Goal: Task Accomplishment & Management: Use online tool/utility

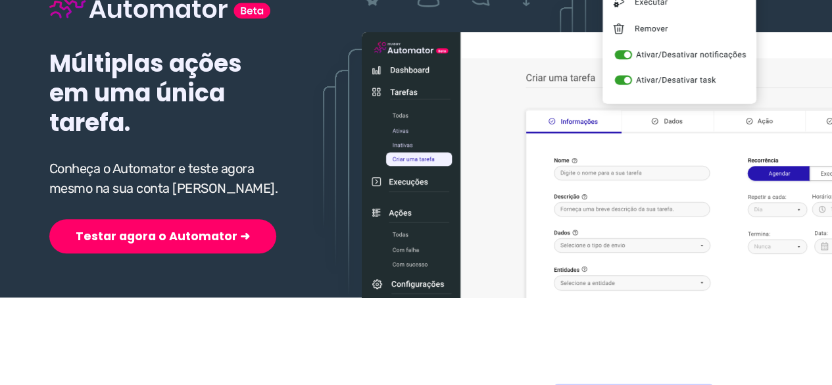
scroll to position [197, 0]
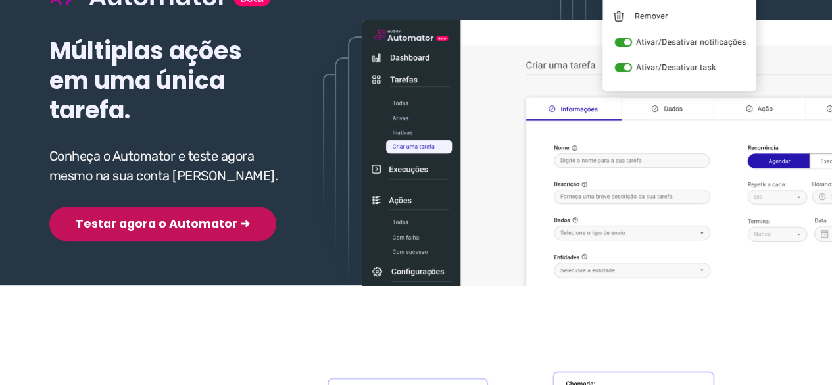
click at [154, 227] on button "Testar agora o Automator ➜" at bounding box center [162, 224] width 227 height 34
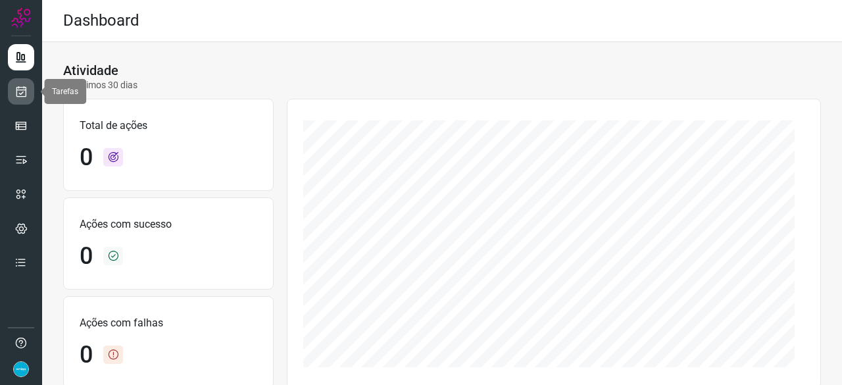
click at [23, 96] on icon at bounding box center [21, 91] width 14 height 13
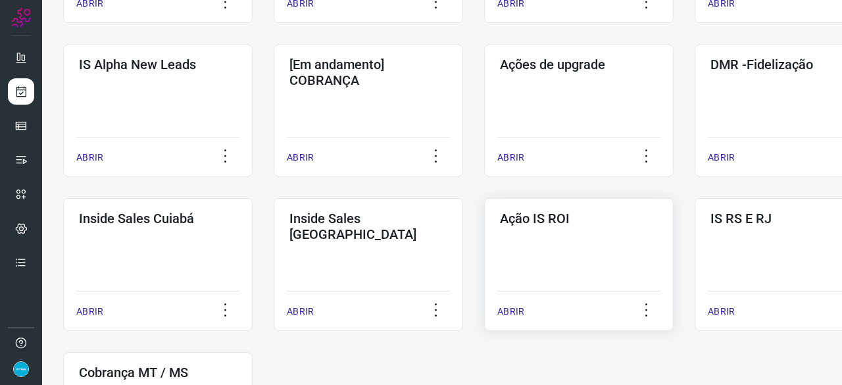
scroll to position [526, 0]
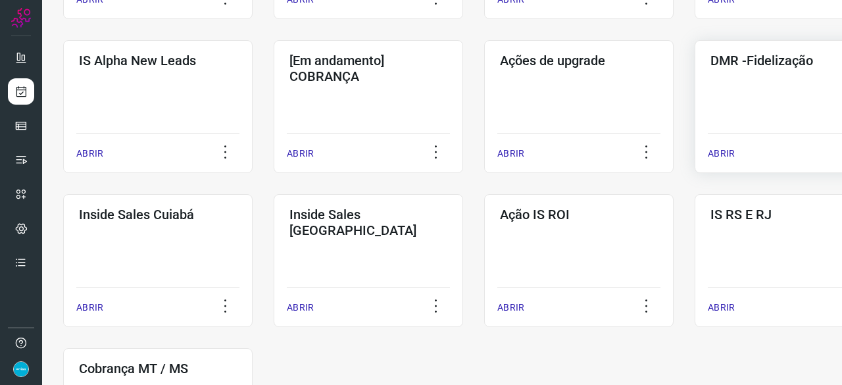
click at [734, 152] on div "ABRIR" at bounding box center [789, 149] width 163 height 33
click at [718, 153] on p "ABRIR" at bounding box center [721, 154] width 27 height 14
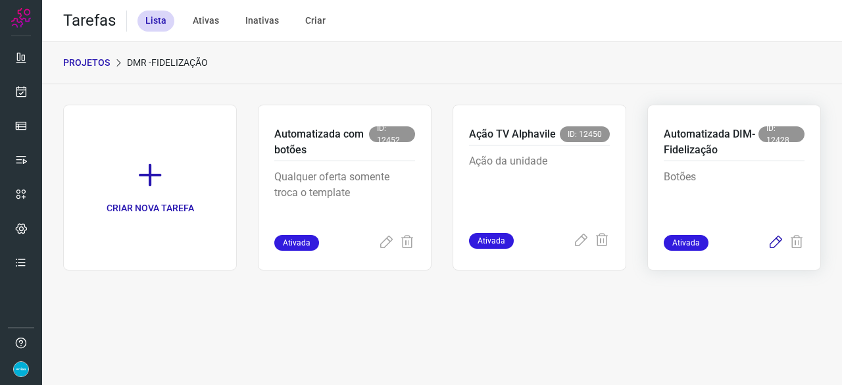
click at [775, 240] on icon at bounding box center [776, 243] width 16 height 16
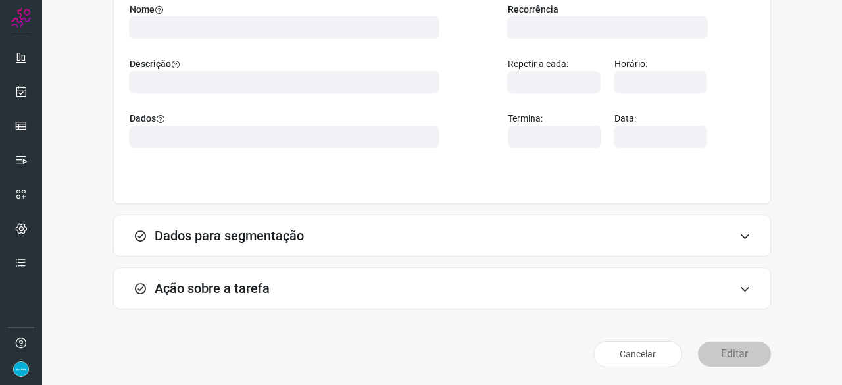
scroll to position [128, 0]
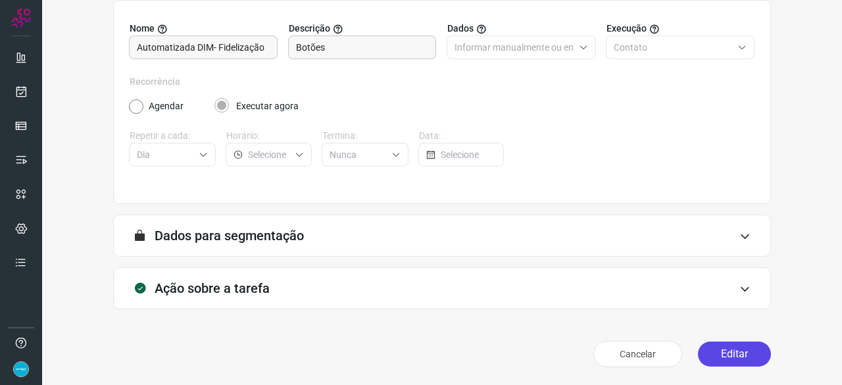
click at [716, 357] on button "Editar" at bounding box center [734, 353] width 73 height 25
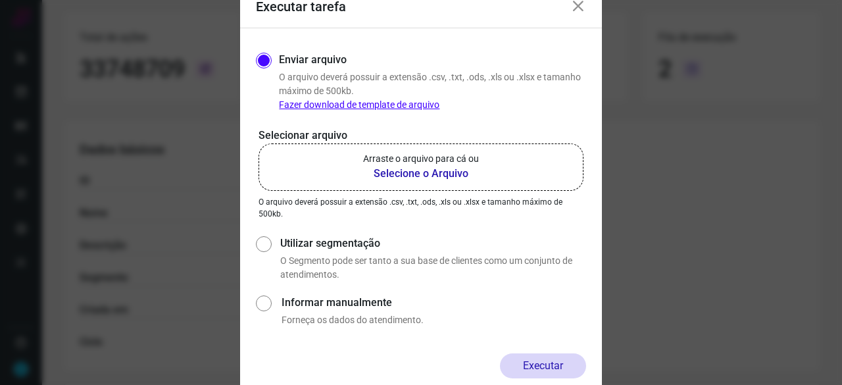
click at [414, 174] on b "Selecione o Arquivo" at bounding box center [421, 174] width 116 height 16
click at [0, 0] on input "Arraste o arquivo para cá ou Selecione o Arquivo" at bounding box center [0, 0] width 0 height 0
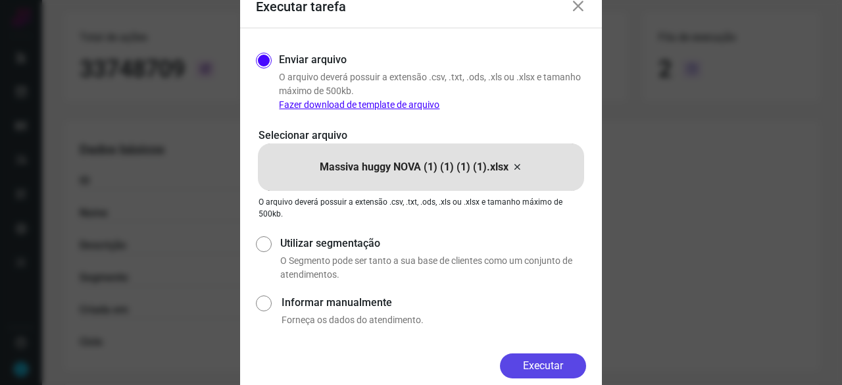
click at [551, 363] on button "Executar" at bounding box center [543, 365] width 86 height 25
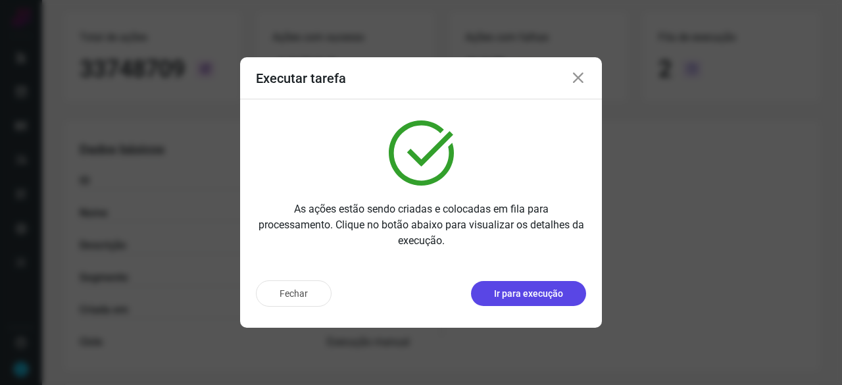
click at [547, 297] on p "Ir para execução" at bounding box center [528, 294] width 69 height 14
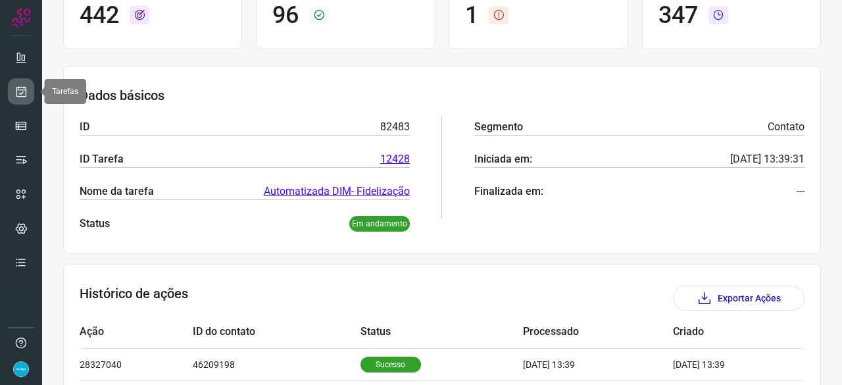
click at [26, 93] on icon at bounding box center [21, 91] width 14 height 13
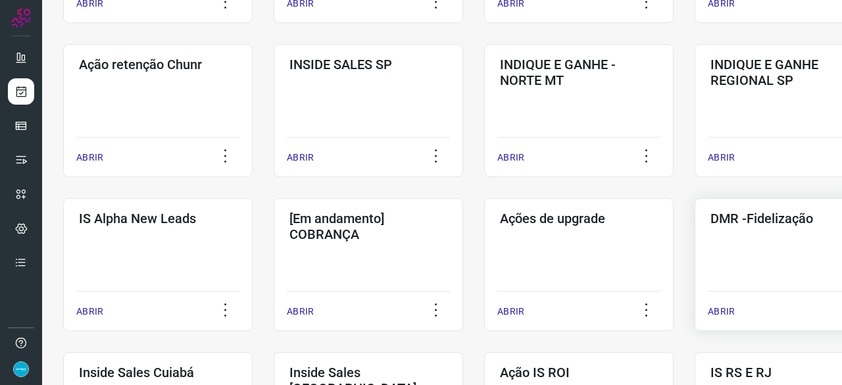
click at [715, 311] on p "ABRIR" at bounding box center [721, 312] width 27 height 14
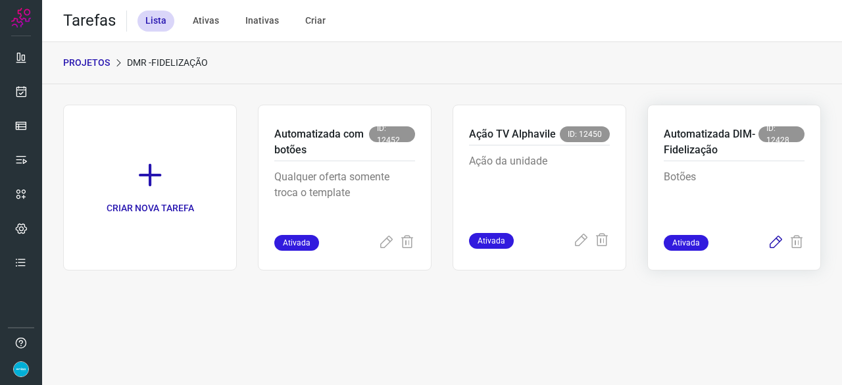
click at [776, 245] on icon at bounding box center [776, 243] width 16 height 16
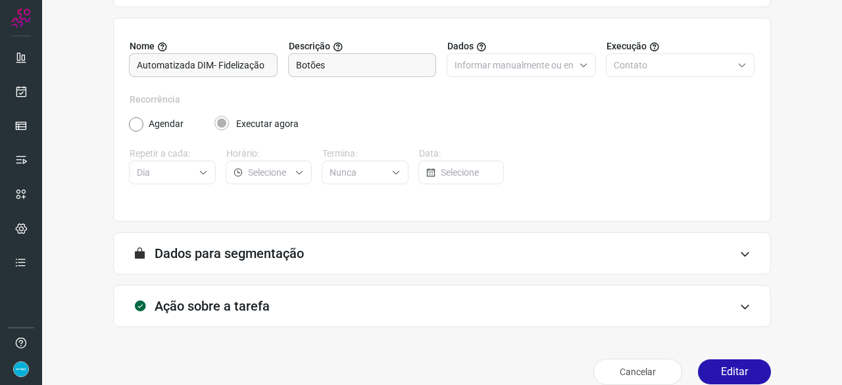
scroll to position [128, 0]
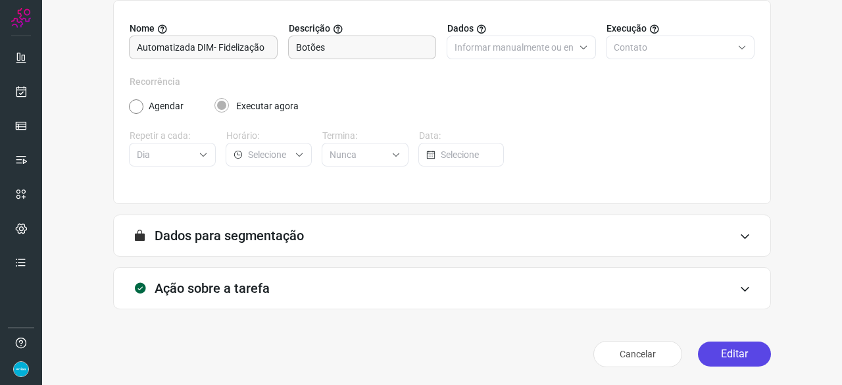
click at [724, 353] on button "Editar" at bounding box center [734, 353] width 73 height 25
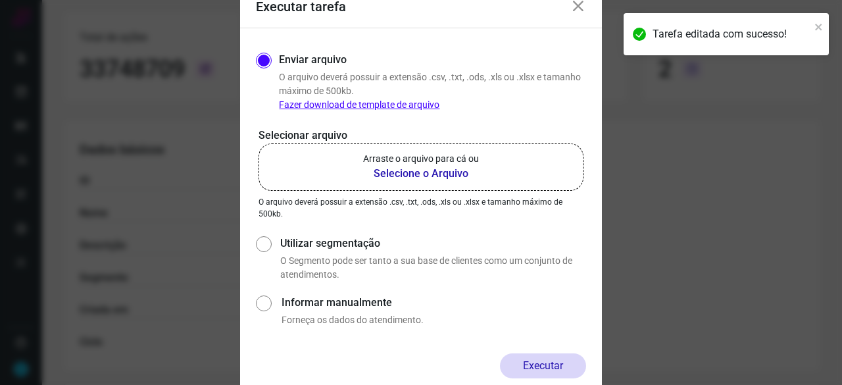
click at [402, 174] on b "Selecione o Arquivo" at bounding box center [421, 174] width 116 height 16
click at [0, 0] on input "Arraste o arquivo para cá ou Selecione o Arquivo" at bounding box center [0, 0] width 0 height 0
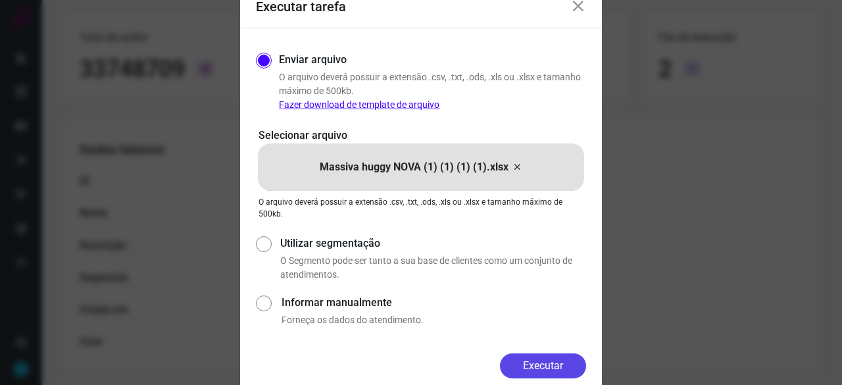
click at [562, 365] on button "Executar" at bounding box center [543, 365] width 86 height 25
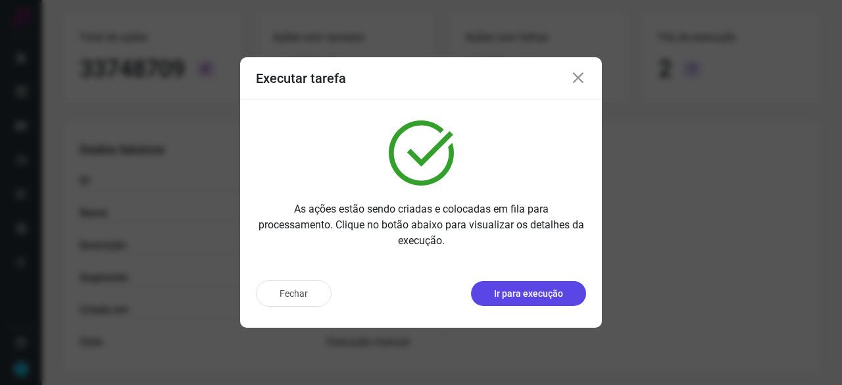
click at [535, 292] on p "Ir para execução" at bounding box center [528, 294] width 69 height 14
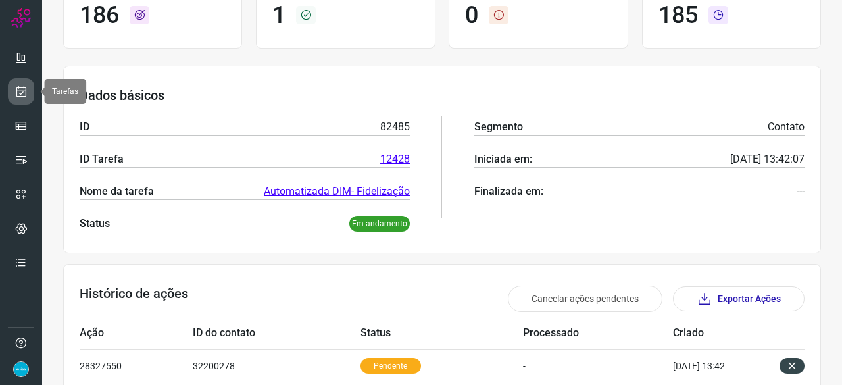
click at [21, 92] on icon at bounding box center [21, 91] width 14 height 13
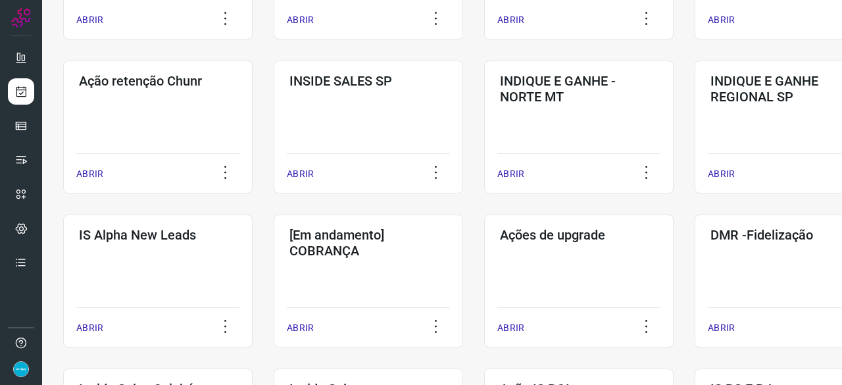
scroll to position [368, 0]
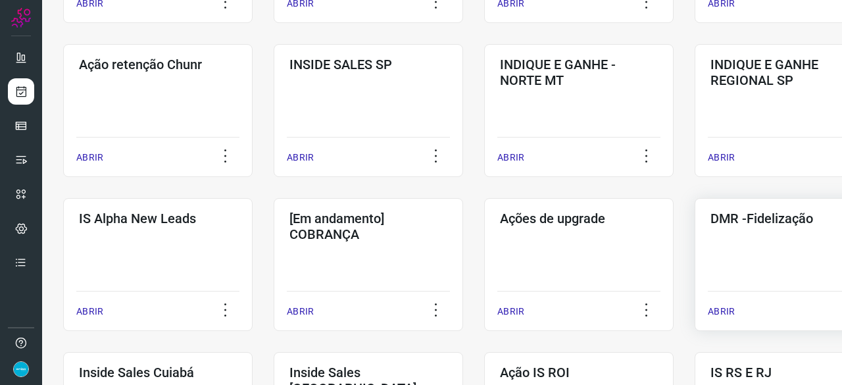
click at [724, 309] on p "ABRIR" at bounding box center [721, 312] width 27 height 14
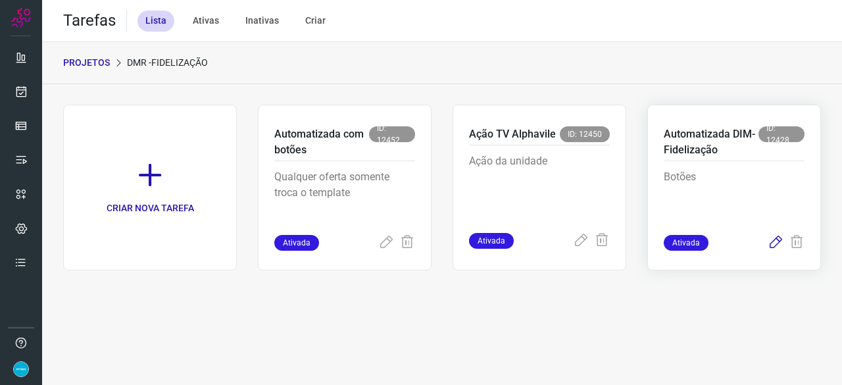
click at [776, 239] on icon at bounding box center [776, 243] width 16 height 16
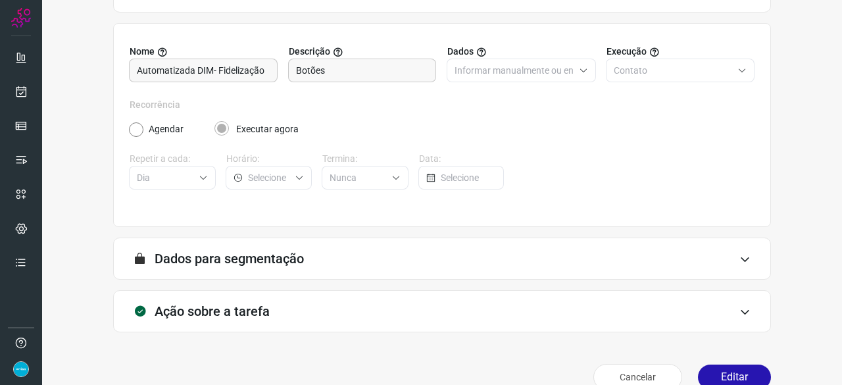
scroll to position [128, 0]
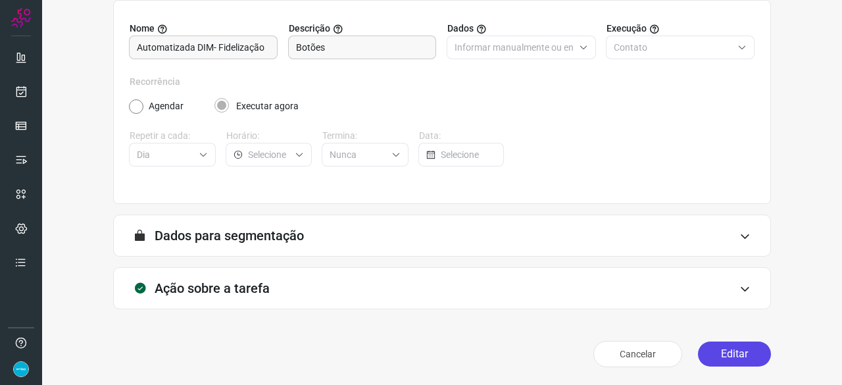
click at [727, 360] on button "Editar" at bounding box center [734, 353] width 73 height 25
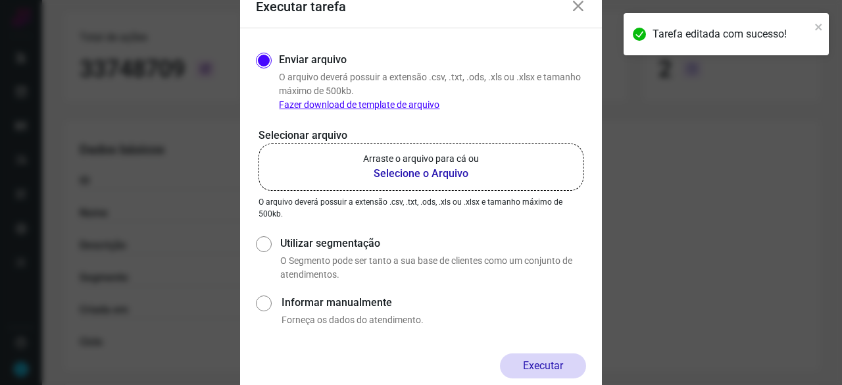
click at [420, 172] on b "Selecione o Arquivo" at bounding box center [421, 174] width 116 height 16
click at [0, 0] on input "Arraste o arquivo para cá ou Selecione o Arquivo" at bounding box center [0, 0] width 0 height 0
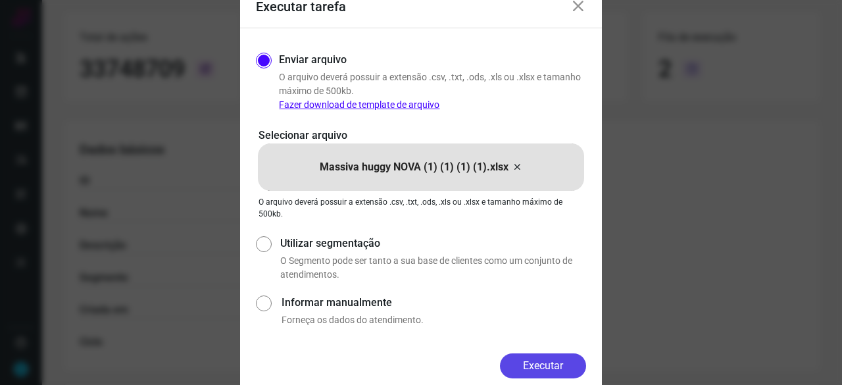
click at [526, 362] on button "Executar" at bounding box center [543, 365] width 86 height 25
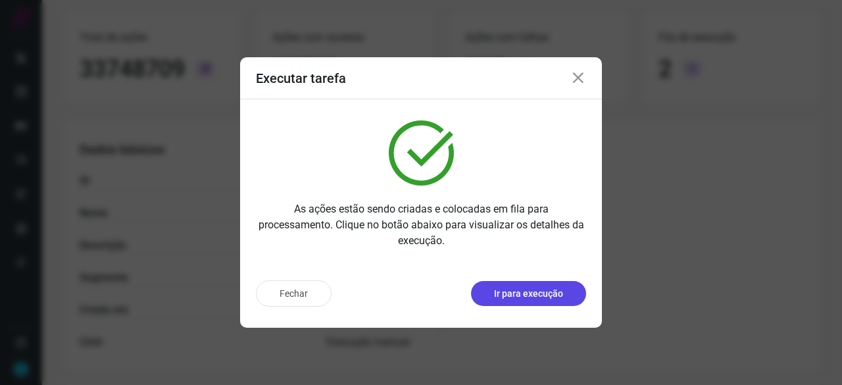
click at [504, 292] on p "Ir para execução" at bounding box center [528, 294] width 69 height 14
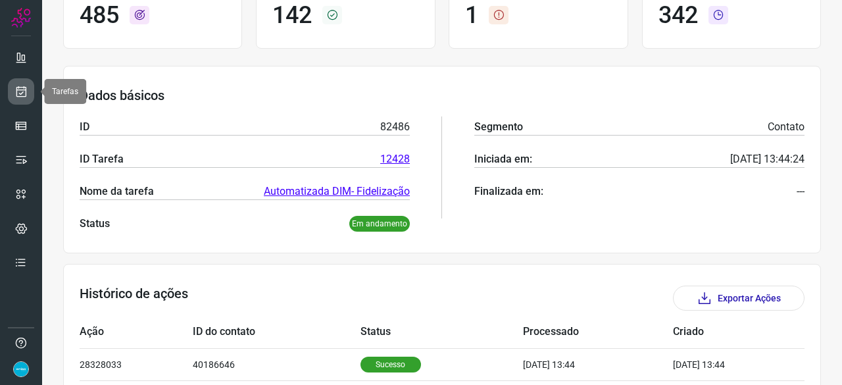
click at [24, 93] on icon at bounding box center [21, 91] width 14 height 13
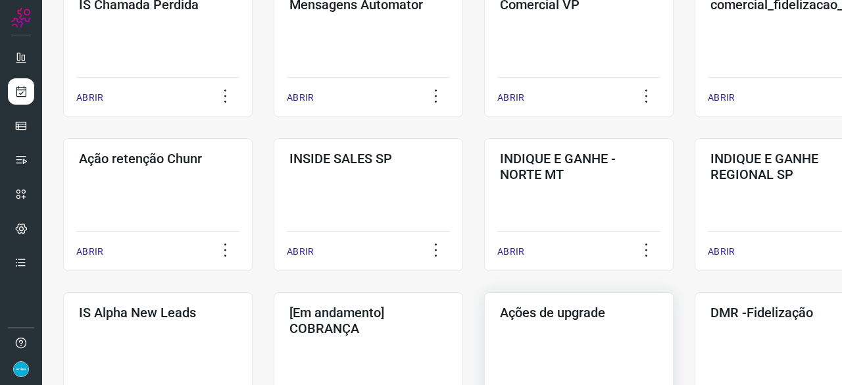
scroll to position [434, 0]
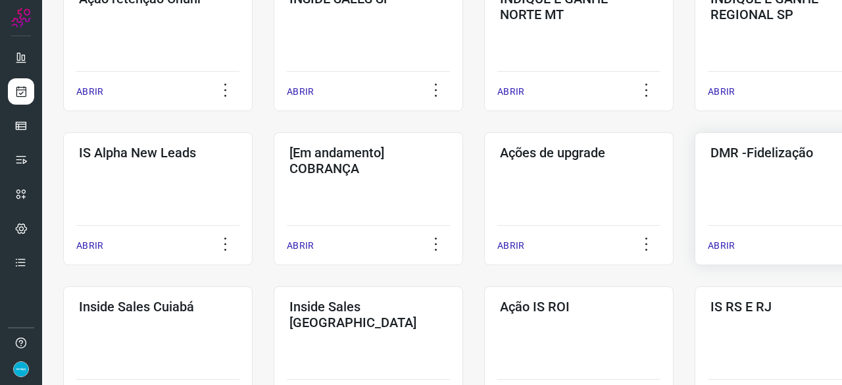
click at [729, 243] on p "ABRIR" at bounding box center [721, 246] width 27 height 14
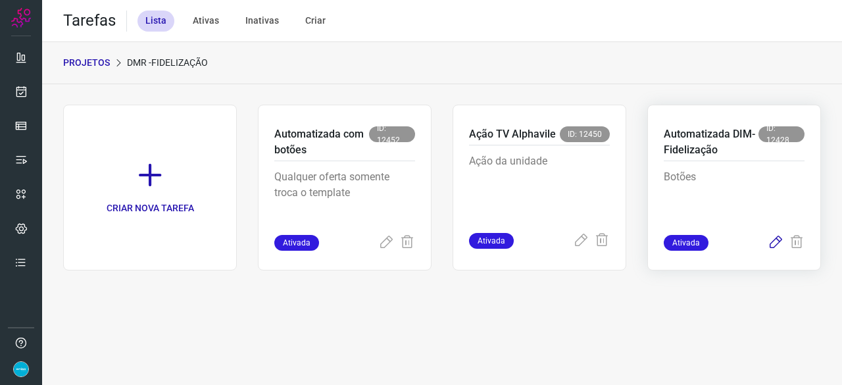
click at [773, 244] on icon at bounding box center [776, 243] width 16 height 16
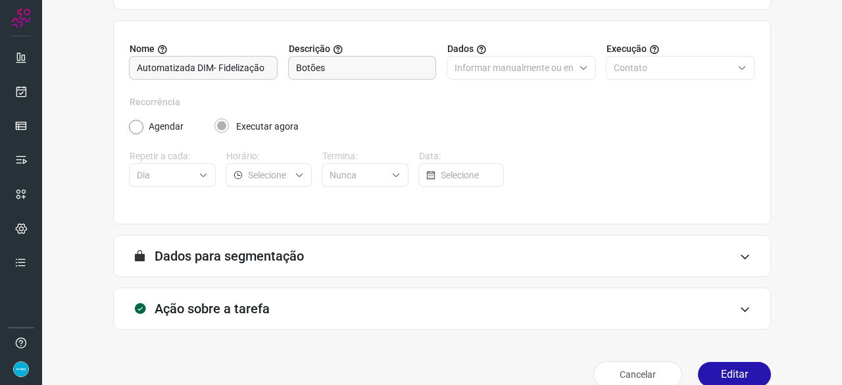
scroll to position [128, 0]
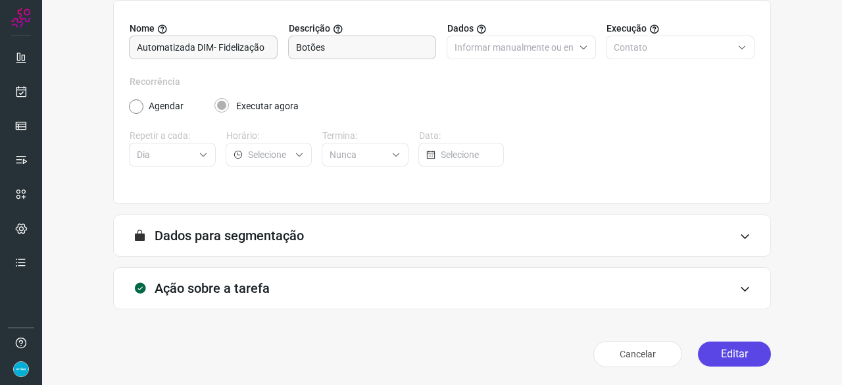
click at [725, 361] on button "Editar" at bounding box center [734, 353] width 73 height 25
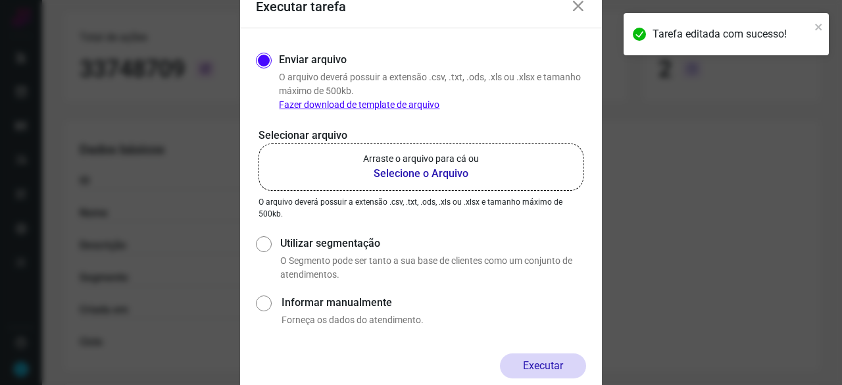
click at [395, 173] on b "Selecione o Arquivo" at bounding box center [421, 174] width 116 height 16
click at [0, 0] on input "Arraste o arquivo para cá ou Selecione o Arquivo" at bounding box center [0, 0] width 0 height 0
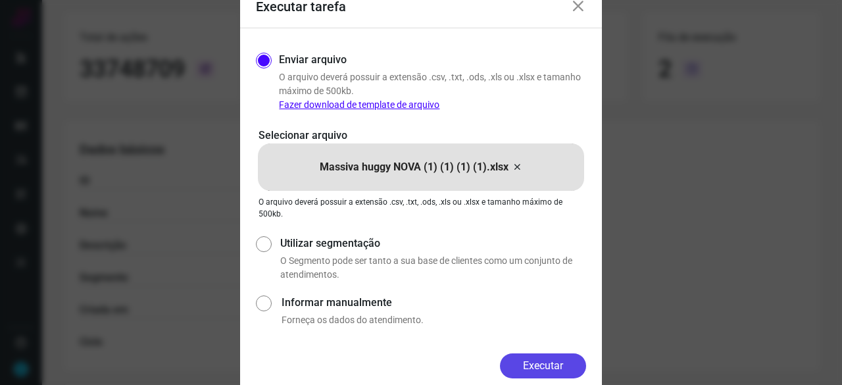
click at [550, 366] on button "Executar" at bounding box center [543, 365] width 86 height 25
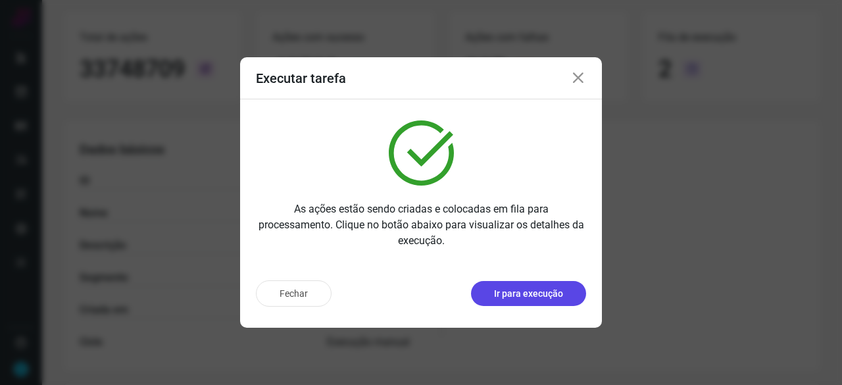
click at [512, 290] on p "Ir para execução" at bounding box center [528, 294] width 69 height 14
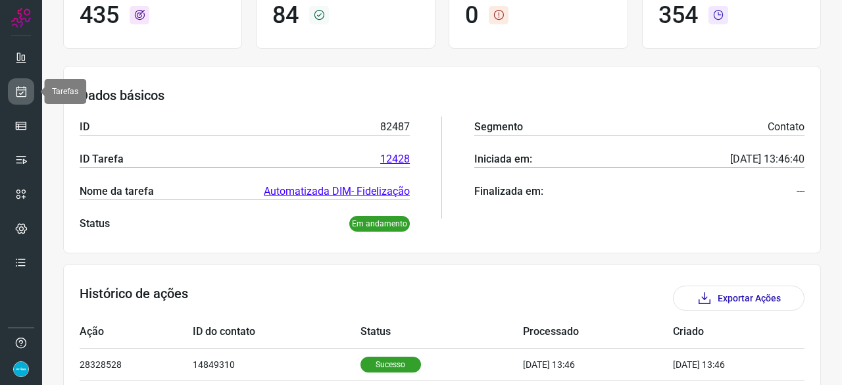
click at [22, 93] on icon at bounding box center [21, 91] width 14 height 13
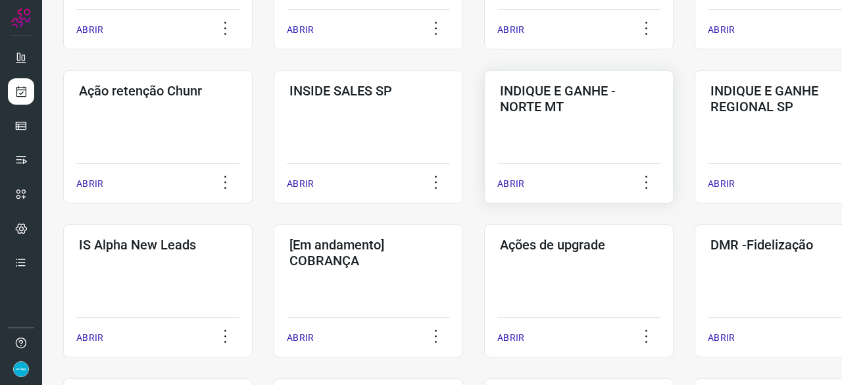
scroll to position [368, 0]
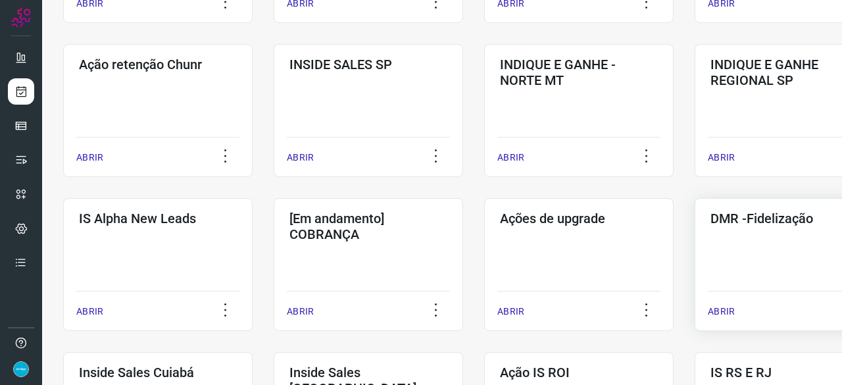
click at [731, 308] on p "ABRIR" at bounding box center [721, 312] width 27 height 14
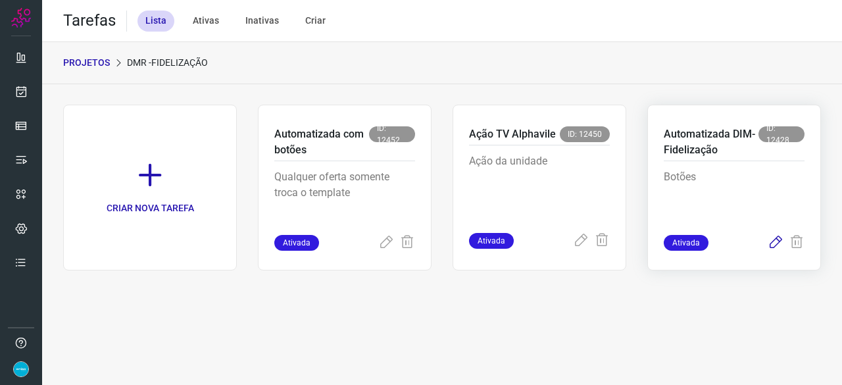
click at [776, 240] on icon at bounding box center [776, 243] width 16 height 16
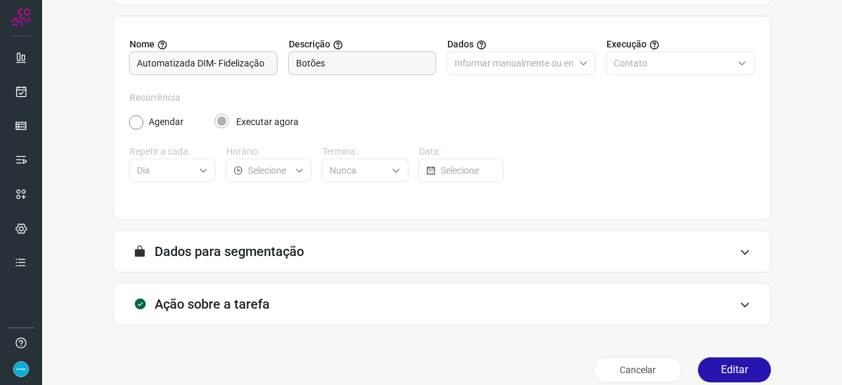
scroll to position [128, 0]
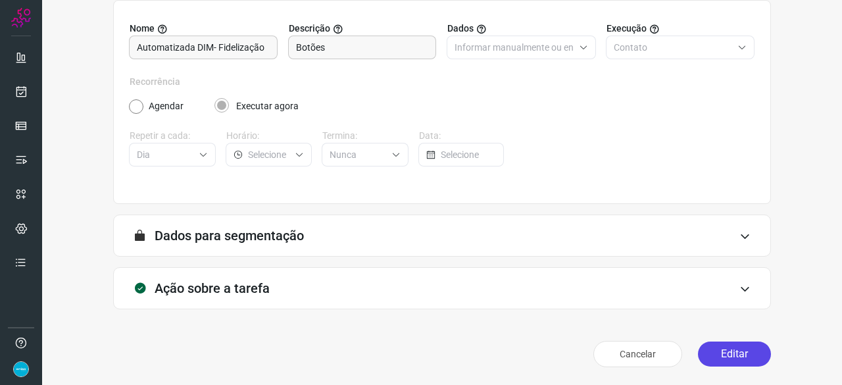
click at [724, 355] on button "Editar" at bounding box center [734, 353] width 73 height 25
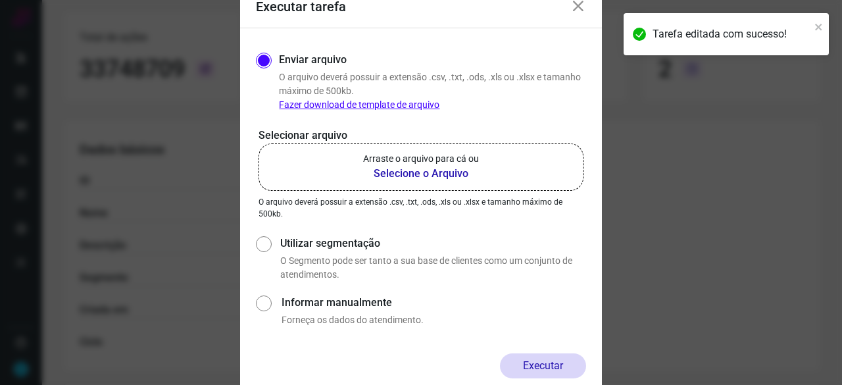
click at [425, 178] on b "Selecione o Arquivo" at bounding box center [421, 174] width 116 height 16
click at [0, 0] on input "Arraste o arquivo para cá ou Selecione o Arquivo" at bounding box center [0, 0] width 0 height 0
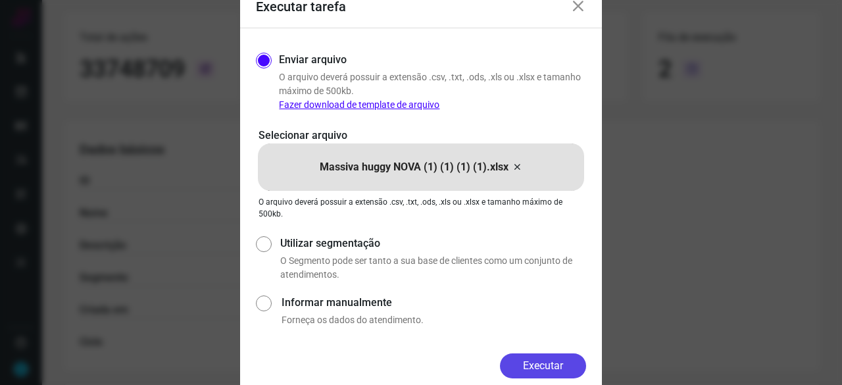
click at [562, 370] on button "Executar" at bounding box center [543, 365] width 86 height 25
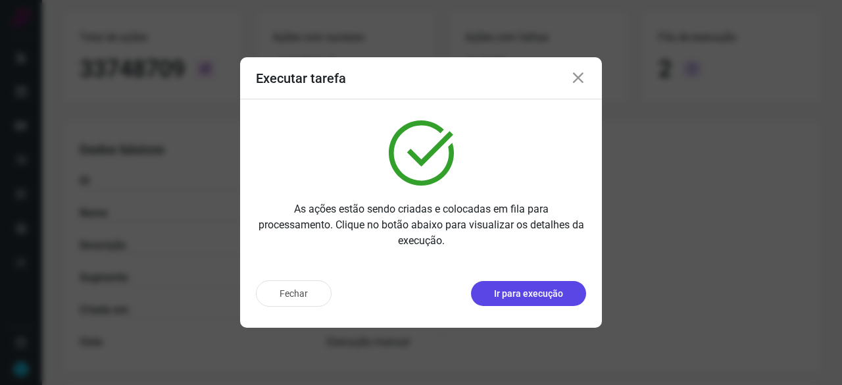
click at [554, 294] on p "Ir para execução" at bounding box center [528, 294] width 69 height 14
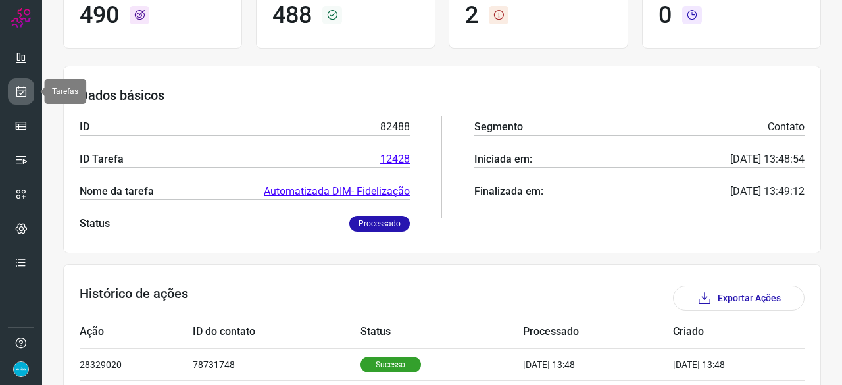
click at [26, 84] on link at bounding box center [21, 91] width 26 height 26
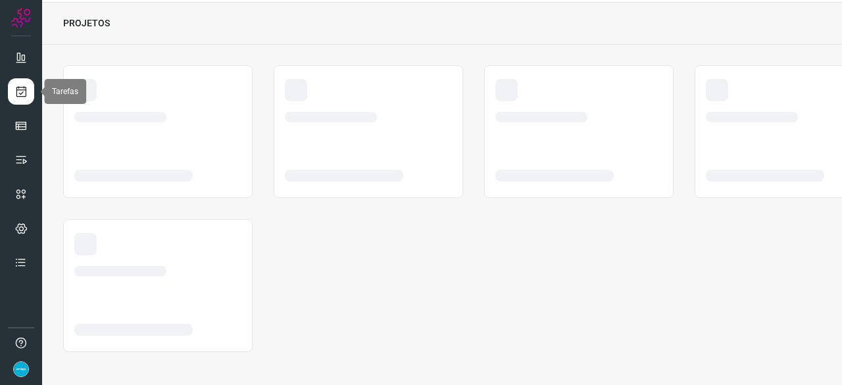
scroll to position [39, 0]
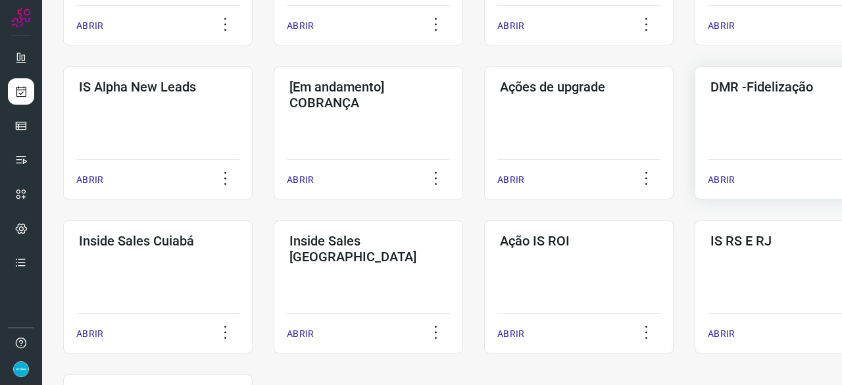
click at [716, 180] on p "ABRIR" at bounding box center [721, 180] width 27 height 14
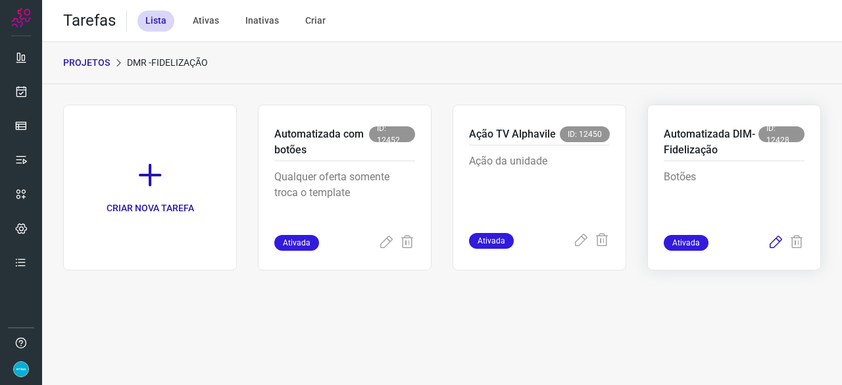
click at [774, 242] on icon at bounding box center [776, 243] width 16 height 16
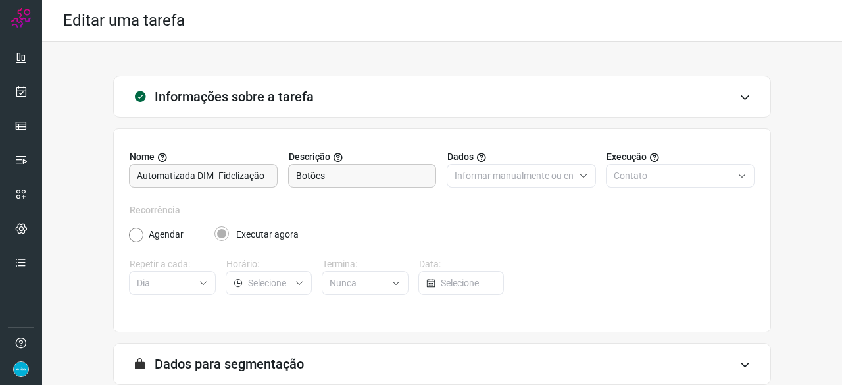
scroll to position [128, 0]
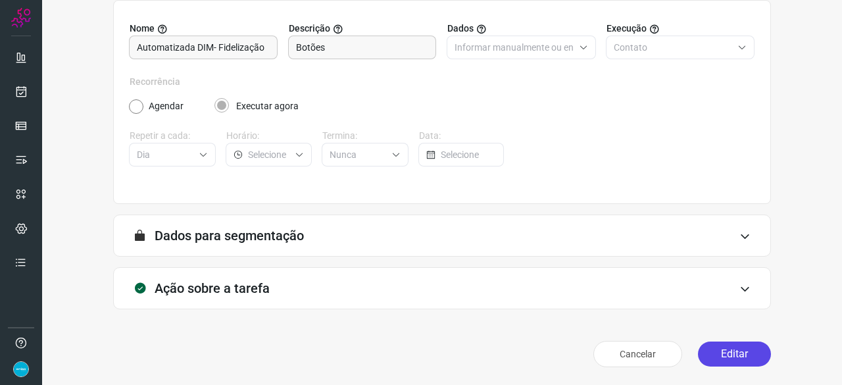
click at [720, 360] on button "Editar" at bounding box center [734, 353] width 73 height 25
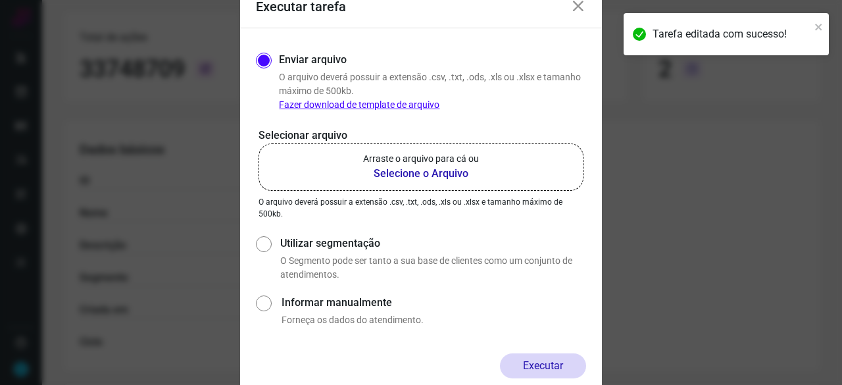
click at [393, 173] on b "Selecione o Arquivo" at bounding box center [421, 174] width 116 height 16
click at [0, 0] on input "Arraste o arquivo para cá ou Selecione o Arquivo" at bounding box center [0, 0] width 0 height 0
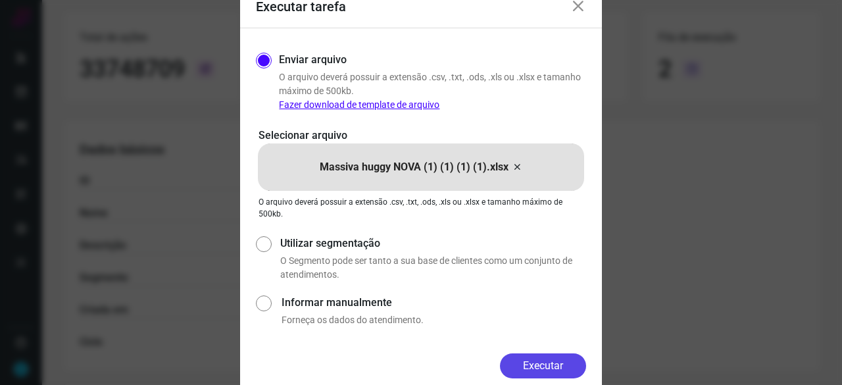
click at [566, 362] on button "Executar" at bounding box center [543, 365] width 86 height 25
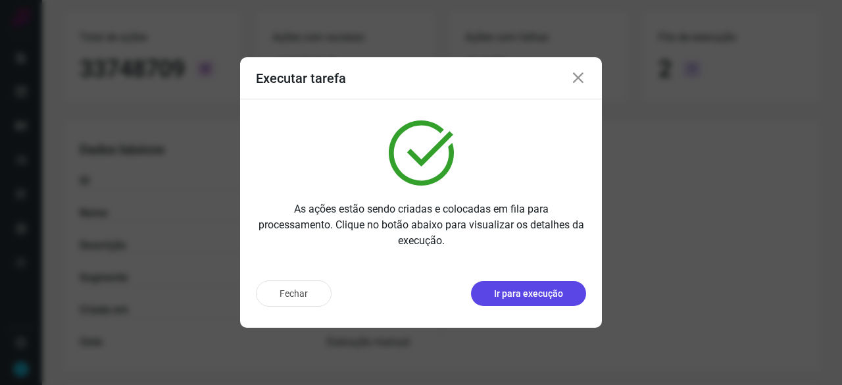
click at [514, 294] on p "Ir para execução" at bounding box center [528, 294] width 69 height 14
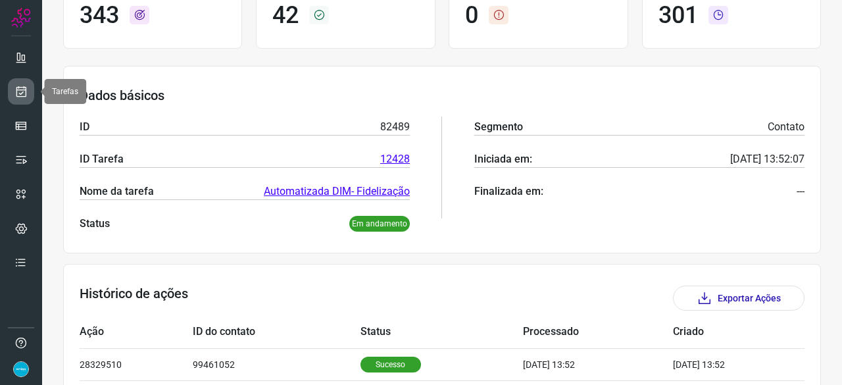
click at [19, 89] on icon at bounding box center [21, 91] width 14 height 13
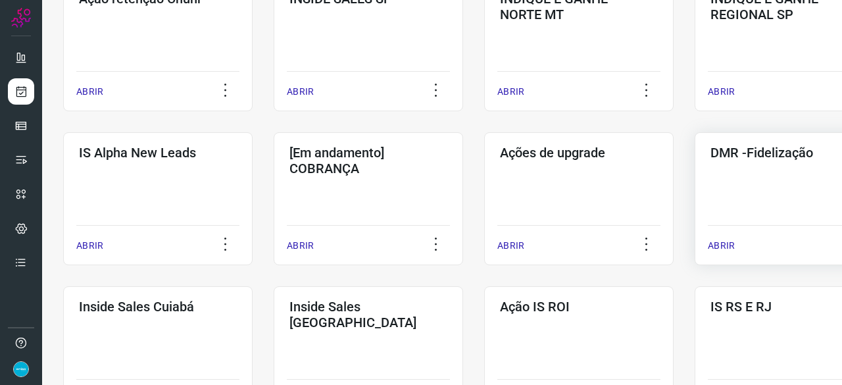
click at [724, 245] on p "ABRIR" at bounding box center [721, 246] width 27 height 14
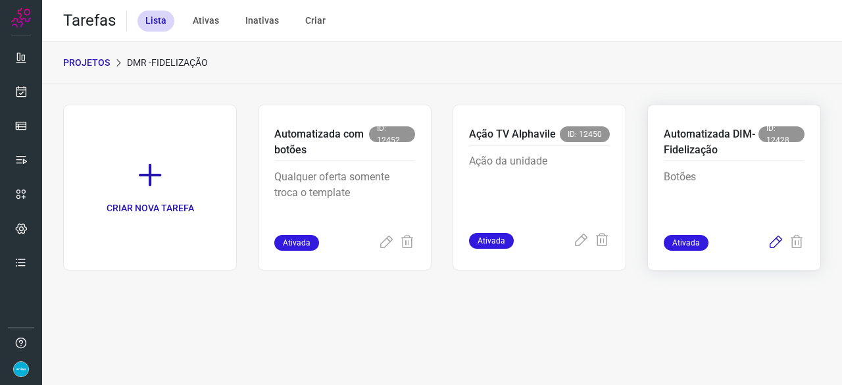
click at [772, 240] on icon at bounding box center [776, 243] width 16 height 16
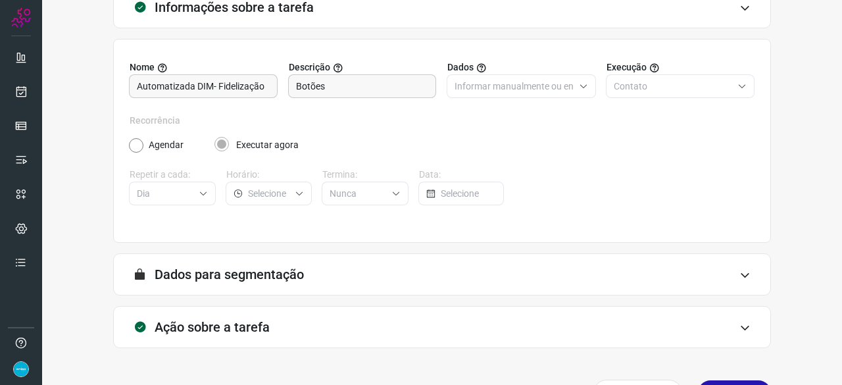
scroll to position [128, 0]
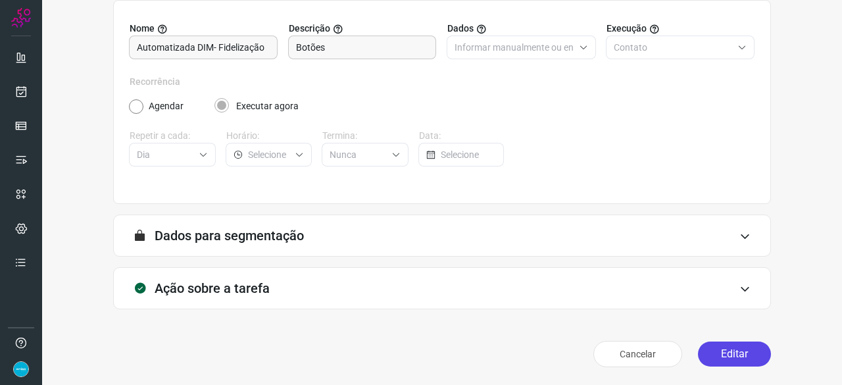
click at [699, 359] on button "Editar" at bounding box center [734, 353] width 73 height 25
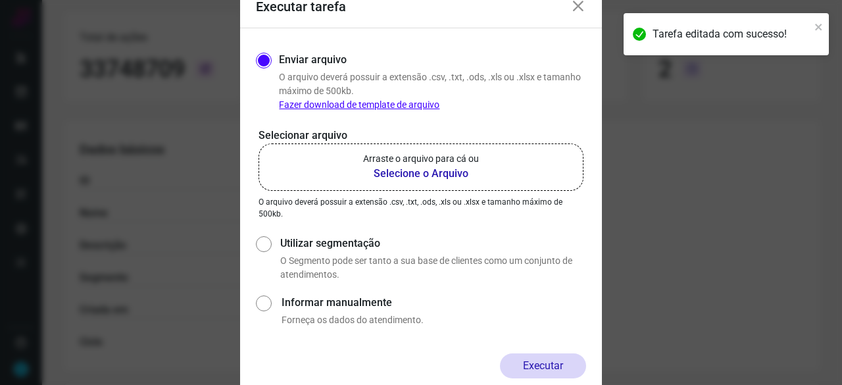
click at [410, 174] on b "Selecione o Arquivo" at bounding box center [421, 174] width 116 height 16
click at [0, 0] on input "Arraste o arquivo para cá ou Selecione o Arquivo" at bounding box center [0, 0] width 0 height 0
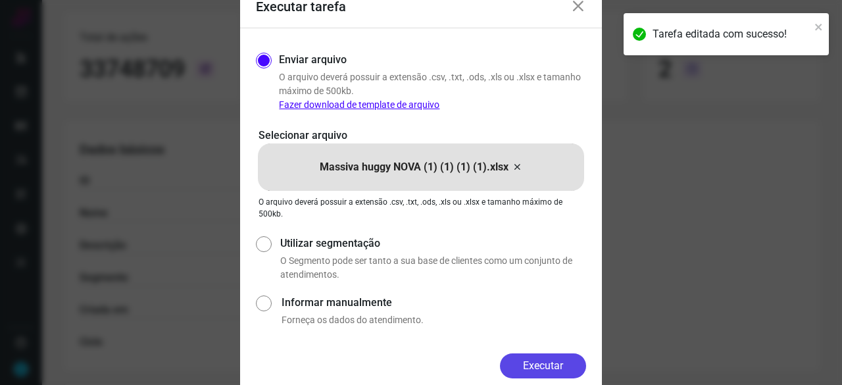
click at [559, 365] on button "Executar" at bounding box center [543, 365] width 86 height 25
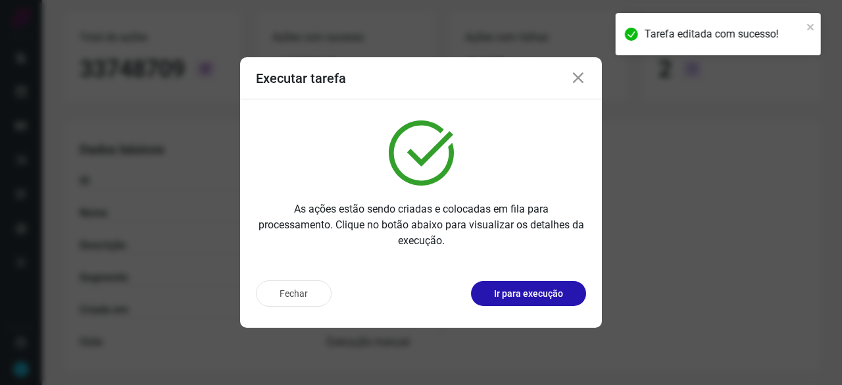
click at [533, 307] on div "Fechar Ir para execução" at bounding box center [421, 299] width 362 height 58
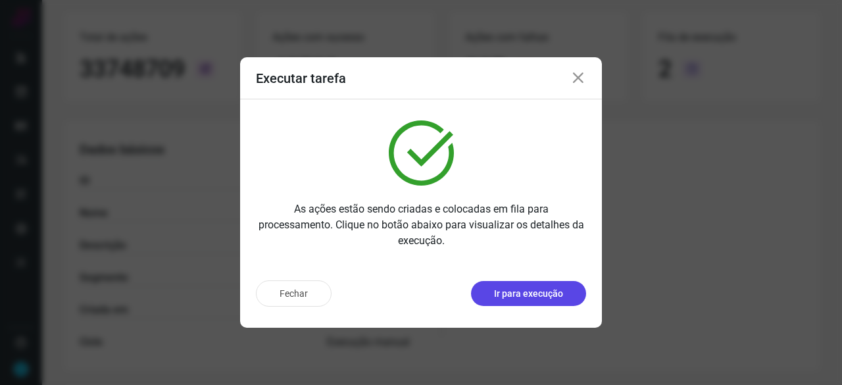
click at [533, 299] on p "Ir para execução" at bounding box center [528, 294] width 69 height 14
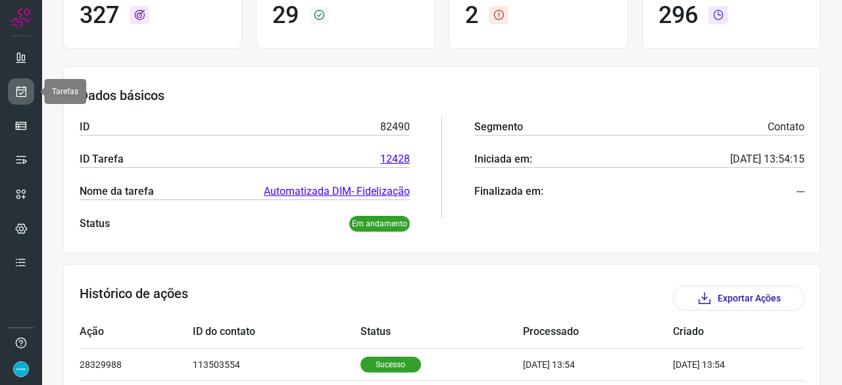
click at [21, 98] on link at bounding box center [21, 91] width 26 height 26
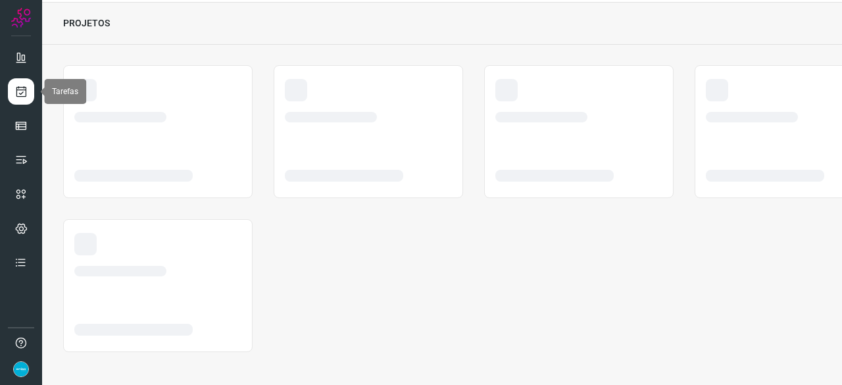
scroll to position [39, 0]
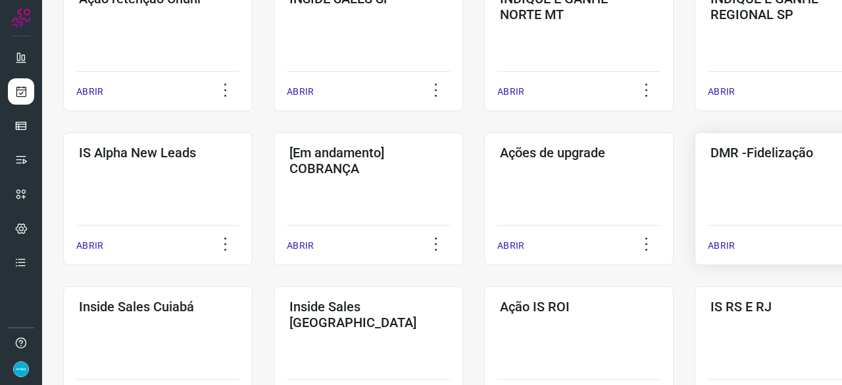
click at [724, 244] on p "ABRIR" at bounding box center [721, 246] width 27 height 14
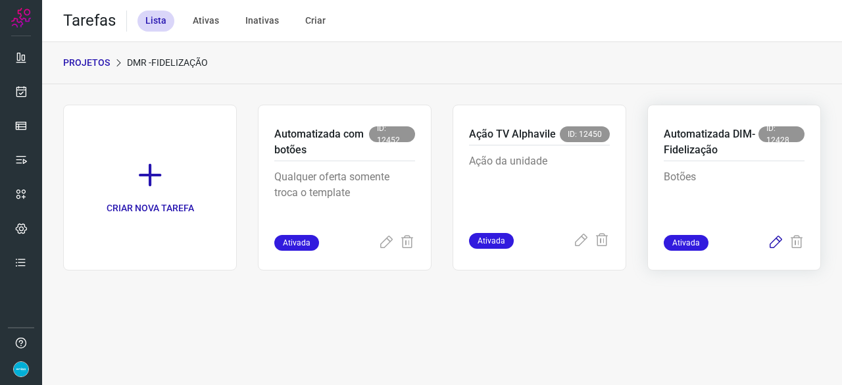
click at [771, 243] on icon at bounding box center [776, 243] width 16 height 16
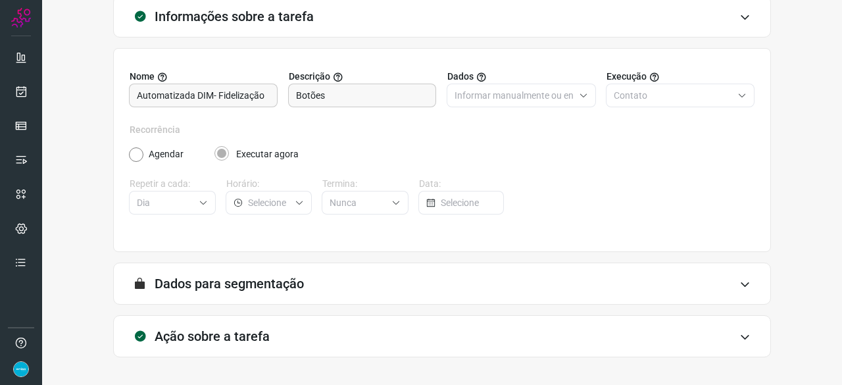
scroll to position [128, 0]
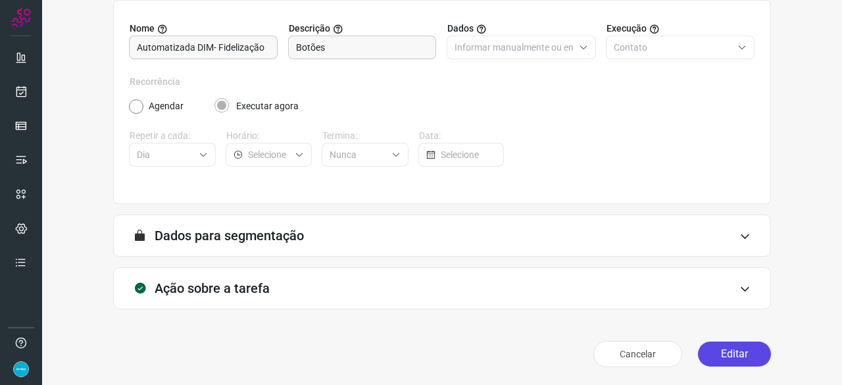
click at [734, 358] on button "Editar" at bounding box center [734, 353] width 73 height 25
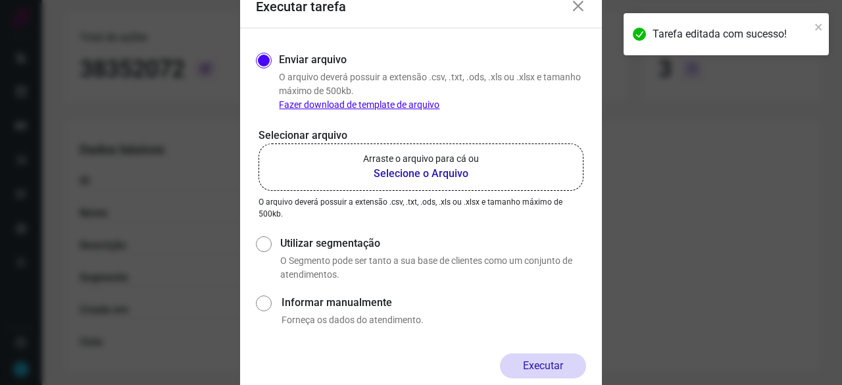
click at [400, 172] on b "Selecione o Arquivo" at bounding box center [421, 174] width 116 height 16
click at [0, 0] on input "Arraste o arquivo para cá ou Selecione o Arquivo" at bounding box center [0, 0] width 0 height 0
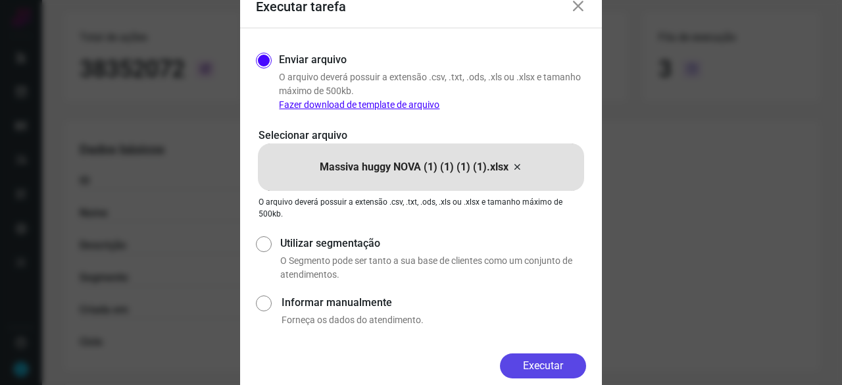
click at [549, 357] on button "Executar" at bounding box center [543, 365] width 86 height 25
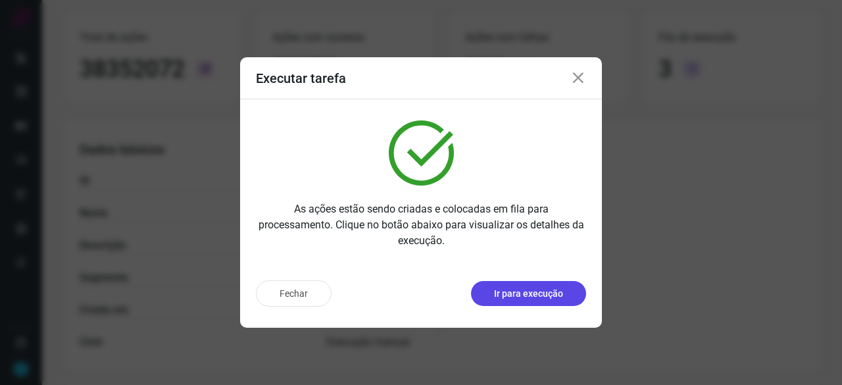
click at [507, 298] on p "Ir para execução" at bounding box center [528, 294] width 69 height 14
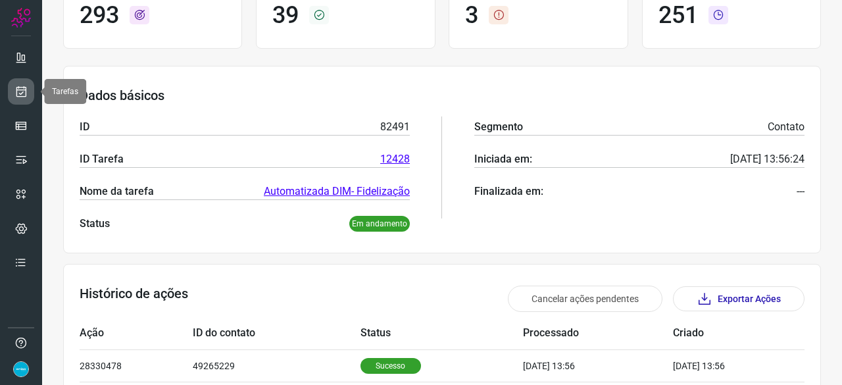
click at [29, 83] on link at bounding box center [21, 91] width 26 height 26
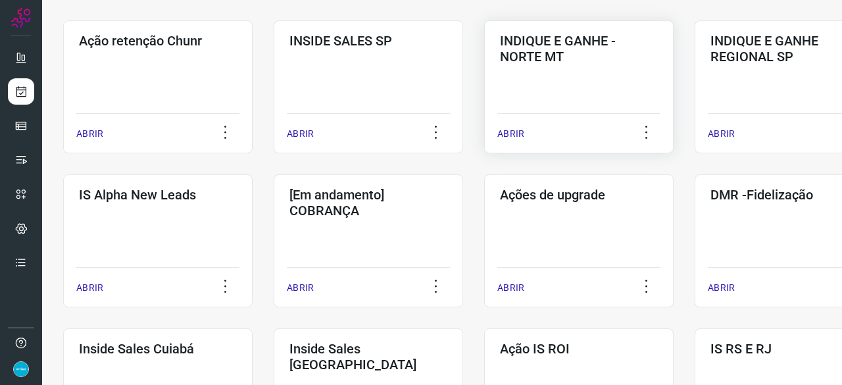
scroll to position [434, 0]
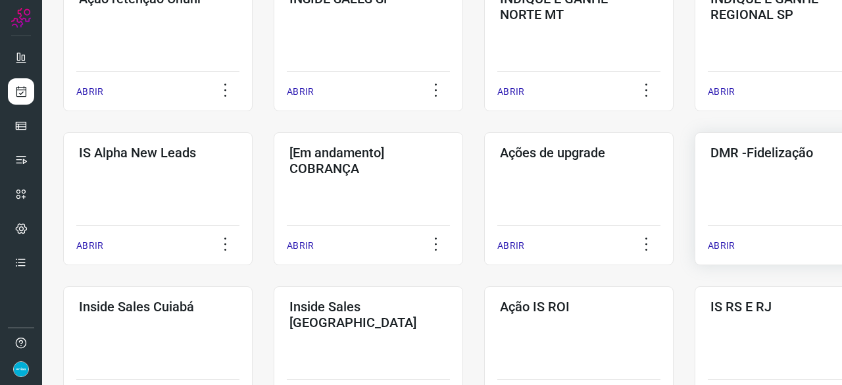
click at [720, 239] on p "ABRIR" at bounding box center [721, 246] width 27 height 14
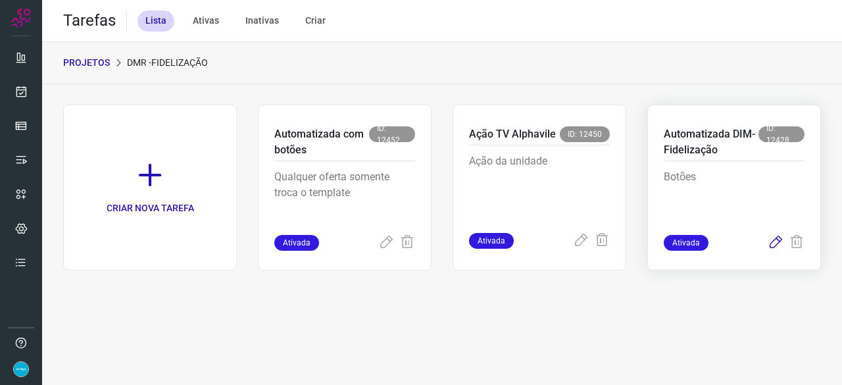
click at [775, 237] on icon at bounding box center [776, 243] width 16 height 16
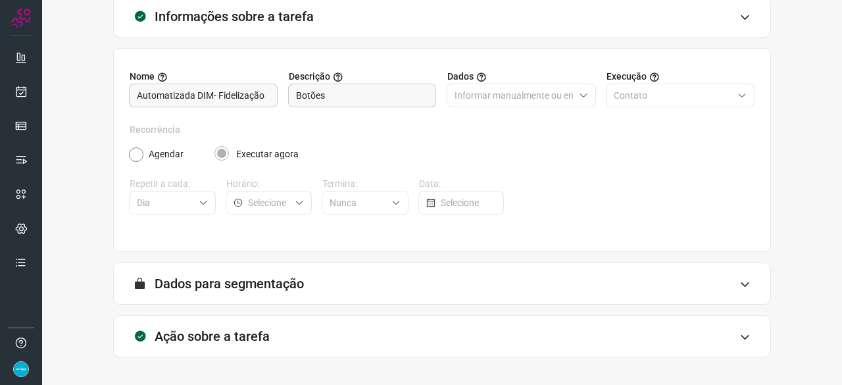
scroll to position [128, 0]
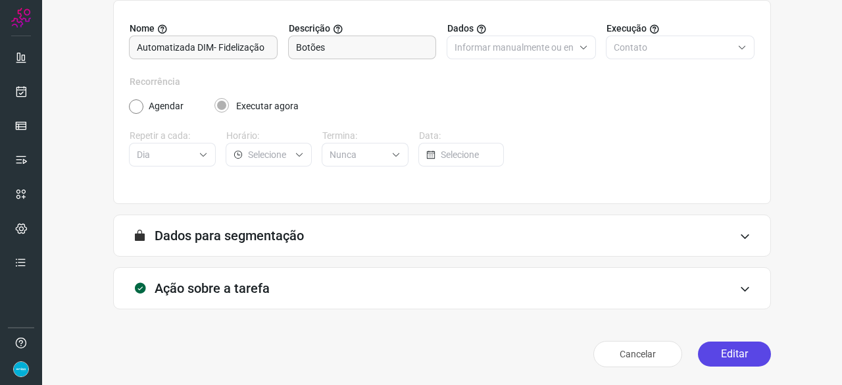
click at [724, 353] on button "Editar" at bounding box center [734, 353] width 73 height 25
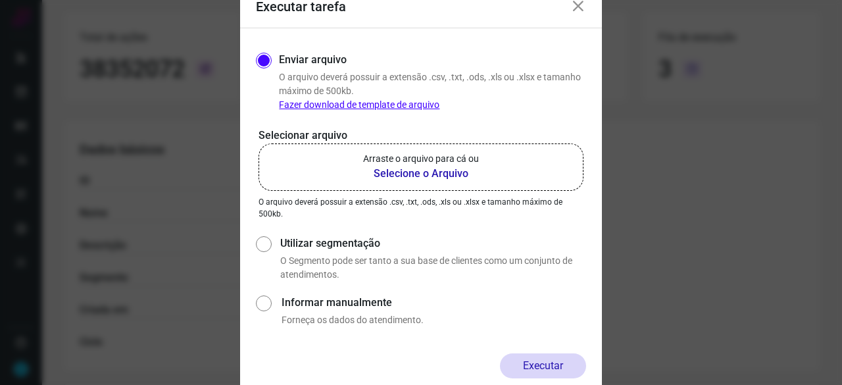
click at [405, 174] on b "Selecione o Arquivo" at bounding box center [421, 174] width 116 height 16
click at [0, 0] on input "Arraste o arquivo para cá ou Selecione o Arquivo" at bounding box center [0, 0] width 0 height 0
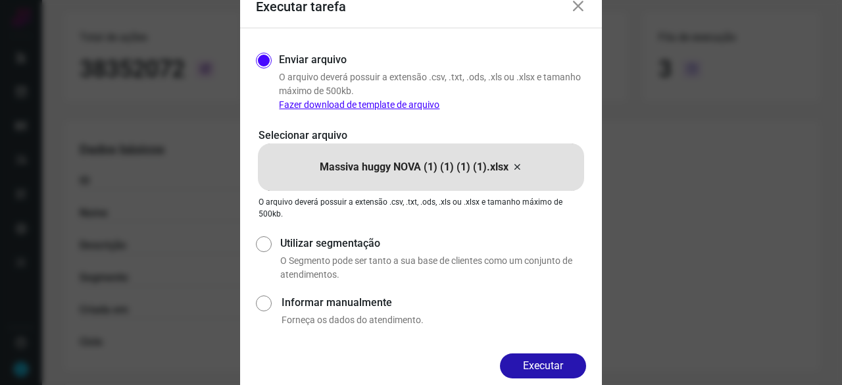
click at [541, 369] on button "Executar" at bounding box center [543, 365] width 86 height 25
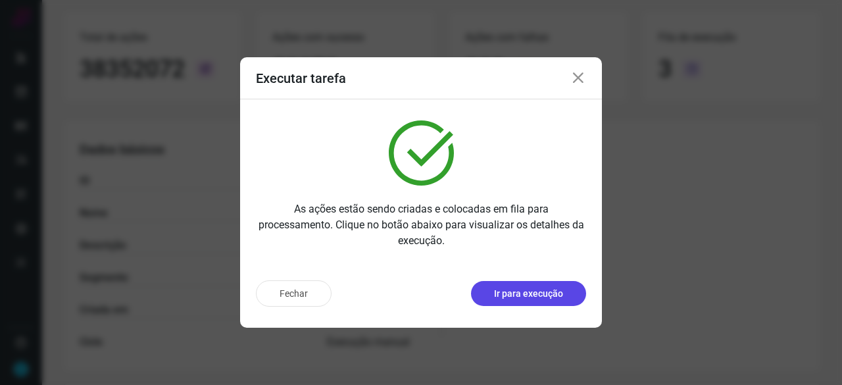
click at [524, 293] on p "Ir para execução" at bounding box center [528, 294] width 69 height 14
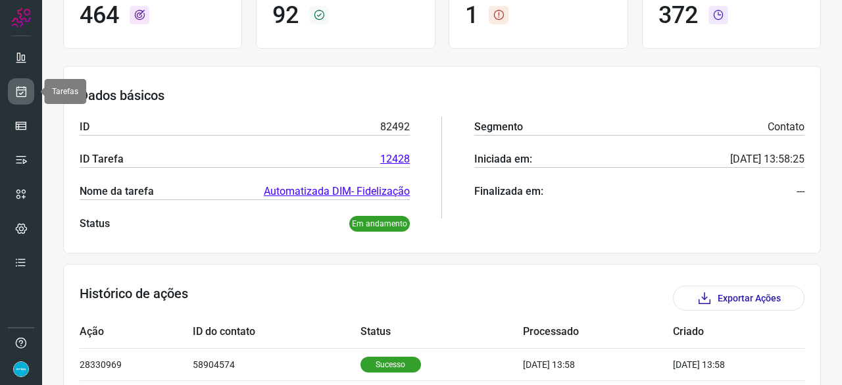
click at [19, 90] on icon at bounding box center [21, 91] width 14 height 13
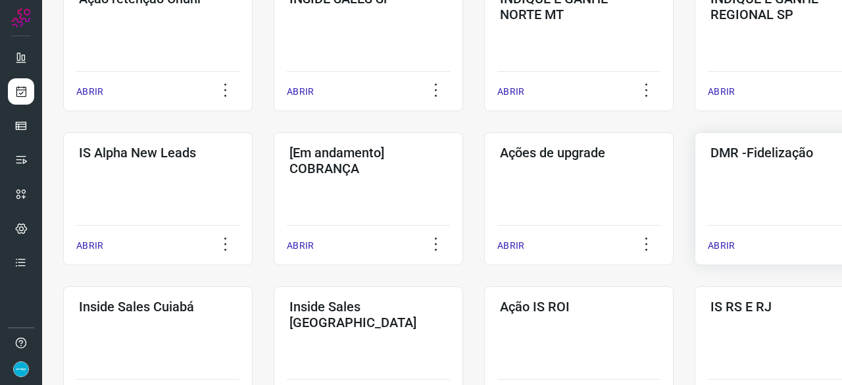
click at [732, 241] on p "ABRIR" at bounding box center [721, 246] width 27 height 14
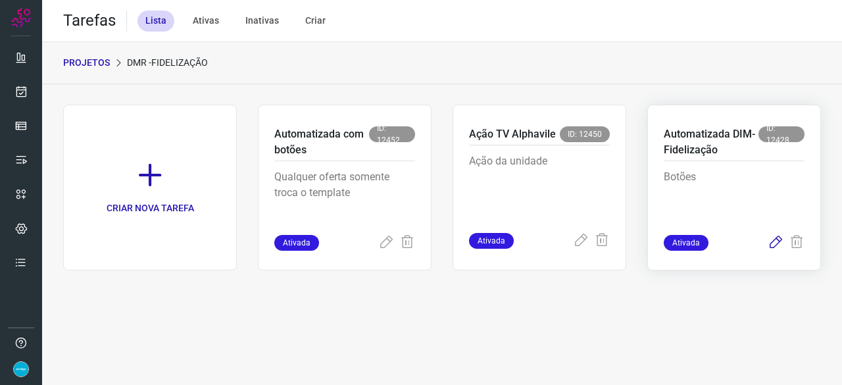
click at [777, 243] on icon at bounding box center [776, 243] width 16 height 16
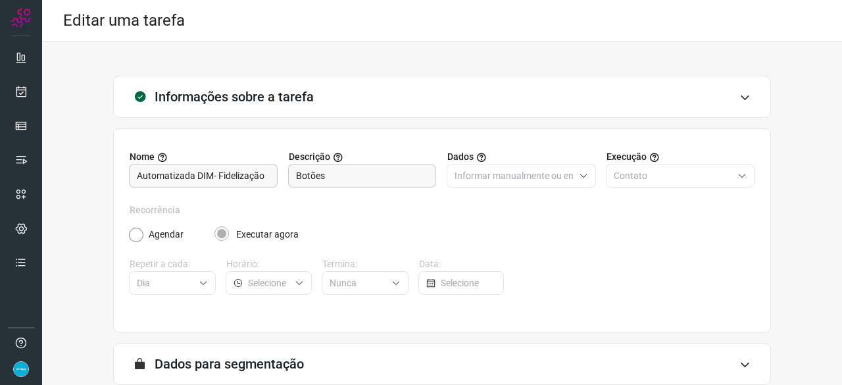
scroll to position [128, 0]
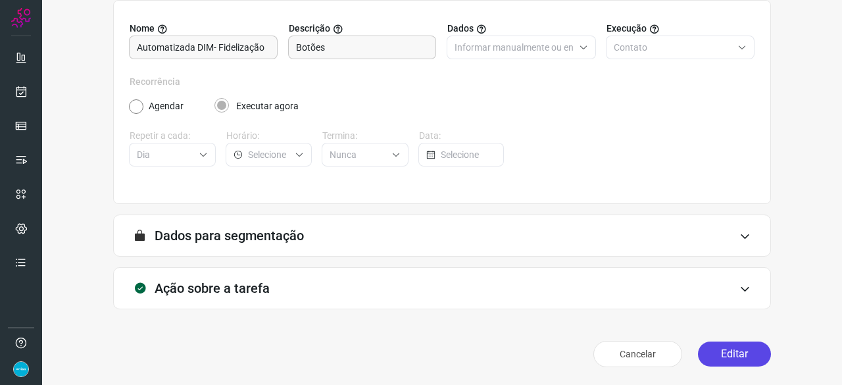
click at [748, 347] on button "Editar" at bounding box center [734, 353] width 73 height 25
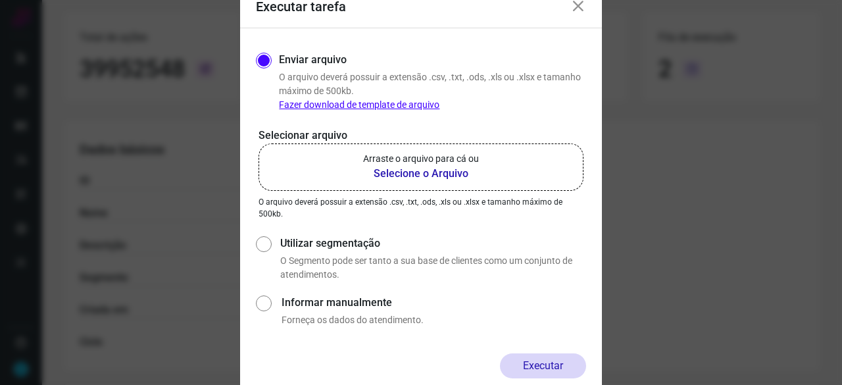
click at [447, 173] on b "Selecione o Arquivo" at bounding box center [421, 174] width 116 height 16
click at [0, 0] on input "Arraste o arquivo para cá ou Selecione o Arquivo" at bounding box center [0, 0] width 0 height 0
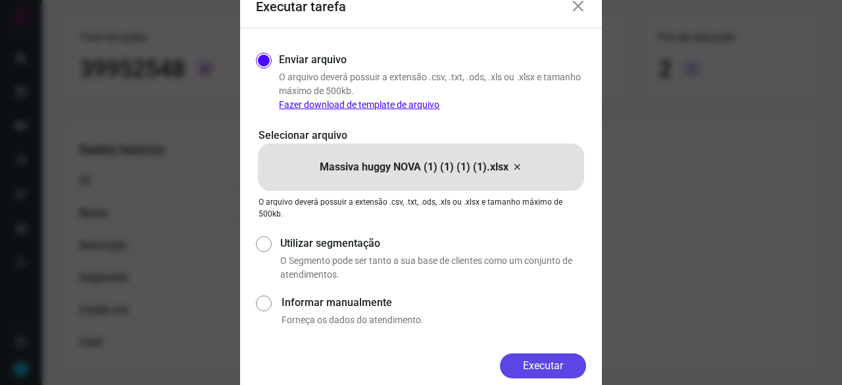
click at [529, 362] on button "Executar" at bounding box center [543, 365] width 86 height 25
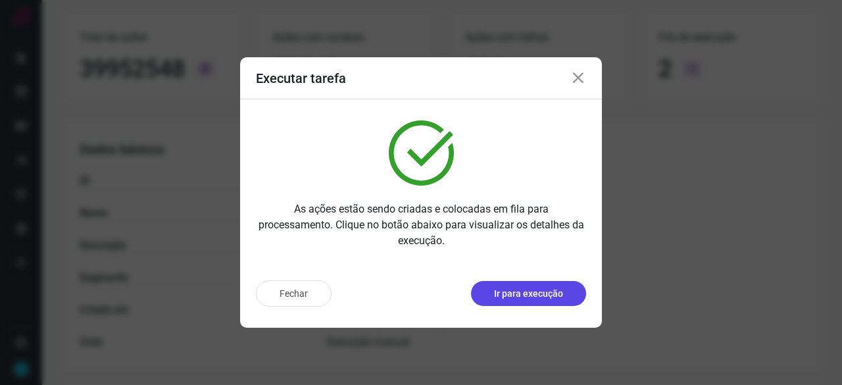
click at [561, 295] on p "Ir para execução" at bounding box center [528, 294] width 69 height 14
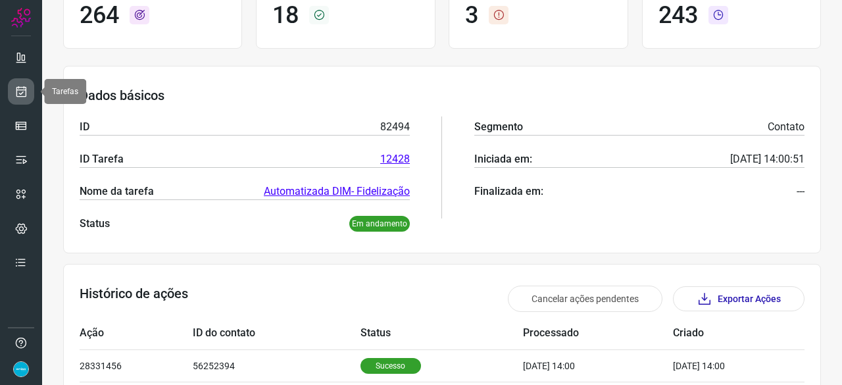
click at [18, 91] on icon at bounding box center [21, 91] width 14 height 13
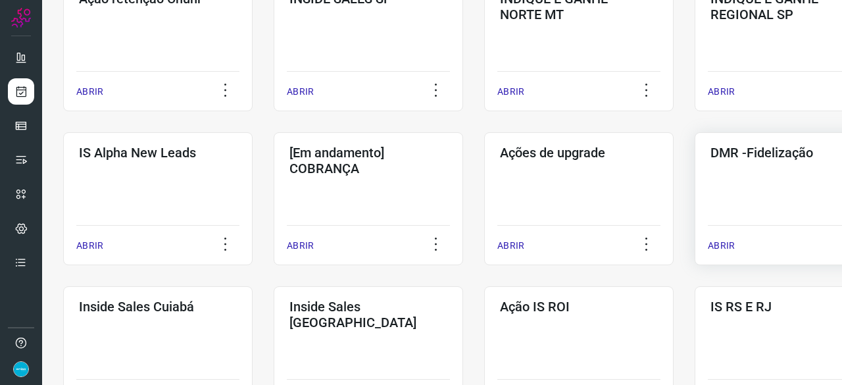
click at [718, 247] on p "ABRIR" at bounding box center [721, 246] width 27 height 14
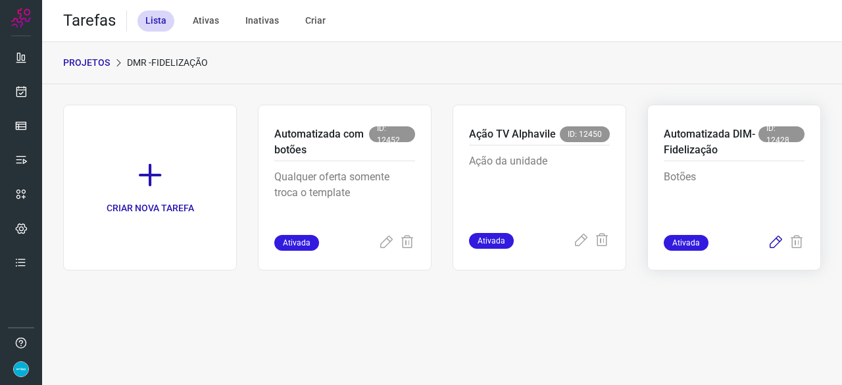
click at [775, 245] on icon at bounding box center [776, 243] width 16 height 16
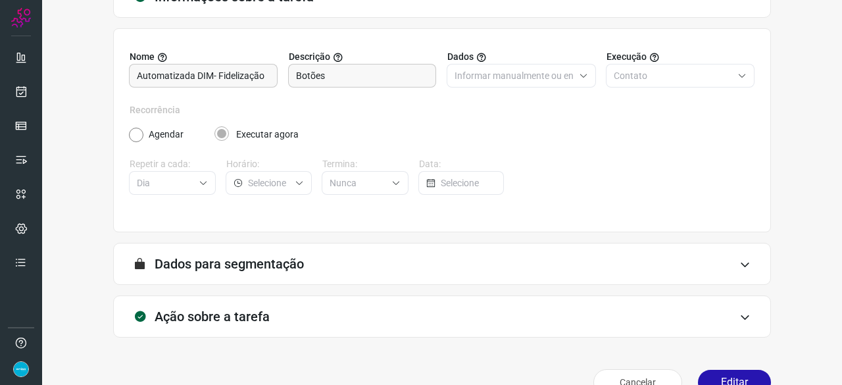
scroll to position [128, 0]
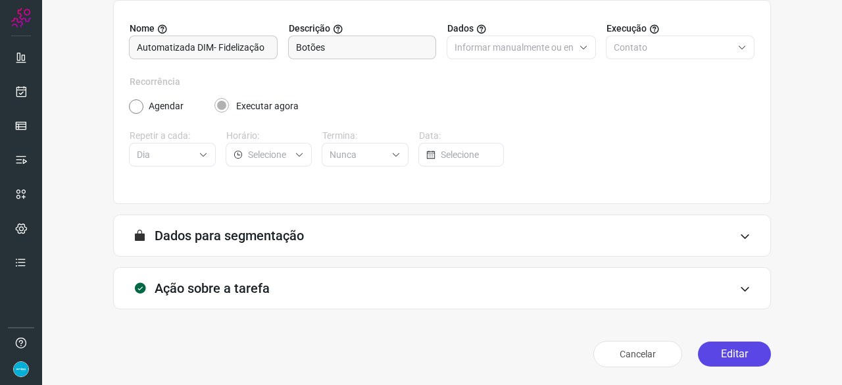
click at [720, 352] on button "Editar" at bounding box center [734, 353] width 73 height 25
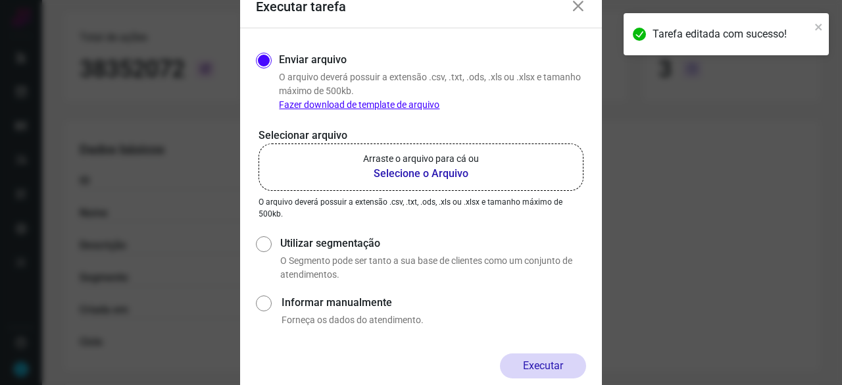
click at [420, 174] on b "Selecione o Arquivo" at bounding box center [421, 174] width 116 height 16
click at [0, 0] on input "Arraste o arquivo para cá ou Selecione o Arquivo" at bounding box center [0, 0] width 0 height 0
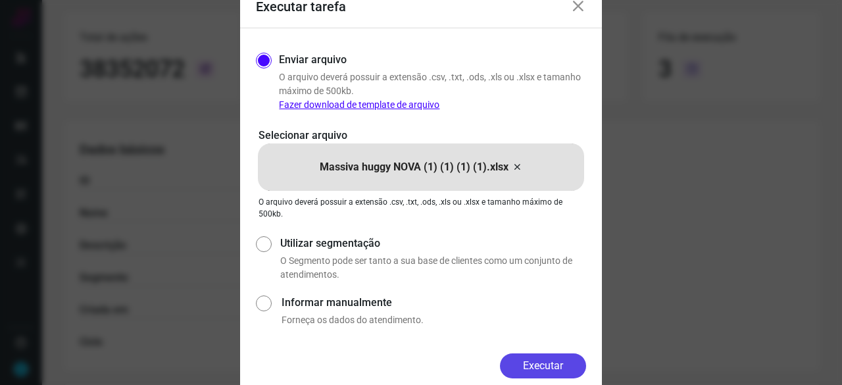
click at [538, 368] on button "Executar" at bounding box center [543, 365] width 86 height 25
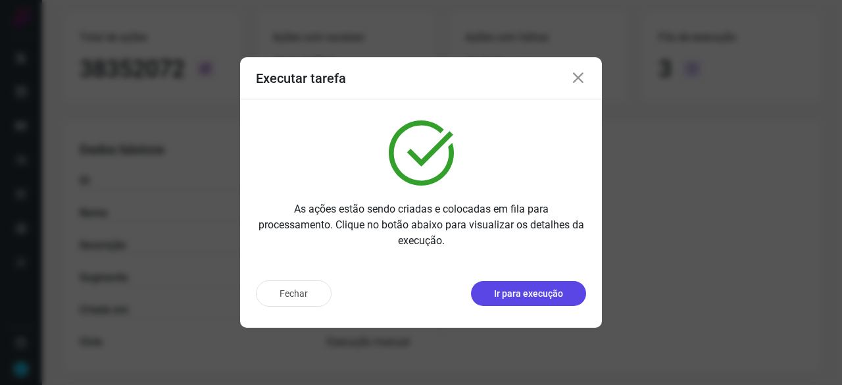
click at [561, 295] on p "Ir para execução" at bounding box center [528, 294] width 69 height 14
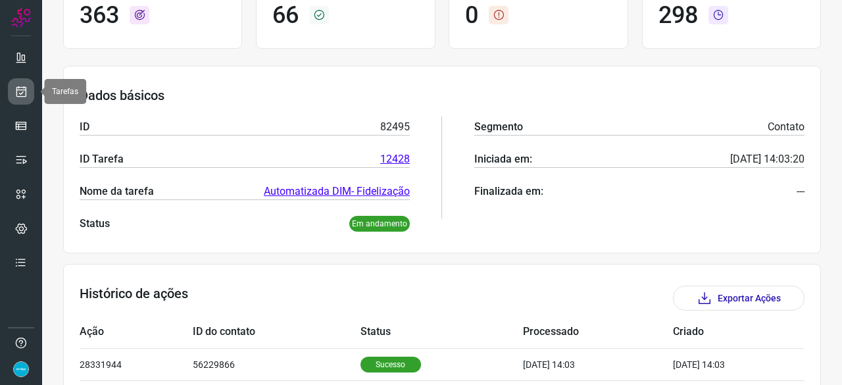
click at [23, 91] on icon at bounding box center [21, 91] width 14 height 13
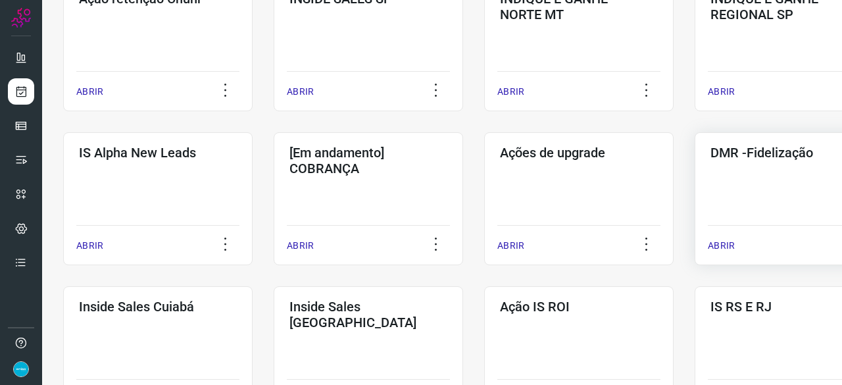
click at [720, 243] on p "ABRIR" at bounding box center [721, 246] width 27 height 14
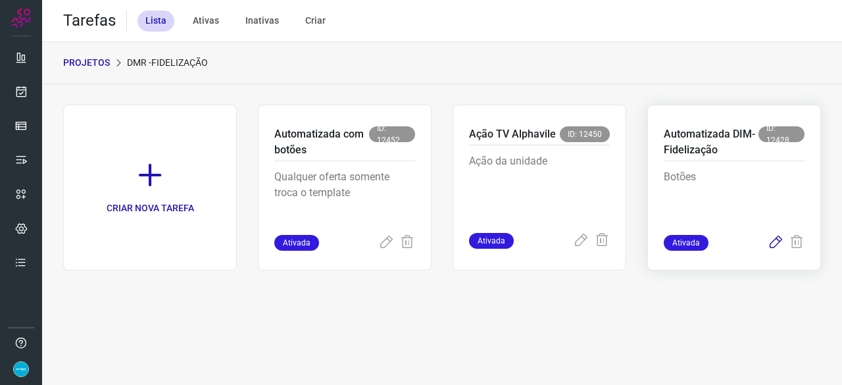
click at [776, 240] on icon at bounding box center [776, 243] width 16 height 16
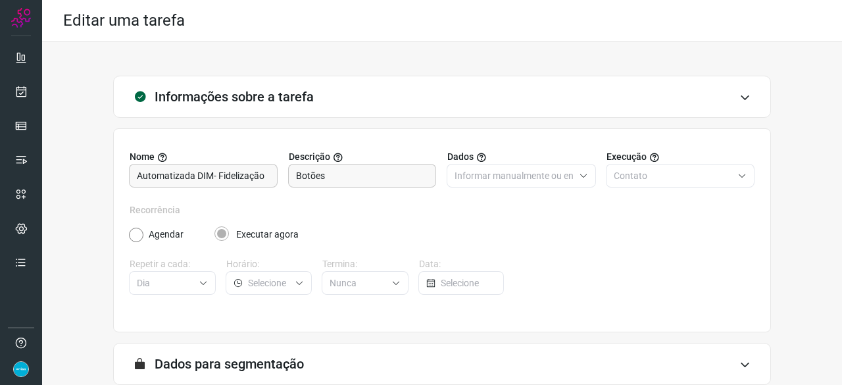
scroll to position [128, 0]
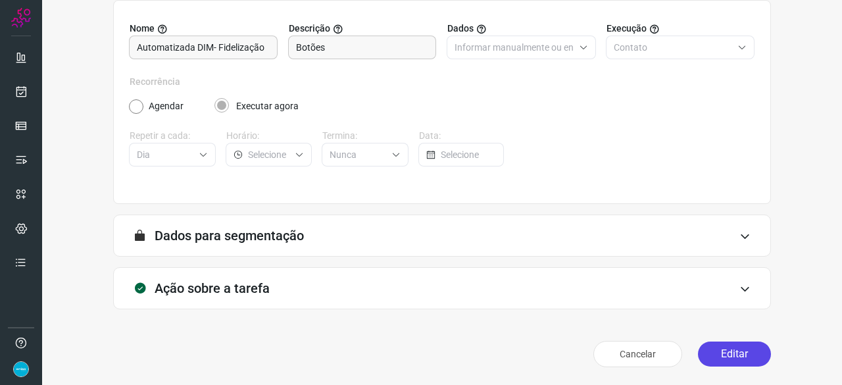
click at [727, 347] on button "Editar" at bounding box center [734, 353] width 73 height 25
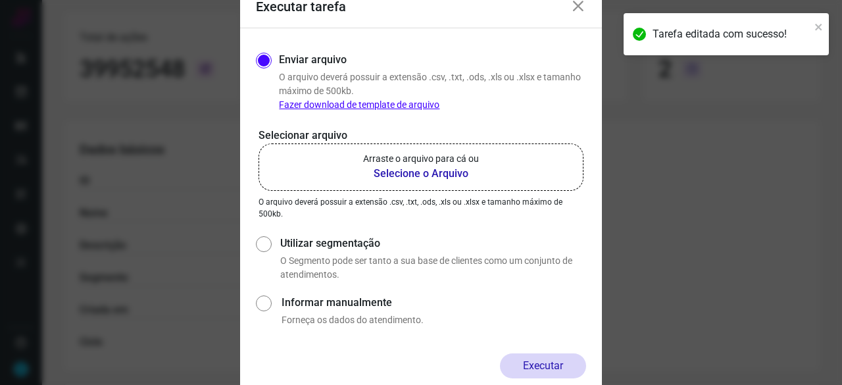
click at [414, 174] on b "Selecione o Arquivo" at bounding box center [421, 174] width 116 height 16
click at [0, 0] on input "Arraste o arquivo para cá ou Selecione o Arquivo" at bounding box center [0, 0] width 0 height 0
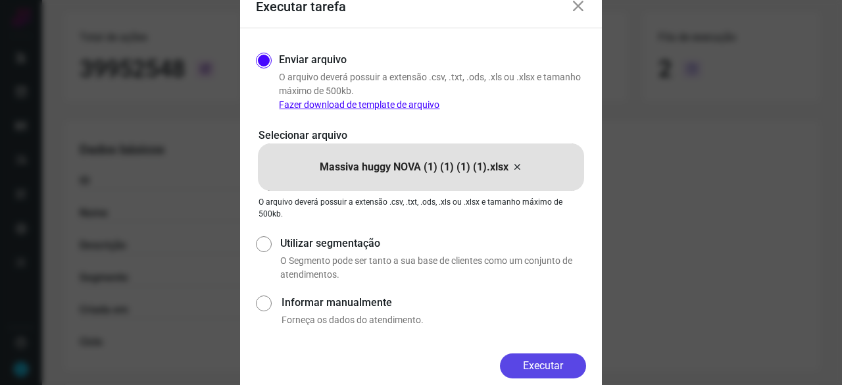
click at [570, 361] on button "Executar" at bounding box center [543, 365] width 86 height 25
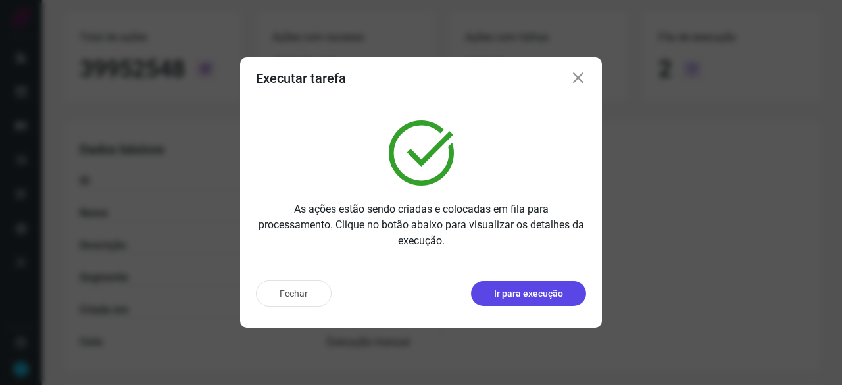
click at [547, 294] on p "Ir para execução" at bounding box center [528, 294] width 69 height 14
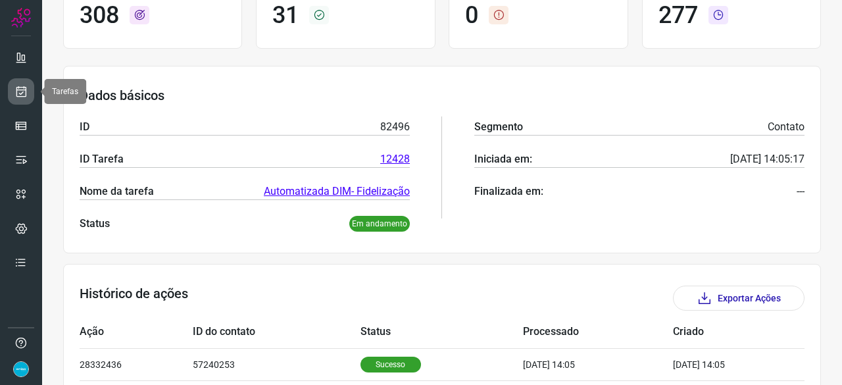
click at [22, 91] on icon at bounding box center [21, 91] width 14 height 13
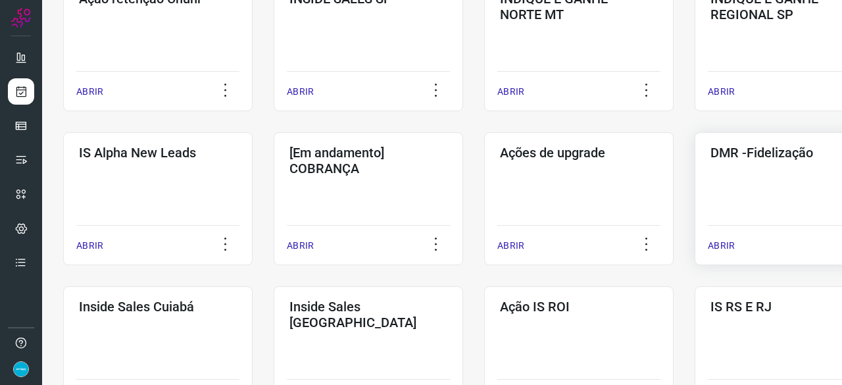
click at [714, 245] on p "ABRIR" at bounding box center [721, 246] width 27 height 14
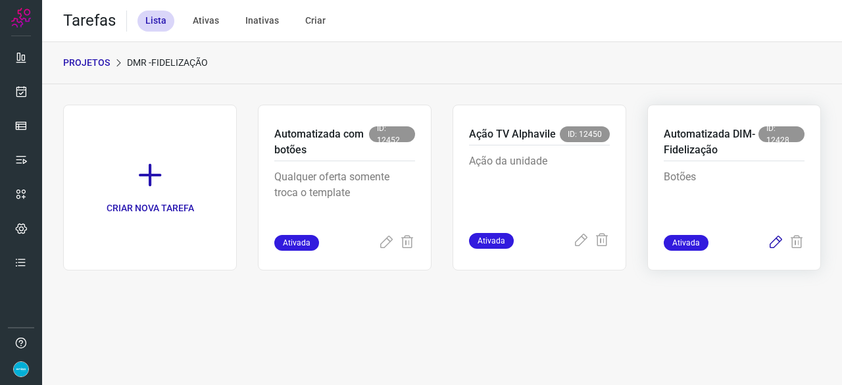
click at [773, 241] on icon at bounding box center [776, 243] width 16 height 16
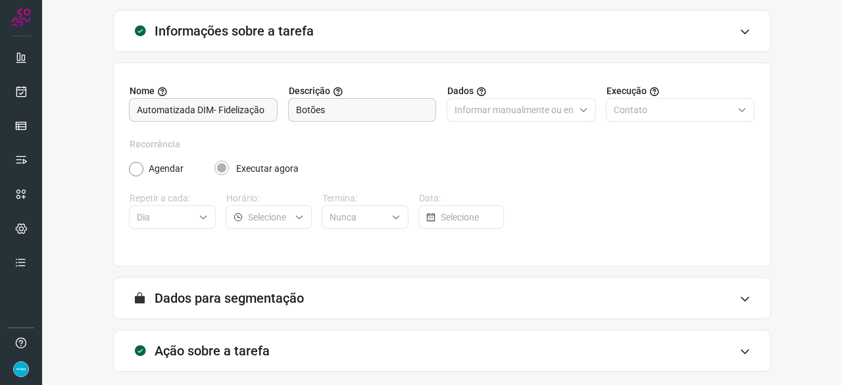
scroll to position [128, 0]
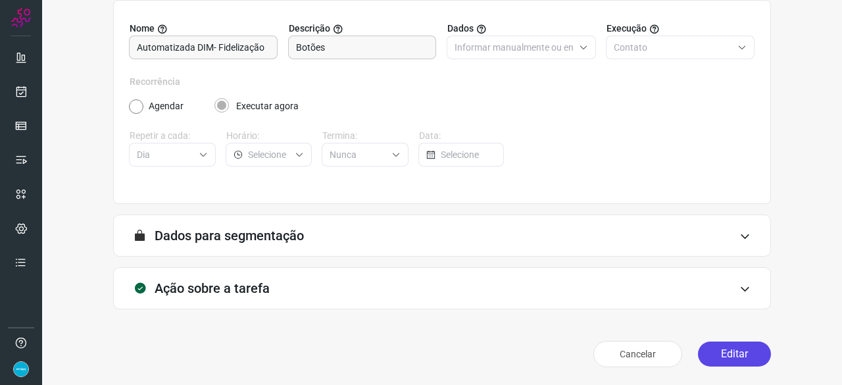
click at [731, 350] on button "Editar" at bounding box center [734, 353] width 73 height 25
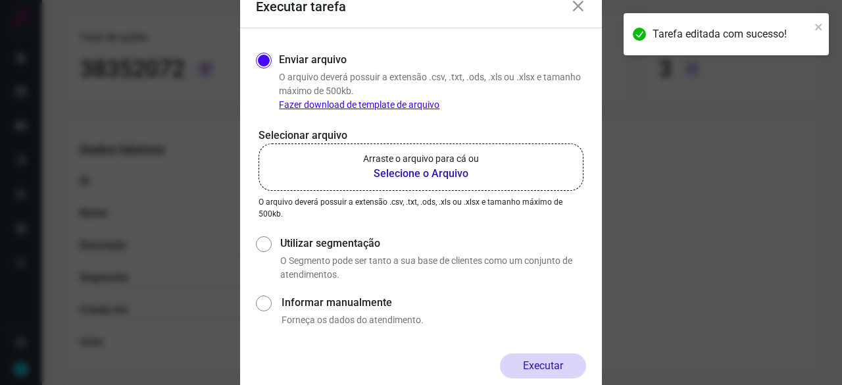
click at [408, 170] on b "Selecione o Arquivo" at bounding box center [421, 174] width 116 height 16
click at [0, 0] on input "Arraste o arquivo para cá ou Selecione o Arquivo" at bounding box center [0, 0] width 0 height 0
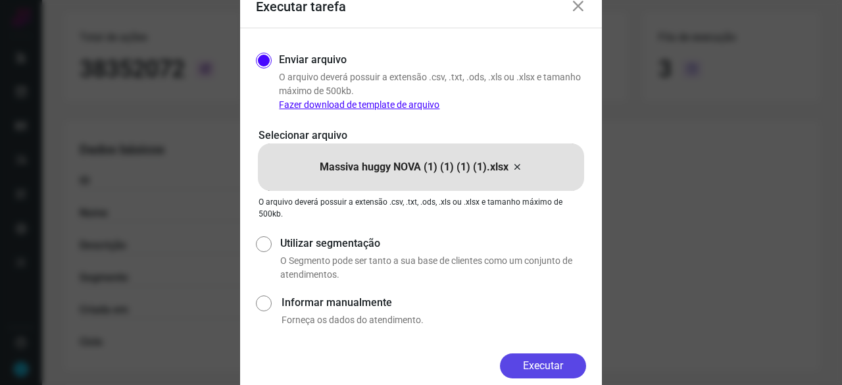
click at [546, 363] on button "Executar" at bounding box center [543, 365] width 86 height 25
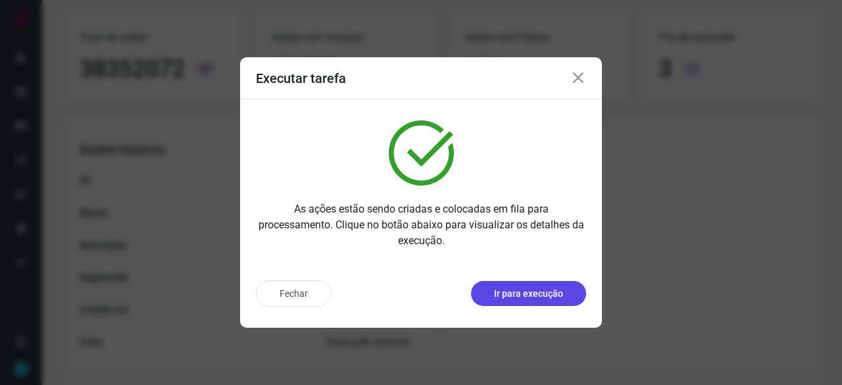
click at [538, 297] on p "Ir para execução" at bounding box center [528, 294] width 69 height 14
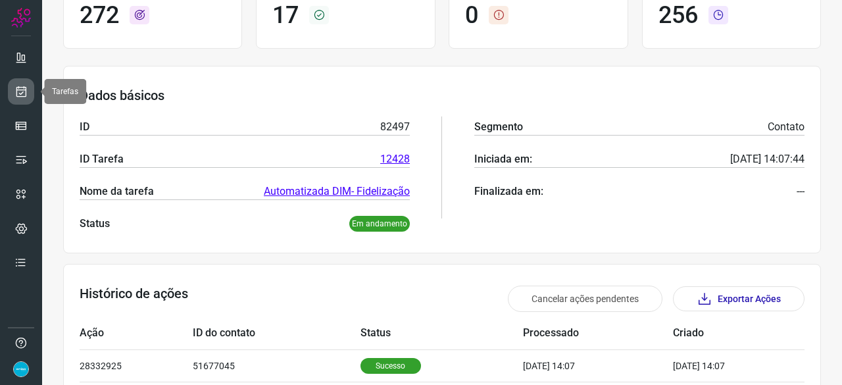
click at [21, 86] on icon at bounding box center [21, 91] width 14 height 13
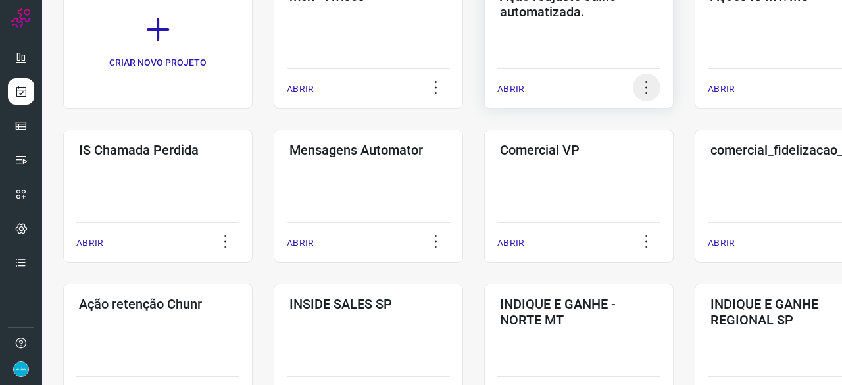
scroll to position [171, 0]
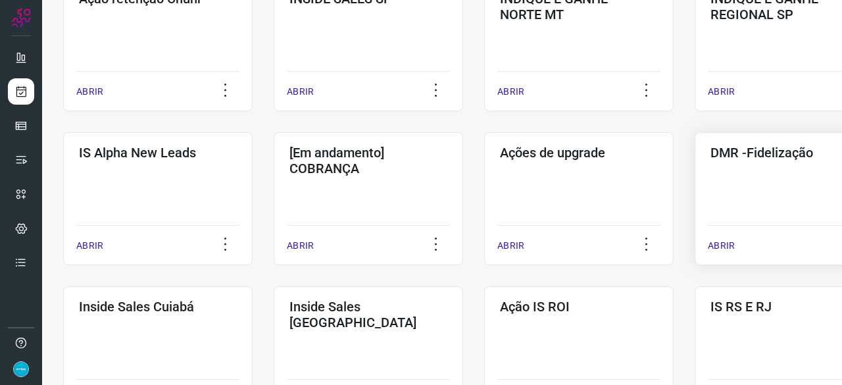
click at [733, 246] on p "ABRIR" at bounding box center [721, 246] width 27 height 14
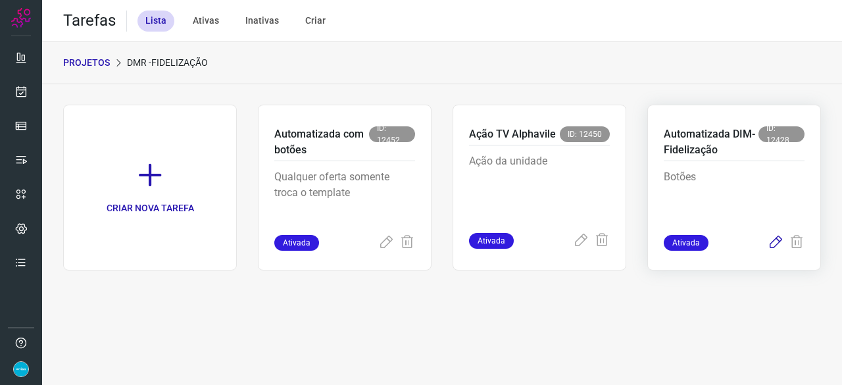
click at [772, 243] on icon at bounding box center [776, 243] width 16 height 16
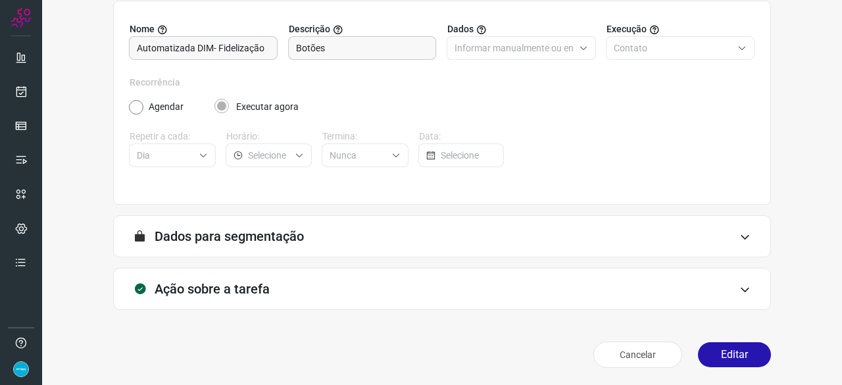
scroll to position [128, 0]
click at [731, 351] on button "Editar" at bounding box center [734, 353] width 73 height 25
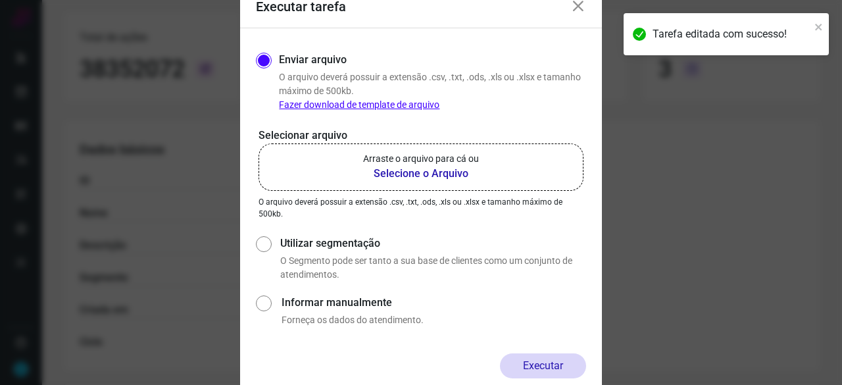
click at [405, 176] on b "Selecione o Arquivo" at bounding box center [421, 174] width 116 height 16
click at [0, 0] on input "Arraste o arquivo para cá ou Selecione o Arquivo" at bounding box center [0, 0] width 0 height 0
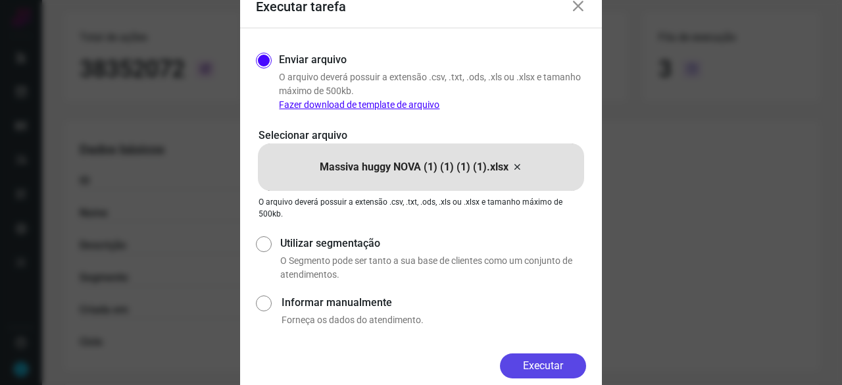
click at [525, 362] on button "Executar" at bounding box center [543, 365] width 86 height 25
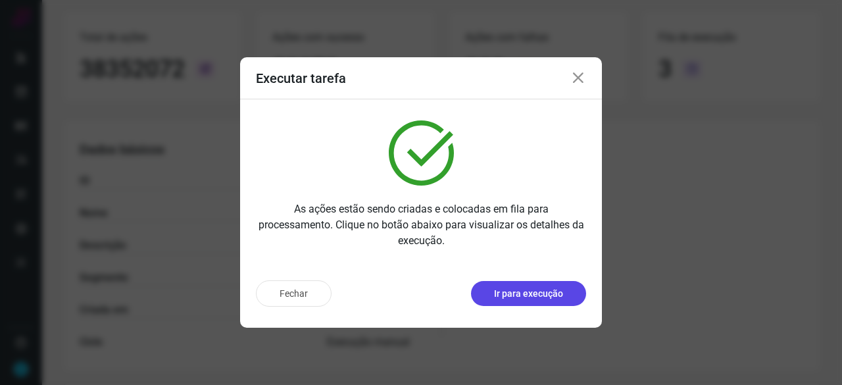
click at [541, 299] on p "Ir para execução" at bounding box center [528, 294] width 69 height 14
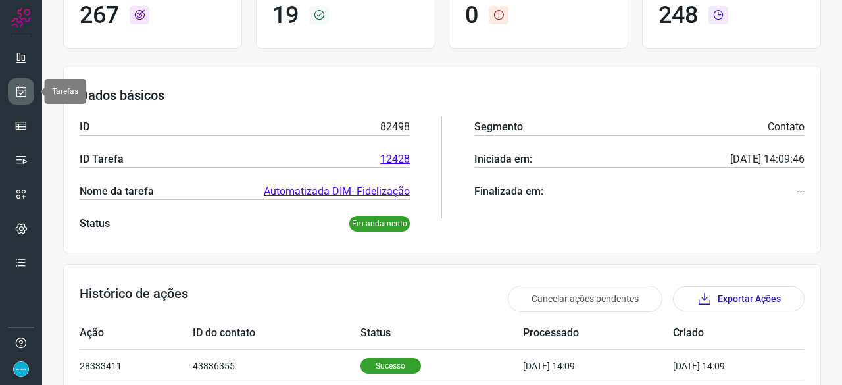
click at [21, 88] on icon at bounding box center [21, 91] width 14 height 13
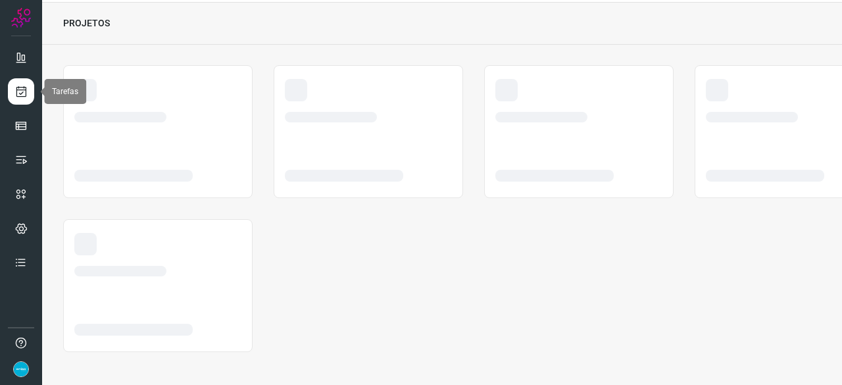
scroll to position [39, 0]
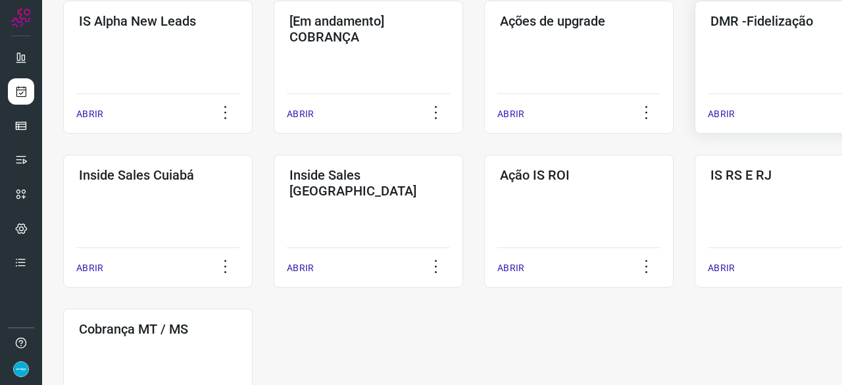
click at [716, 111] on p "ABRIR" at bounding box center [721, 114] width 27 height 14
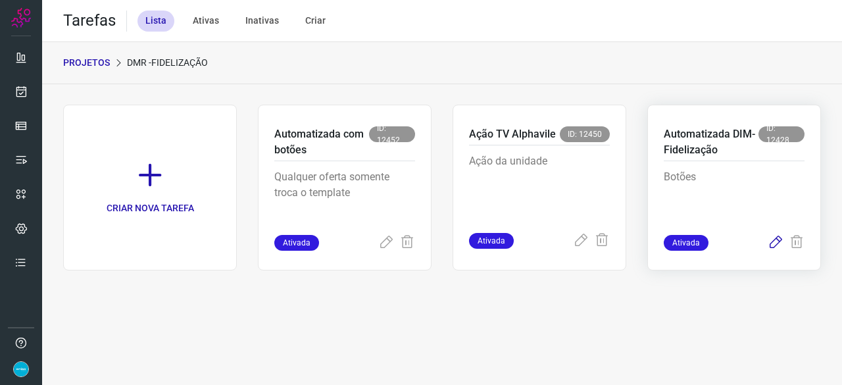
click at [779, 240] on icon at bounding box center [776, 243] width 16 height 16
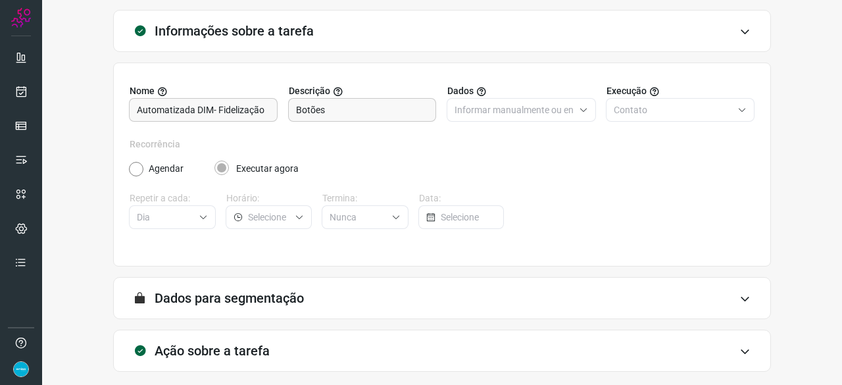
scroll to position [128, 0]
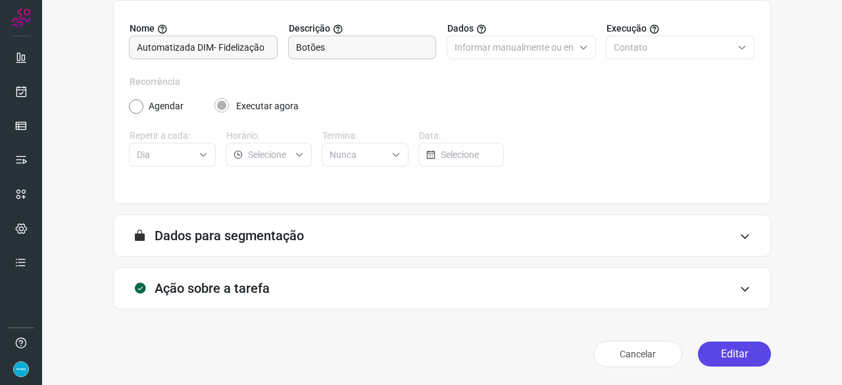
click at [722, 355] on button "Editar" at bounding box center [734, 353] width 73 height 25
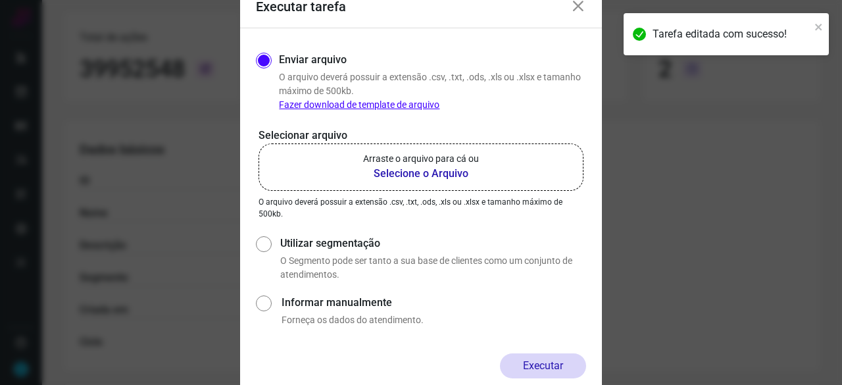
click at [400, 173] on b "Selecione o Arquivo" at bounding box center [421, 174] width 116 height 16
click at [0, 0] on input "Arraste o arquivo para cá ou Selecione o Arquivo" at bounding box center [0, 0] width 0 height 0
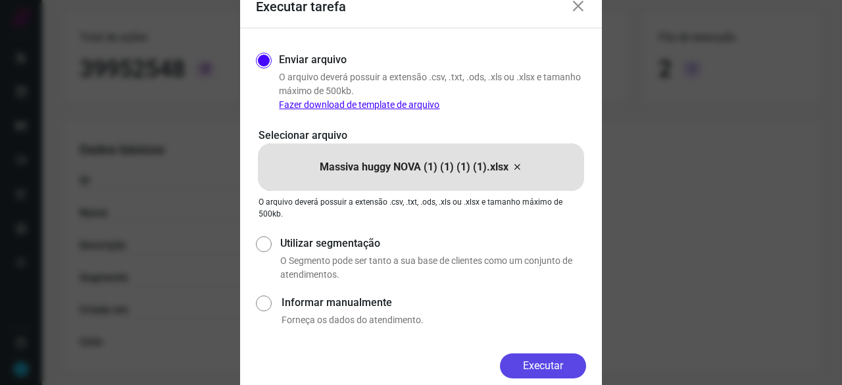
click at [539, 360] on button "Executar" at bounding box center [543, 365] width 86 height 25
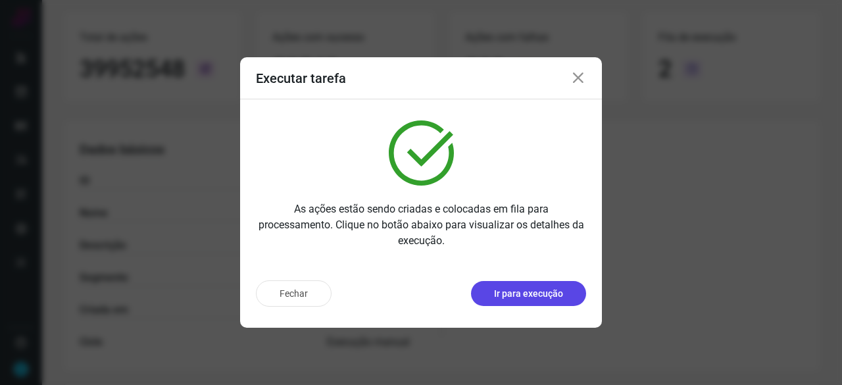
click at [539, 295] on p "Ir para execução" at bounding box center [528, 294] width 69 height 14
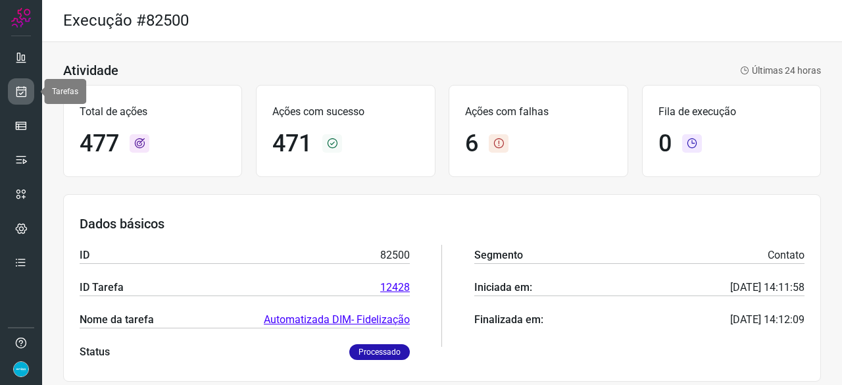
click at [24, 89] on icon at bounding box center [21, 91] width 14 height 13
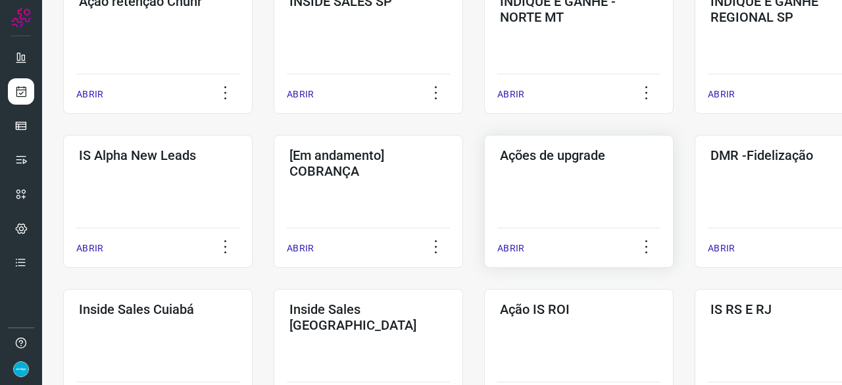
scroll to position [526, 0]
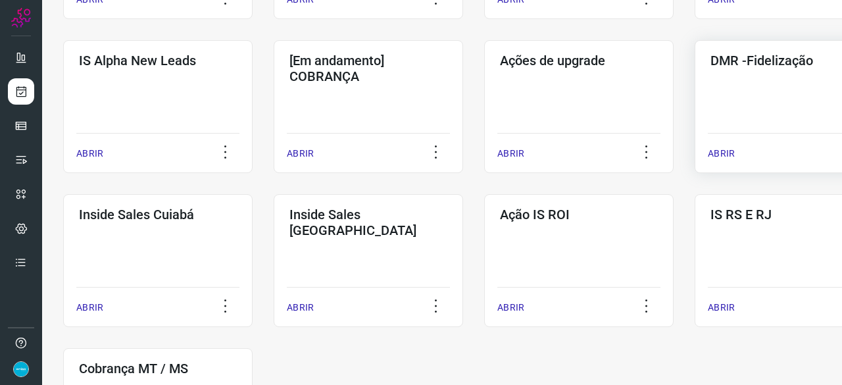
click at [720, 159] on p "ABRIR" at bounding box center [721, 154] width 27 height 14
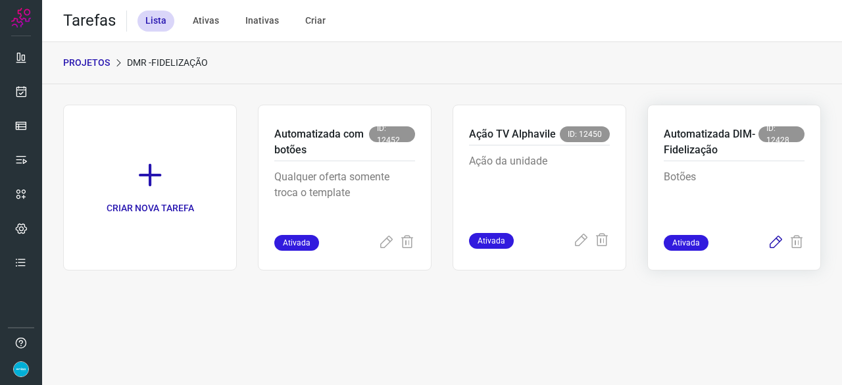
click at [772, 240] on icon at bounding box center [776, 243] width 16 height 16
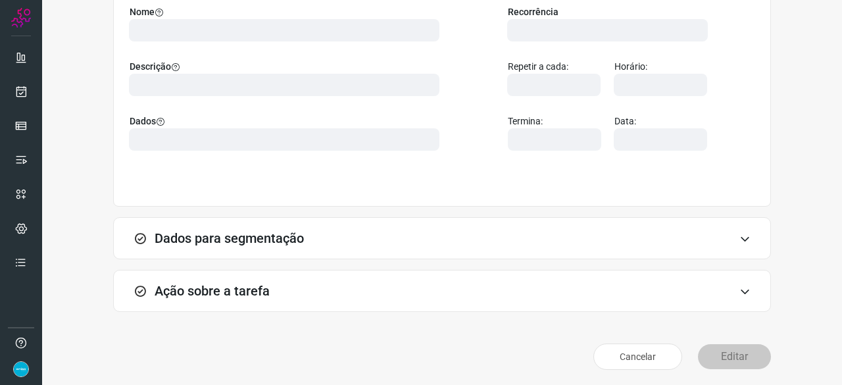
scroll to position [147, 0]
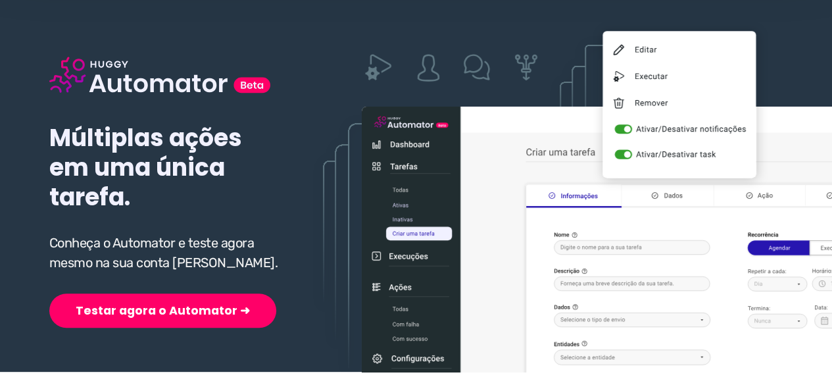
scroll to position [132, 0]
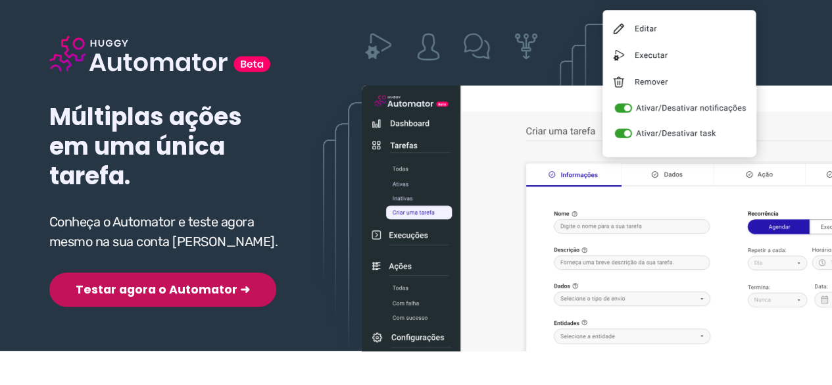
click at [149, 292] on button "Testar agora o Automator ➜" at bounding box center [162, 289] width 227 height 34
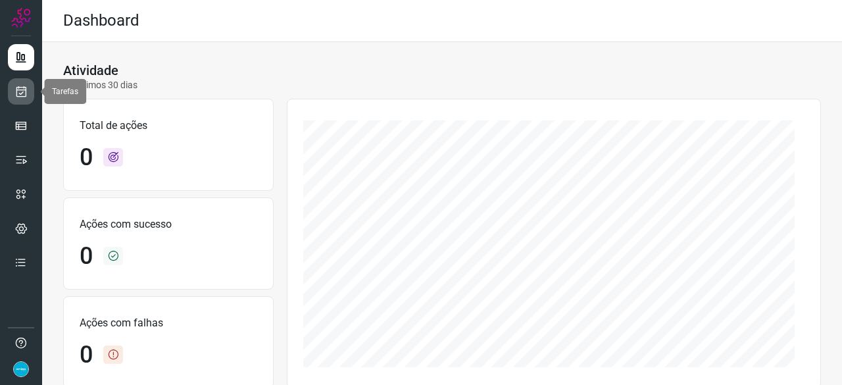
click at [20, 95] on icon at bounding box center [21, 91] width 14 height 13
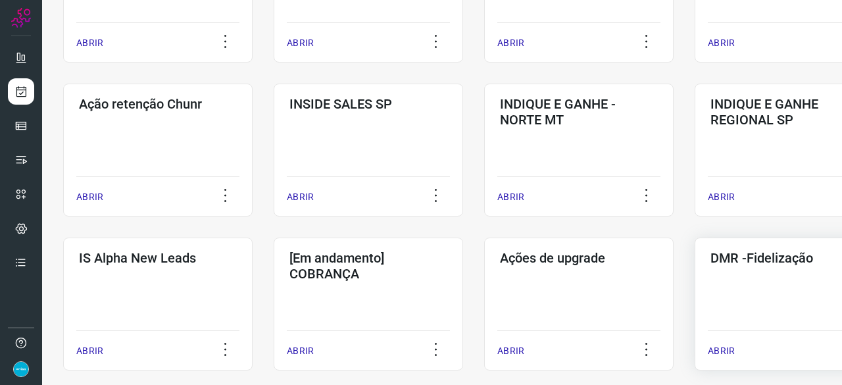
click at [724, 351] on p "ABRIR" at bounding box center [721, 351] width 27 height 14
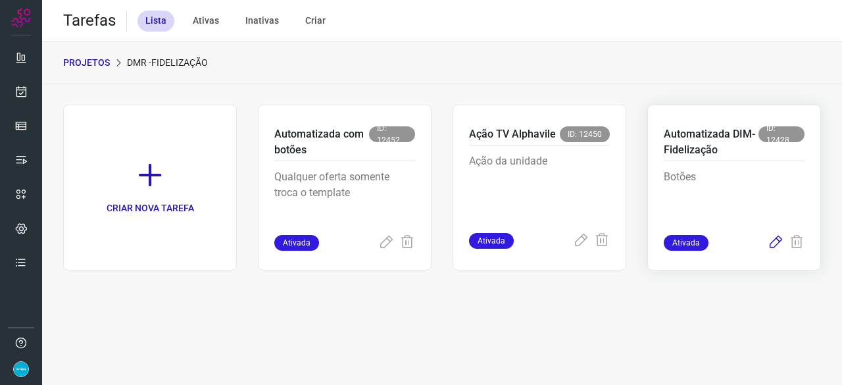
click at [775, 241] on icon at bounding box center [776, 243] width 16 height 16
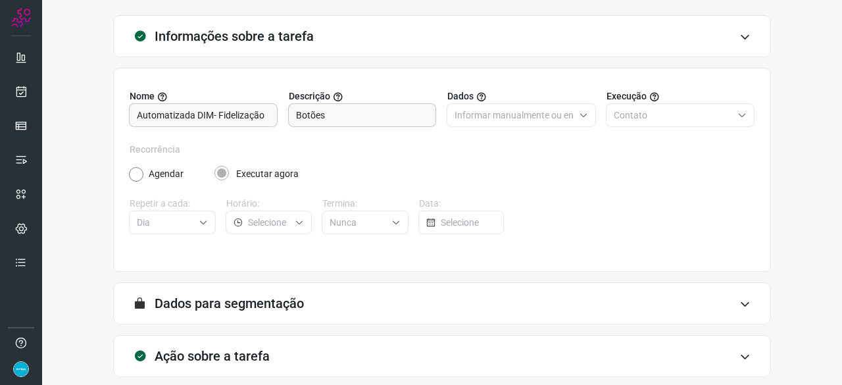
scroll to position [128, 0]
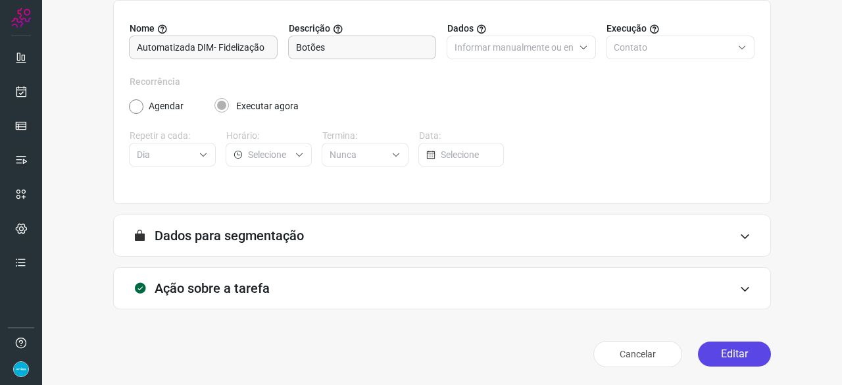
click at [740, 352] on button "Editar" at bounding box center [734, 353] width 73 height 25
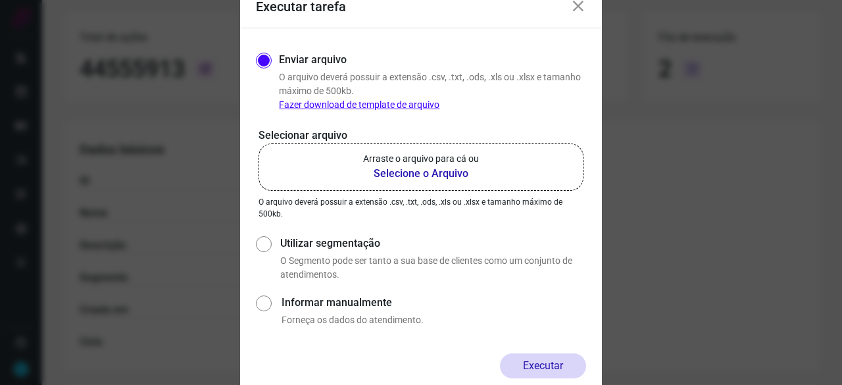
click at [416, 173] on b "Selecione o Arquivo" at bounding box center [421, 174] width 116 height 16
click at [0, 0] on input "Arraste o arquivo para cá ou Selecione o Arquivo" at bounding box center [0, 0] width 0 height 0
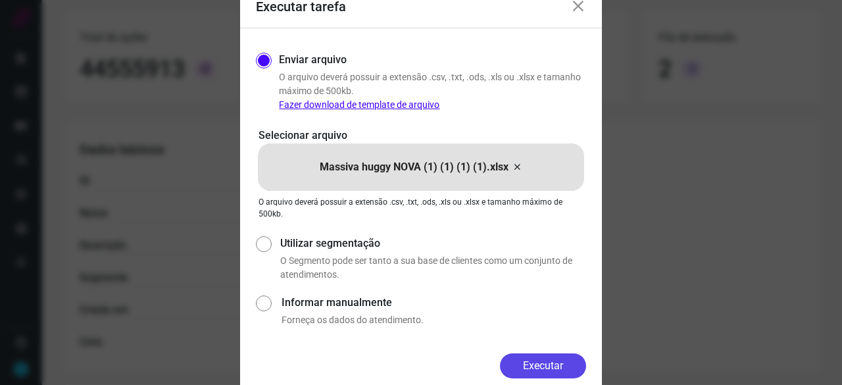
click at [531, 370] on button "Executar" at bounding box center [543, 365] width 86 height 25
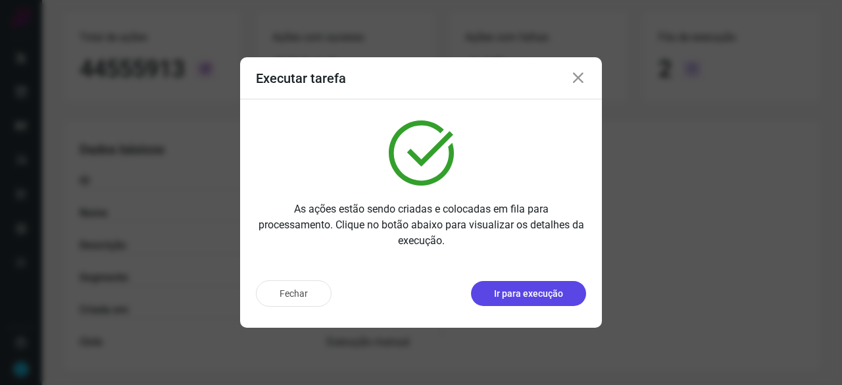
click at [539, 291] on p "Ir para execução" at bounding box center [528, 294] width 69 height 14
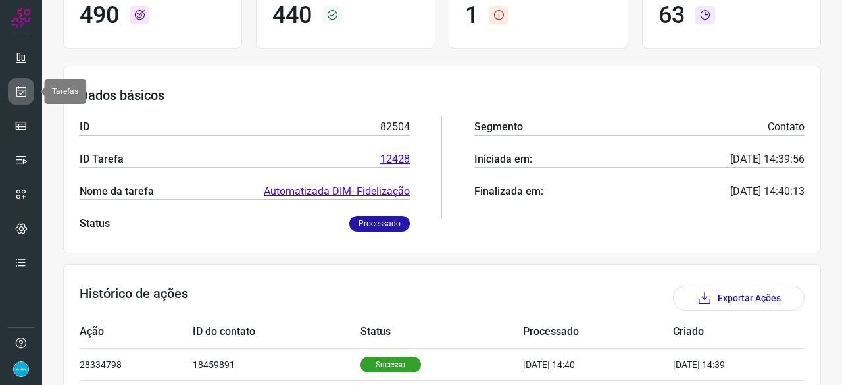
click at [26, 91] on icon at bounding box center [21, 91] width 14 height 13
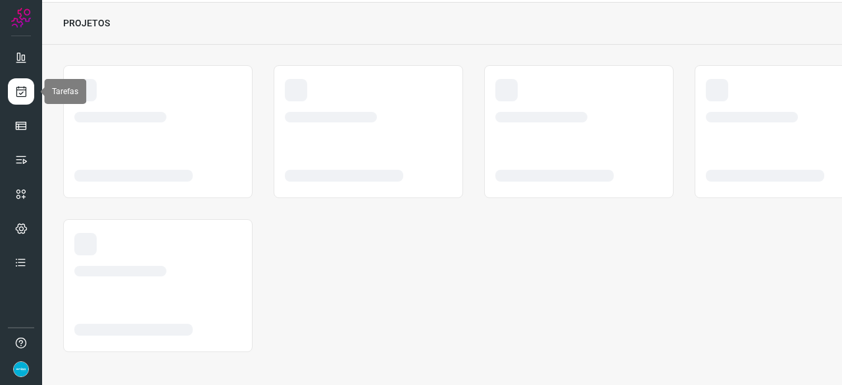
scroll to position [39, 0]
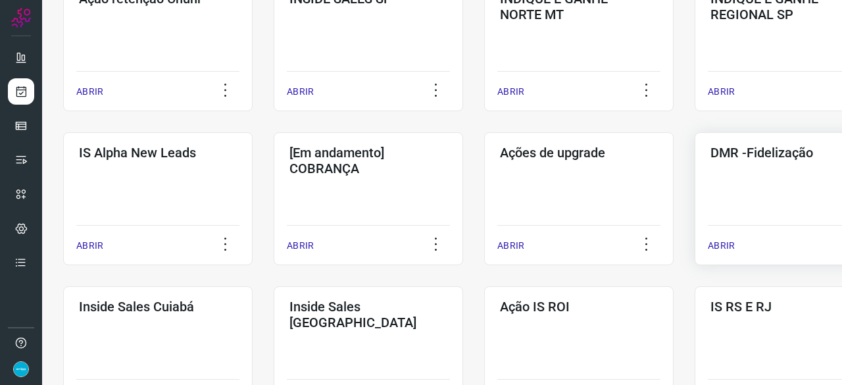
click at [720, 245] on p "ABRIR" at bounding box center [721, 246] width 27 height 14
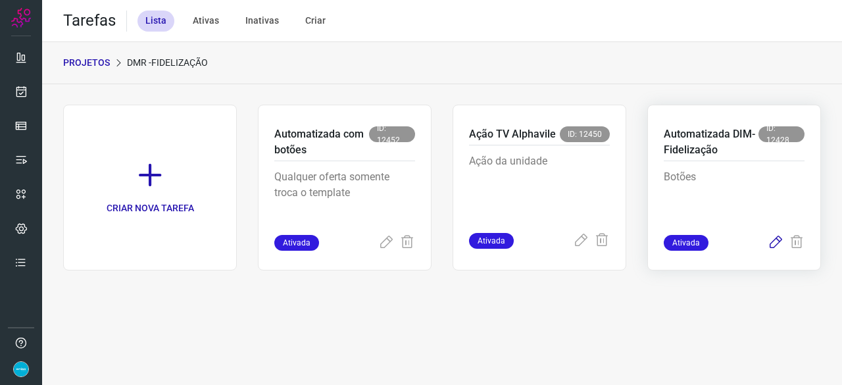
click at [776, 237] on icon at bounding box center [776, 243] width 16 height 16
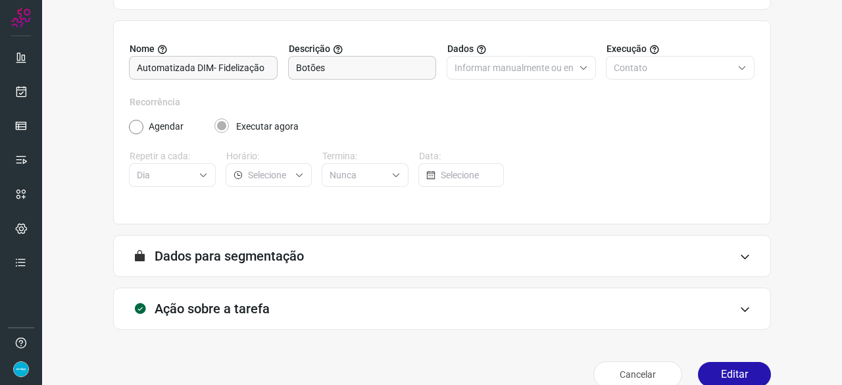
scroll to position [128, 0]
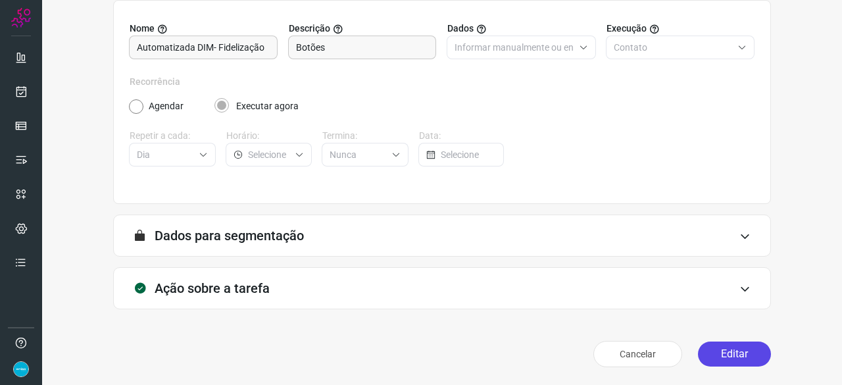
click at [731, 355] on button "Editar" at bounding box center [734, 353] width 73 height 25
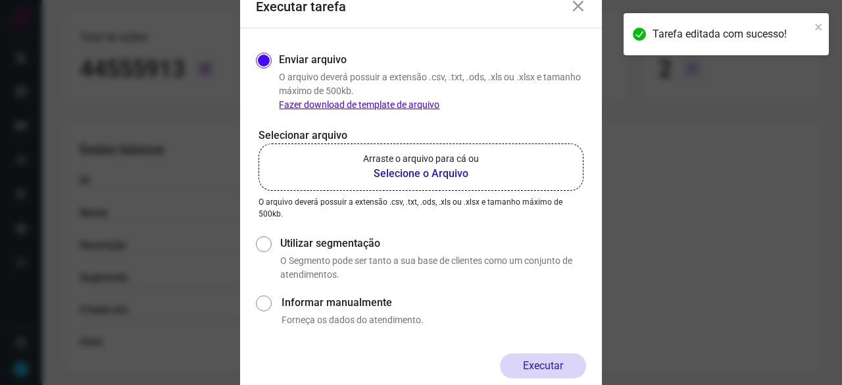
click at [433, 169] on b "Selecione o Arquivo" at bounding box center [421, 174] width 116 height 16
click at [0, 0] on input "Arraste o arquivo para cá ou Selecione o Arquivo" at bounding box center [0, 0] width 0 height 0
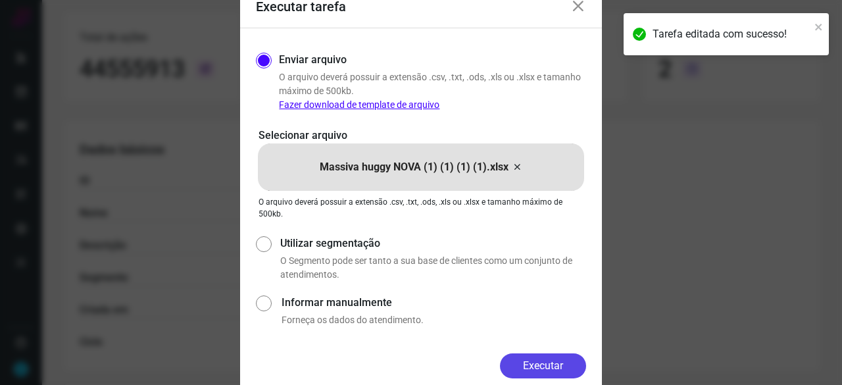
click at [564, 365] on button "Executar" at bounding box center [543, 365] width 86 height 25
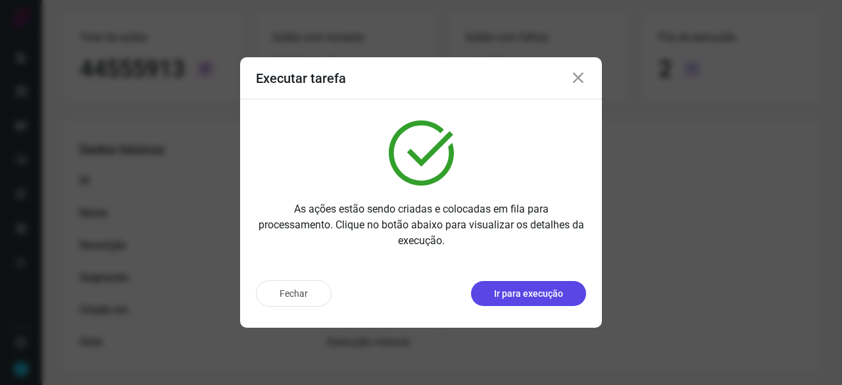
click at [533, 297] on p "Ir para execução" at bounding box center [528, 294] width 69 height 14
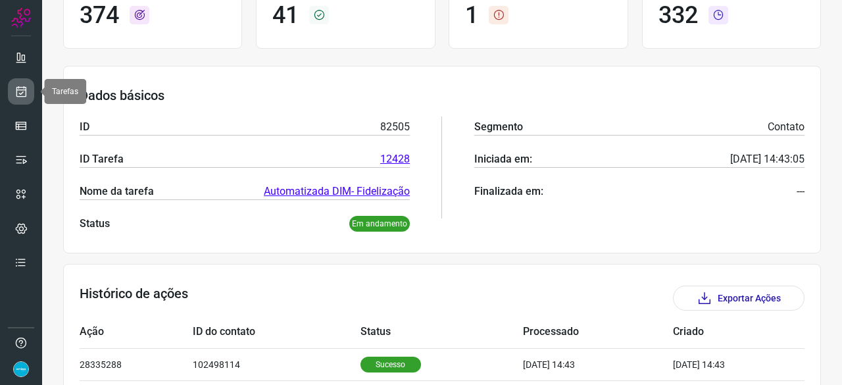
click at [28, 89] on link at bounding box center [21, 91] width 26 height 26
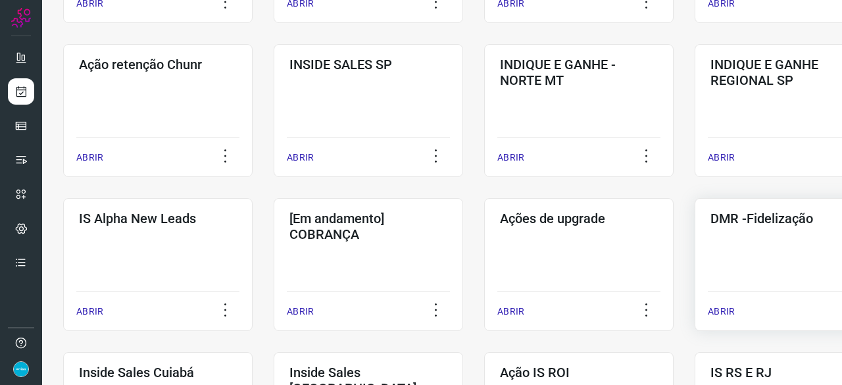
click at [721, 311] on p "ABRIR" at bounding box center [721, 312] width 27 height 14
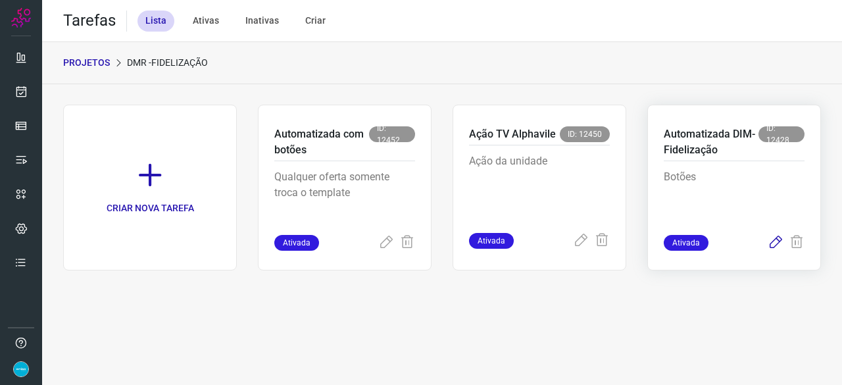
click at [775, 242] on icon at bounding box center [776, 243] width 16 height 16
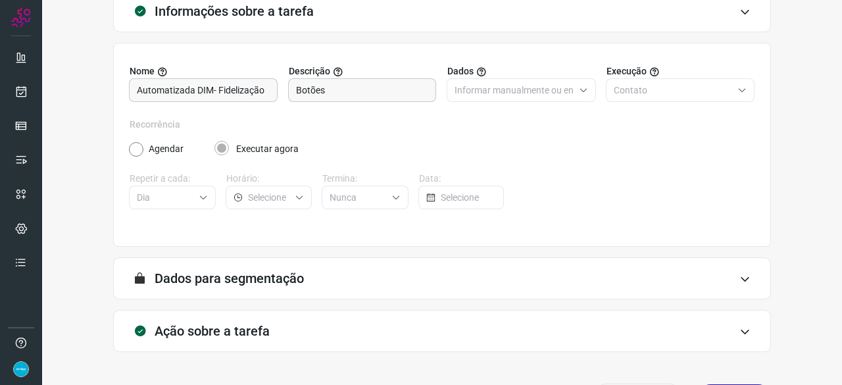
scroll to position [128, 0]
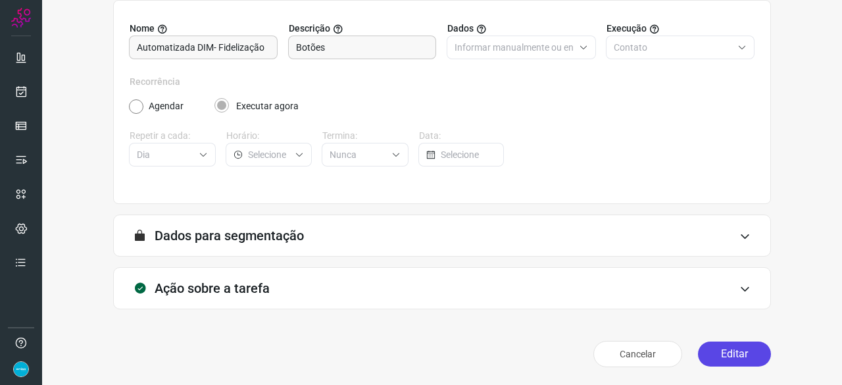
click at [733, 353] on button "Editar" at bounding box center [734, 353] width 73 height 25
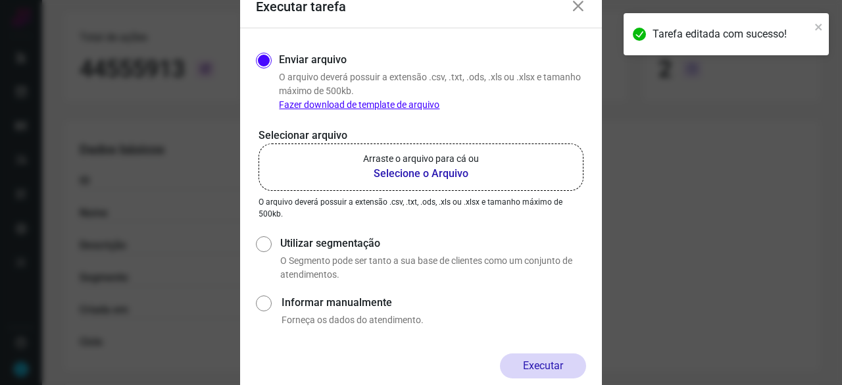
click at [410, 177] on b "Selecione o Arquivo" at bounding box center [421, 174] width 116 height 16
click at [0, 0] on input "Arraste o arquivo para cá ou Selecione o Arquivo" at bounding box center [0, 0] width 0 height 0
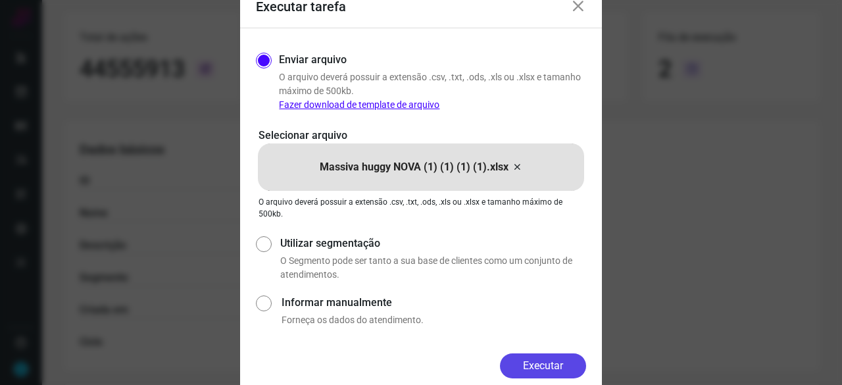
click at [560, 368] on button "Executar" at bounding box center [543, 365] width 86 height 25
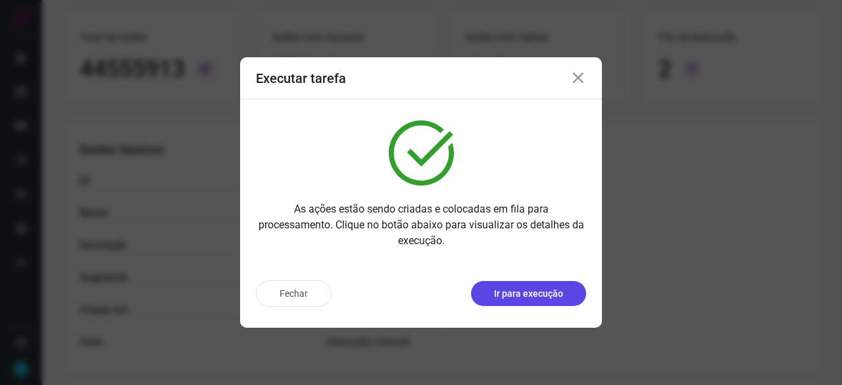
click at [529, 299] on p "Ir para execução" at bounding box center [528, 294] width 69 height 14
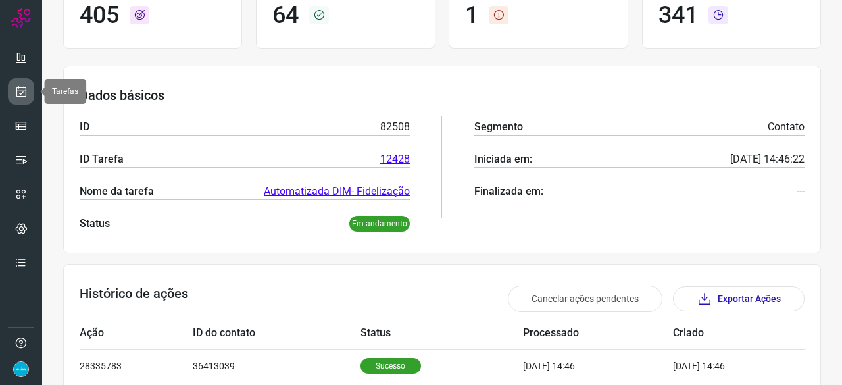
click at [28, 87] on link at bounding box center [21, 91] width 26 height 26
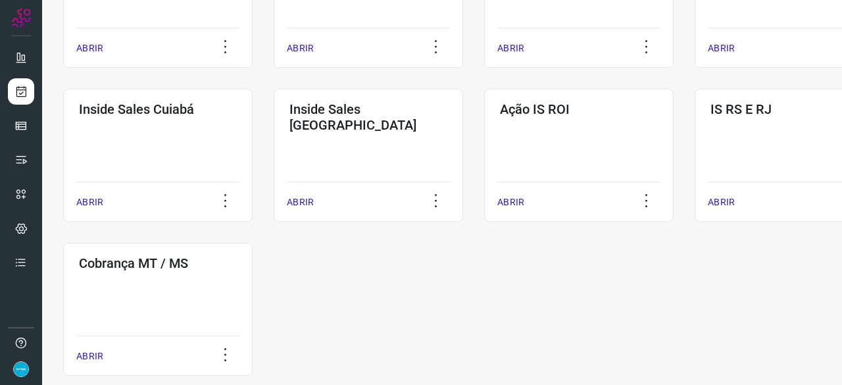
scroll to position [434, 0]
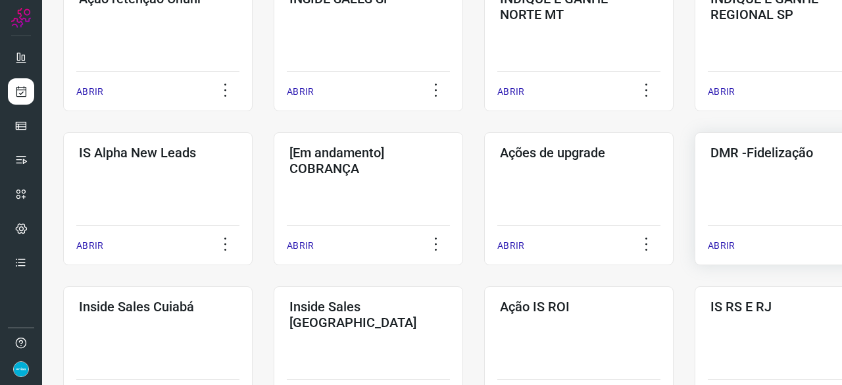
click at [725, 246] on p "ABRIR" at bounding box center [721, 246] width 27 height 14
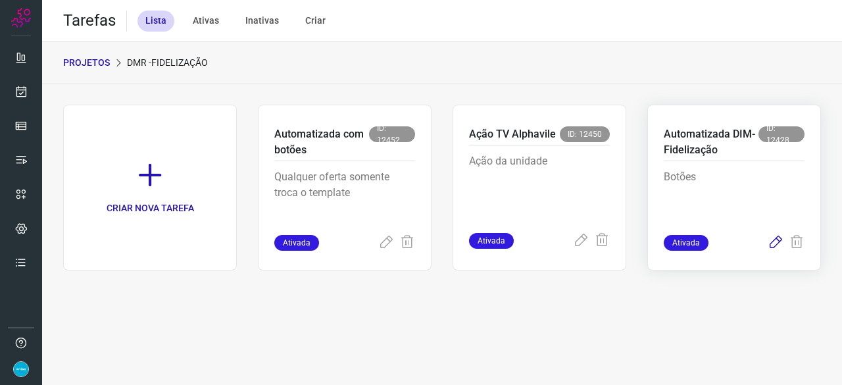
click at [774, 243] on icon at bounding box center [776, 243] width 16 height 16
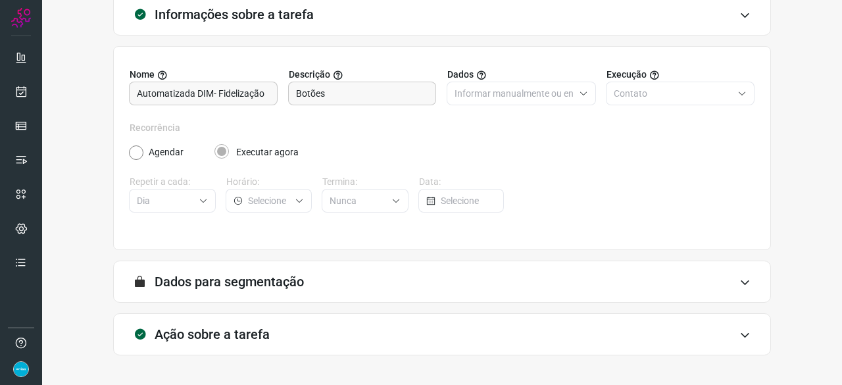
scroll to position [128, 0]
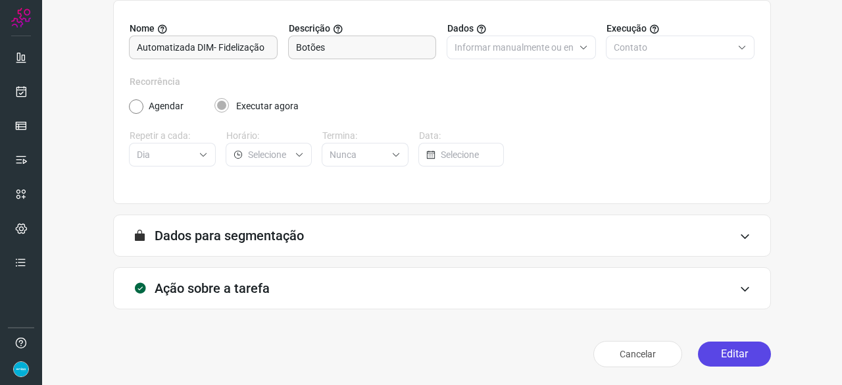
click at [718, 353] on button "Editar" at bounding box center [734, 353] width 73 height 25
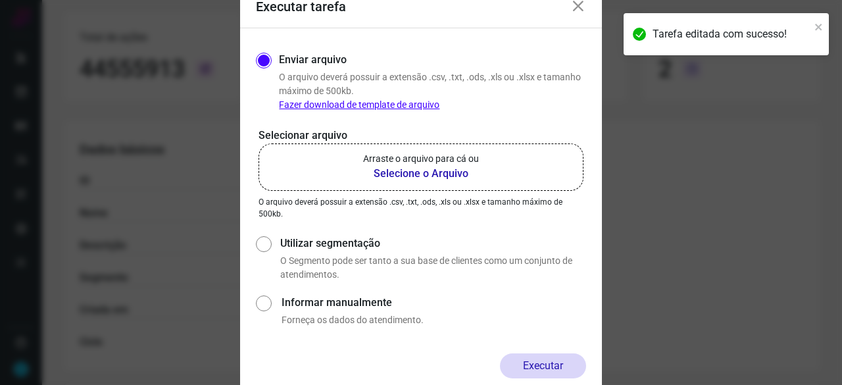
click at [389, 172] on b "Selecione o Arquivo" at bounding box center [421, 174] width 116 height 16
click at [0, 0] on input "Arraste o arquivo para cá ou Selecione o Arquivo" at bounding box center [0, 0] width 0 height 0
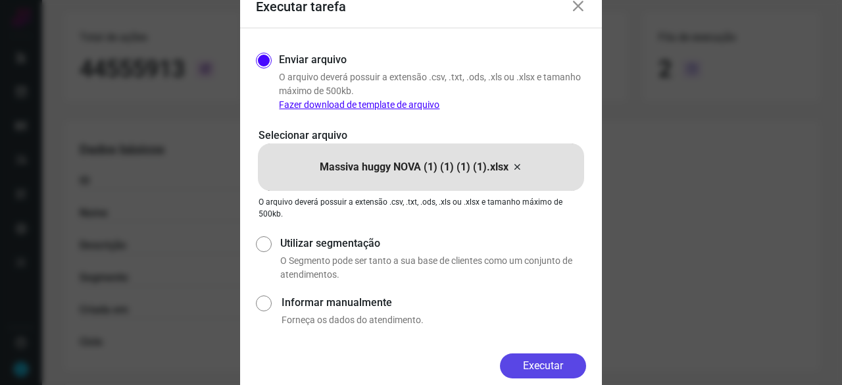
click at [560, 366] on button "Executar" at bounding box center [543, 365] width 86 height 25
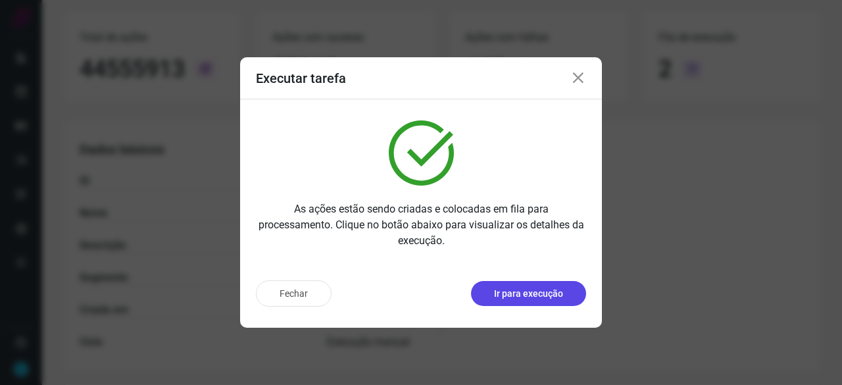
click at [551, 287] on p "Ir para execução" at bounding box center [528, 294] width 69 height 14
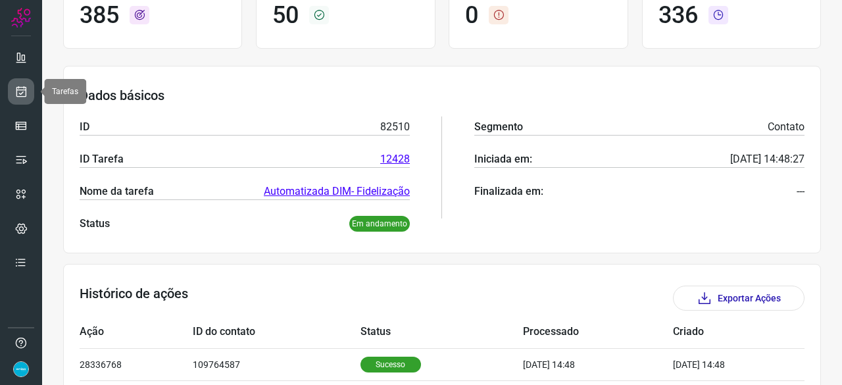
click at [26, 87] on icon at bounding box center [21, 91] width 14 height 13
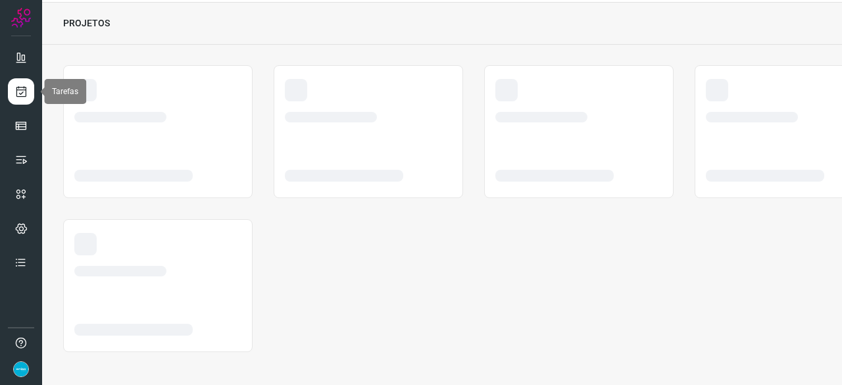
scroll to position [39, 0]
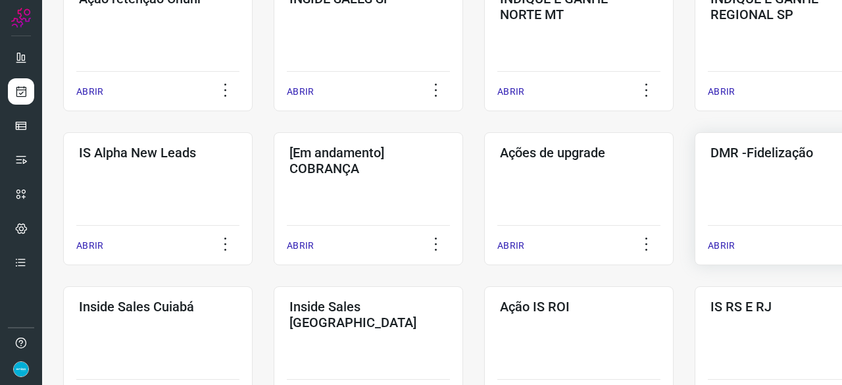
click at [727, 245] on p "ABRIR" at bounding box center [721, 246] width 27 height 14
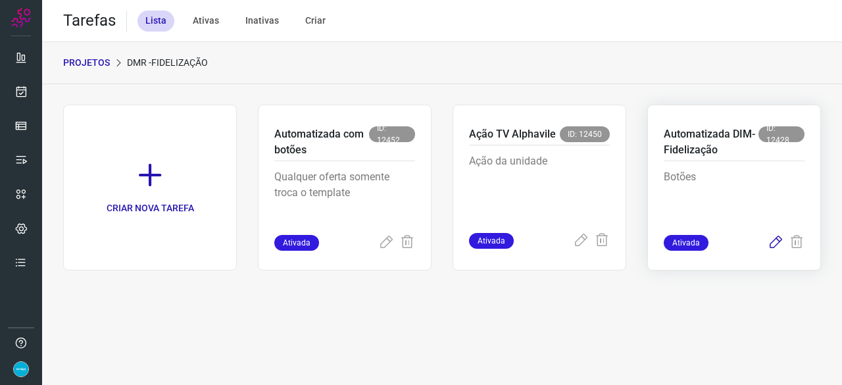
click at [779, 238] on icon at bounding box center [776, 243] width 16 height 16
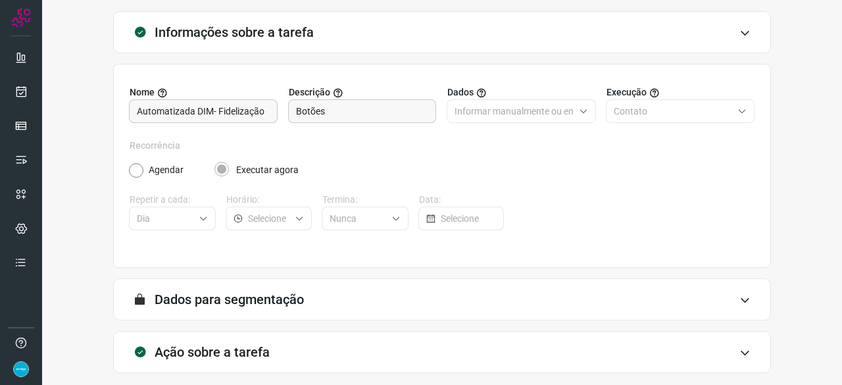
scroll to position [128, 0]
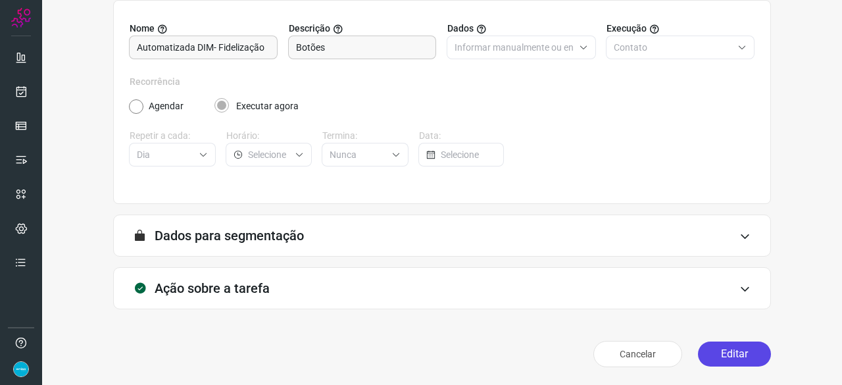
click at [722, 353] on button "Editar" at bounding box center [734, 353] width 73 height 25
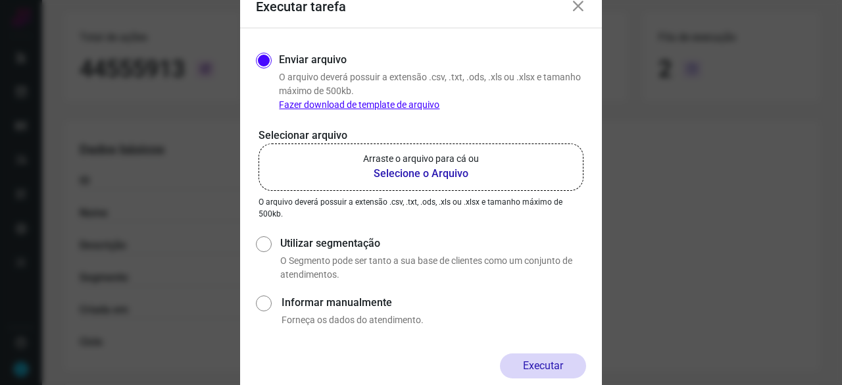
click at [389, 173] on b "Selecione o Arquivo" at bounding box center [421, 174] width 116 height 16
click at [0, 0] on input "Arraste o arquivo para cá ou Selecione o Arquivo" at bounding box center [0, 0] width 0 height 0
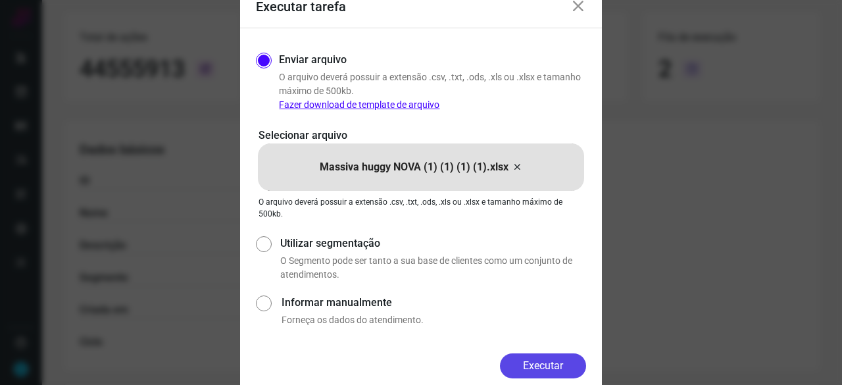
click at [543, 362] on button "Executar" at bounding box center [543, 365] width 86 height 25
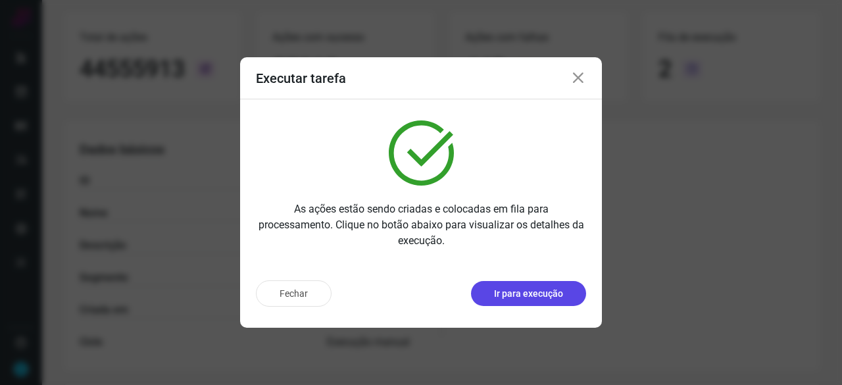
click at [549, 299] on p "Ir para execução" at bounding box center [528, 294] width 69 height 14
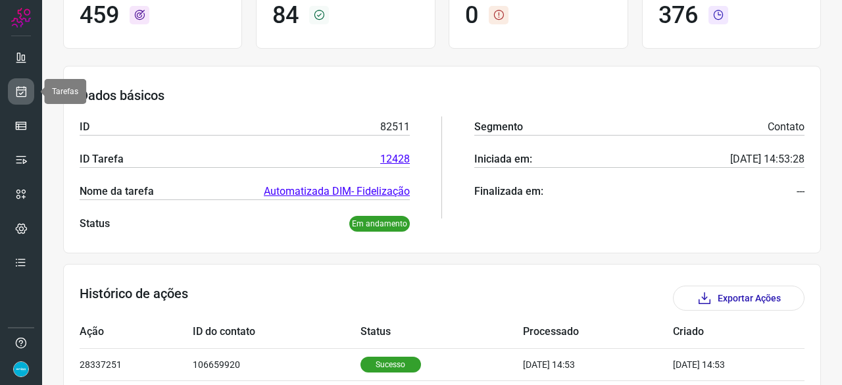
click at [22, 92] on icon at bounding box center [21, 91] width 14 height 13
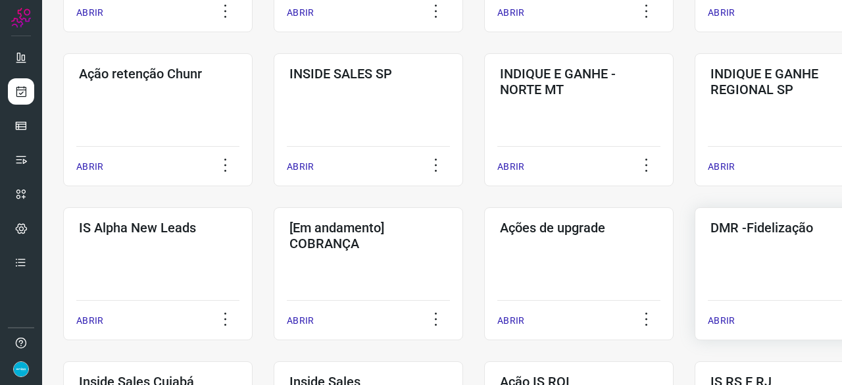
scroll to position [434, 0]
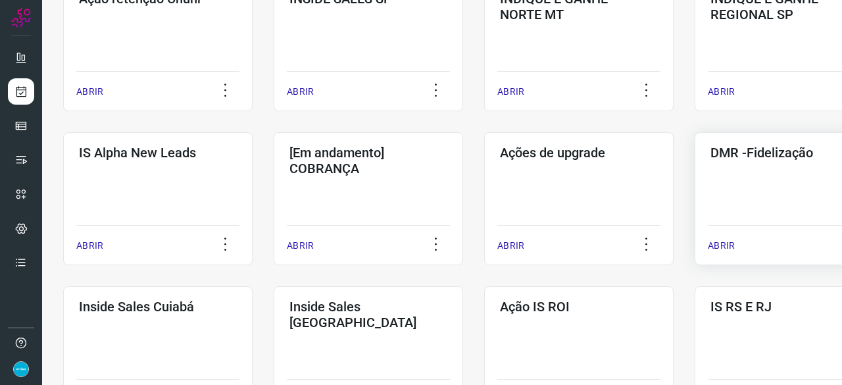
click at [720, 245] on p "ABRIR" at bounding box center [721, 246] width 27 height 14
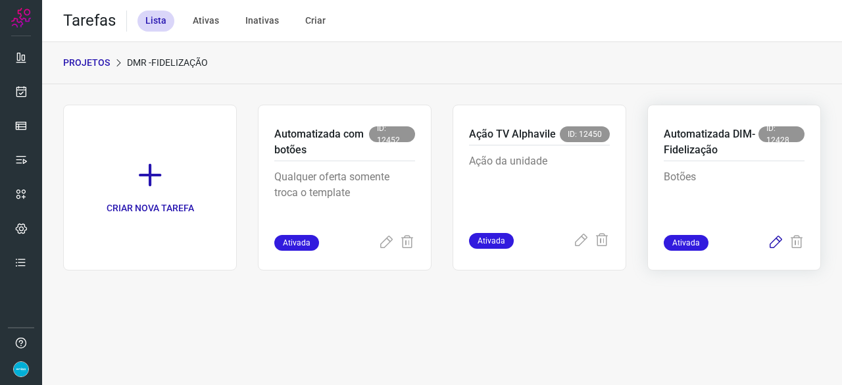
click at [776, 240] on icon at bounding box center [776, 243] width 16 height 16
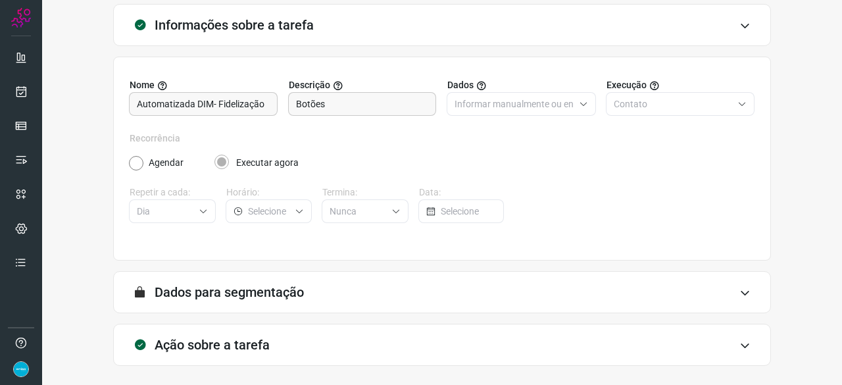
scroll to position [128, 0]
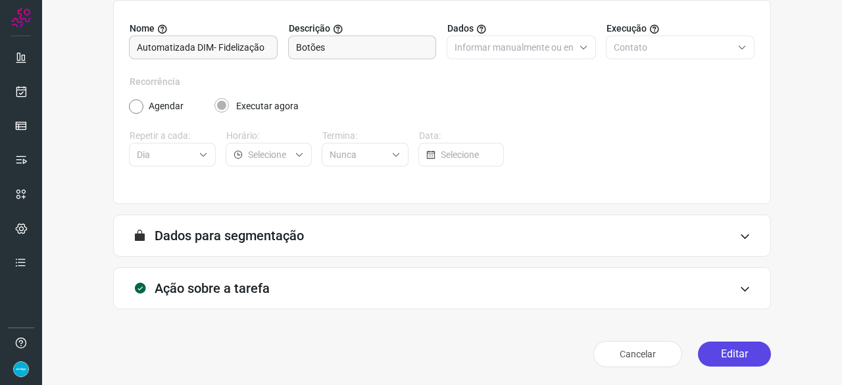
click at [710, 345] on button "Editar" at bounding box center [734, 353] width 73 height 25
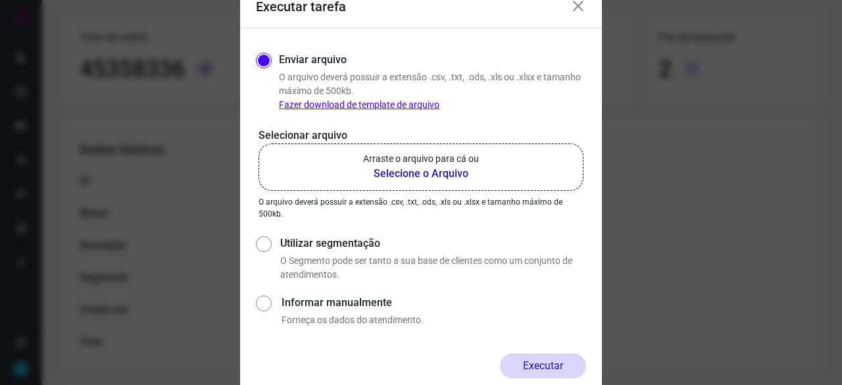
click at [407, 176] on b "Selecione o Arquivo" at bounding box center [421, 174] width 116 height 16
click at [0, 0] on input "Arraste o arquivo para cá ou Selecione o Arquivo" at bounding box center [0, 0] width 0 height 0
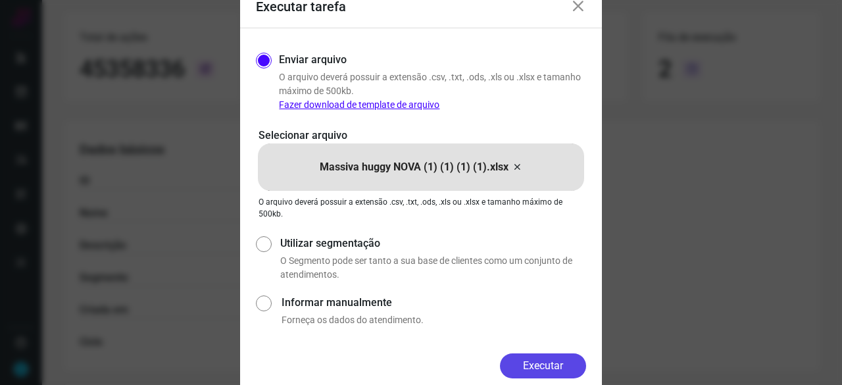
click at [554, 360] on button "Executar" at bounding box center [543, 365] width 86 height 25
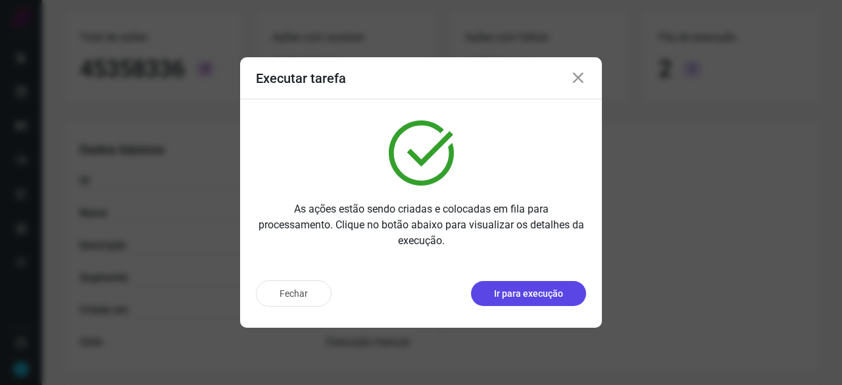
click at [524, 287] on p "Ir para execução" at bounding box center [528, 294] width 69 height 14
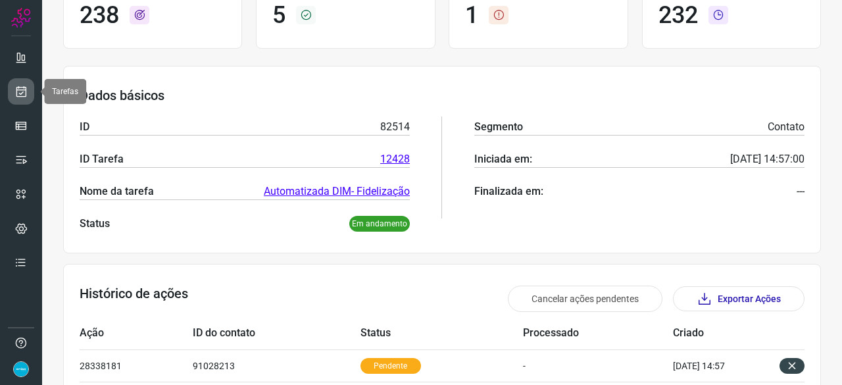
click at [22, 92] on icon at bounding box center [21, 91] width 14 height 13
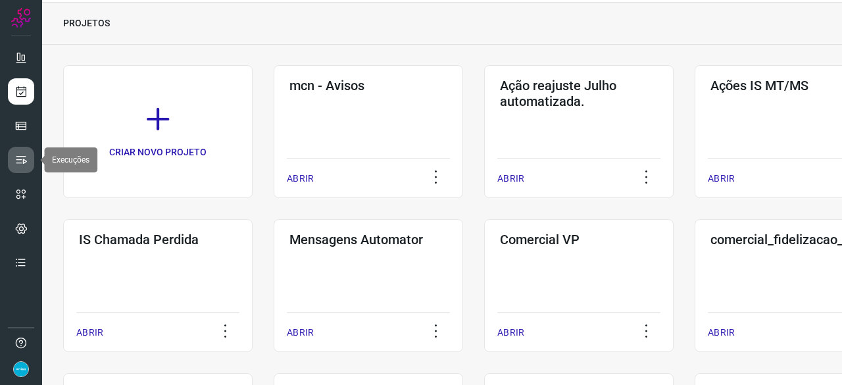
click at [26, 157] on icon at bounding box center [20, 159] width 13 height 13
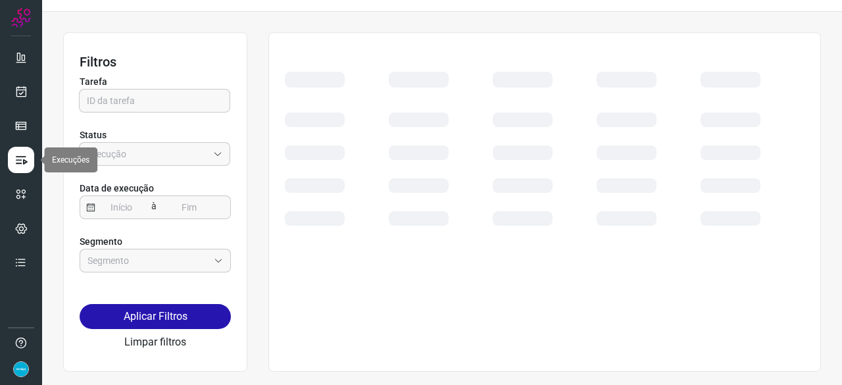
scroll to position [30, 0]
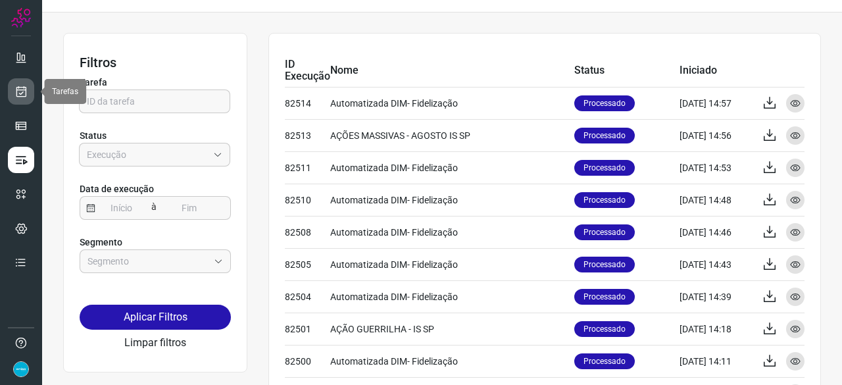
click at [24, 90] on icon at bounding box center [21, 91] width 14 height 13
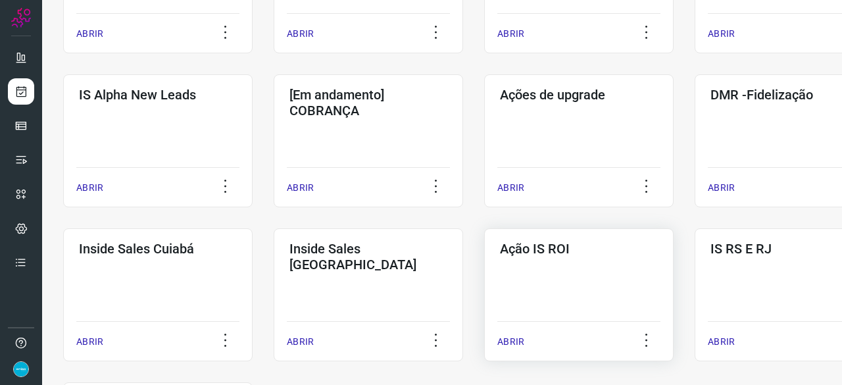
scroll to position [556, 0]
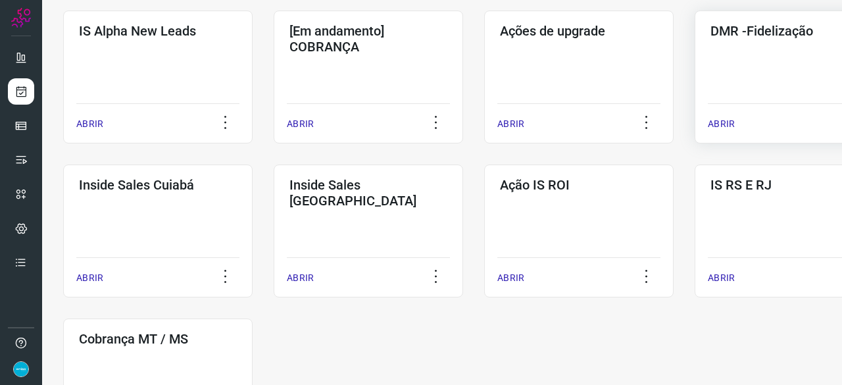
click at [737, 124] on div "ABRIR" at bounding box center [789, 119] width 163 height 33
click at [722, 121] on p "ABRIR" at bounding box center [721, 124] width 27 height 14
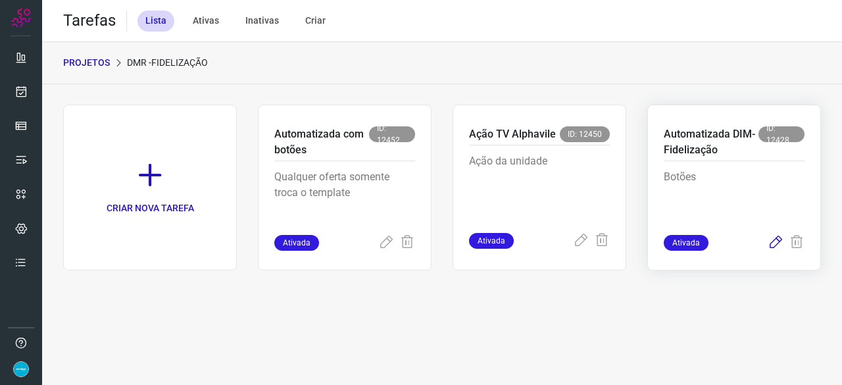
click at [777, 242] on icon at bounding box center [776, 243] width 16 height 16
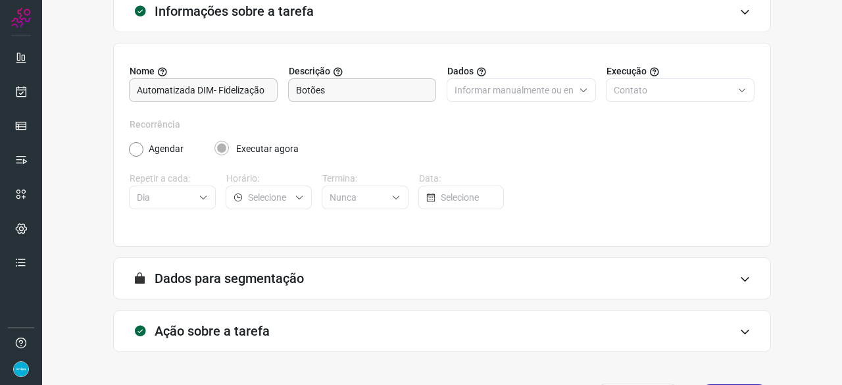
scroll to position [128, 0]
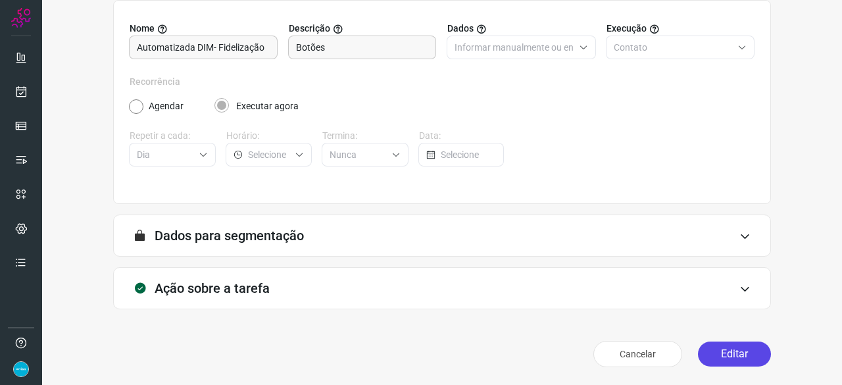
click at [739, 348] on button "Editar" at bounding box center [734, 353] width 73 height 25
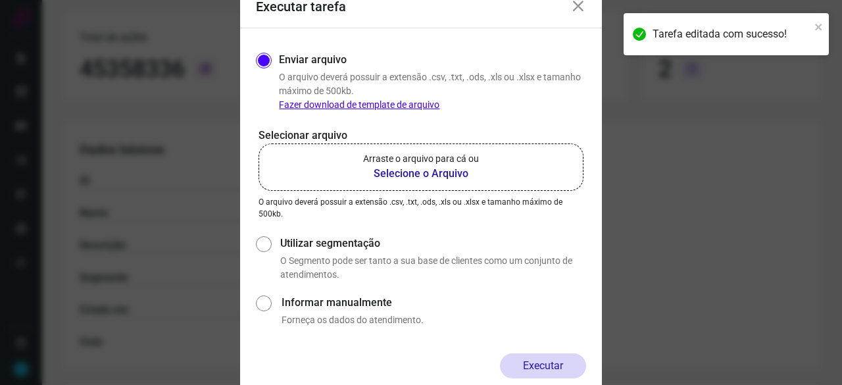
click at [391, 174] on b "Selecione o Arquivo" at bounding box center [421, 174] width 116 height 16
click at [0, 0] on input "Arraste o arquivo para cá ou Selecione o Arquivo" at bounding box center [0, 0] width 0 height 0
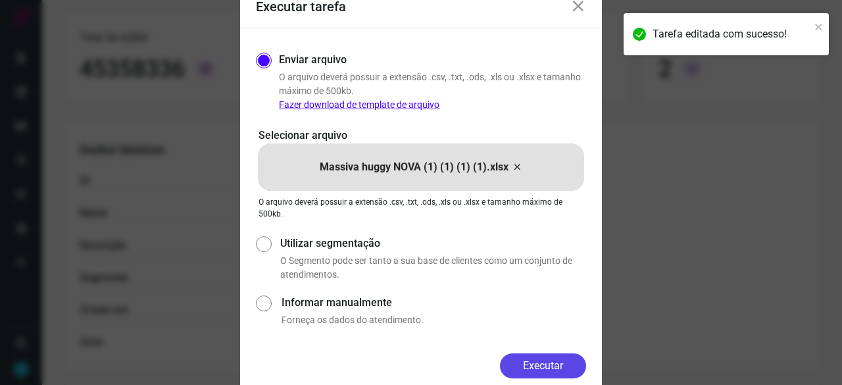
click at [566, 366] on button "Executar" at bounding box center [543, 365] width 86 height 25
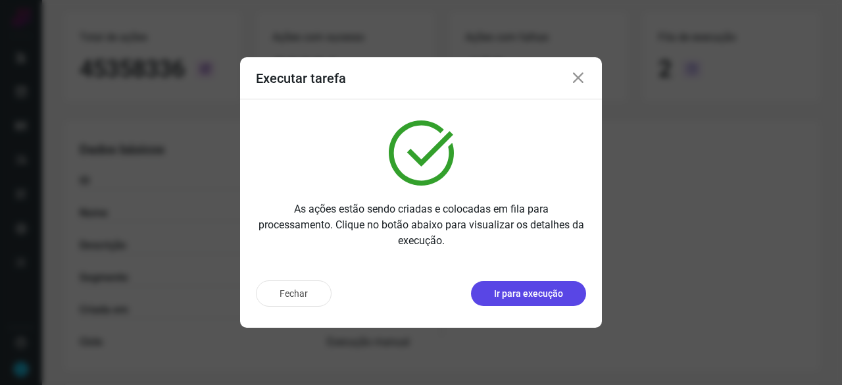
click at [524, 295] on p "Ir para execução" at bounding box center [528, 294] width 69 height 14
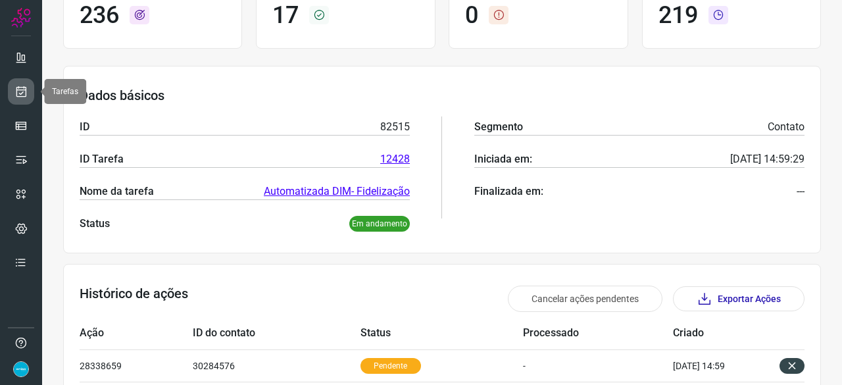
click at [24, 92] on icon at bounding box center [21, 91] width 14 height 13
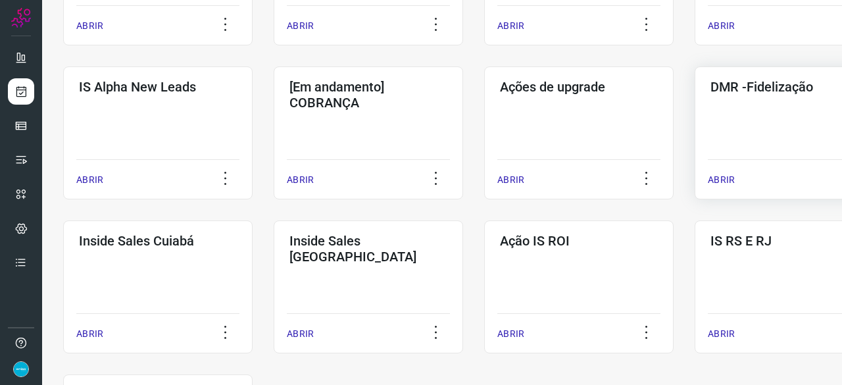
click at [729, 176] on p "ABRIR" at bounding box center [721, 180] width 27 height 14
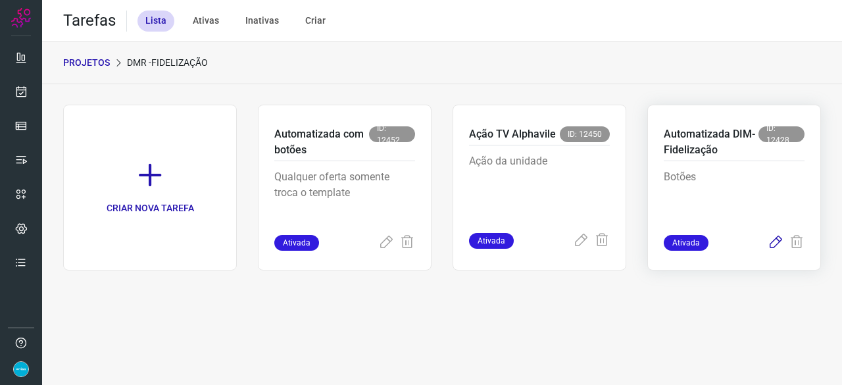
click at [775, 244] on icon at bounding box center [776, 243] width 16 height 16
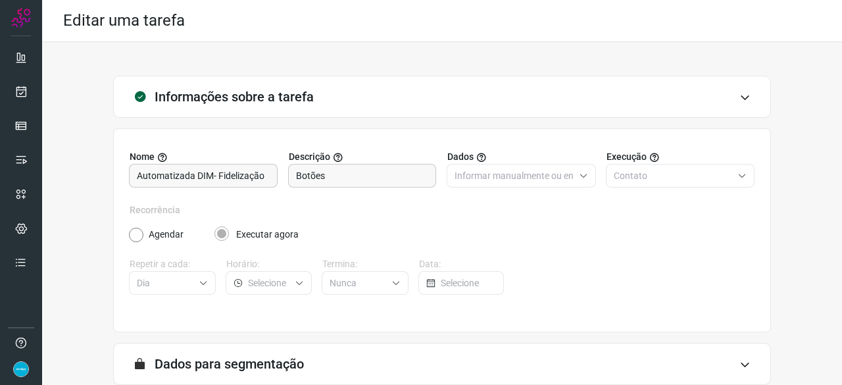
scroll to position [128, 0]
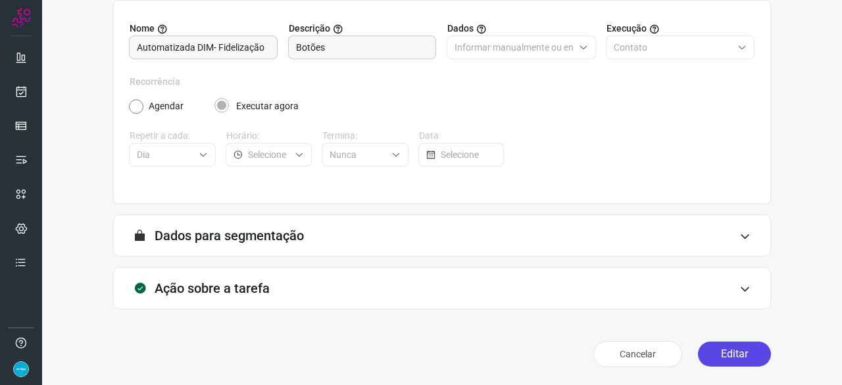
click at [713, 357] on button "Editar" at bounding box center [734, 353] width 73 height 25
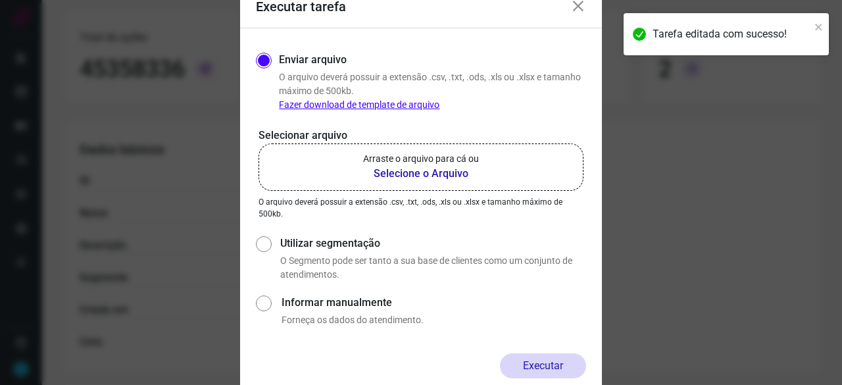
click at [418, 172] on b "Selecione o Arquivo" at bounding box center [421, 174] width 116 height 16
click at [0, 0] on input "Arraste o arquivo para cá ou Selecione o Arquivo" at bounding box center [0, 0] width 0 height 0
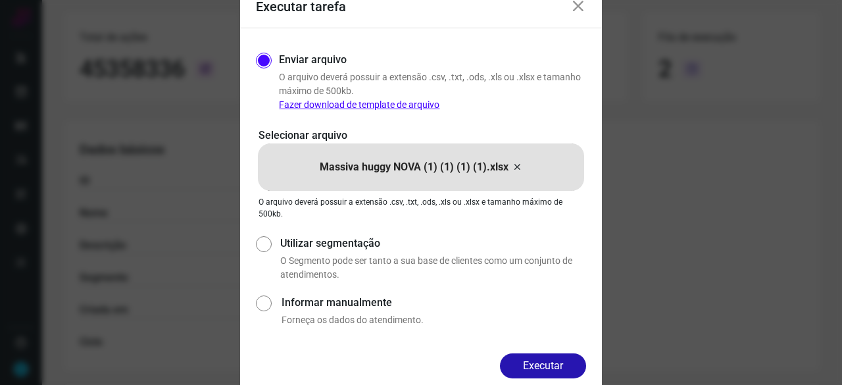
click at [548, 360] on button "Executar" at bounding box center [543, 365] width 86 height 25
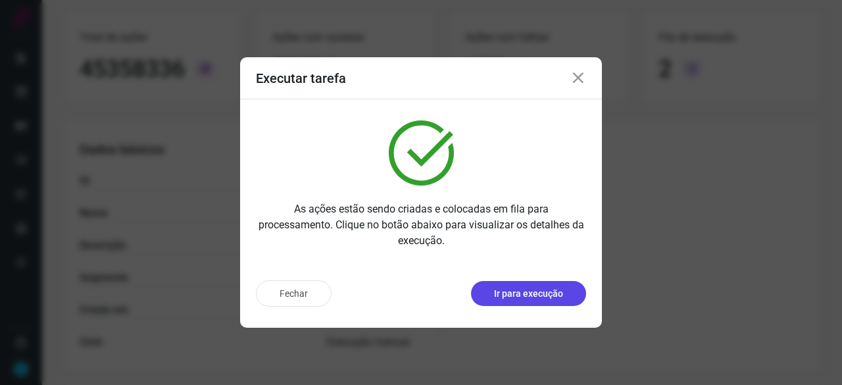
click at [512, 299] on p "Ir para execução" at bounding box center [528, 294] width 69 height 14
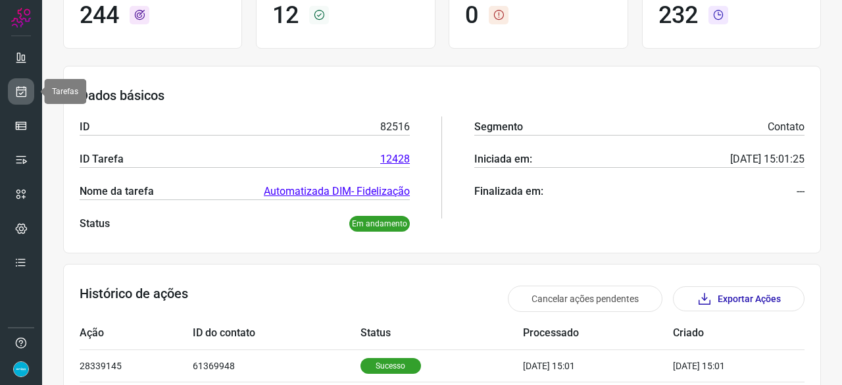
click at [22, 95] on icon at bounding box center [21, 91] width 14 height 13
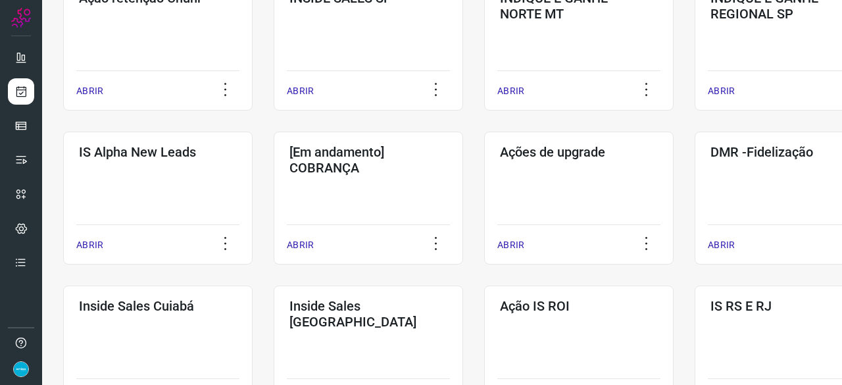
scroll to position [500, 0]
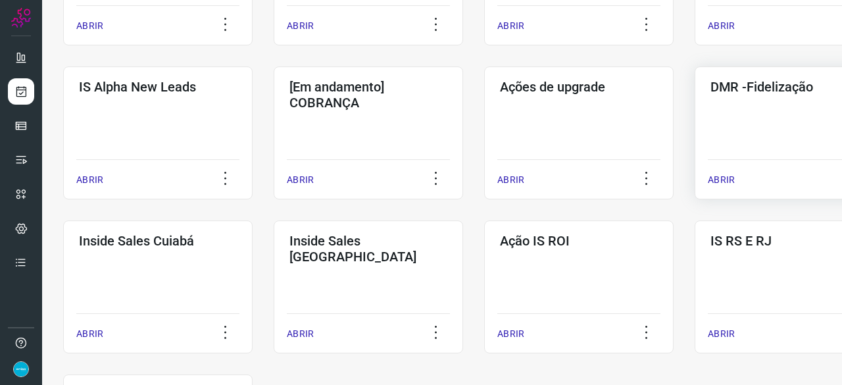
click at [716, 176] on p "ABRIR" at bounding box center [721, 180] width 27 height 14
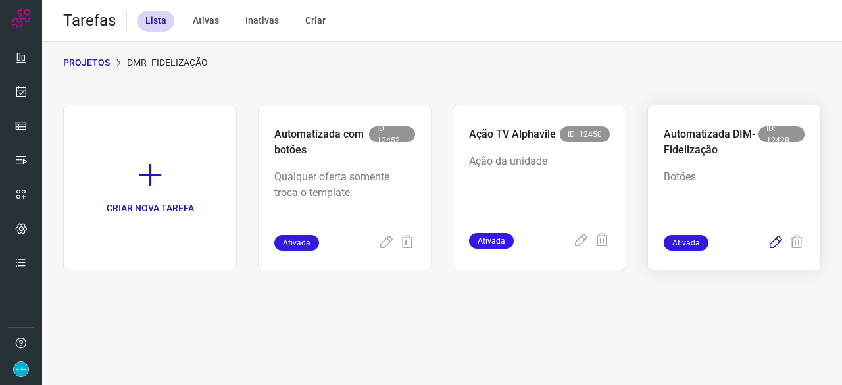
click at [776, 241] on icon at bounding box center [776, 243] width 16 height 16
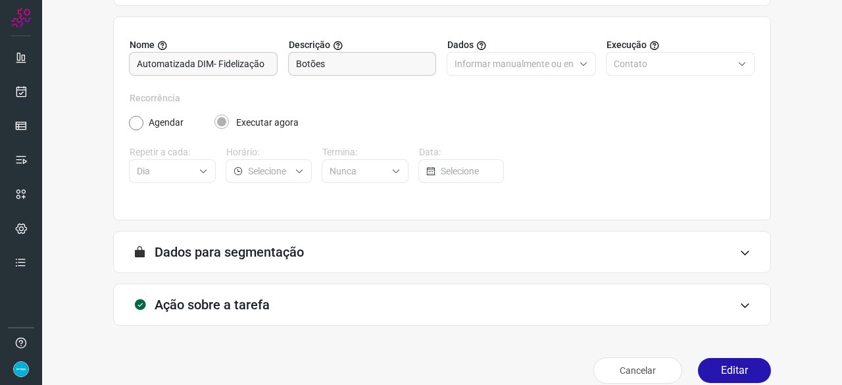
scroll to position [128, 0]
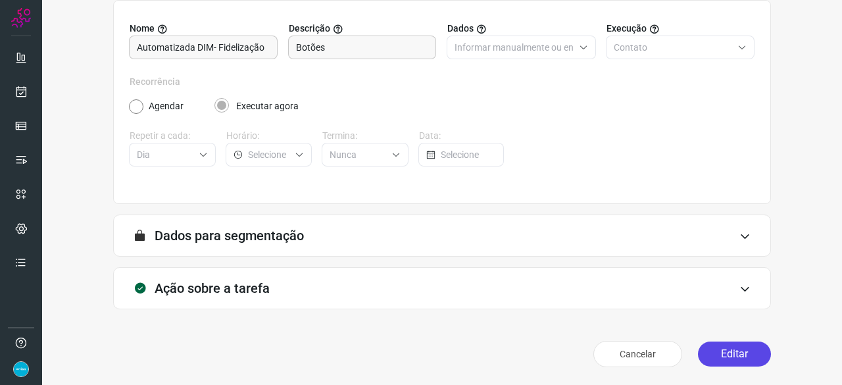
click at [731, 343] on button "Editar" at bounding box center [734, 353] width 73 height 25
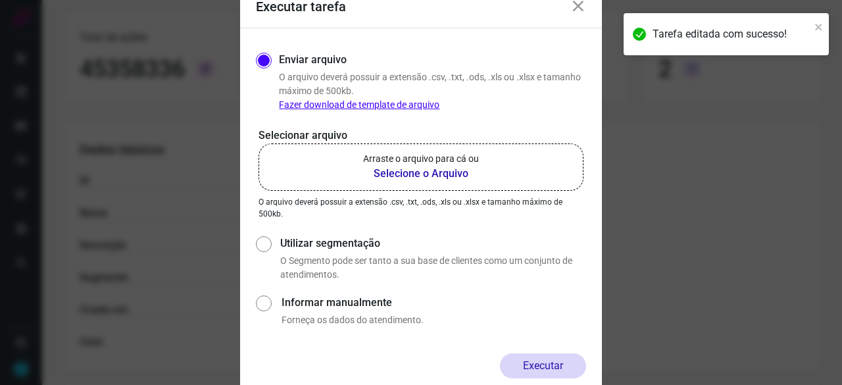
click at [395, 173] on b "Selecione o Arquivo" at bounding box center [421, 174] width 116 height 16
click at [0, 0] on input "Arraste o arquivo para cá ou Selecione o Arquivo" at bounding box center [0, 0] width 0 height 0
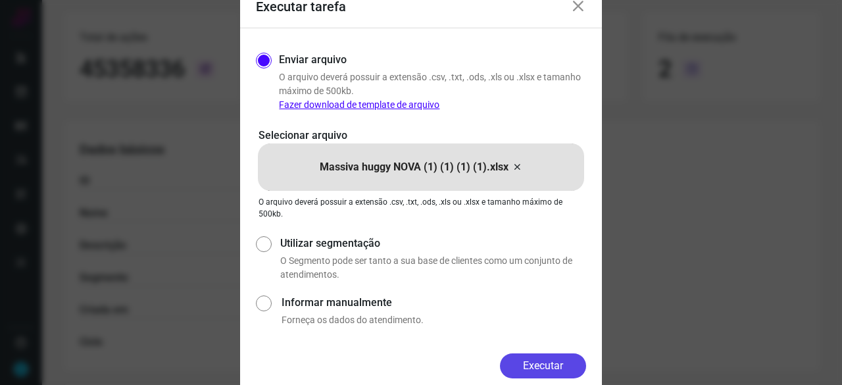
click at [562, 370] on button "Executar" at bounding box center [543, 365] width 86 height 25
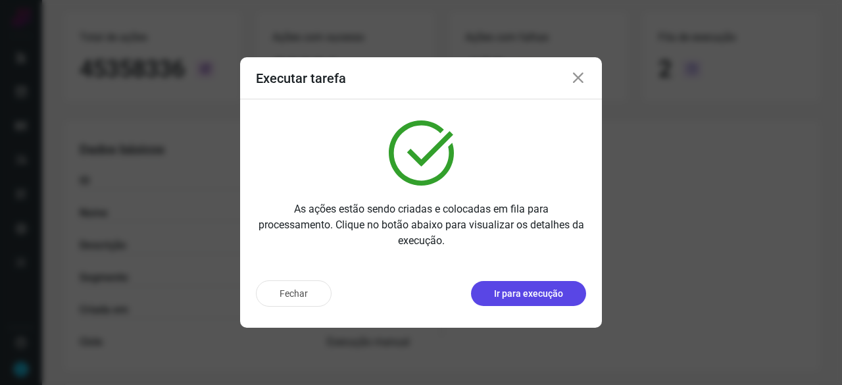
click at [519, 294] on p "Ir para execução" at bounding box center [528, 294] width 69 height 14
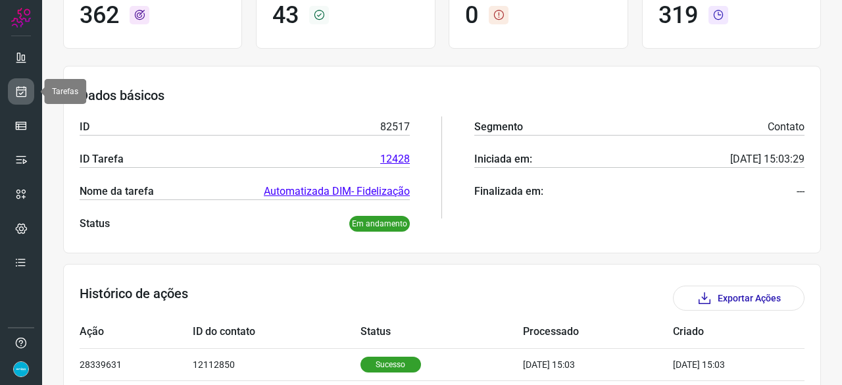
click at [21, 85] on icon at bounding box center [21, 91] width 14 height 13
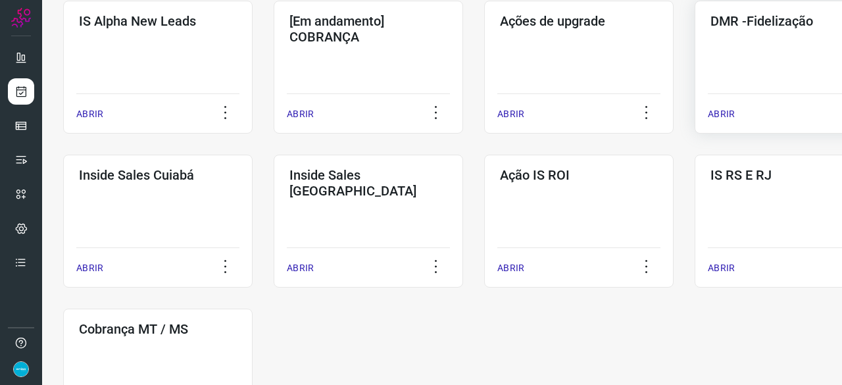
click at [716, 115] on p "ABRIR" at bounding box center [721, 114] width 27 height 14
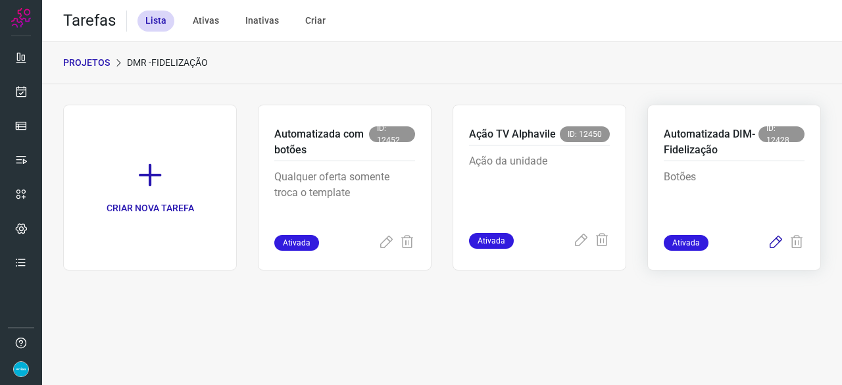
click at [774, 241] on icon at bounding box center [776, 243] width 16 height 16
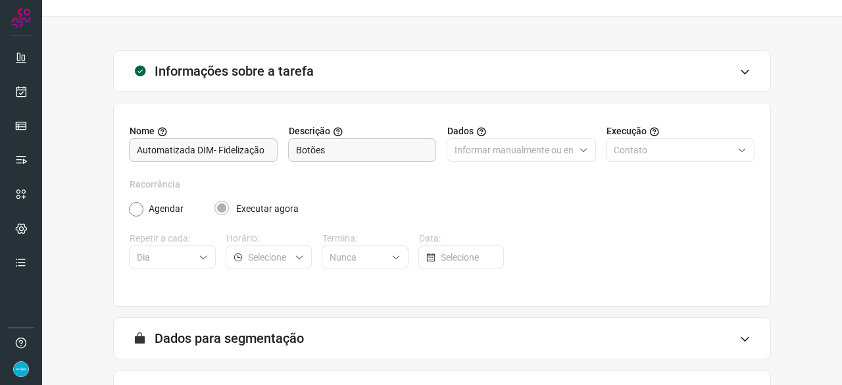
scroll to position [128, 0]
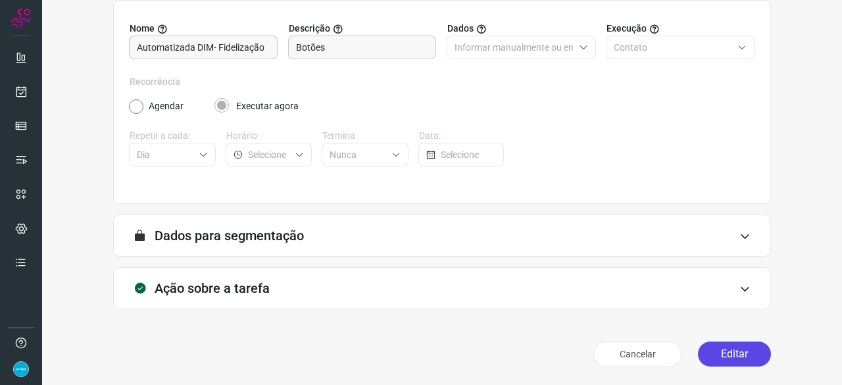
click at [733, 350] on button "Editar" at bounding box center [734, 353] width 73 height 25
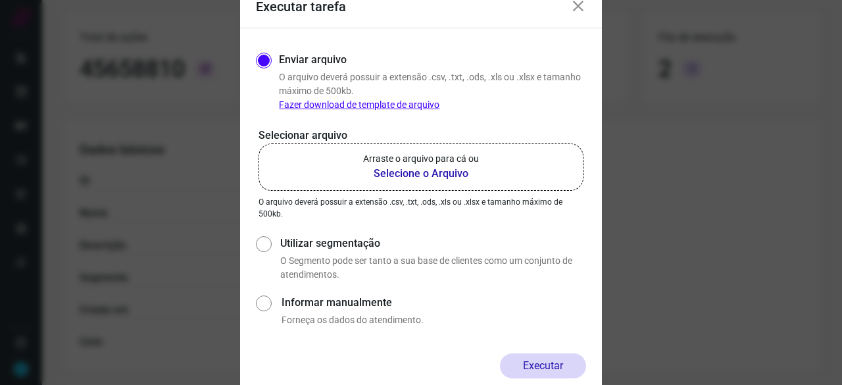
click at [408, 174] on b "Selecione o Arquivo" at bounding box center [421, 174] width 116 height 16
click at [0, 0] on input "Arraste o arquivo para cá ou Selecione o Arquivo" at bounding box center [0, 0] width 0 height 0
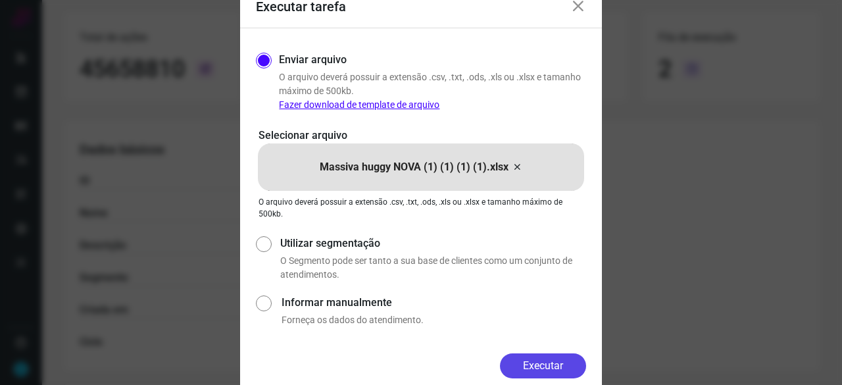
click at [553, 366] on button "Executar" at bounding box center [543, 365] width 86 height 25
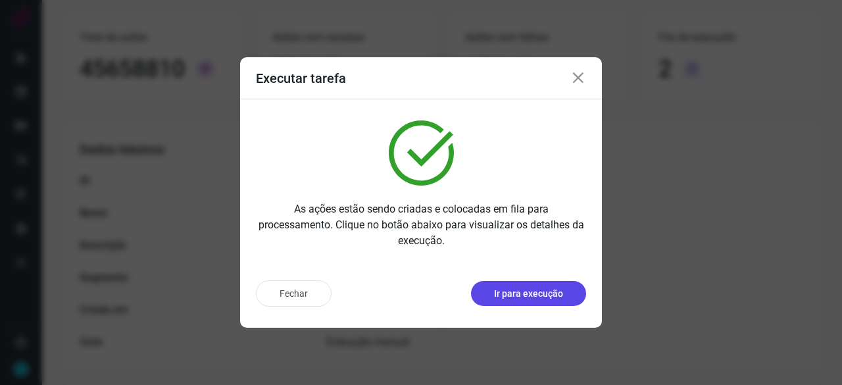
click at [542, 298] on p "Ir para execução" at bounding box center [528, 294] width 69 height 14
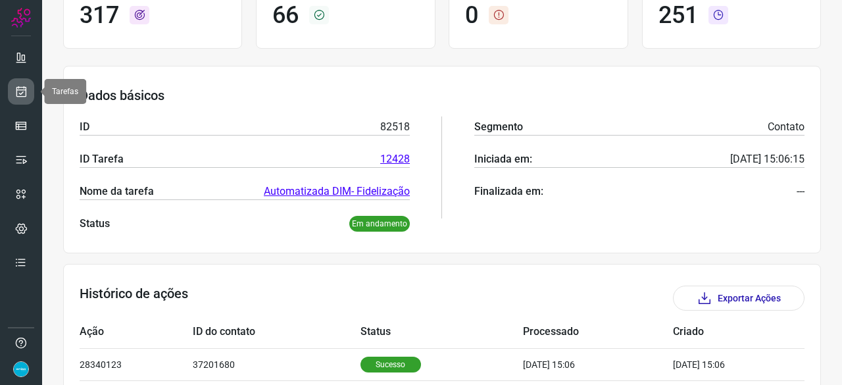
click at [22, 91] on icon at bounding box center [21, 91] width 14 height 13
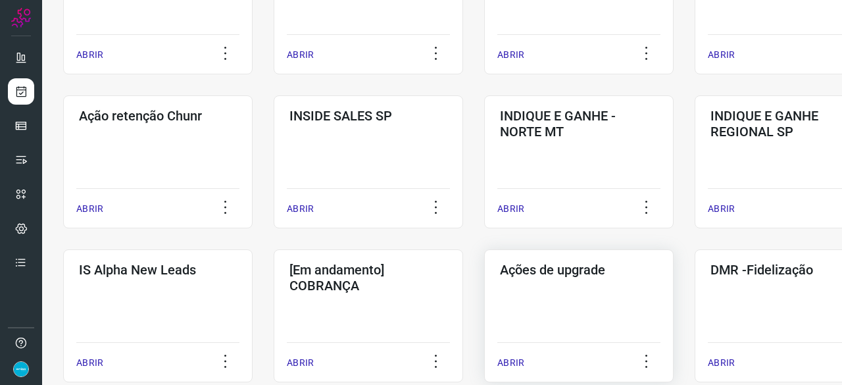
scroll to position [434, 0]
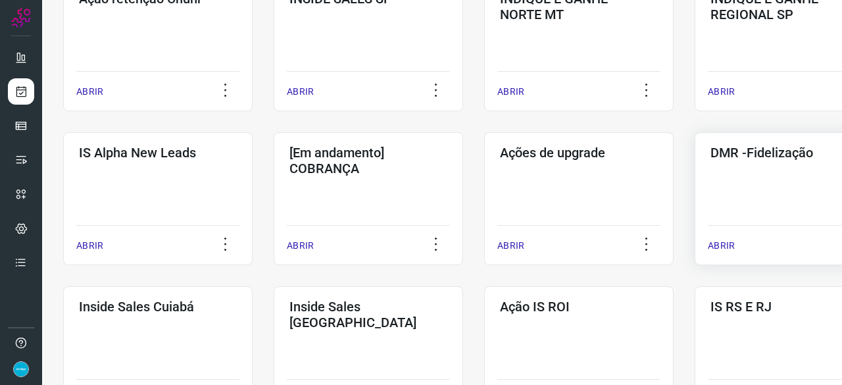
click at [712, 244] on p "ABRIR" at bounding box center [721, 246] width 27 height 14
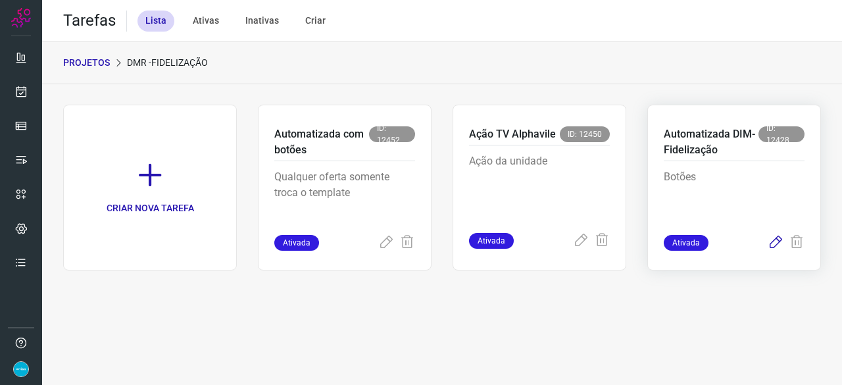
click at [779, 241] on icon at bounding box center [776, 243] width 16 height 16
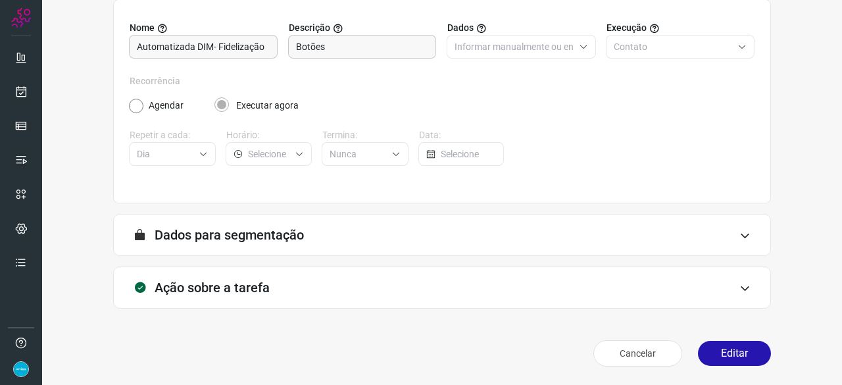
scroll to position [128, 0]
click at [726, 353] on button "Editar" at bounding box center [734, 353] width 73 height 25
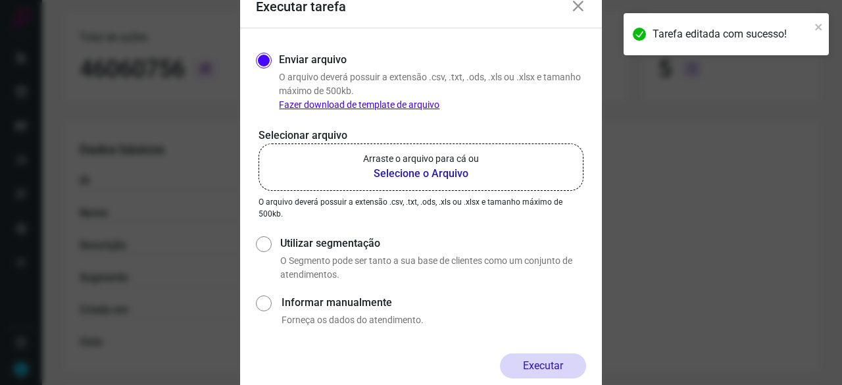
click at [428, 172] on b "Selecione o Arquivo" at bounding box center [421, 174] width 116 height 16
click at [0, 0] on input "Arraste o arquivo para cá ou Selecione o Arquivo" at bounding box center [0, 0] width 0 height 0
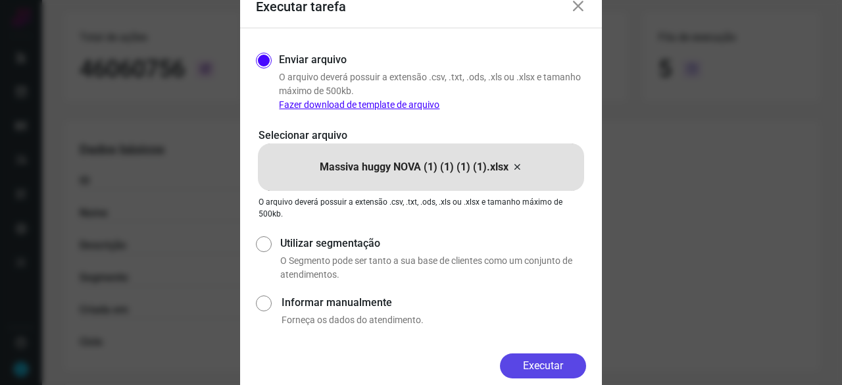
click at [568, 365] on button "Executar" at bounding box center [543, 365] width 86 height 25
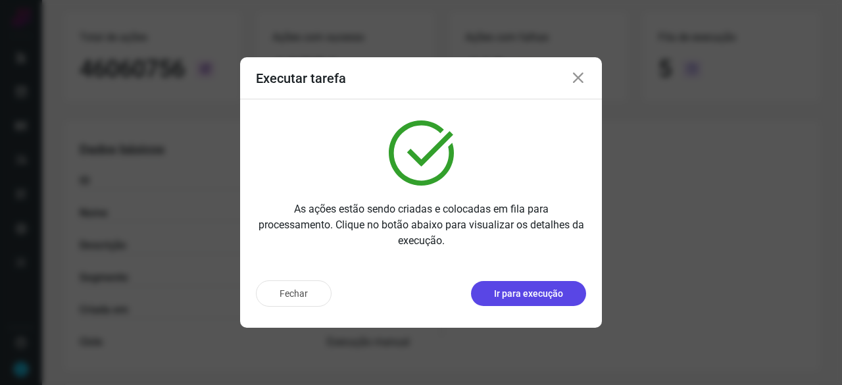
click at [535, 295] on p "Ir para execução" at bounding box center [528, 294] width 69 height 14
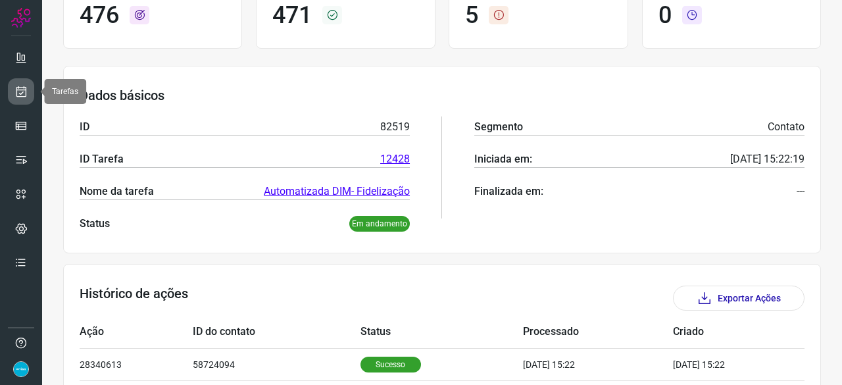
click at [17, 93] on icon at bounding box center [21, 91] width 14 height 13
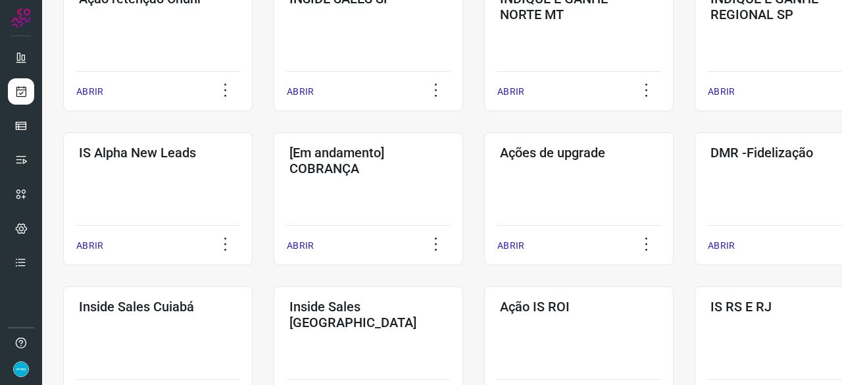
scroll to position [368, 0]
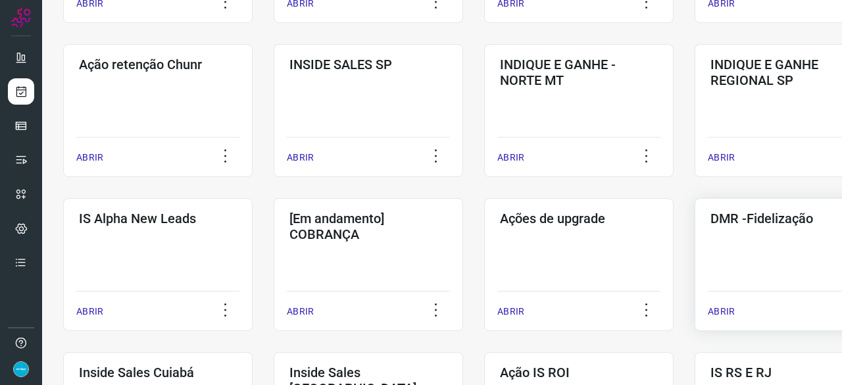
click at [719, 312] on p "ABRIR" at bounding box center [721, 312] width 27 height 14
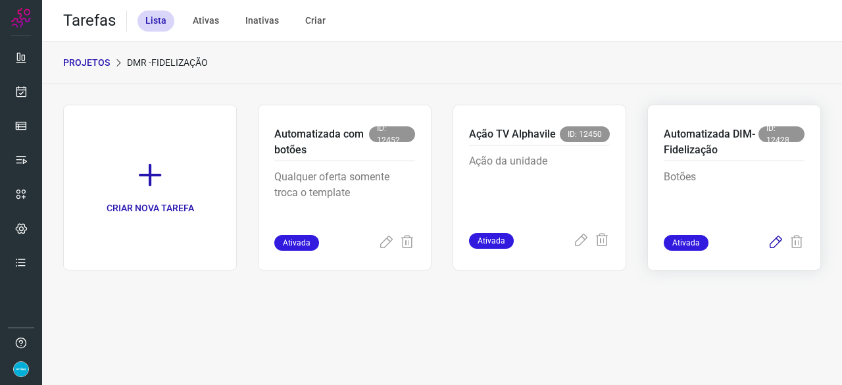
click at [772, 240] on icon at bounding box center [776, 243] width 16 height 16
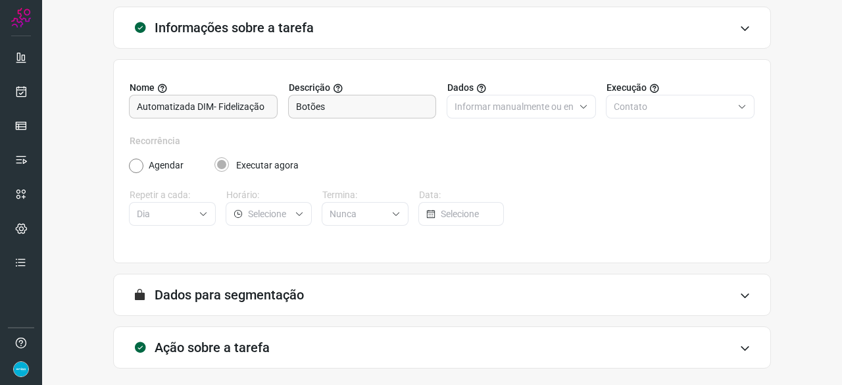
scroll to position [128, 0]
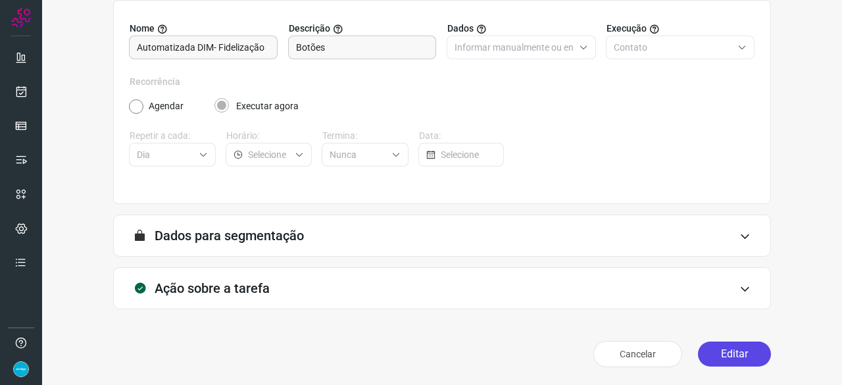
click at [738, 354] on button "Editar" at bounding box center [734, 353] width 73 height 25
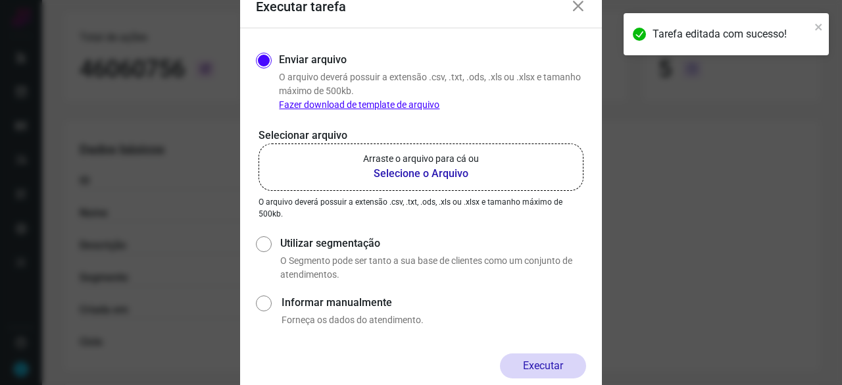
click at [412, 174] on b "Selecione o Arquivo" at bounding box center [421, 174] width 116 height 16
click at [0, 0] on input "Arraste o arquivo para cá ou Selecione o Arquivo" at bounding box center [0, 0] width 0 height 0
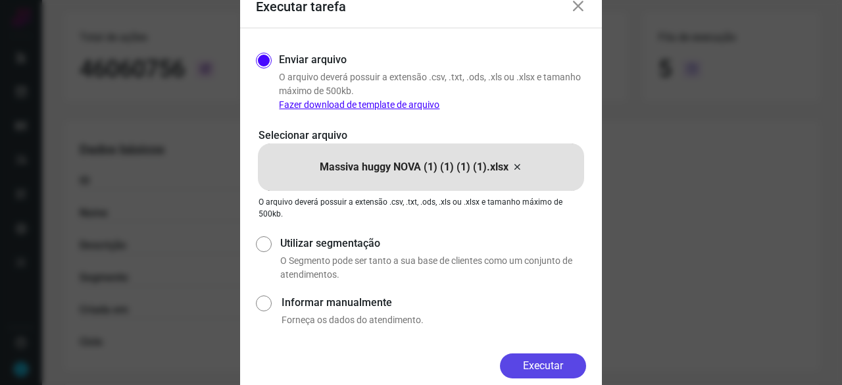
click at [552, 366] on button "Executar" at bounding box center [543, 365] width 86 height 25
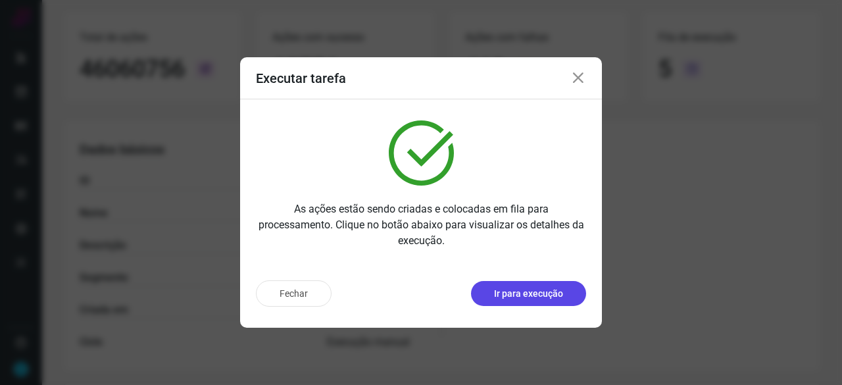
click at [524, 294] on p "Ir para execução" at bounding box center [528, 294] width 69 height 14
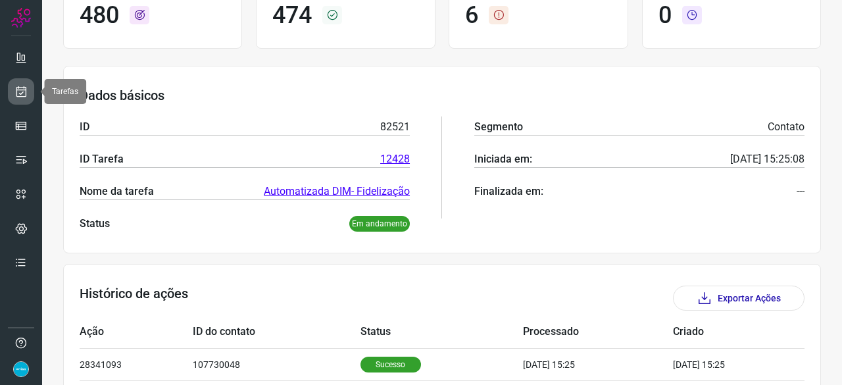
click at [31, 86] on link at bounding box center [21, 91] width 26 height 26
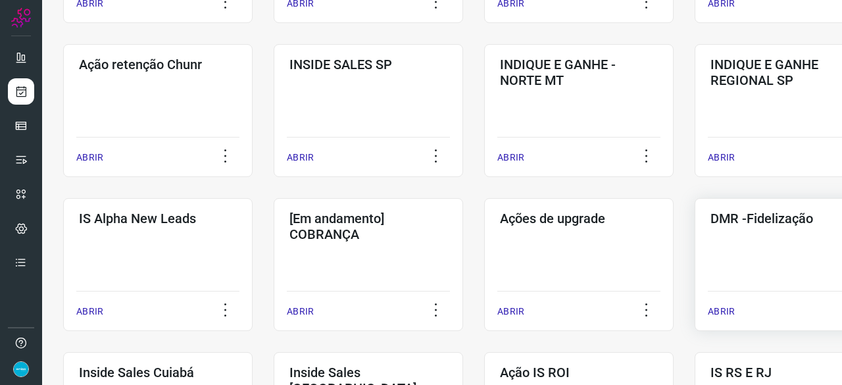
click at [720, 314] on p "ABRIR" at bounding box center [721, 312] width 27 height 14
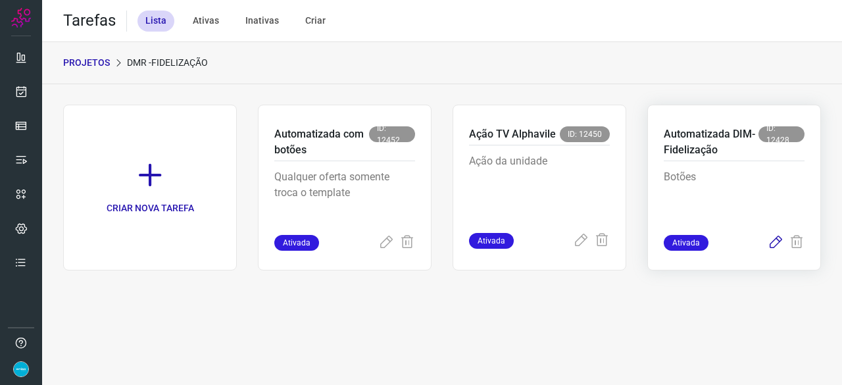
click at [774, 241] on icon at bounding box center [776, 243] width 16 height 16
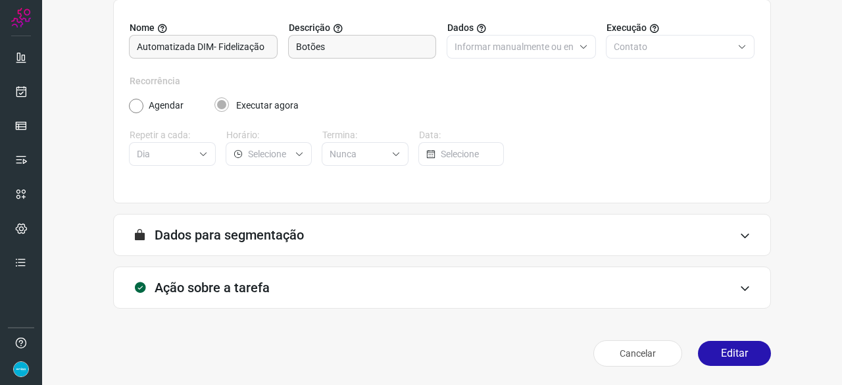
scroll to position [128, 0]
click at [727, 351] on button "Editar" at bounding box center [734, 353] width 73 height 25
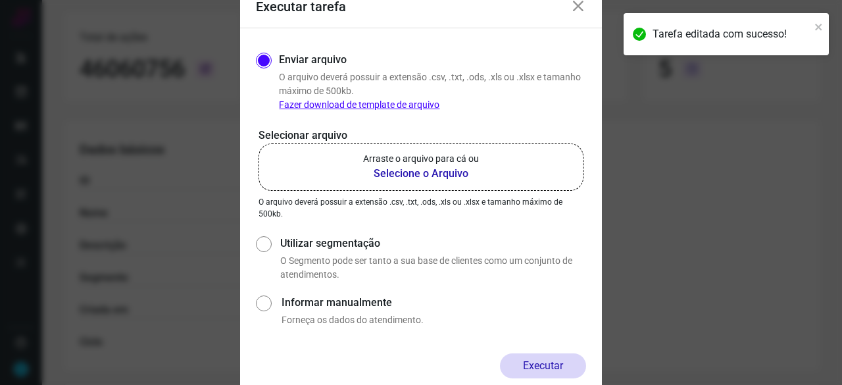
click at [410, 177] on b "Selecione o Arquivo" at bounding box center [421, 174] width 116 height 16
click at [0, 0] on input "Arraste o arquivo para cá ou Selecione o Arquivo" at bounding box center [0, 0] width 0 height 0
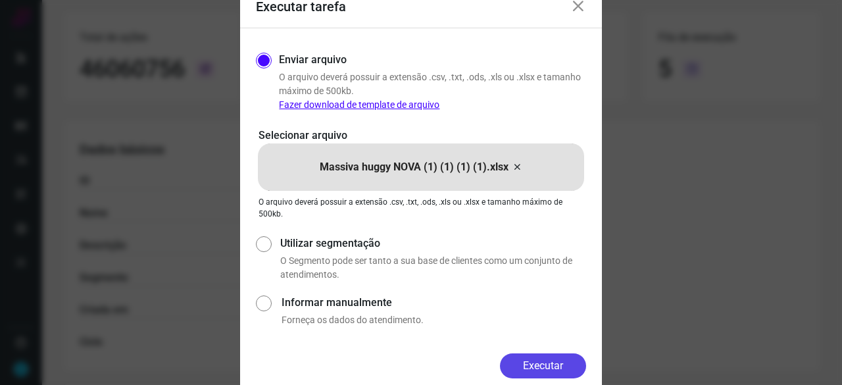
click at [539, 362] on button "Executar" at bounding box center [543, 365] width 86 height 25
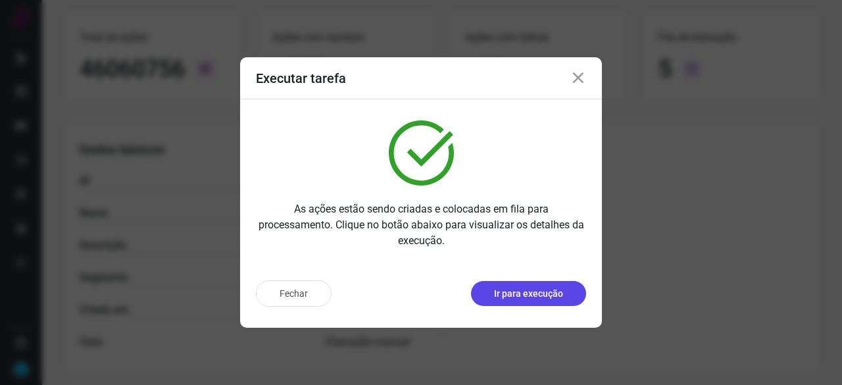
click at [537, 293] on p "Ir para execução" at bounding box center [528, 294] width 69 height 14
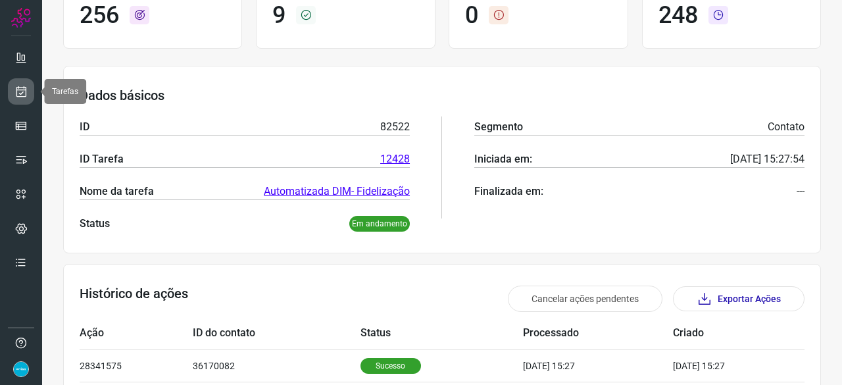
click at [25, 93] on icon at bounding box center [21, 91] width 14 height 13
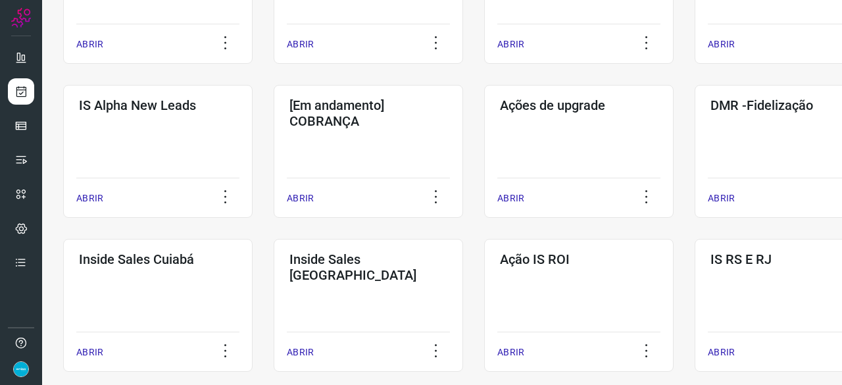
scroll to position [434, 0]
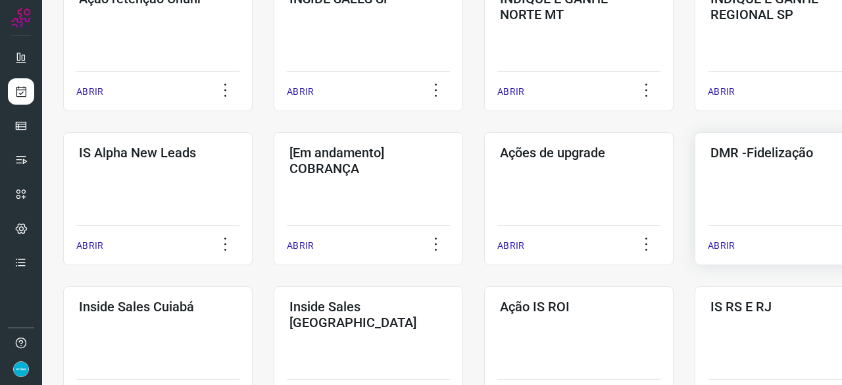
click at [721, 247] on p "ABRIR" at bounding box center [721, 246] width 27 height 14
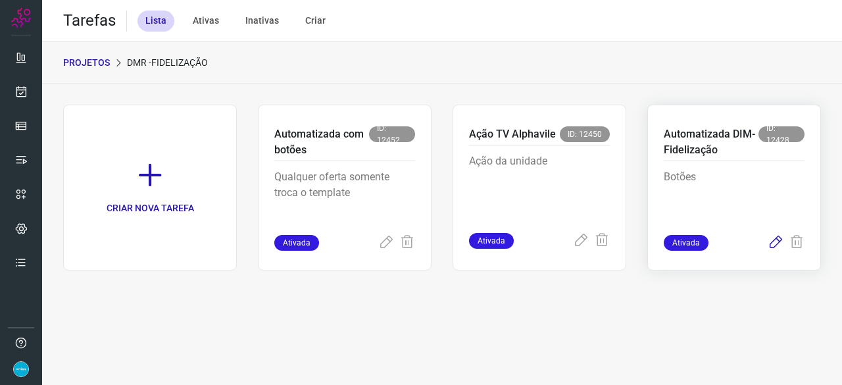
click at [775, 239] on icon at bounding box center [776, 243] width 16 height 16
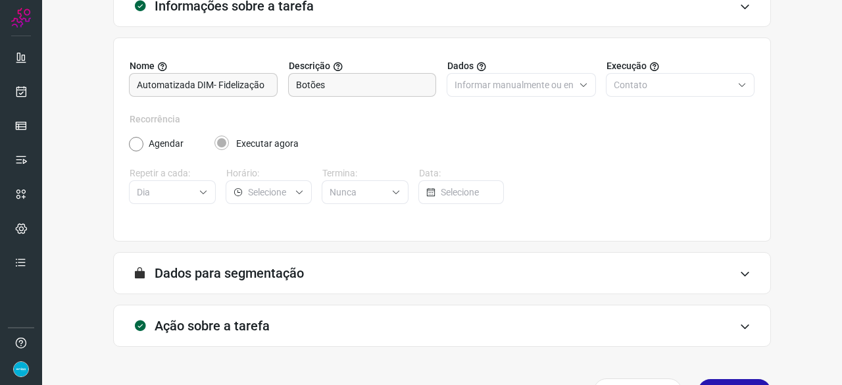
scroll to position [128, 0]
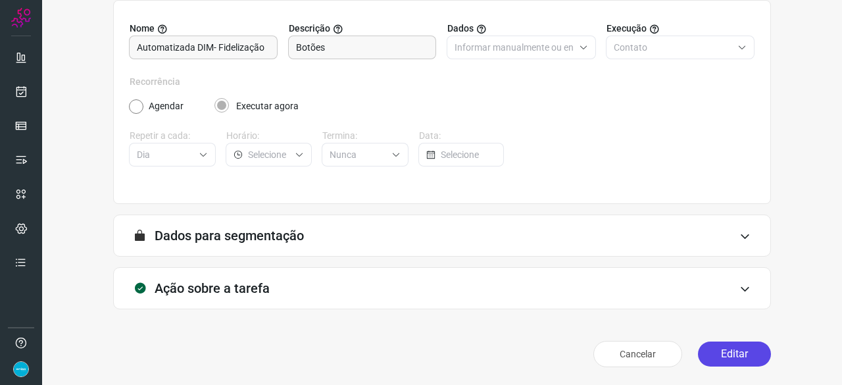
click at [741, 353] on button "Editar" at bounding box center [734, 353] width 73 height 25
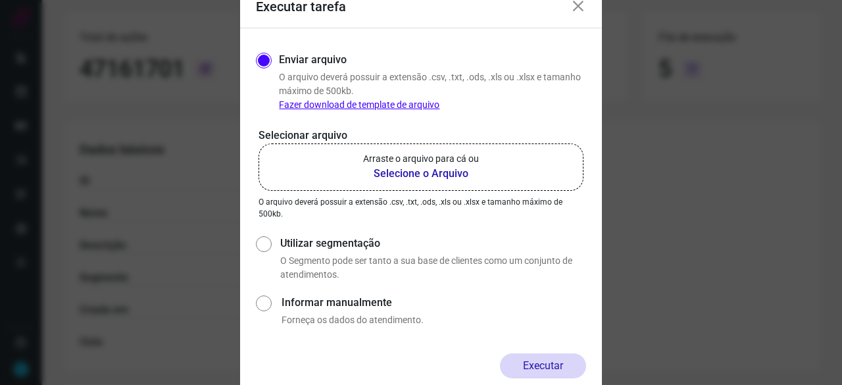
click at [410, 174] on b "Selecione o Arquivo" at bounding box center [421, 174] width 116 height 16
click at [0, 0] on input "Arraste o arquivo para cá ou Selecione o Arquivo" at bounding box center [0, 0] width 0 height 0
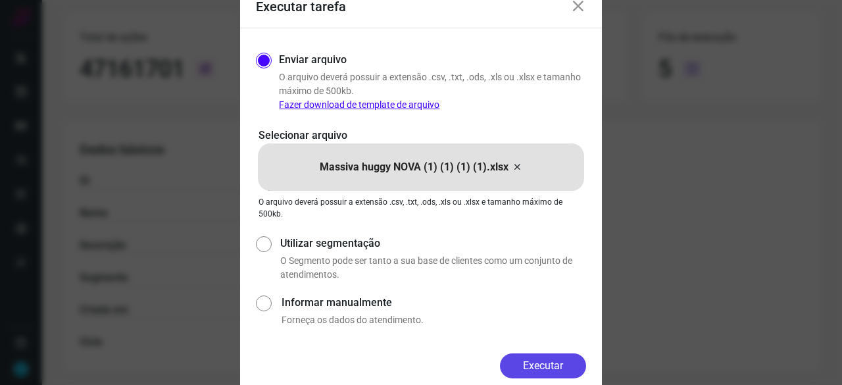
click at [549, 360] on button "Executar" at bounding box center [543, 365] width 86 height 25
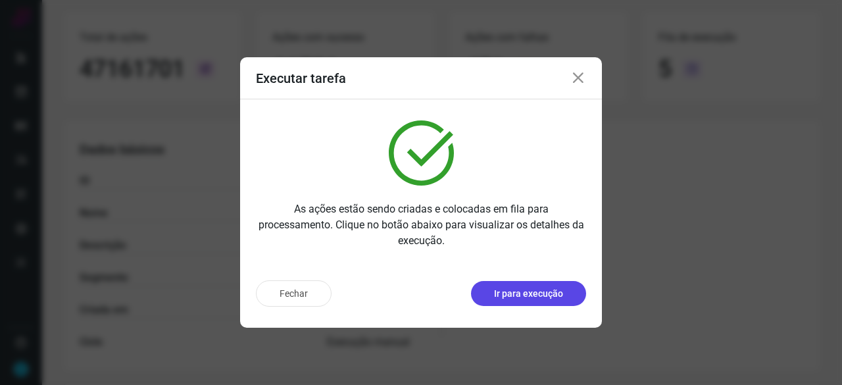
click at [509, 294] on p "Ir para execução" at bounding box center [528, 294] width 69 height 14
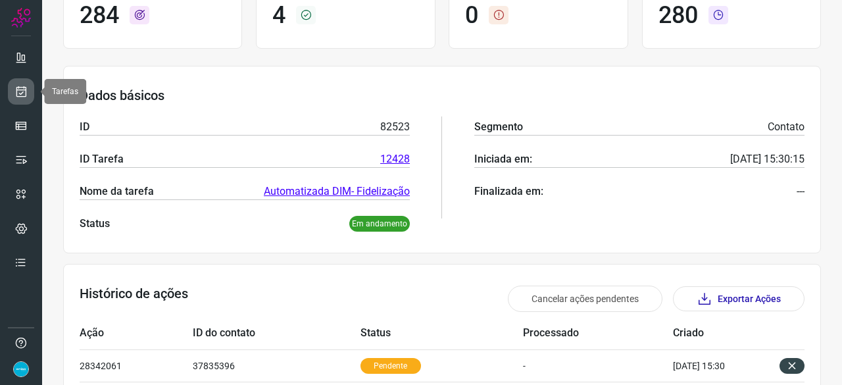
click at [21, 93] on icon at bounding box center [21, 91] width 14 height 13
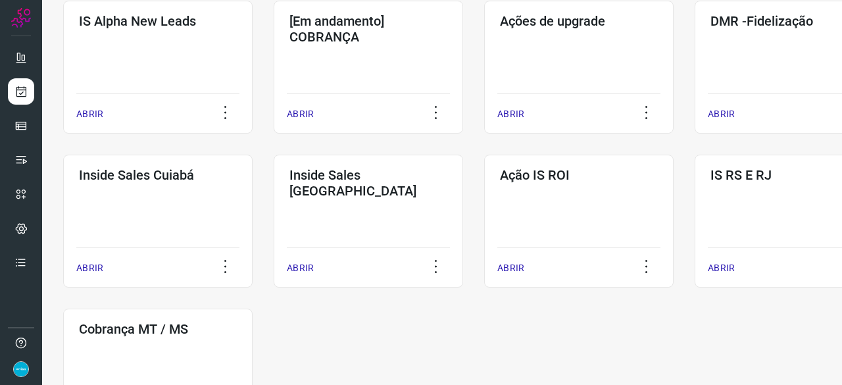
scroll to position [500, 0]
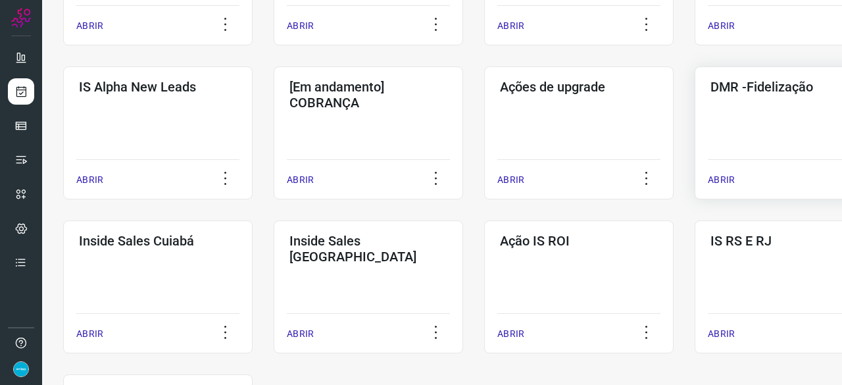
click at [720, 181] on p "ABRIR" at bounding box center [721, 180] width 27 height 14
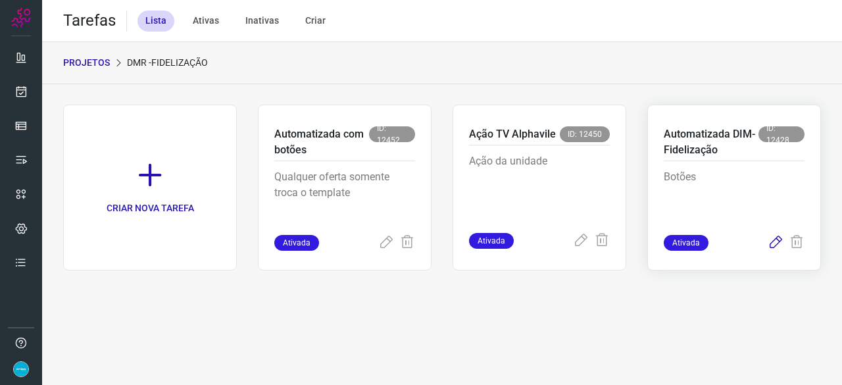
click at [774, 241] on icon at bounding box center [776, 243] width 16 height 16
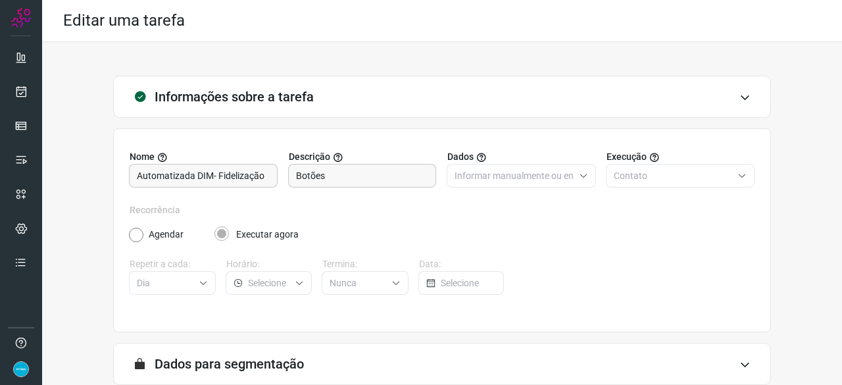
scroll to position [128, 0]
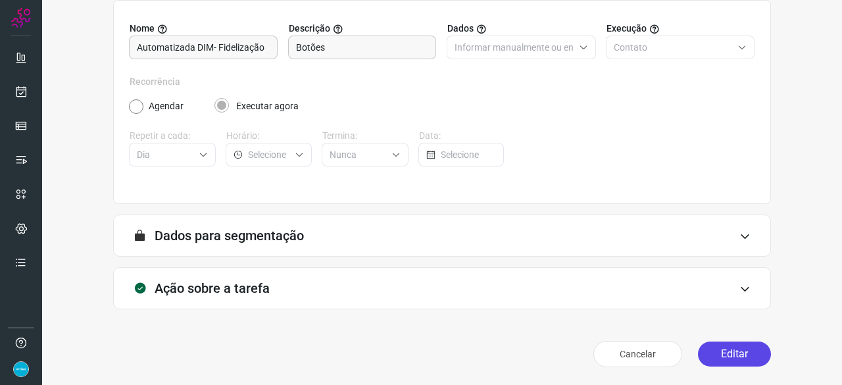
click at [731, 345] on button "Editar" at bounding box center [734, 353] width 73 height 25
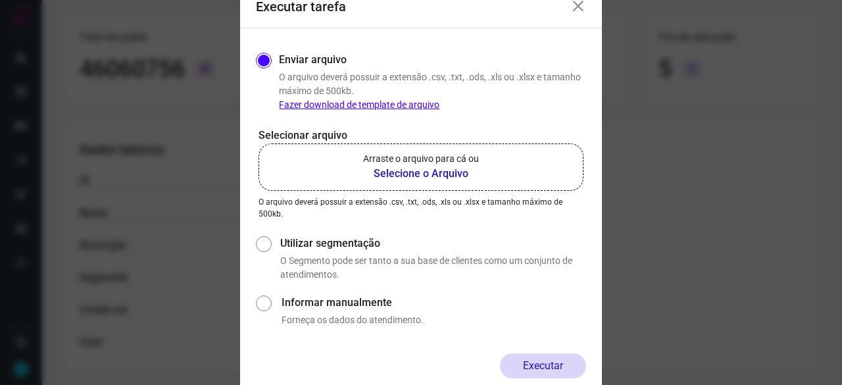
click at [414, 172] on b "Selecione o Arquivo" at bounding box center [421, 174] width 116 height 16
click at [0, 0] on input "Arraste o arquivo para cá ou Selecione o Arquivo" at bounding box center [0, 0] width 0 height 0
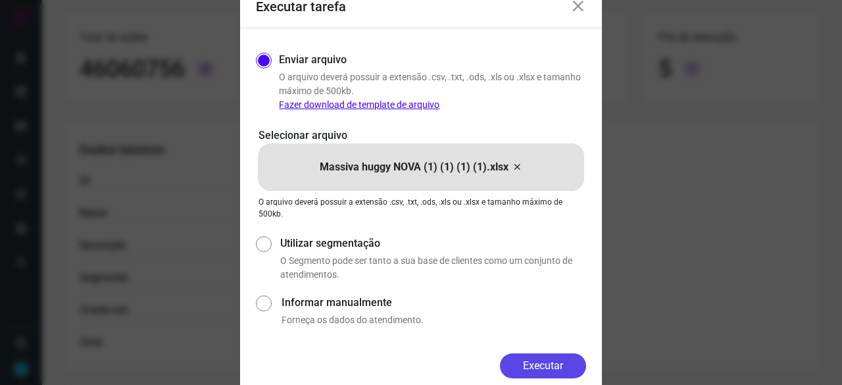
click at [560, 356] on button "Executar" at bounding box center [543, 365] width 86 height 25
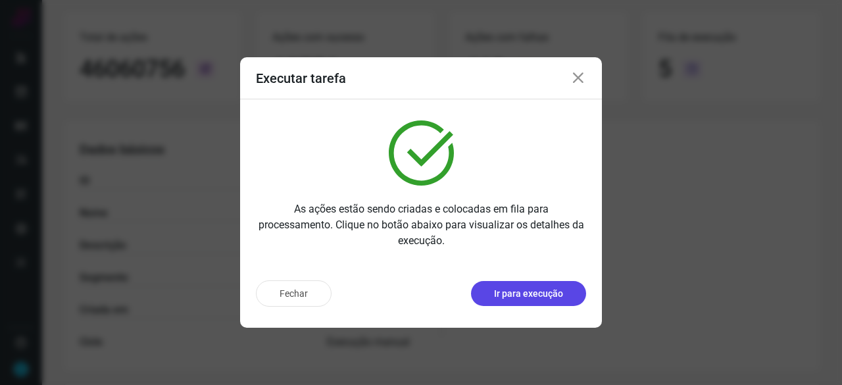
click at [526, 299] on p "Ir para execução" at bounding box center [528, 294] width 69 height 14
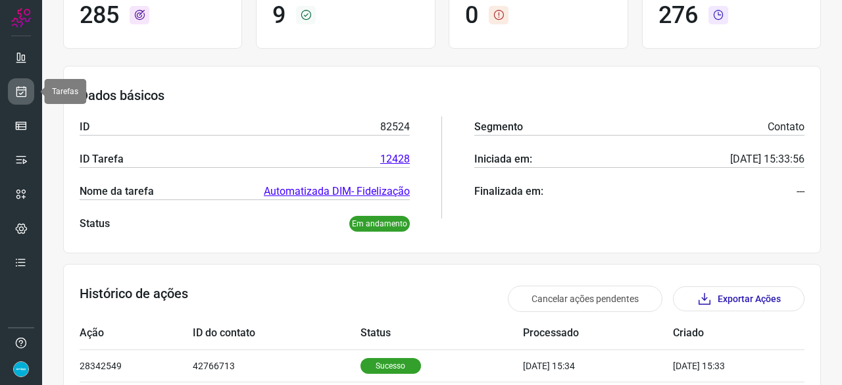
click at [21, 94] on icon at bounding box center [21, 91] width 14 height 13
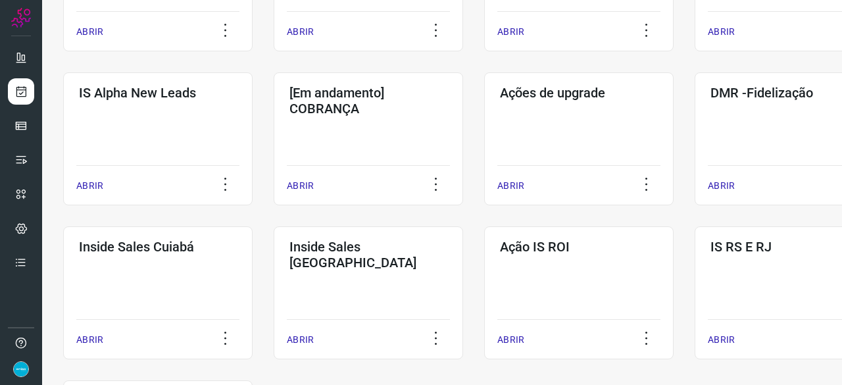
scroll to position [500, 0]
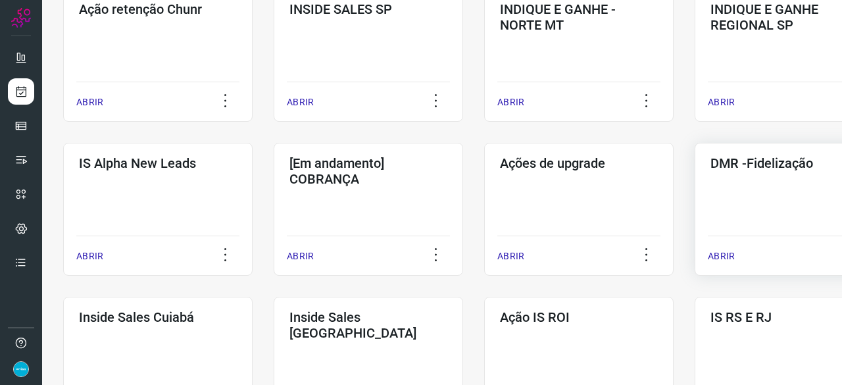
click at [717, 255] on p "ABRIR" at bounding box center [721, 256] width 27 height 14
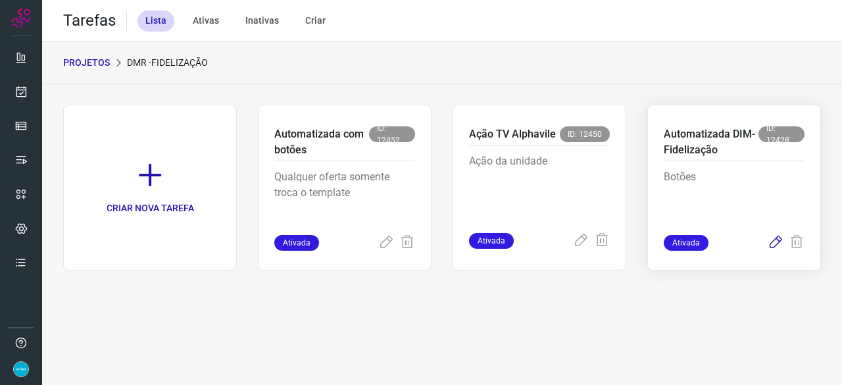
click at [774, 240] on icon at bounding box center [776, 243] width 16 height 16
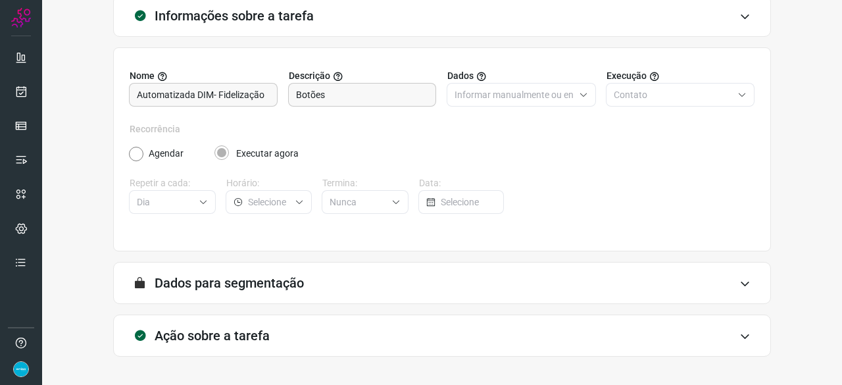
scroll to position [128, 0]
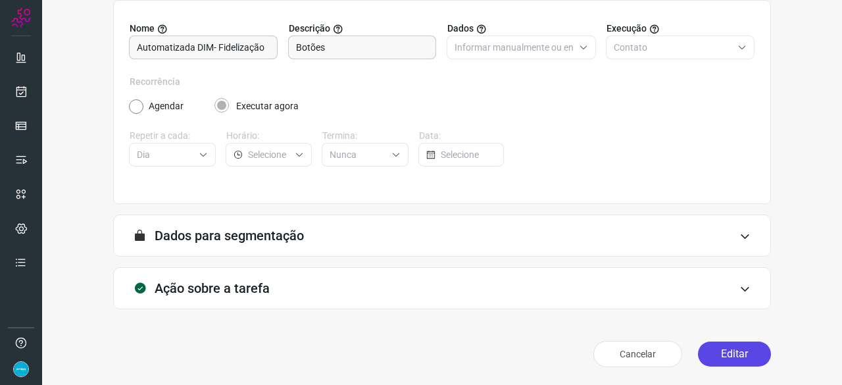
click at [727, 353] on button "Editar" at bounding box center [734, 353] width 73 height 25
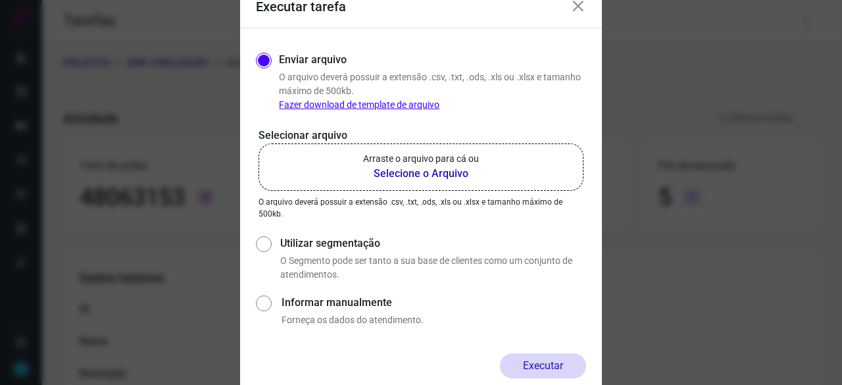
click at [400, 174] on b "Selecione o Arquivo" at bounding box center [421, 174] width 116 height 16
click at [0, 0] on input "Arraste o arquivo para cá ou Selecione o Arquivo" at bounding box center [0, 0] width 0 height 0
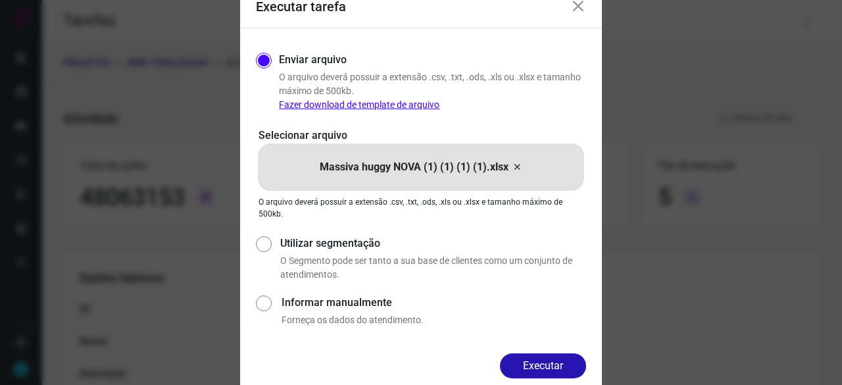
click at [518, 360] on button "Executar" at bounding box center [543, 365] width 86 height 25
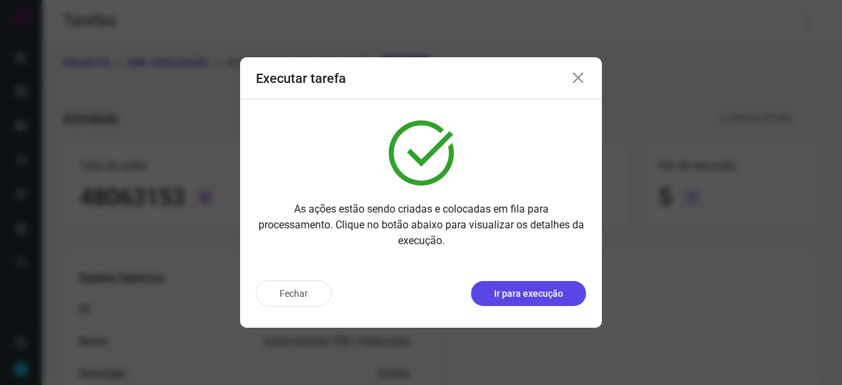
click at [539, 302] on button "Ir para execução" at bounding box center [528, 293] width 115 height 25
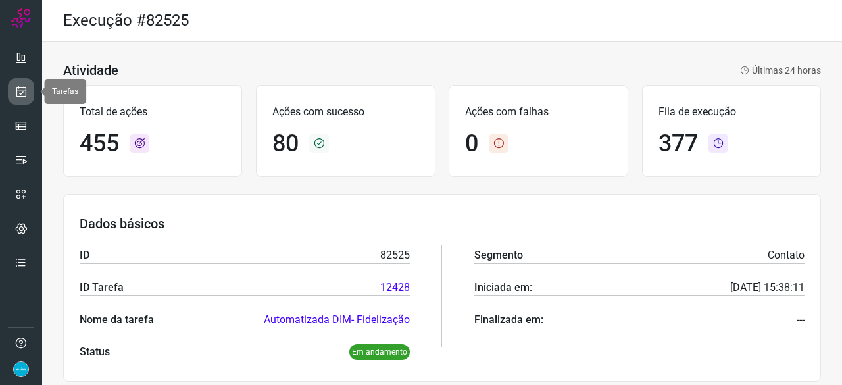
click at [32, 90] on link at bounding box center [21, 91] width 26 height 26
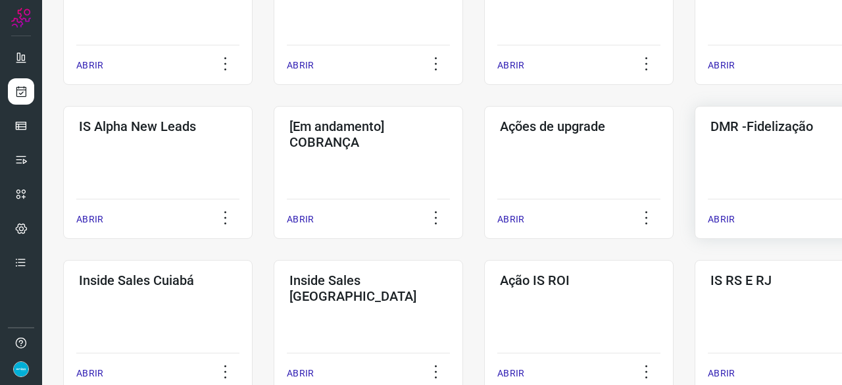
click at [714, 218] on p "ABRIR" at bounding box center [721, 219] width 27 height 14
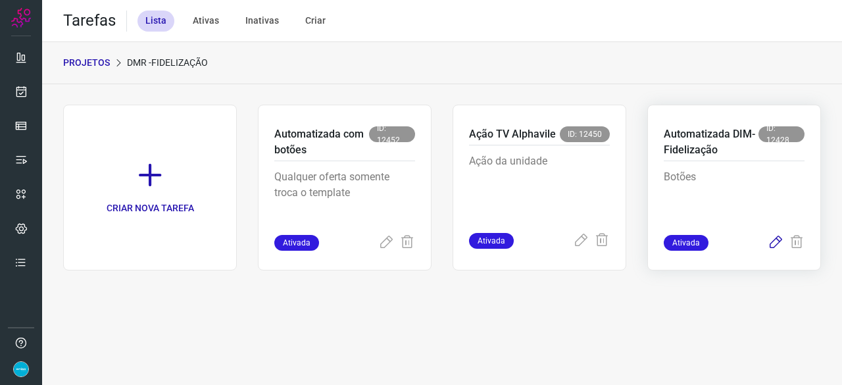
click at [774, 241] on icon at bounding box center [776, 243] width 16 height 16
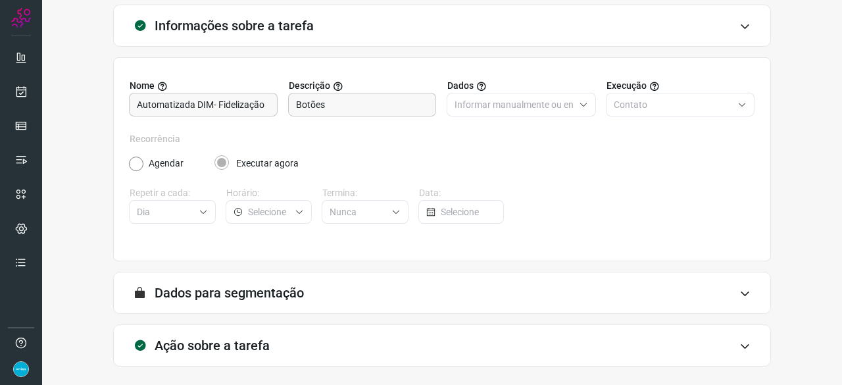
scroll to position [128, 0]
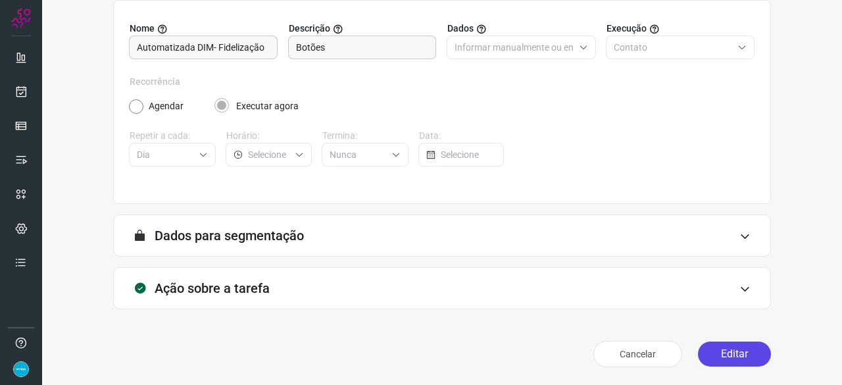
click at [733, 360] on button "Editar" at bounding box center [734, 353] width 73 height 25
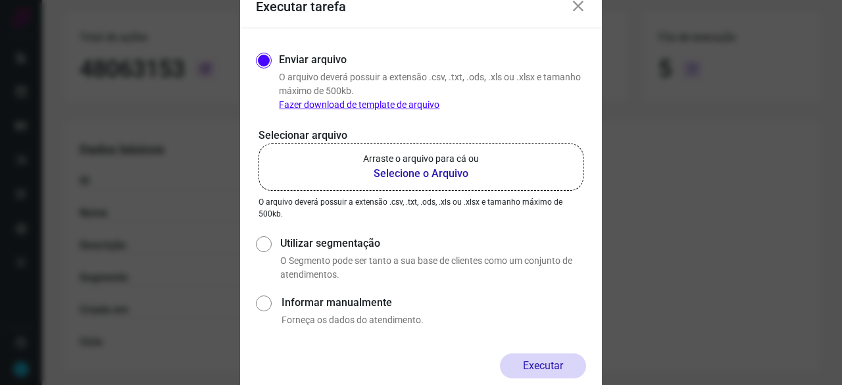
click at [416, 175] on b "Selecione o Arquivo" at bounding box center [421, 174] width 116 height 16
click at [0, 0] on input "Arraste o arquivo para cá ou Selecione o Arquivo" at bounding box center [0, 0] width 0 height 0
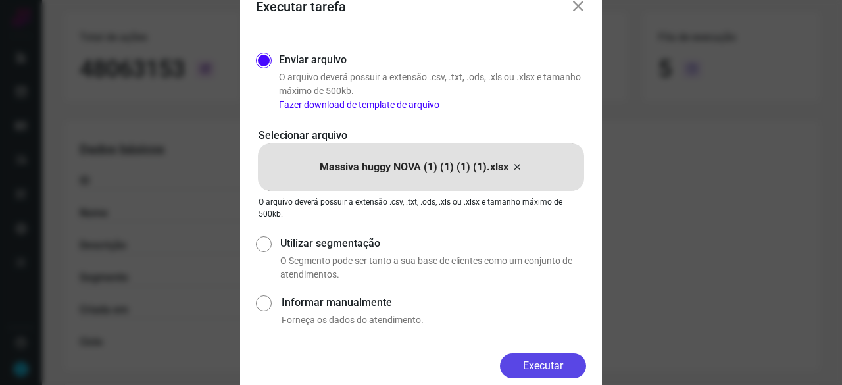
click at [542, 361] on button "Executar" at bounding box center [543, 365] width 86 height 25
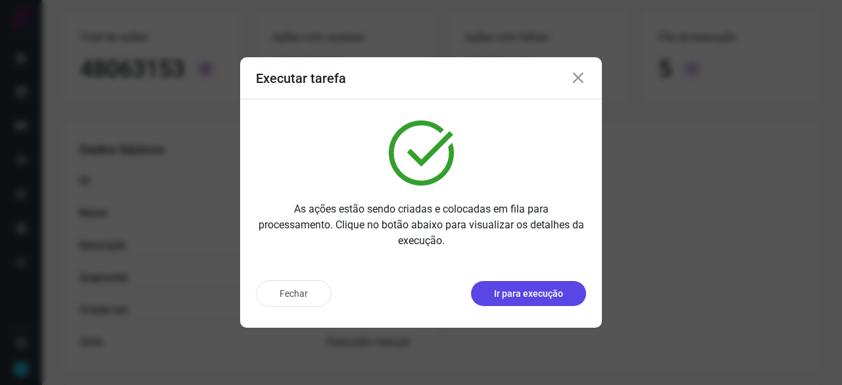
click at [551, 288] on p "Ir para execução" at bounding box center [528, 294] width 69 height 14
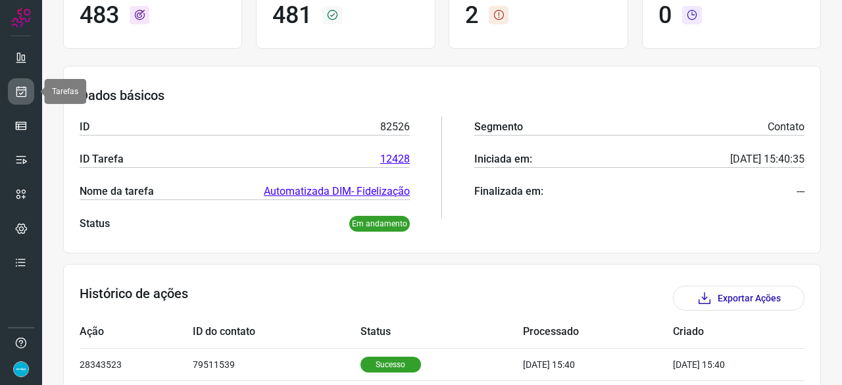
click at [22, 88] on icon at bounding box center [21, 91] width 14 height 13
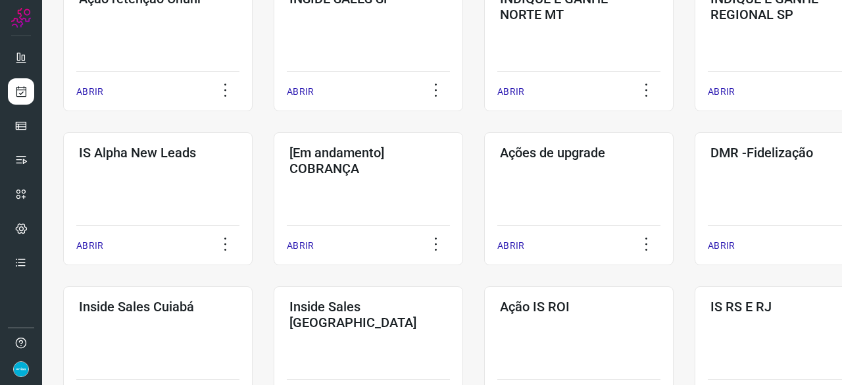
scroll to position [500, 0]
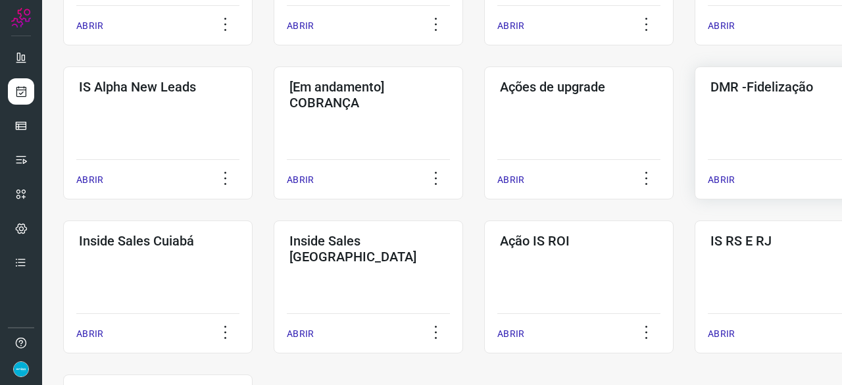
click at [733, 178] on p "ABRIR" at bounding box center [721, 180] width 27 height 14
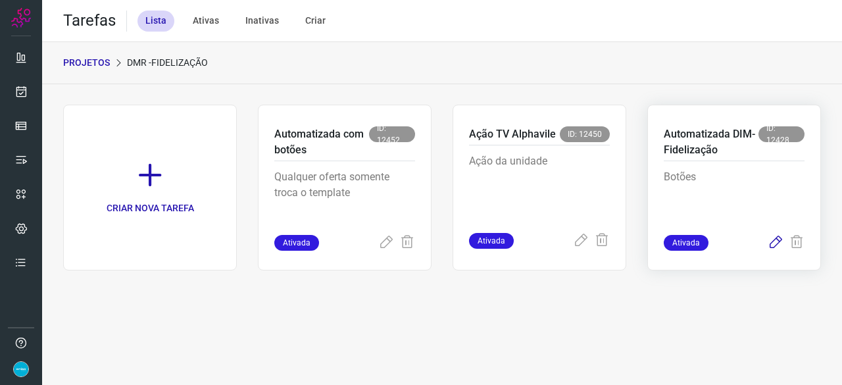
click at [774, 242] on icon at bounding box center [776, 243] width 16 height 16
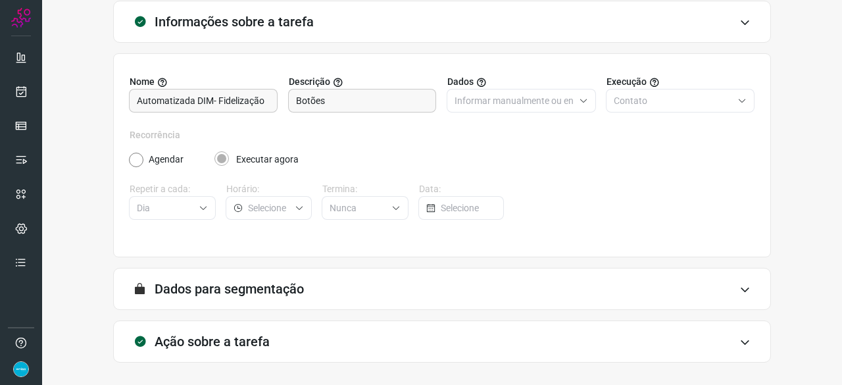
scroll to position [128, 0]
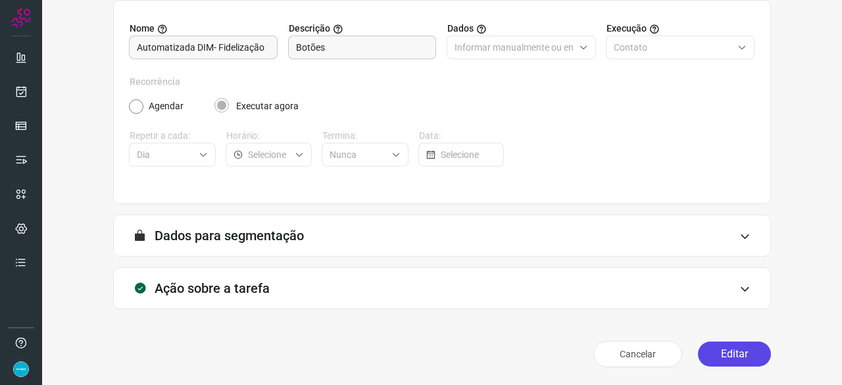
click at [717, 351] on button "Editar" at bounding box center [734, 353] width 73 height 25
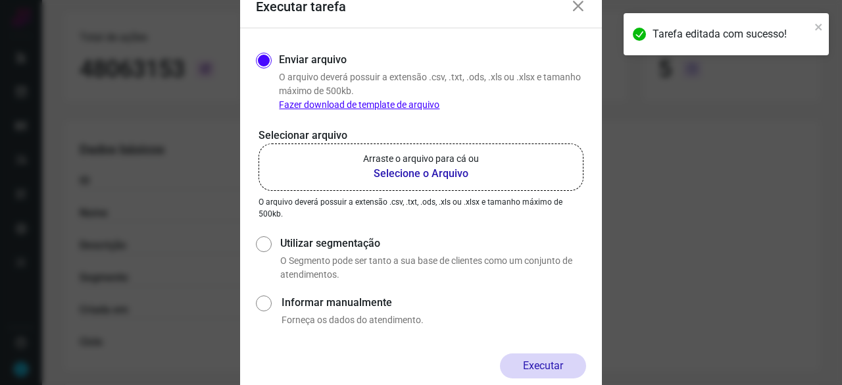
click at [424, 174] on b "Selecione o Arquivo" at bounding box center [421, 174] width 116 height 16
click at [0, 0] on input "Arraste o arquivo para cá ou Selecione o Arquivo" at bounding box center [0, 0] width 0 height 0
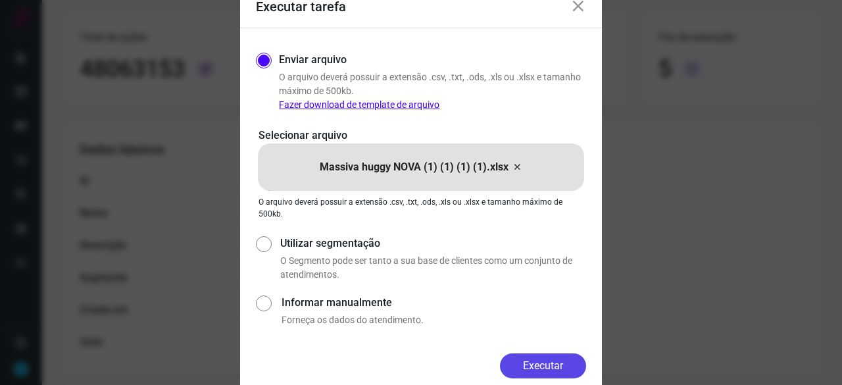
click at [531, 362] on button "Executar" at bounding box center [543, 365] width 86 height 25
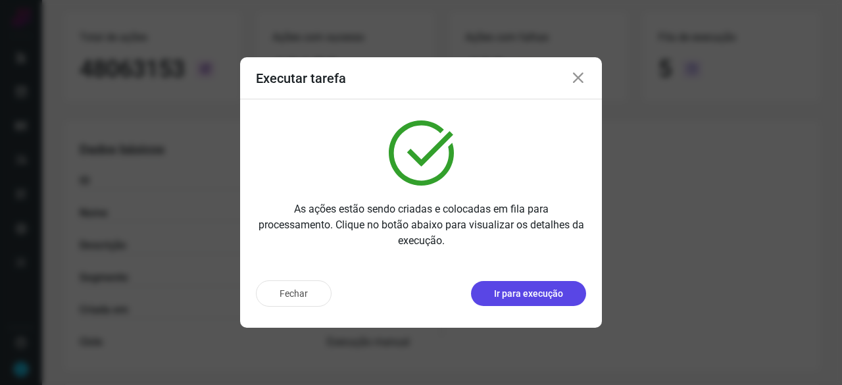
click at [529, 293] on p "Ir para execução" at bounding box center [528, 294] width 69 height 14
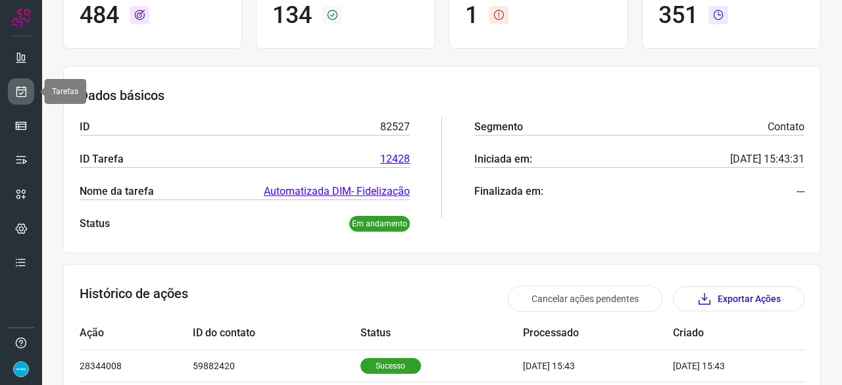
click at [19, 90] on icon at bounding box center [21, 91] width 14 height 13
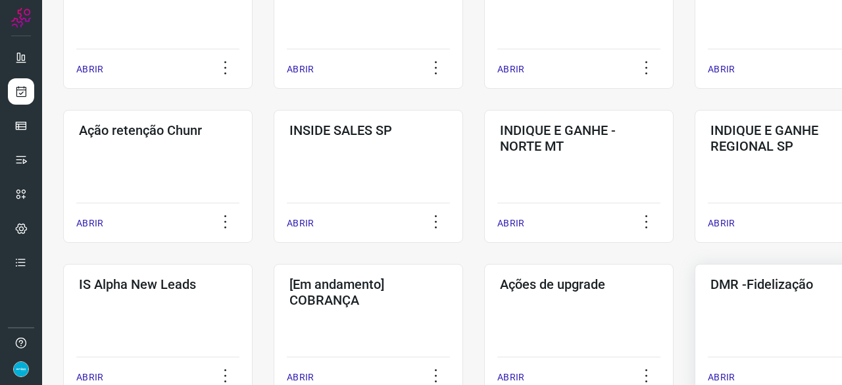
scroll to position [434, 0]
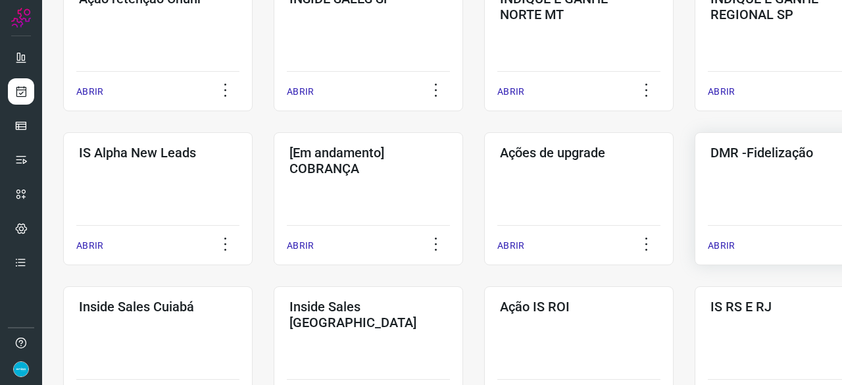
click at [716, 245] on p "ABRIR" at bounding box center [721, 246] width 27 height 14
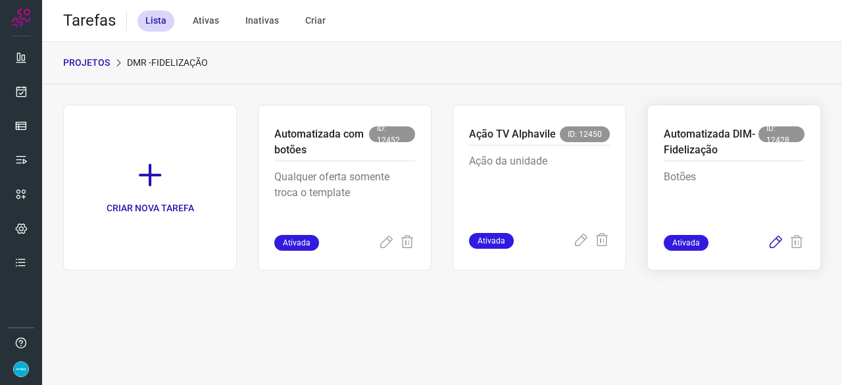
click at [775, 240] on icon at bounding box center [776, 243] width 16 height 16
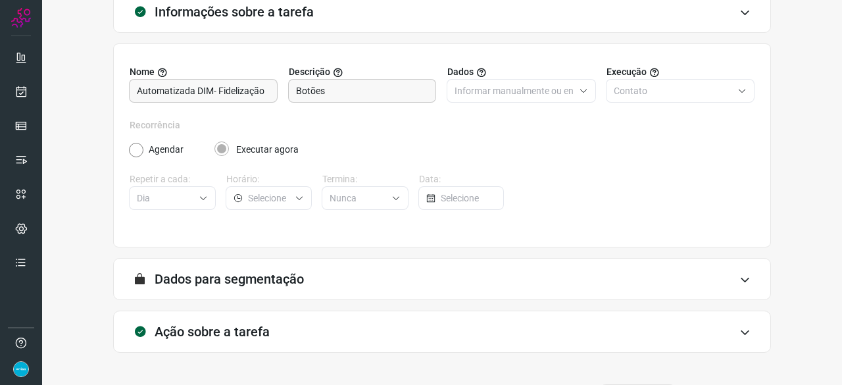
scroll to position [128, 0]
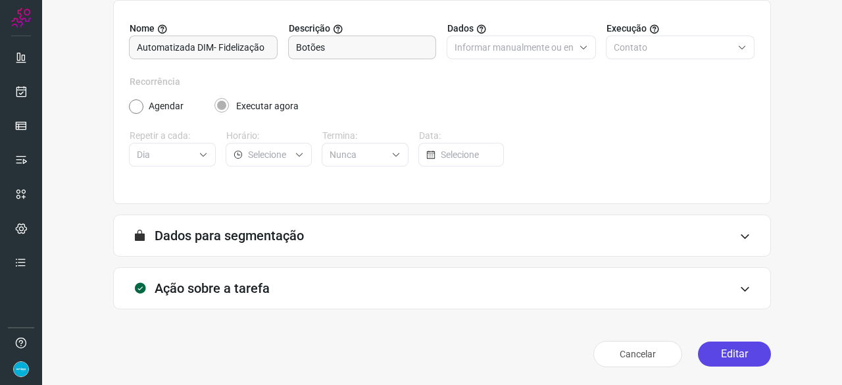
click at [718, 351] on button "Editar" at bounding box center [734, 353] width 73 height 25
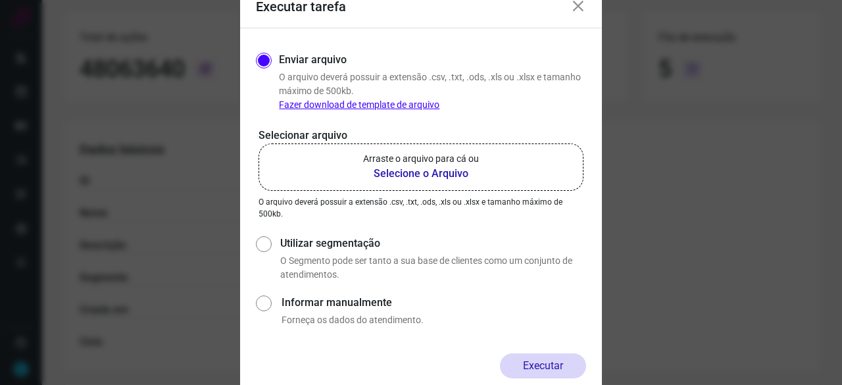
click at [389, 176] on b "Selecione o Arquivo" at bounding box center [421, 174] width 116 height 16
click at [0, 0] on input "Arraste o arquivo para cá ou Selecione o Arquivo" at bounding box center [0, 0] width 0 height 0
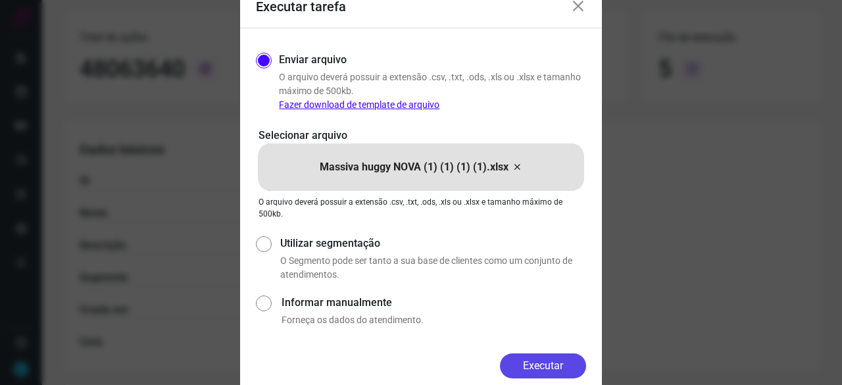
click at [569, 364] on button "Executar" at bounding box center [543, 365] width 86 height 25
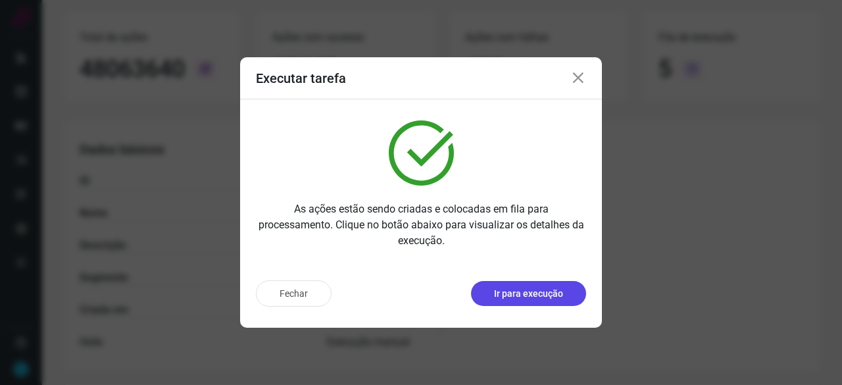
click at [537, 299] on p "Ir para execução" at bounding box center [528, 294] width 69 height 14
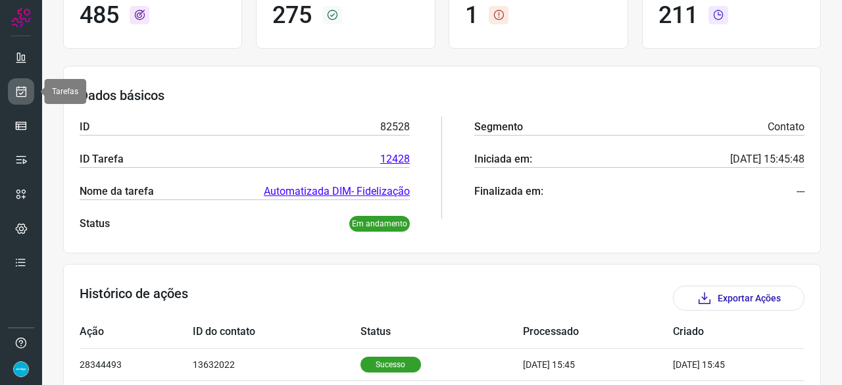
click at [24, 93] on icon at bounding box center [21, 91] width 14 height 13
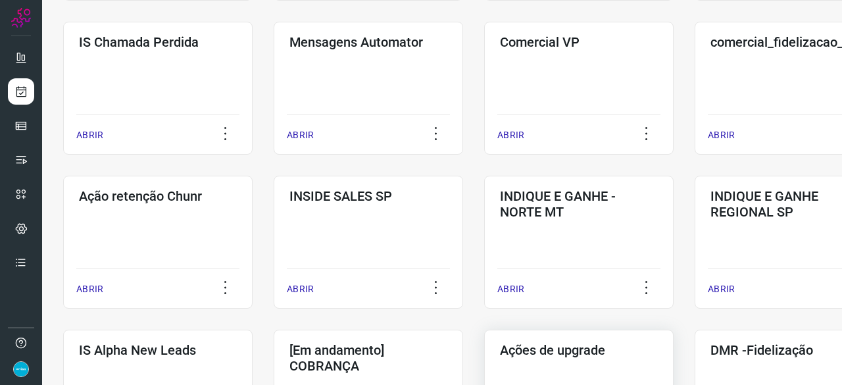
scroll to position [434, 0]
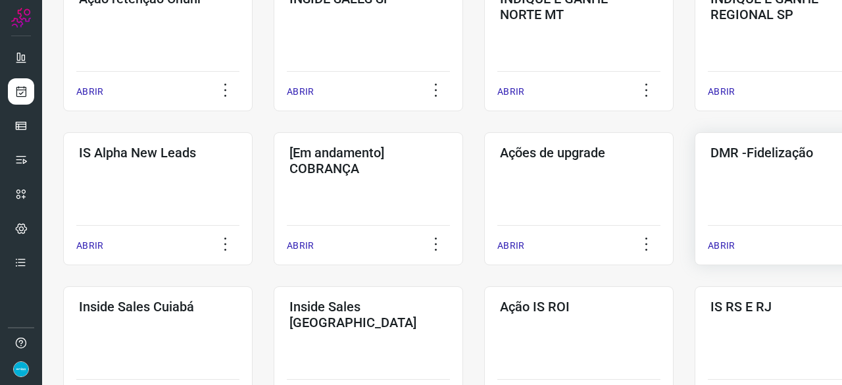
click at [714, 247] on p "ABRIR" at bounding box center [721, 246] width 27 height 14
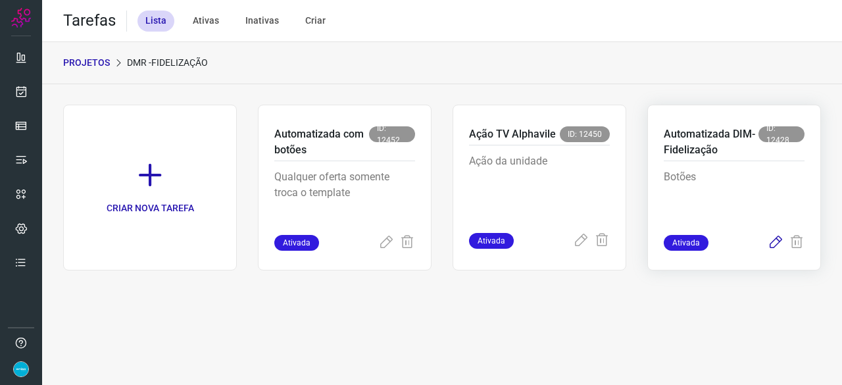
click at [771, 243] on icon at bounding box center [776, 243] width 16 height 16
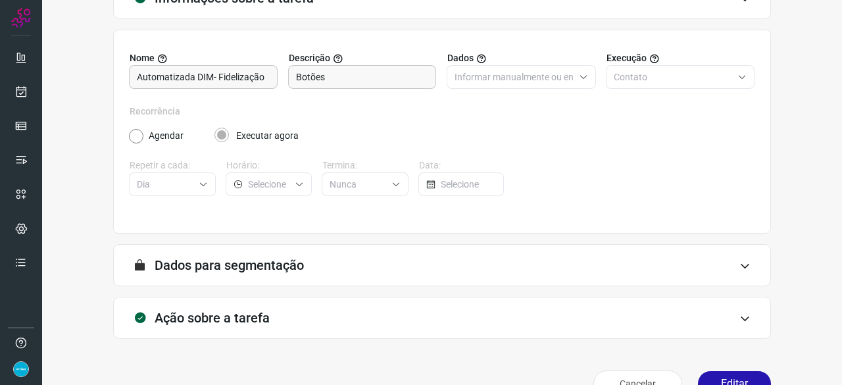
scroll to position [128, 0]
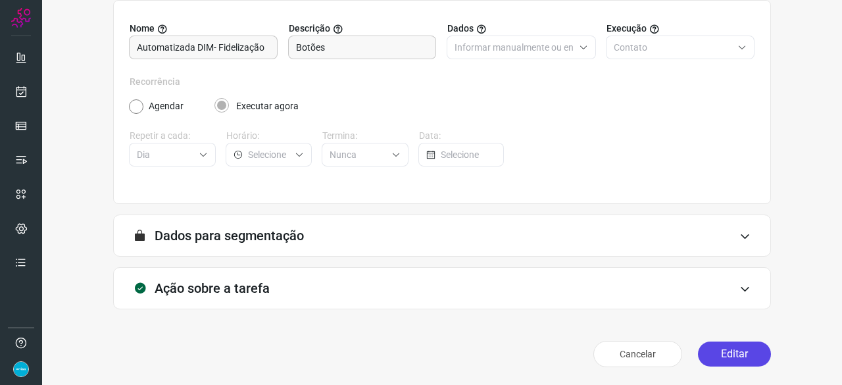
click at [732, 351] on button "Editar" at bounding box center [734, 353] width 73 height 25
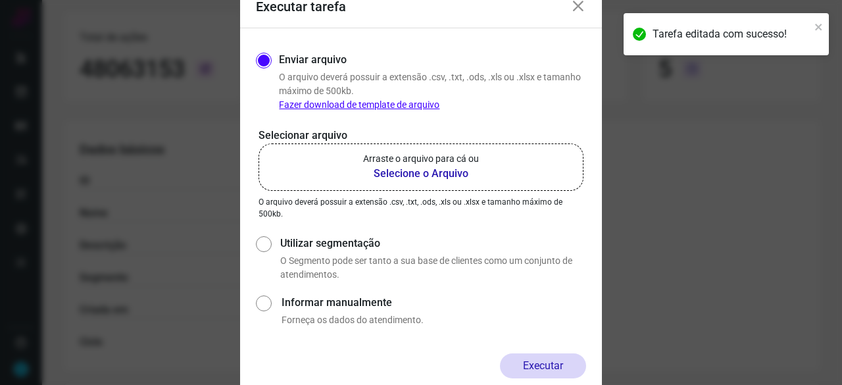
click at [418, 174] on b "Selecione o Arquivo" at bounding box center [421, 174] width 116 height 16
click at [0, 0] on input "Arraste o arquivo para cá ou Selecione o Arquivo" at bounding box center [0, 0] width 0 height 0
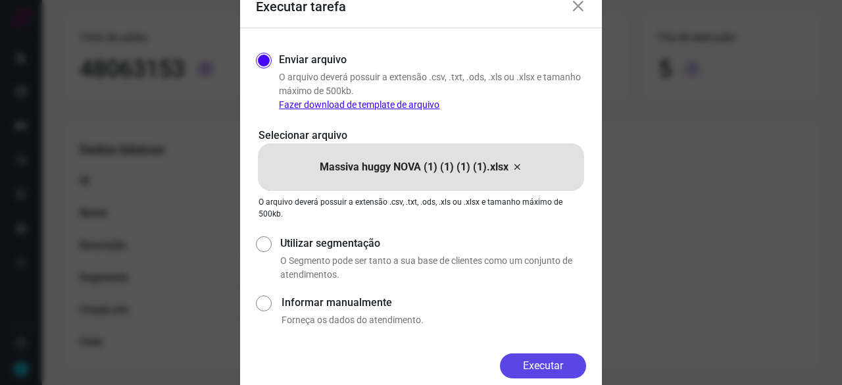
click at [560, 359] on button "Executar" at bounding box center [543, 365] width 86 height 25
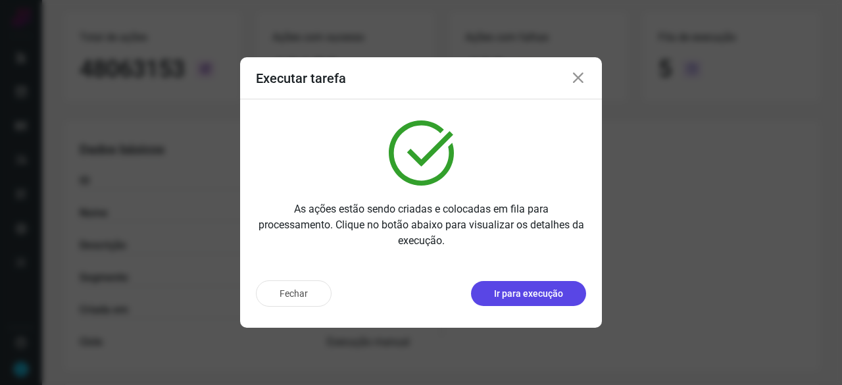
click at [517, 298] on p "Ir para execução" at bounding box center [528, 294] width 69 height 14
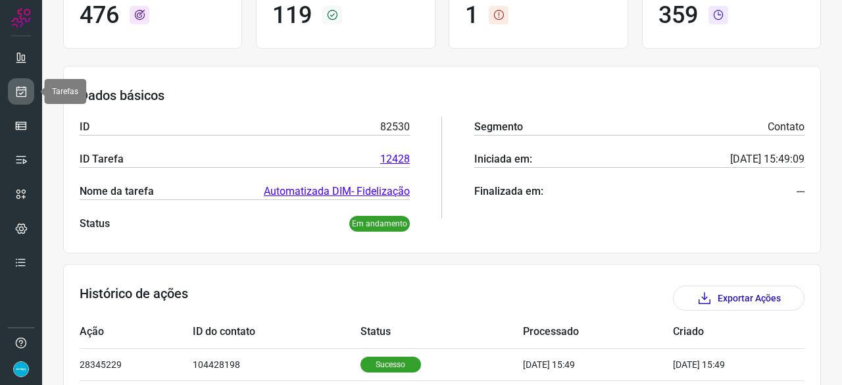
click at [32, 87] on link at bounding box center [21, 91] width 26 height 26
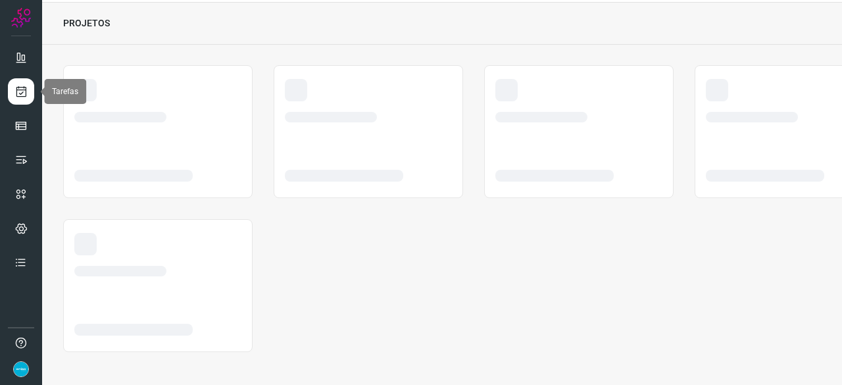
scroll to position [39, 0]
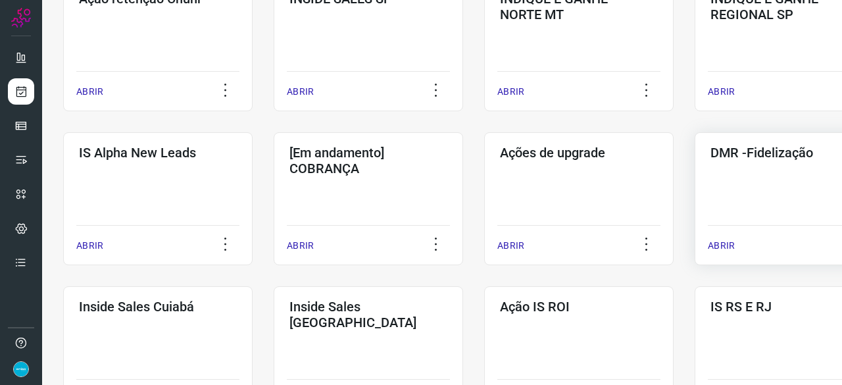
click at [718, 240] on p "ABRIR" at bounding box center [721, 246] width 27 height 14
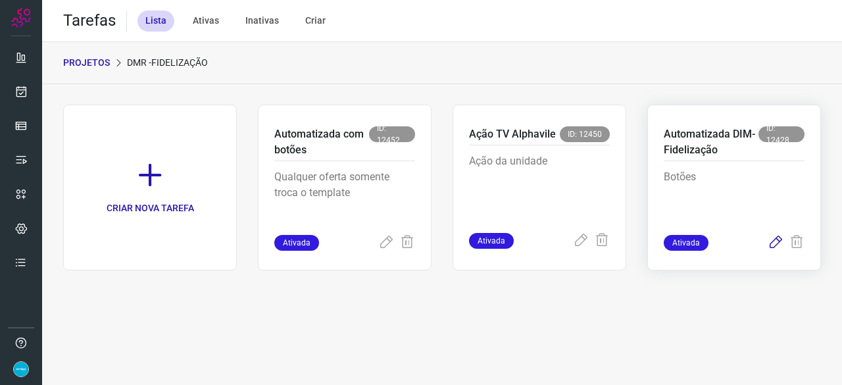
click at [775, 239] on icon at bounding box center [776, 243] width 16 height 16
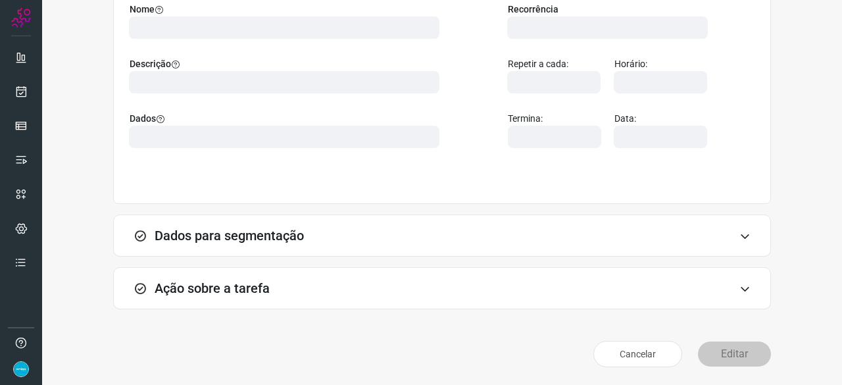
scroll to position [128, 0]
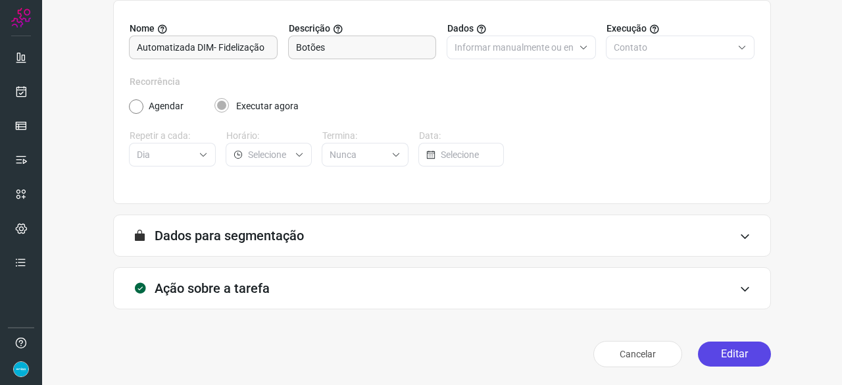
click at [731, 352] on button "Editar" at bounding box center [734, 353] width 73 height 25
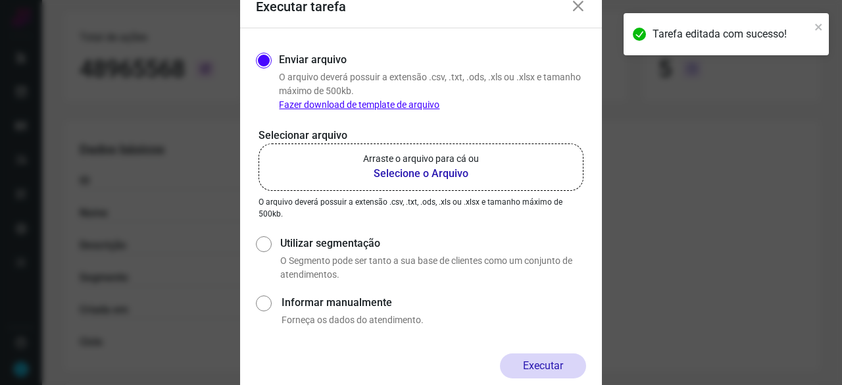
click at [416, 173] on b "Selecione o Arquivo" at bounding box center [421, 174] width 116 height 16
click at [0, 0] on input "Arraste o arquivo para cá ou Selecione o Arquivo" at bounding box center [0, 0] width 0 height 0
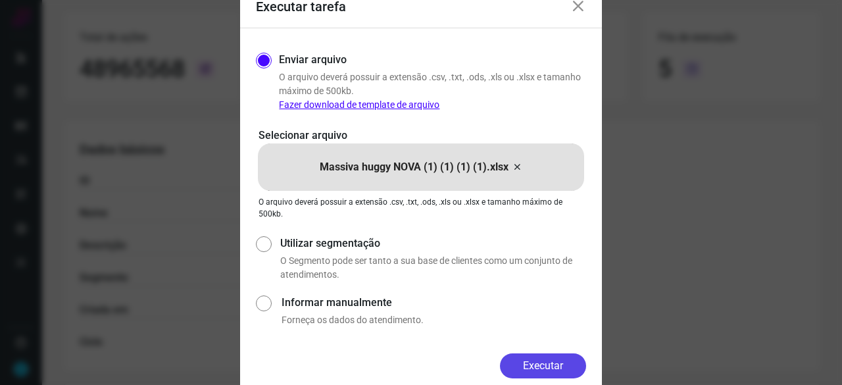
click at [549, 360] on button "Executar" at bounding box center [543, 365] width 86 height 25
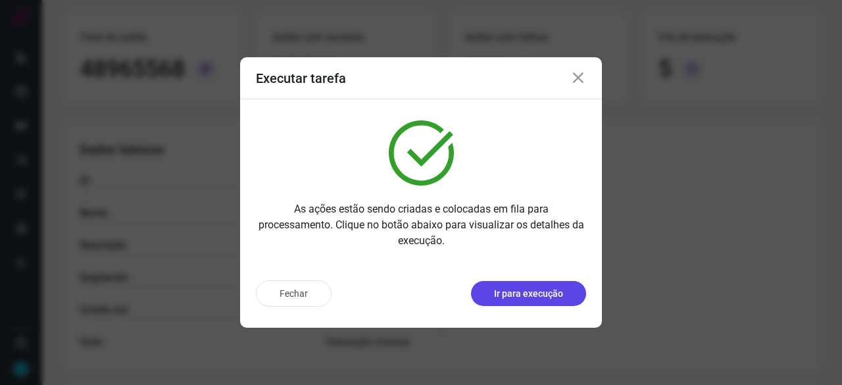
click at [524, 292] on p "Ir para execução" at bounding box center [528, 294] width 69 height 14
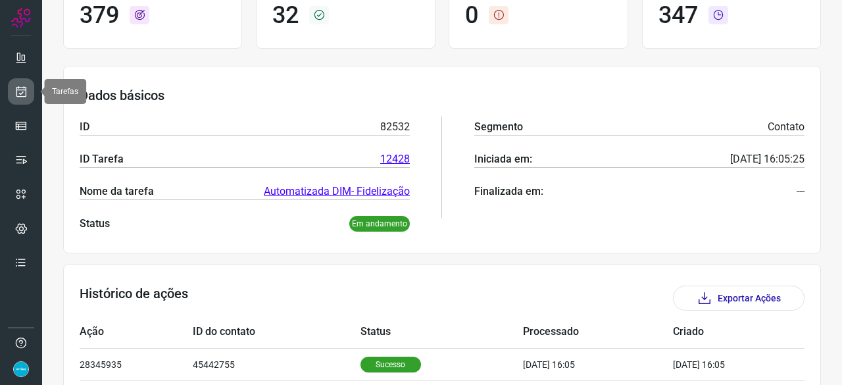
click at [14, 91] on icon at bounding box center [21, 91] width 14 height 13
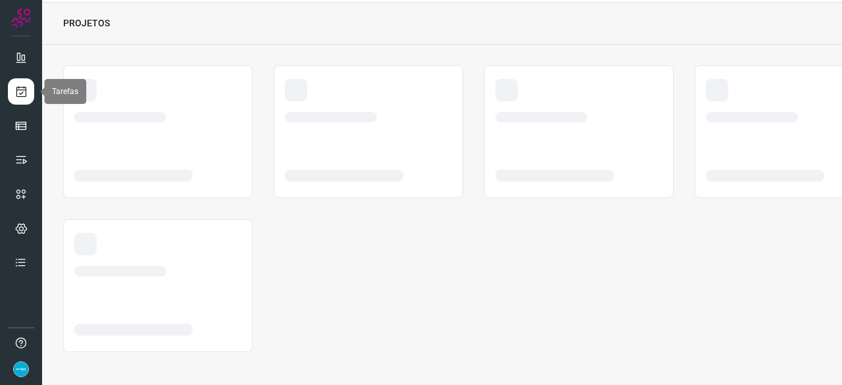
scroll to position [39, 0]
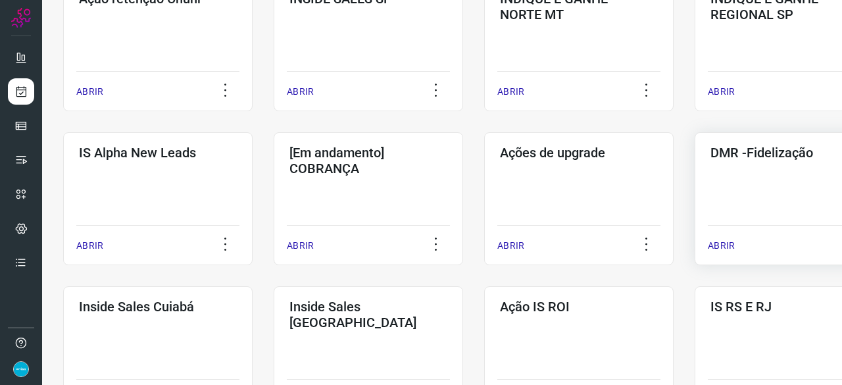
click at [724, 243] on p "ABRIR" at bounding box center [721, 246] width 27 height 14
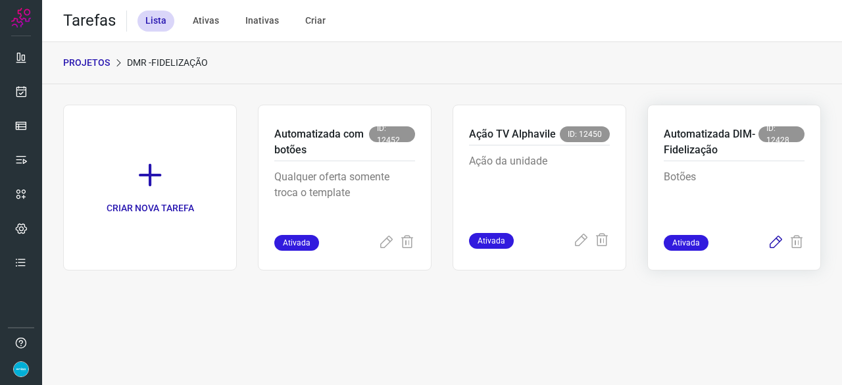
click at [775, 241] on icon at bounding box center [776, 243] width 16 height 16
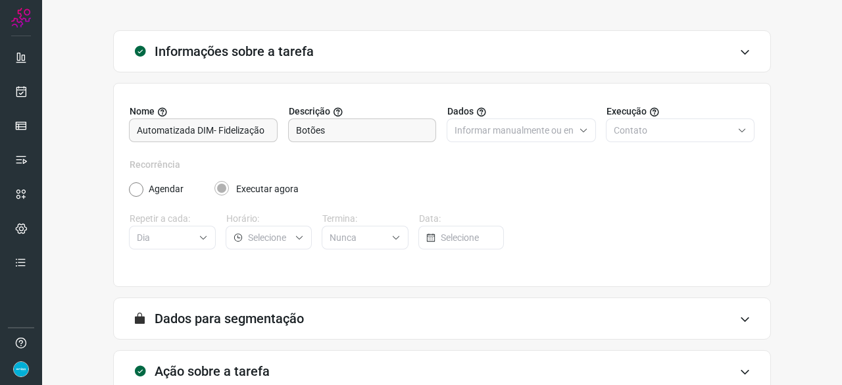
scroll to position [128, 0]
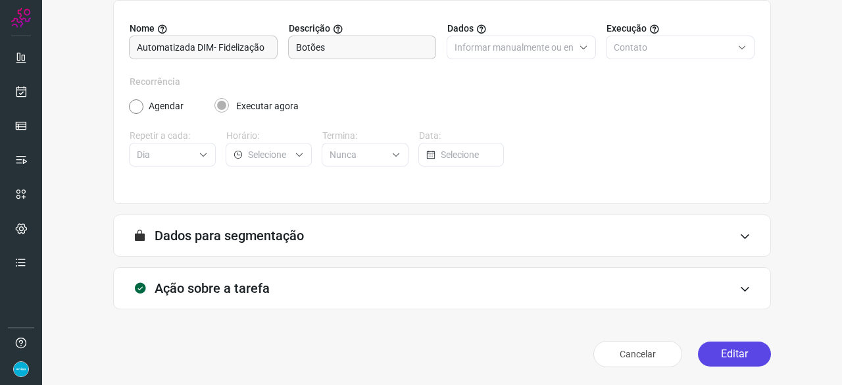
click at [725, 353] on button "Editar" at bounding box center [734, 353] width 73 height 25
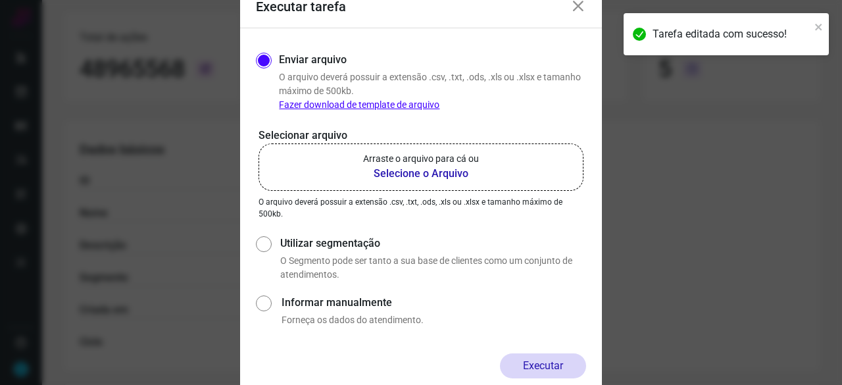
click at [399, 173] on b "Selecione o Arquivo" at bounding box center [421, 174] width 116 height 16
click at [0, 0] on input "Arraste o arquivo para cá ou Selecione o Arquivo" at bounding box center [0, 0] width 0 height 0
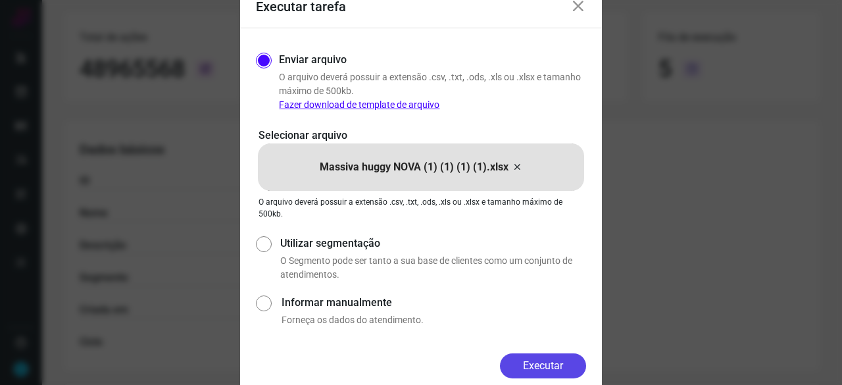
click at [572, 370] on button "Executar" at bounding box center [543, 365] width 86 height 25
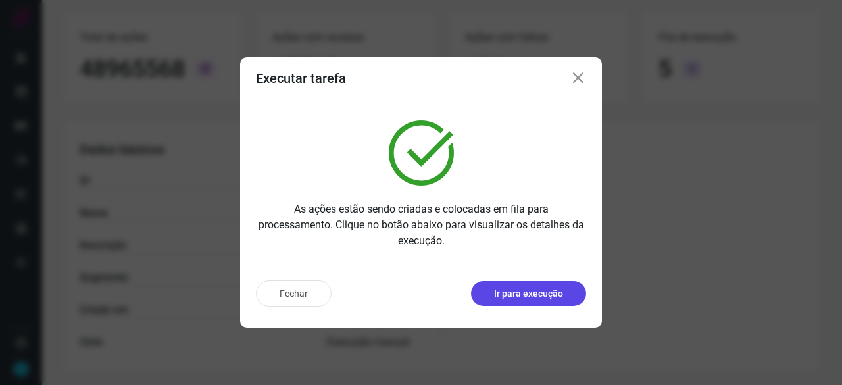
click at [524, 295] on p "Ir para execução" at bounding box center [528, 294] width 69 height 14
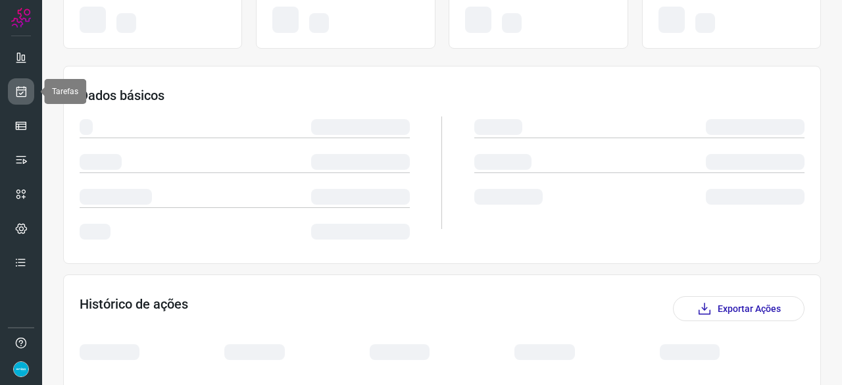
click at [27, 92] on icon at bounding box center [21, 91] width 14 height 13
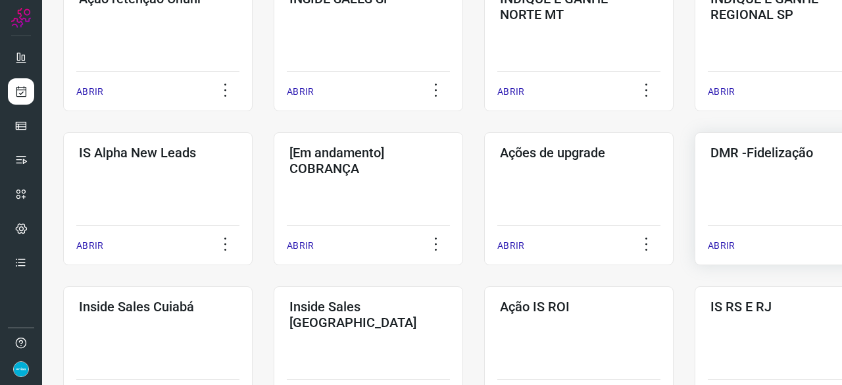
click at [717, 244] on p "ABRIR" at bounding box center [721, 246] width 27 height 14
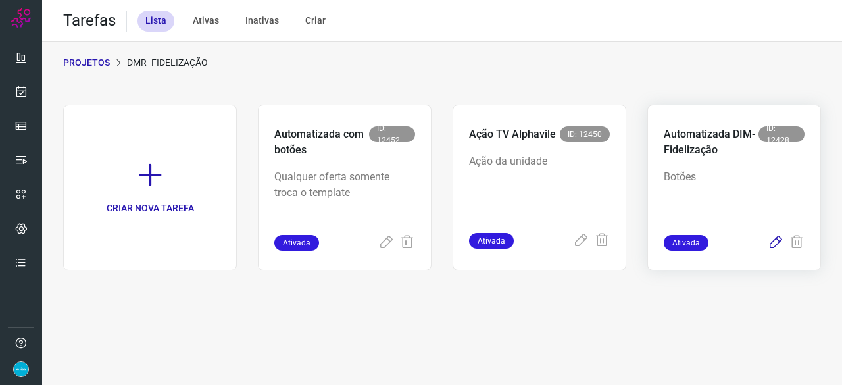
click at [774, 241] on icon at bounding box center [776, 243] width 16 height 16
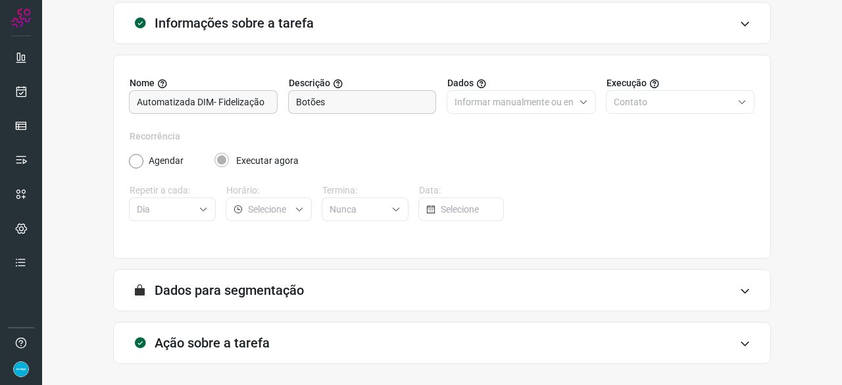
scroll to position [128, 0]
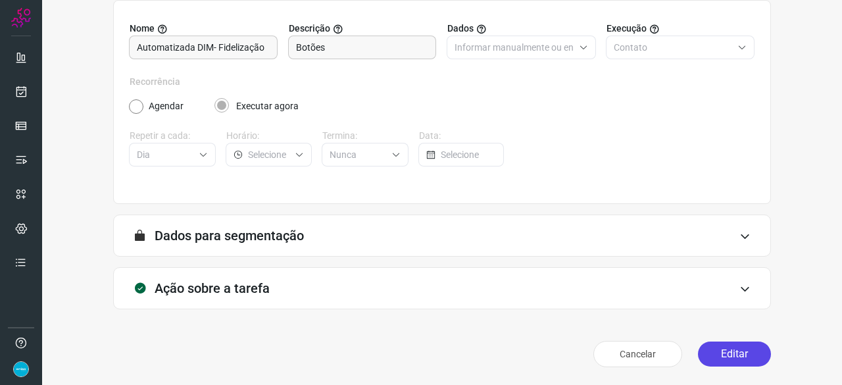
click at [710, 357] on button "Editar" at bounding box center [734, 353] width 73 height 25
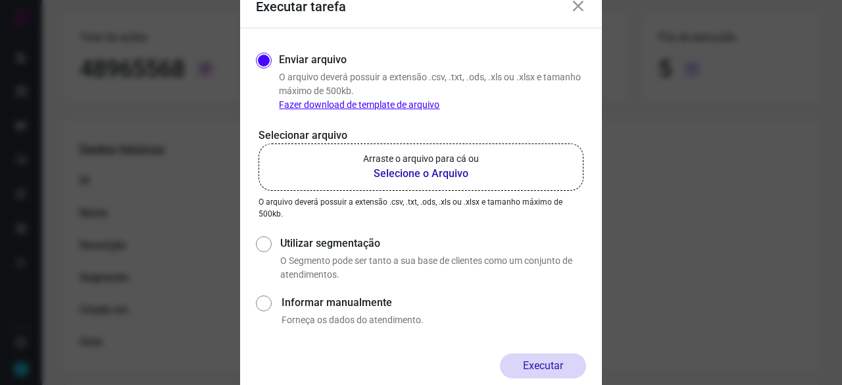
click at [417, 177] on b "Selecione o Arquivo" at bounding box center [421, 174] width 116 height 16
click at [0, 0] on input "Arraste o arquivo para cá ou Selecione o Arquivo" at bounding box center [0, 0] width 0 height 0
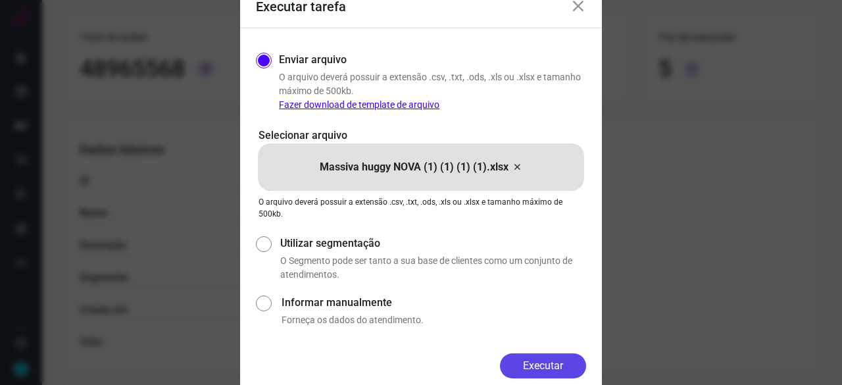
click at [524, 358] on button "Executar" at bounding box center [543, 365] width 86 height 25
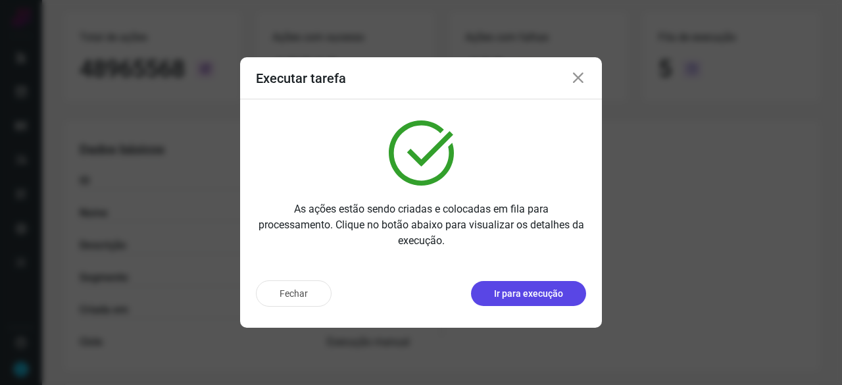
click at [533, 291] on p "Ir para execução" at bounding box center [528, 294] width 69 height 14
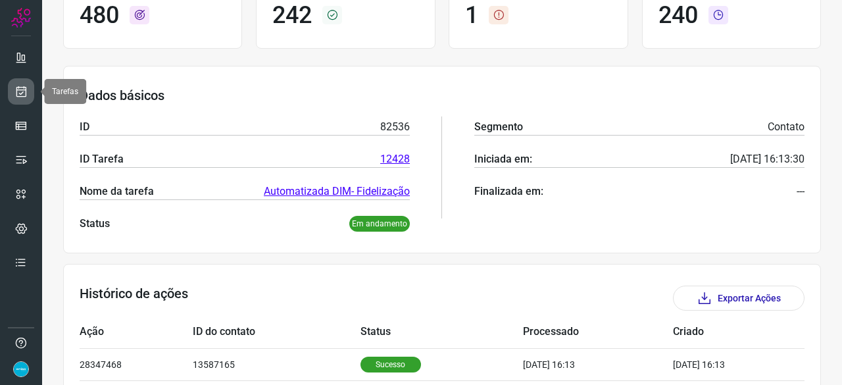
click at [16, 87] on icon at bounding box center [21, 91] width 14 height 13
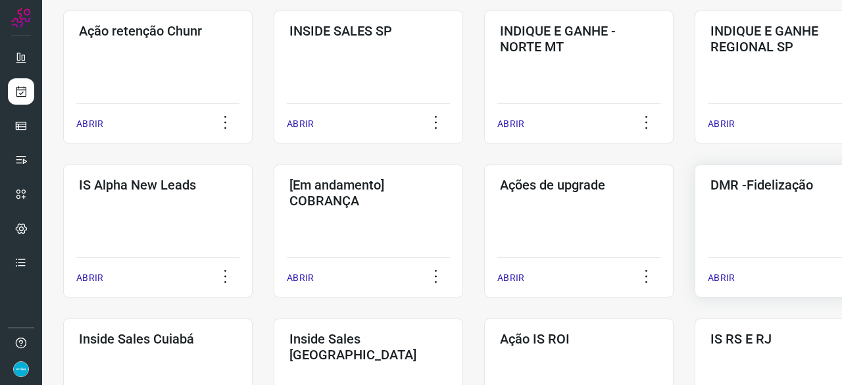
scroll to position [434, 0]
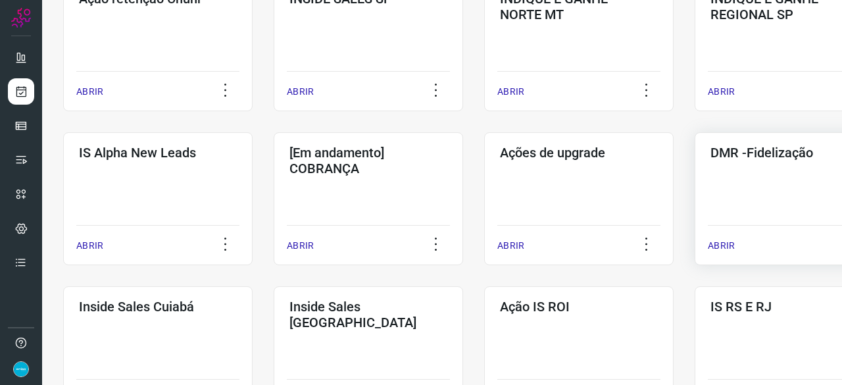
click at [721, 241] on p "ABRIR" at bounding box center [721, 246] width 27 height 14
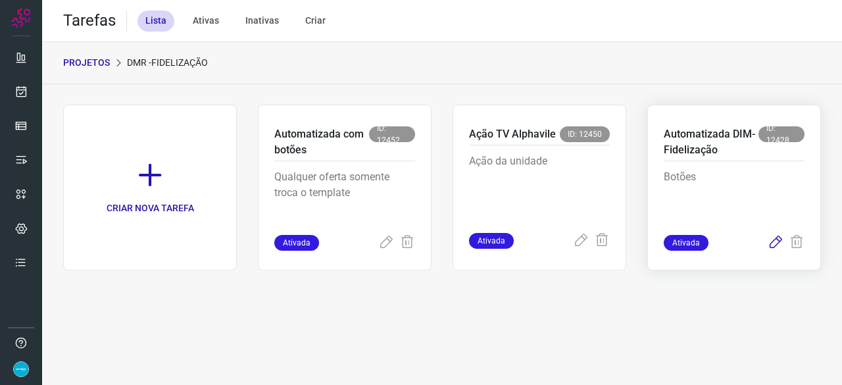
click at [775, 241] on icon at bounding box center [776, 243] width 16 height 16
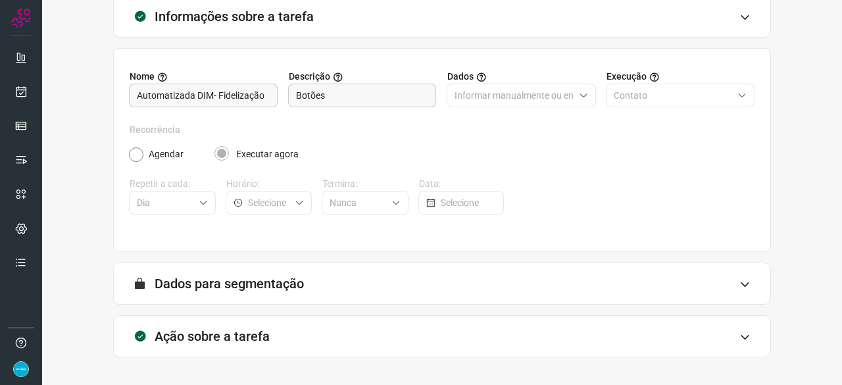
scroll to position [128, 0]
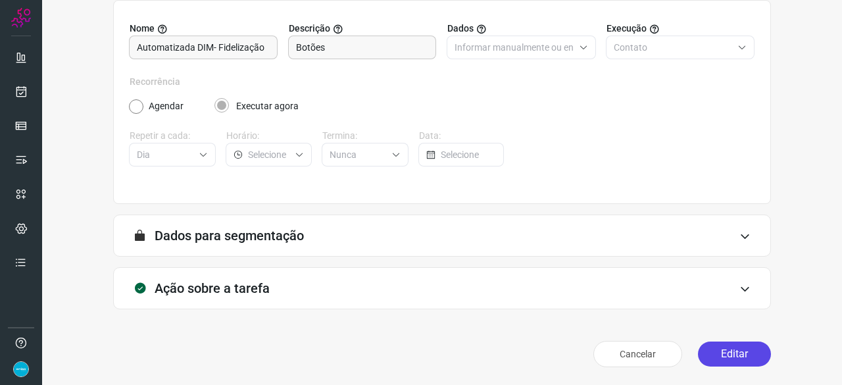
click at [718, 354] on button "Editar" at bounding box center [734, 353] width 73 height 25
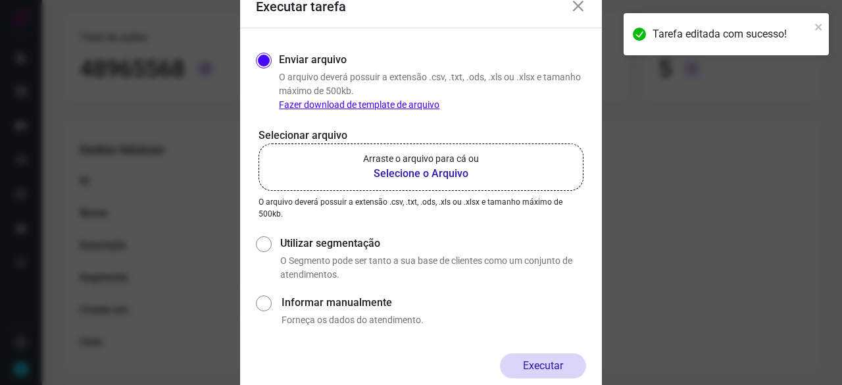
click at [408, 174] on b "Selecione o Arquivo" at bounding box center [421, 174] width 116 height 16
click at [0, 0] on input "Arraste o arquivo para cá ou Selecione o Arquivo" at bounding box center [0, 0] width 0 height 0
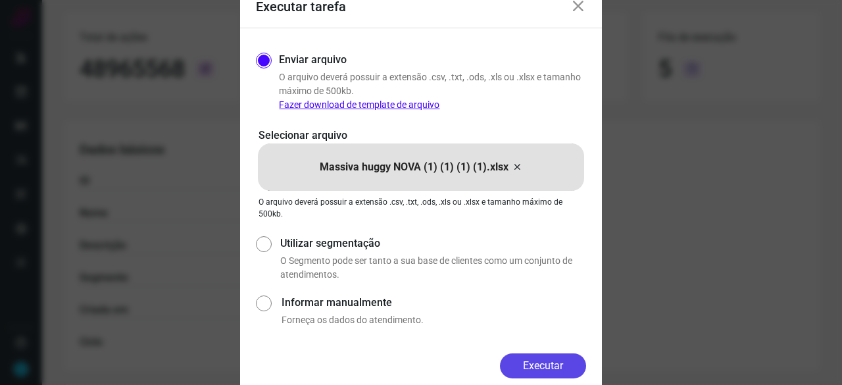
click at [541, 360] on button "Executar" at bounding box center [543, 365] width 86 height 25
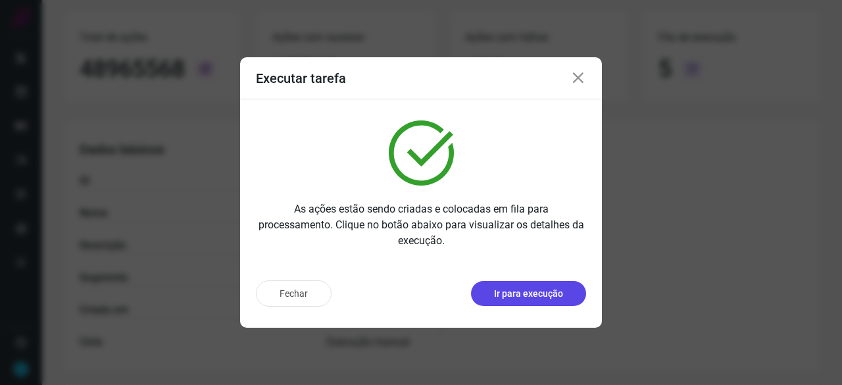
click at [513, 298] on p "Ir para execução" at bounding box center [528, 294] width 69 height 14
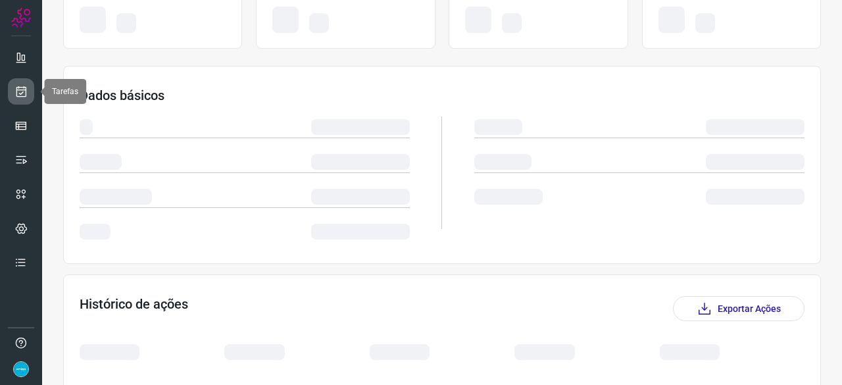
click at [20, 86] on icon at bounding box center [21, 91] width 14 height 13
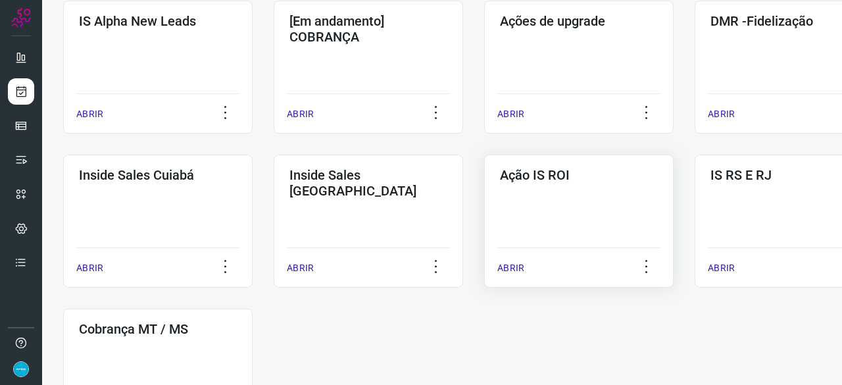
scroll to position [500, 0]
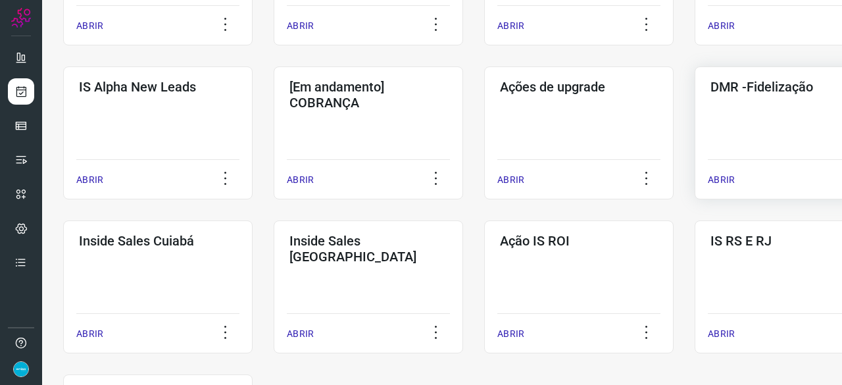
click at [725, 176] on p "ABRIR" at bounding box center [721, 180] width 27 height 14
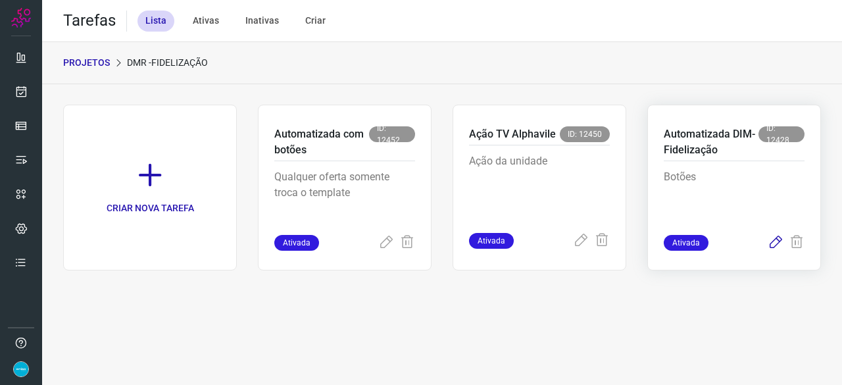
click at [776, 243] on icon at bounding box center [776, 243] width 16 height 16
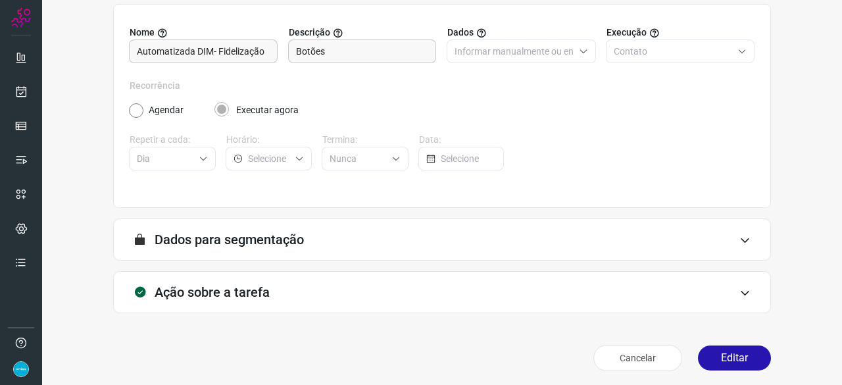
scroll to position [128, 0]
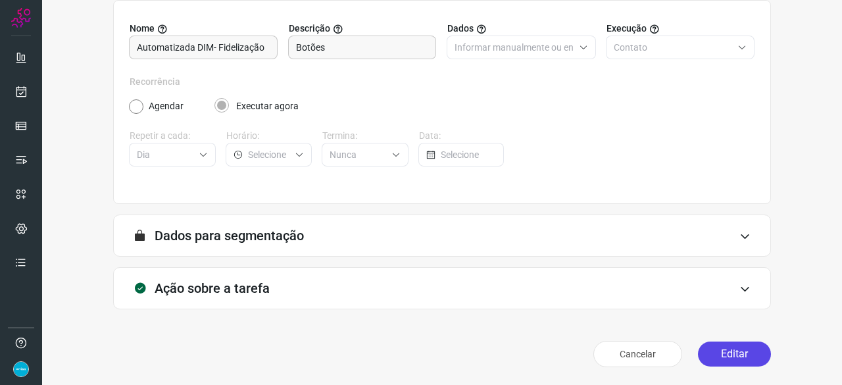
click at [715, 362] on button "Editar" at bounding box center [734, 353] width 73 height 25
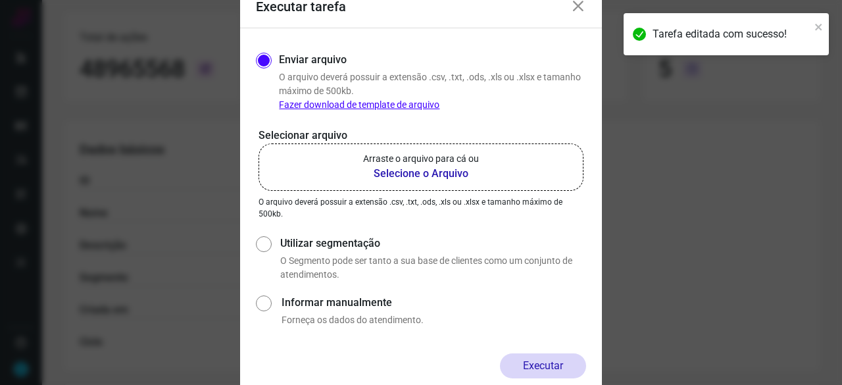
click at [439, 176] on b "Selecione o Arquivo" at bounding box center [421, 174] width 116 height 16
click at [0, 0] on input "Arraste o arquivo para cá ou Selecione o Arquivo" at bounding box center [0, 0] width 0 height 0
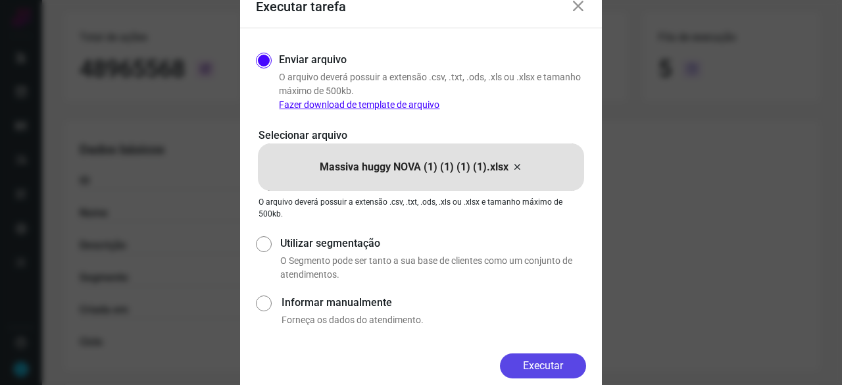
click at [547, 362] on button "Executar" at bounding box center [543, 365] width 86 height 25
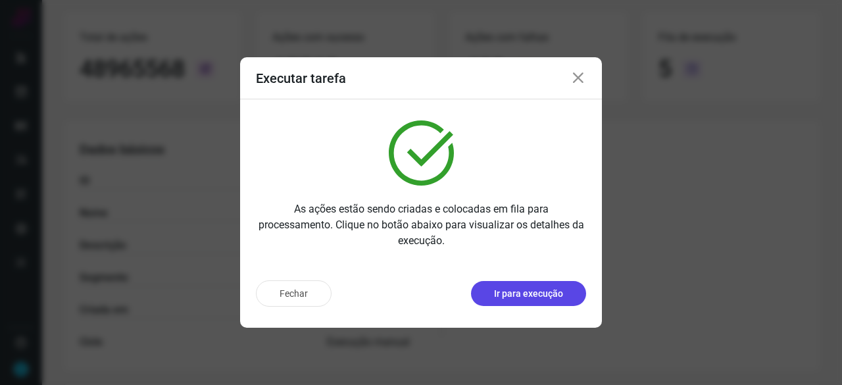
click at [508, 299] on p "Ir para execução" at bounding box center [528, 294] width 69 height 14
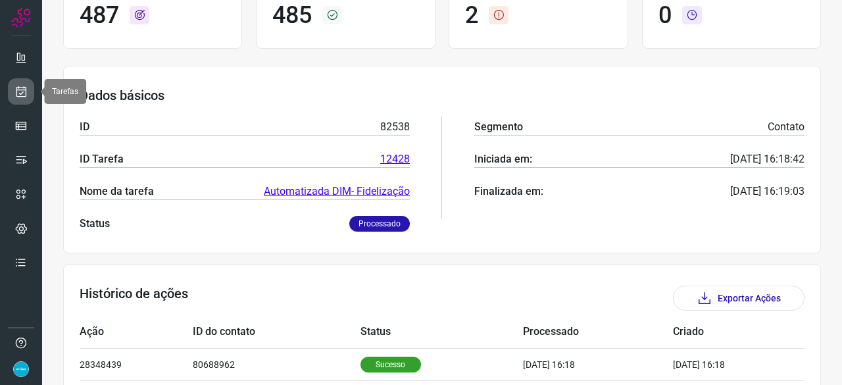
click at [18, 93] on icon at bounding box center [21, 91] width 14 height 13
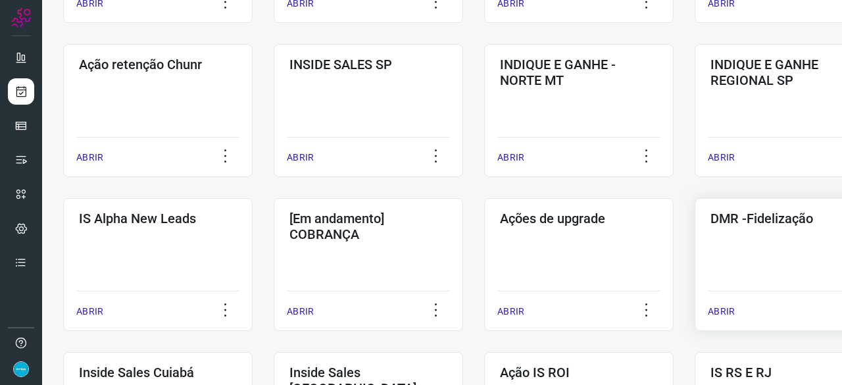
click at [726, 310] on p "ABRIR" at bounding box center [721, 312] width 27 height 14
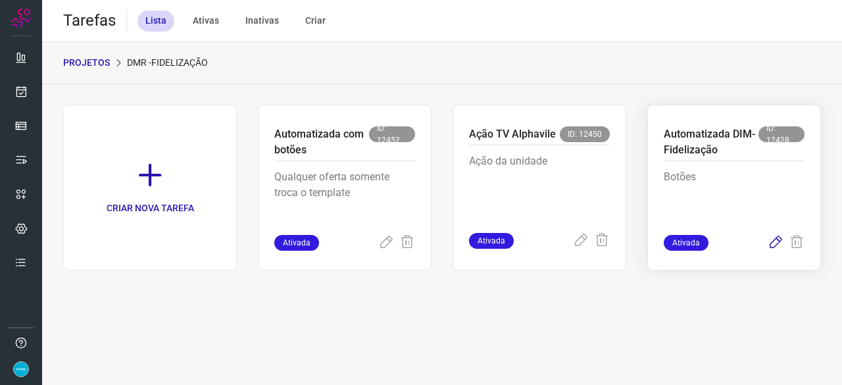
click at [774, 244] on icon at bounding box center [776, 243] width 16 height 16
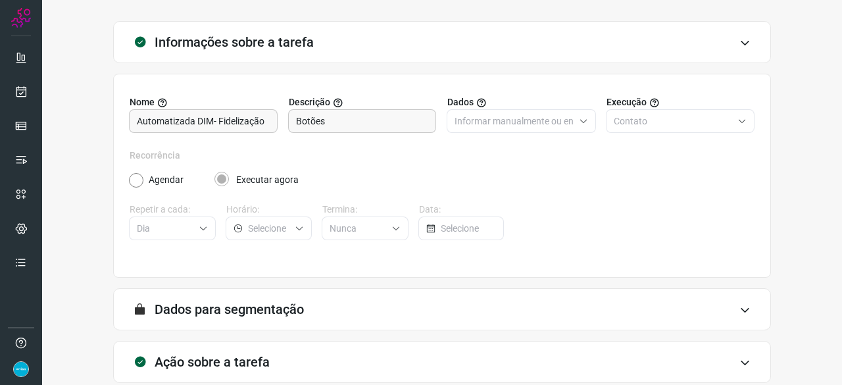
scroll to position [128, 0]
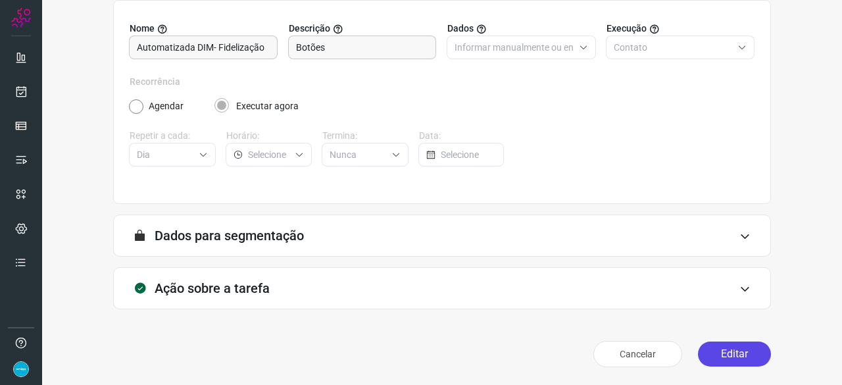
click at [726, 355] on button "Editar" at bounding box center [734, 353] width 73 height 25
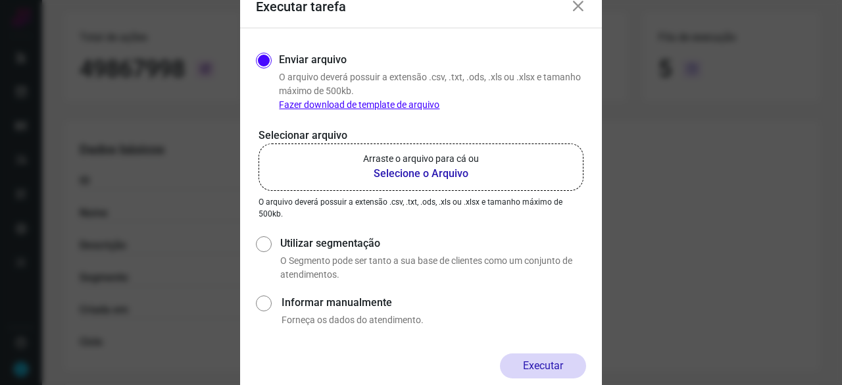
click at [423, 174] on b "Selecione o Arquivo" at bounding box center [421, 174] width 116 height 16
click at [0, 0] on input "Arraste o arquivo para cá ou Selecione o Arquivo" at bounding box center [0, 0] width 0 height 0
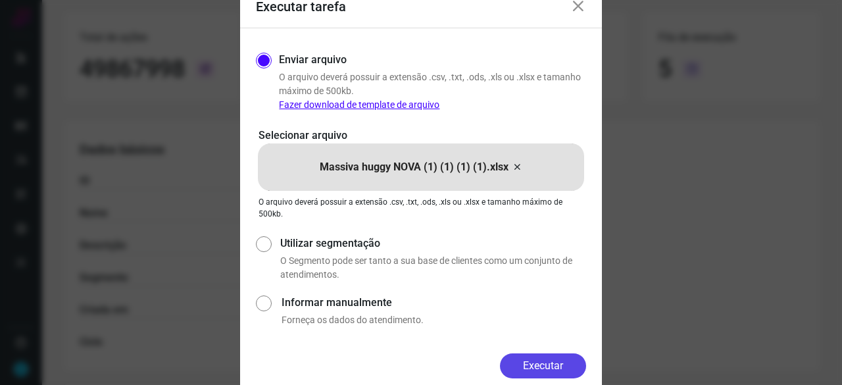
click at [541, 362] on button "Executar" at bounding box center [543, 365] width 86 height 25
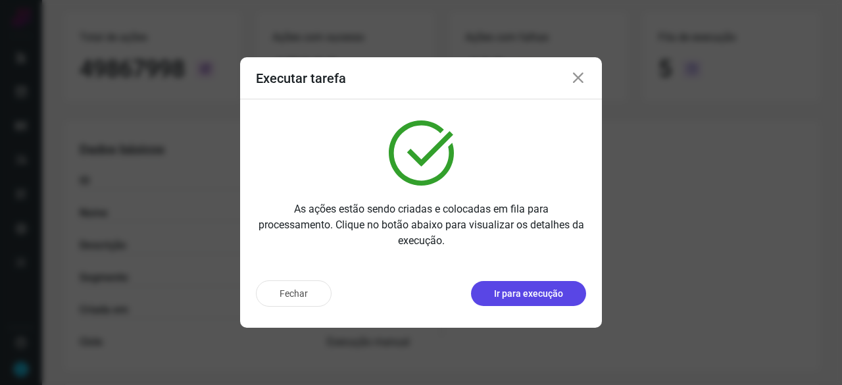
click at [510, 294] on p "Ir para execução" at bounding box center [528, 294] width 69 height 14
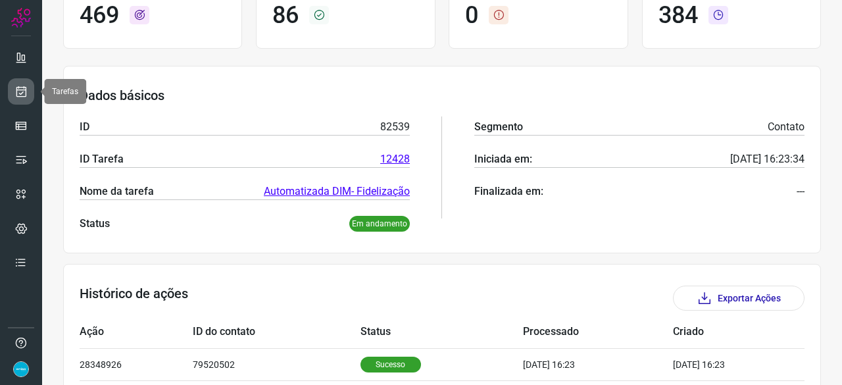
click at [19, 91] on icon at bounding box center [21, 91] width 14 height 13
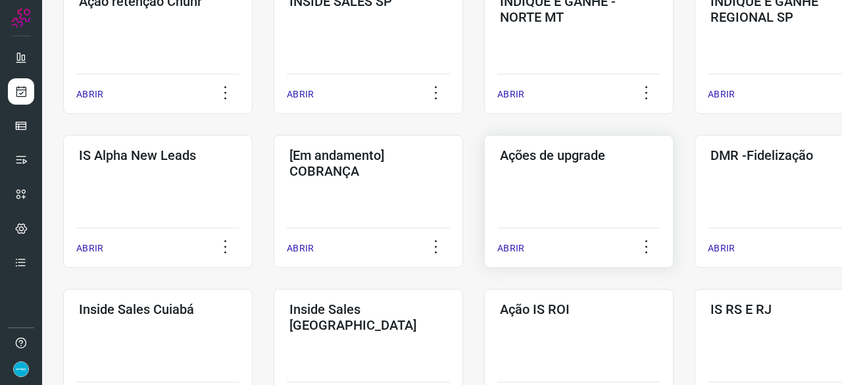
scroll to position [424, 0]
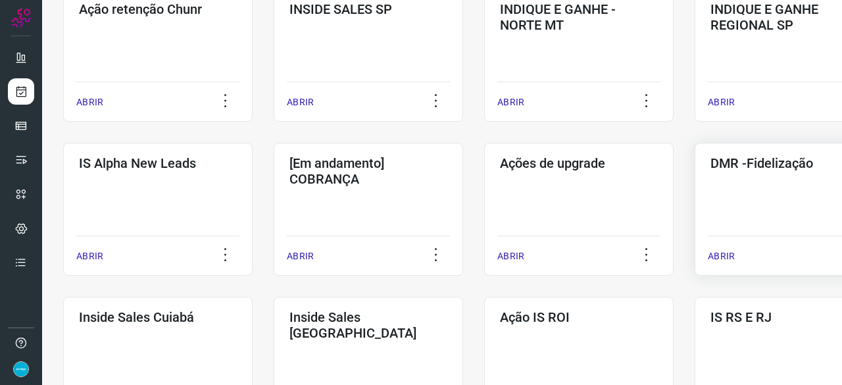
click at [722, 253] on p "ABRIR" at bounding box center [721, 256] width 27 height 14
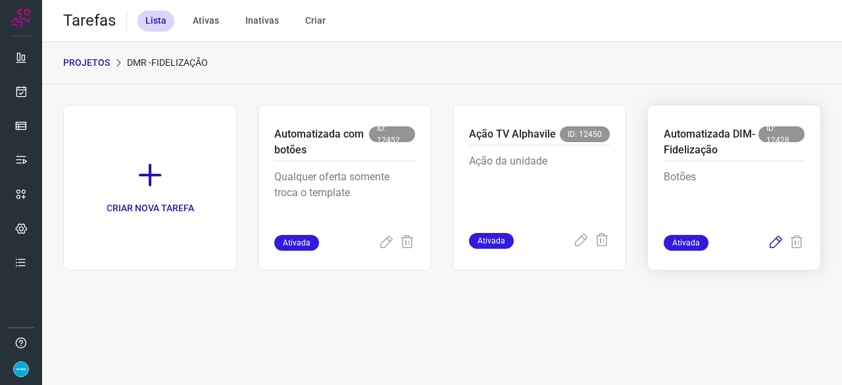
click at [777, 241] on icon at bounding box center [776, 243] width 16 height 16
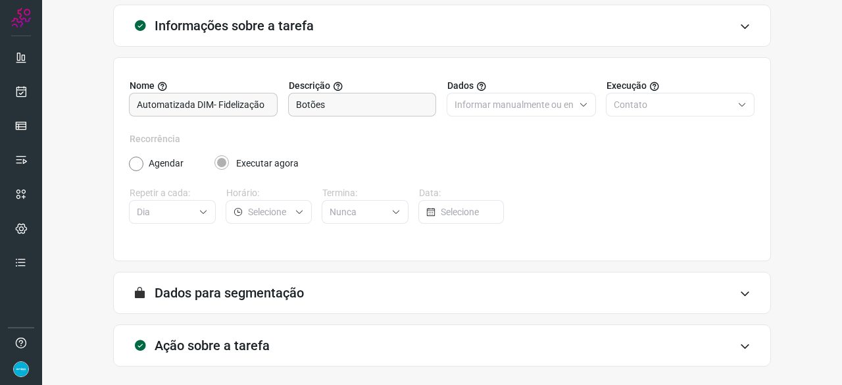
scroll to position [128, 0]
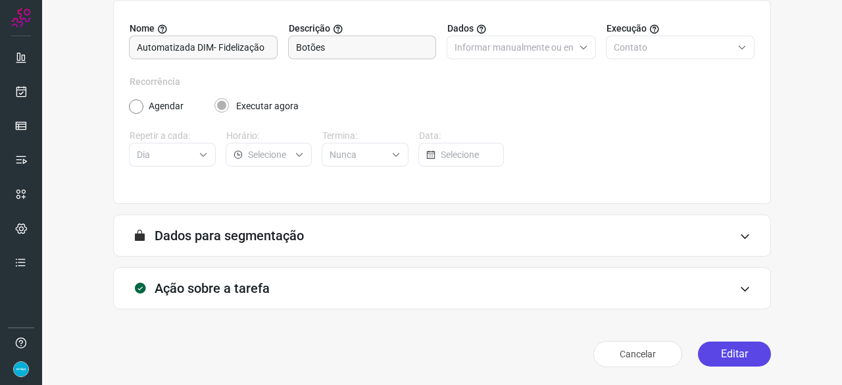
click at [742, 352] on button "Editar" at bounding box center [734, 353] width 73 height 25
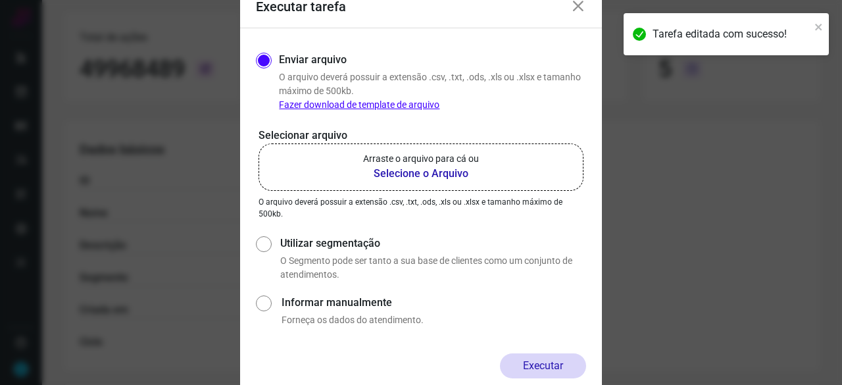
click at [395, 172] on b "Selecione o Arquivo" at bounding box center [421, 174] width 116 height 16
click at [0, 0] on input "Arraste o arquivo para cá ou Selecione o Arquivo" at bounding box center [0, 0] width 0 height 0
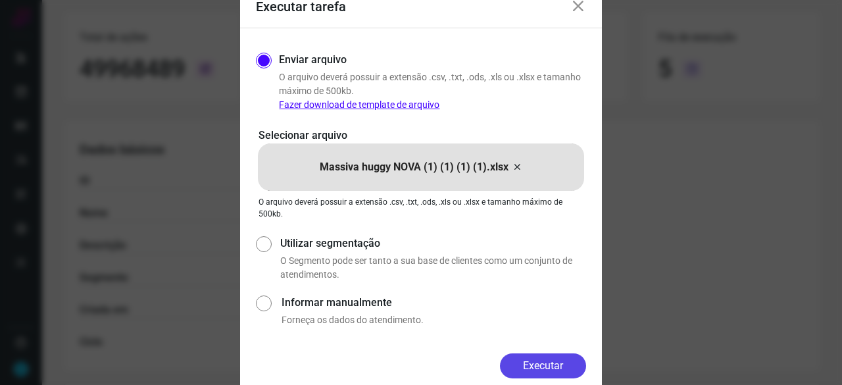
click at [570, 364] on button "Executar" at bounding box center [543, 365] width 86 height 25
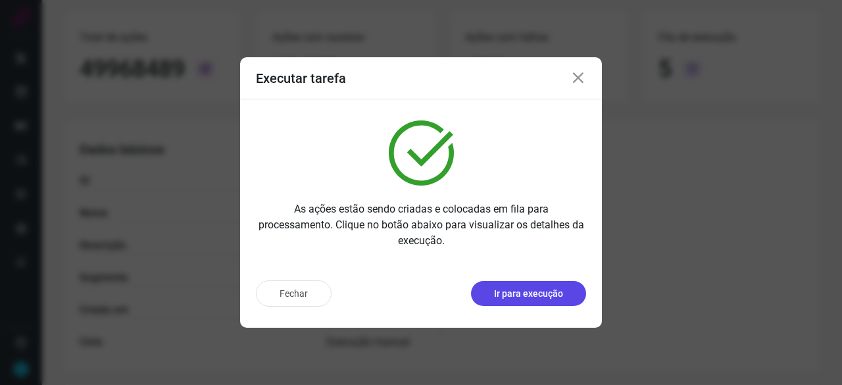
click at [531, 291] on p "Ir para execução" at bounding box center [528, 294] width 69 height 14
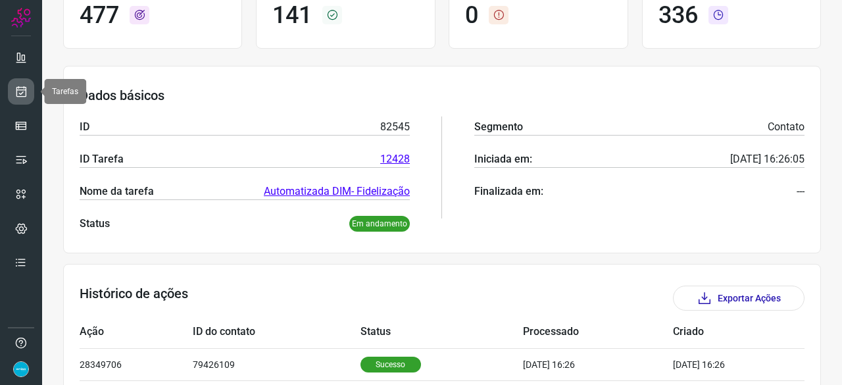
click at [24, 91] on icon at bounding box center [21, 91] width 14 height 13
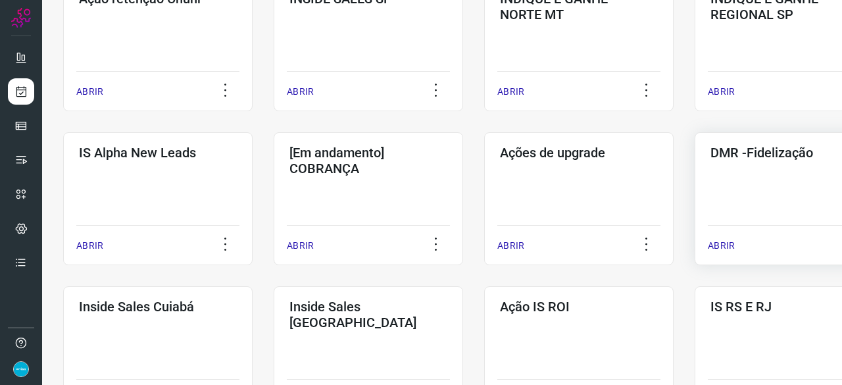
click at [718, 244] on p "ABRIR" at bounding box center [721, 246] width 27 height 14
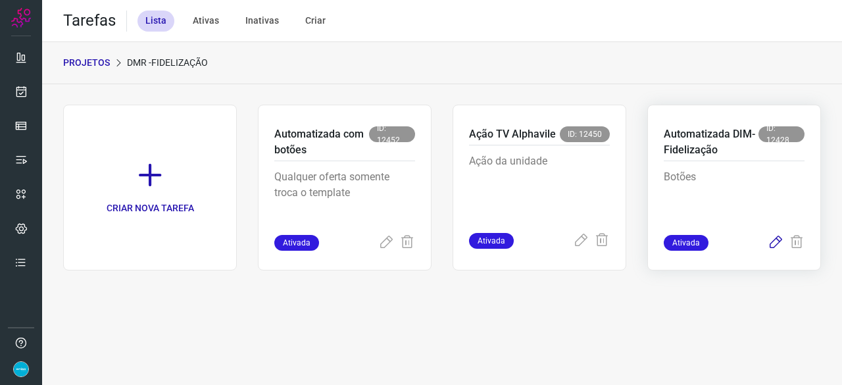
click at [775, 241] on icon at bounding box center [776, 243] width 16 height 16
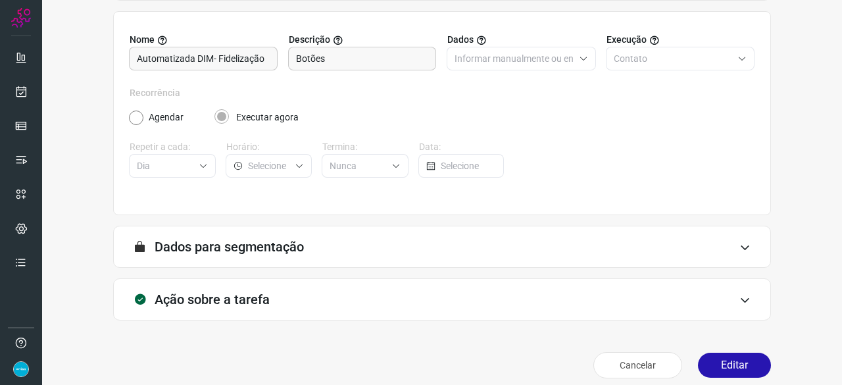
scroll to position [128, 0]
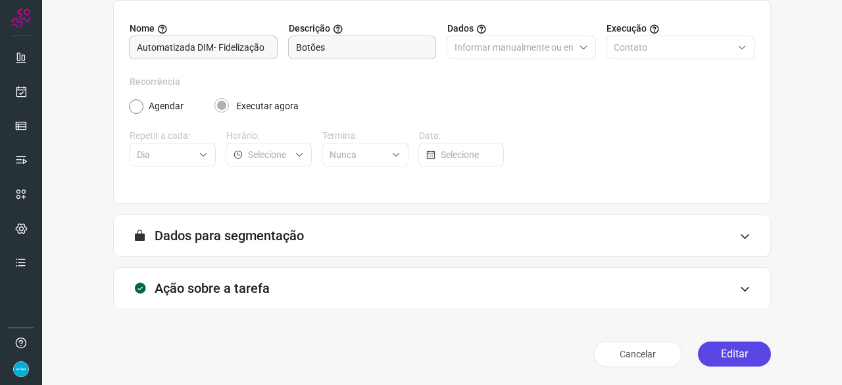
click at [732, 352] on button "Editar" at bounding box center [734, 353] width 73 height 25
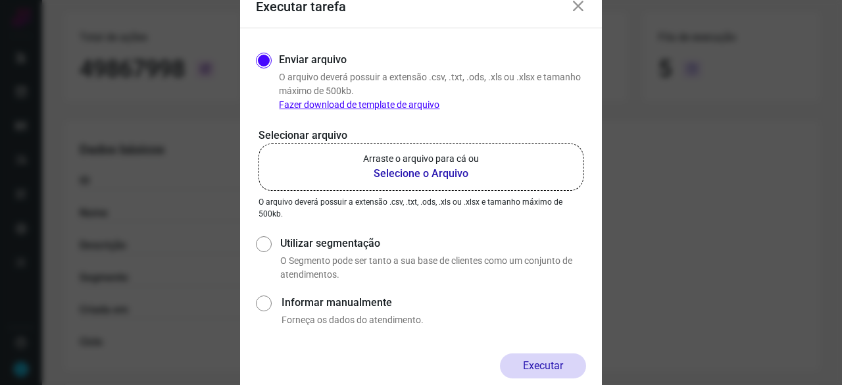
click at [416, 173] on b "Selecione o Arquivo" at bounding box center [421, 174] width 116 height 16
click at [0, 0] on input "Arraste o arquivo para cá ou Selecione o Arquivo" at bounding box center [0, 0] width 0 height 0
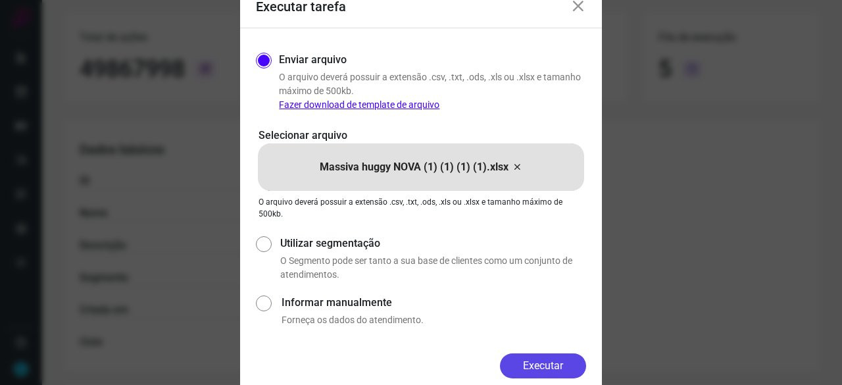
click at [563, 357] on button "Executar" at bounding box center [543, 365] width 86 height 25
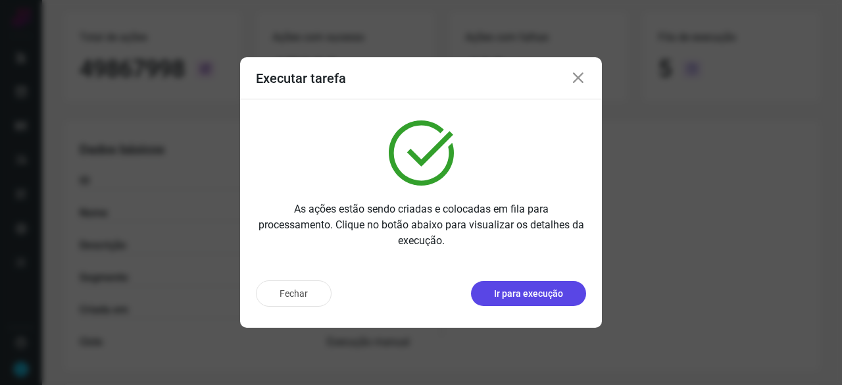
click at [537, 288] on p "Ir para execução" at bounding box center [528, 294] width 69 height 14
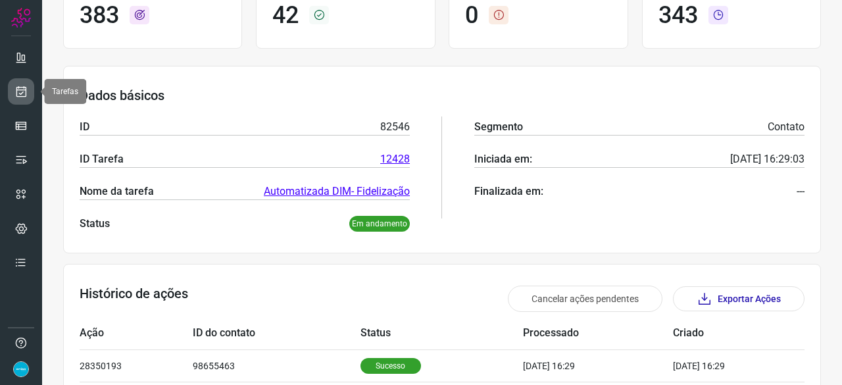
click at [20, 93] on icon at bounding box center [21, 91] width 14 height 13
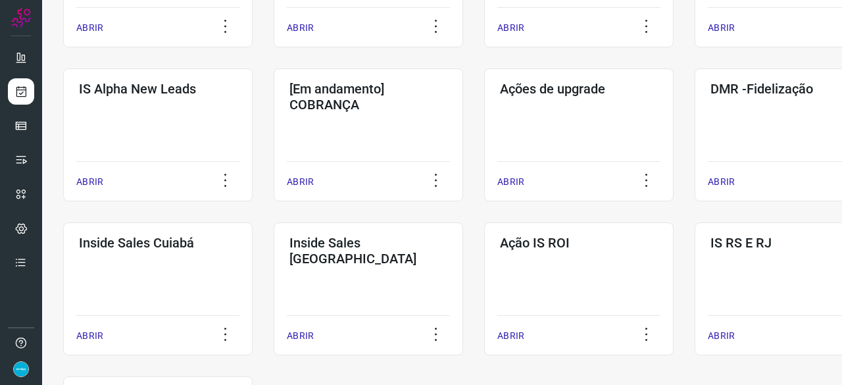
scroll to position [500, 0]
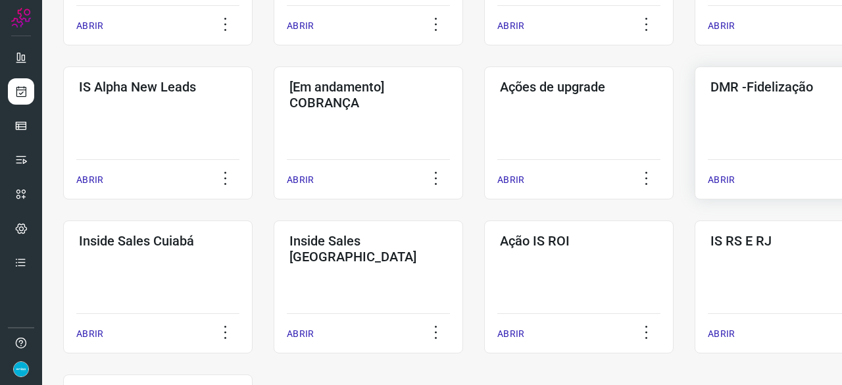
click at [717, 177] on p "ABRIR" at bounding box center [721, 180] width 27 height 14
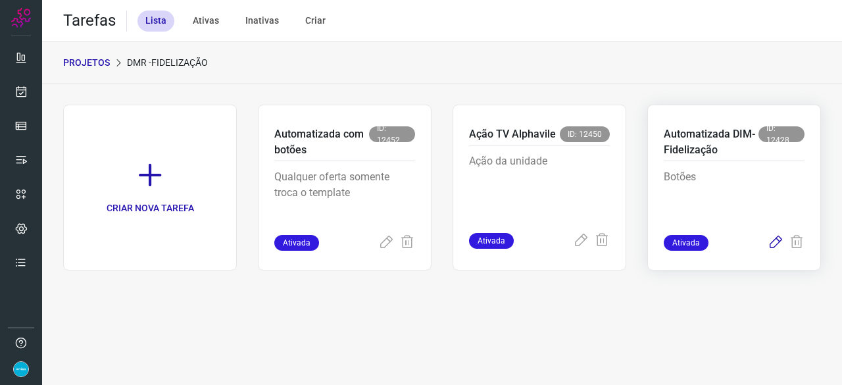
click at [777, 239] on icon at bounding box center [776, 243] width 16 height 16
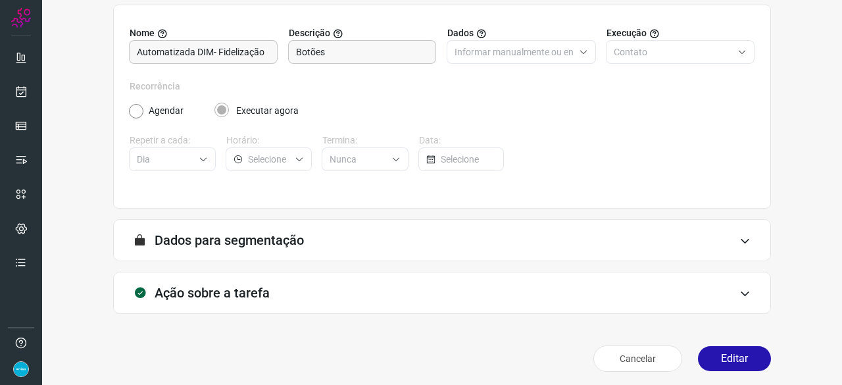
scroll to position [128, 0]
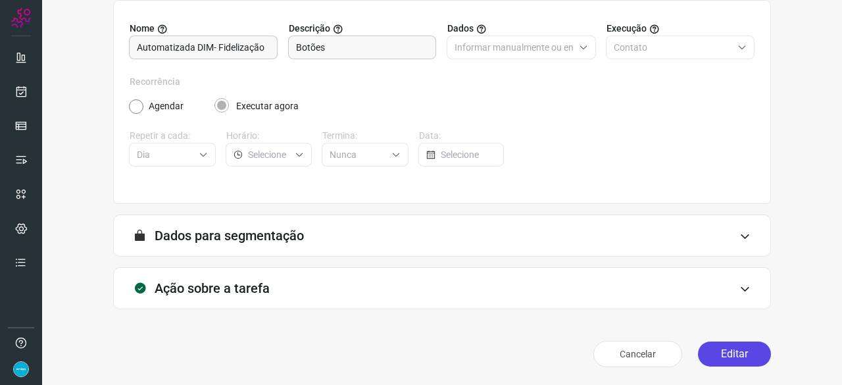
click at [725, 351] on button "Editar" at bounding box center [734, 353] width 73 height 25
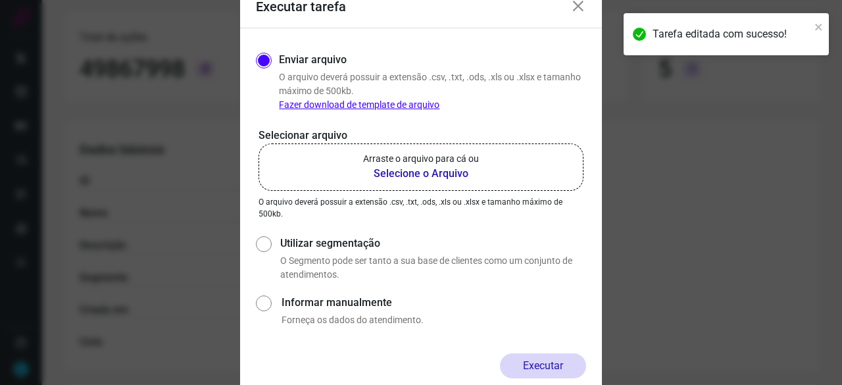
click at [404, 172] on b "Selecione o Arquivo" at bounding box center [421, 174] width 116 height 16
click at [0, 0] on input "Arraste o arquivo para cá ou Selecione o Arquivo" at bounding box center [0, 0] width 0 height 0
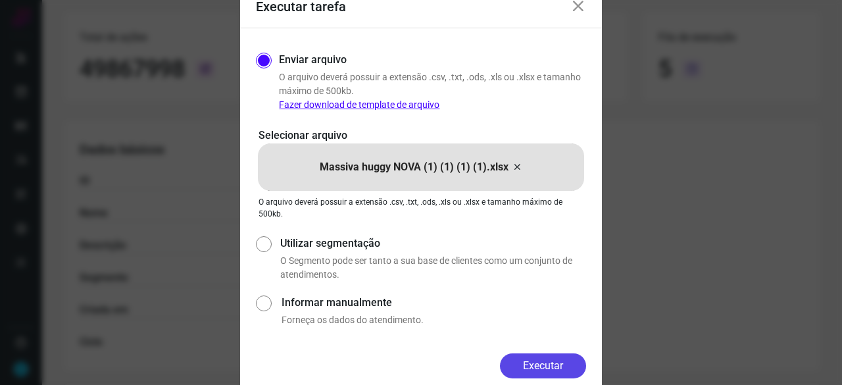
click at [547, 365] on button "Executar" at bounding box center [543, 365] width 86 height 25
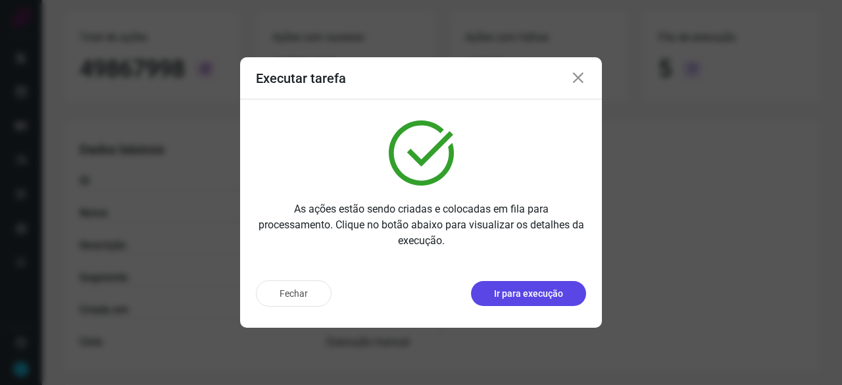
click at [521, 301] on button "Ir para execução" at bounding box center [528, 293] width 115 height 25
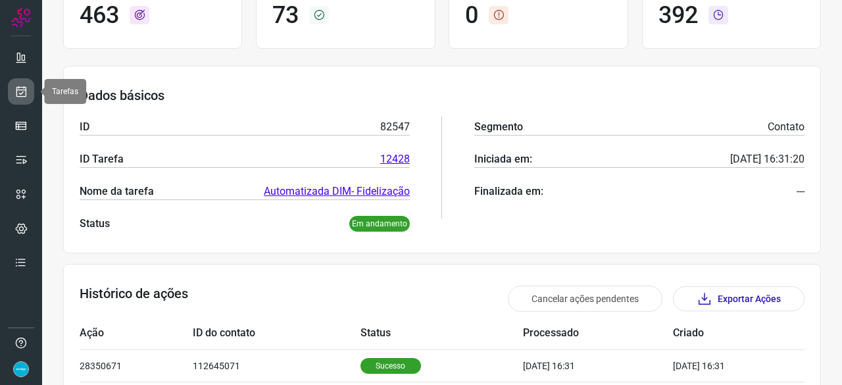
click at [20, 90] on icon at bounding box center [21, 91] width 14 height 13
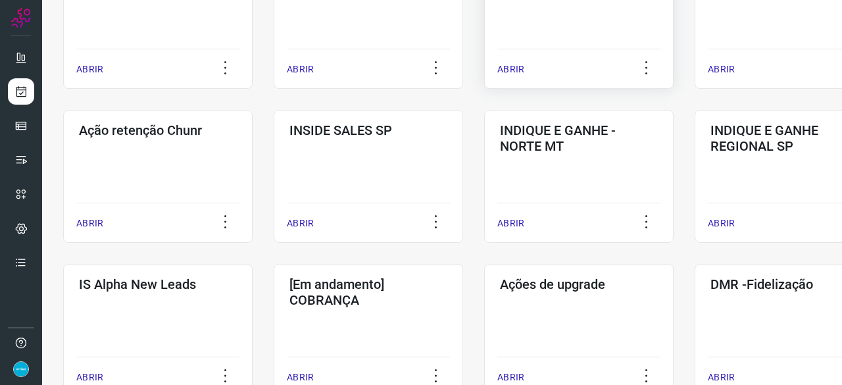
scroll to position [368, 0]
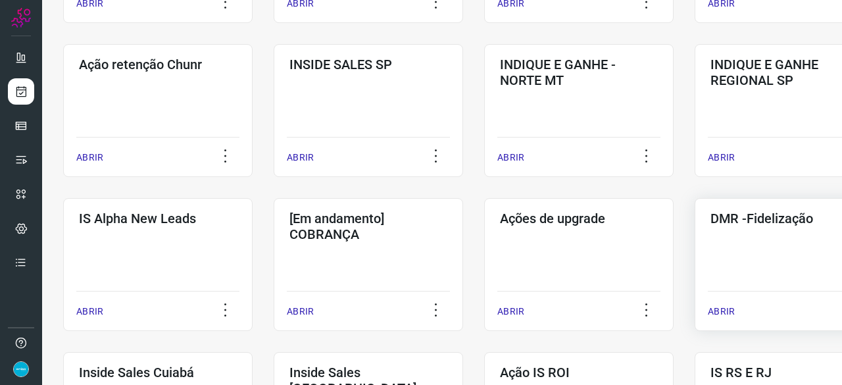
click at [725, 312] on p "ABRIR" at bounding box center [721, 312] width 27 height 14
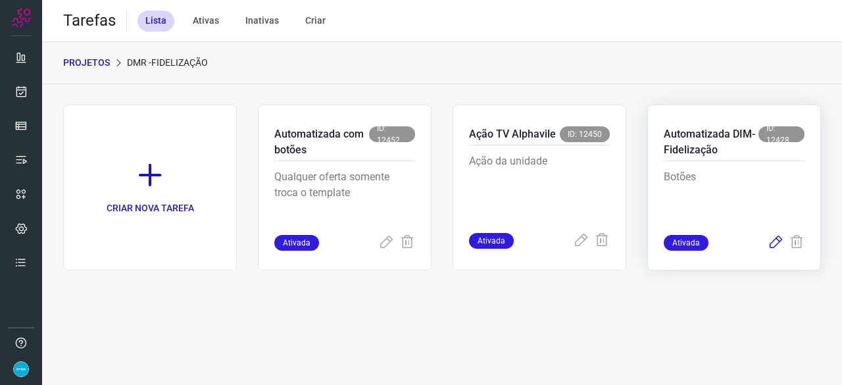
click at [776, 241] on icon at bounding box center [776, 243] width 16 height 16
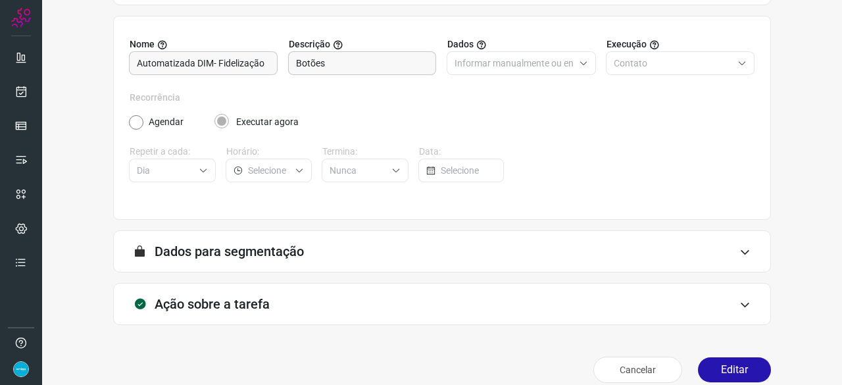
scroll to position [128, 0]
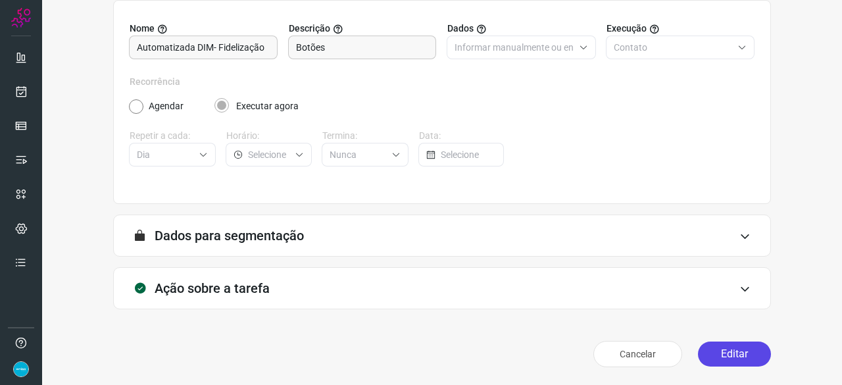
click at [724, 348] on button "Editar" at bounding box center [734, 353] width 73 height 25
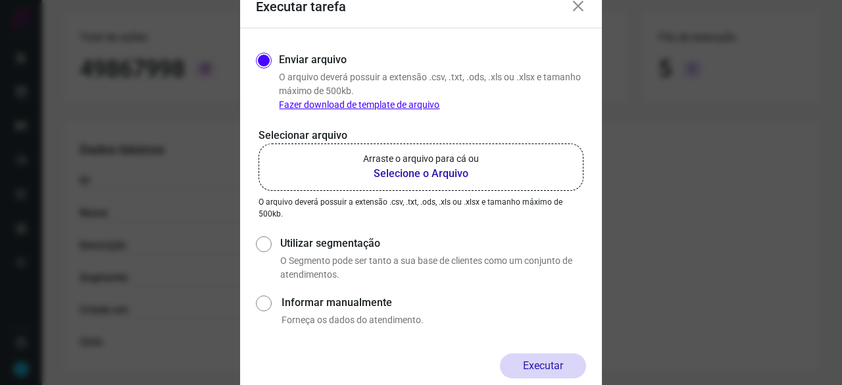
click at [407, 170] on b "Selecione o Arquivo" at bounding box center [421, 174] width 116 height 16
click at [0, 0] on input "Arraste o arquivo para cá ou Selecione o Arquivo" at bounding box center [0, 0] width 0 height 0
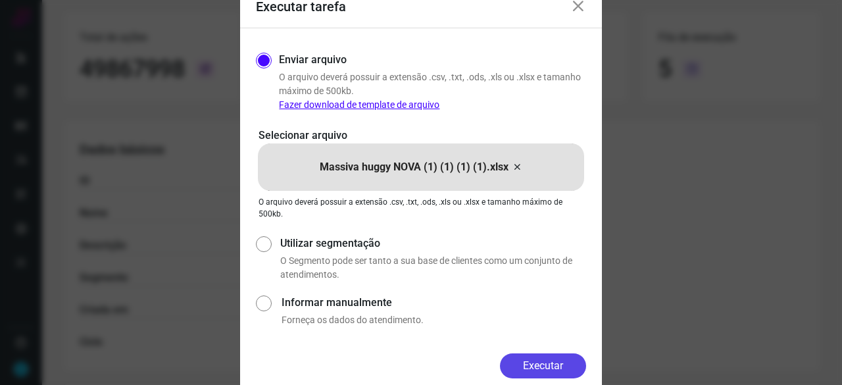
click at [547, 356] on button "Executar" at bounding box center [543, 365] width 86 height 25
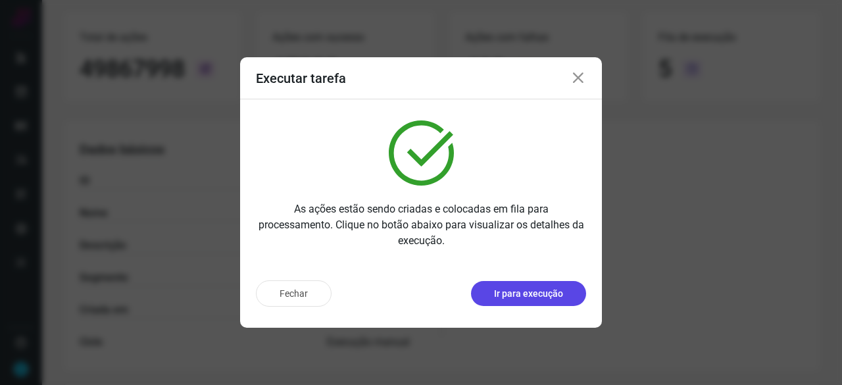
click at [529, 293] on p "Ir para execução" at bounding box center [528, 294] width 69 height 14
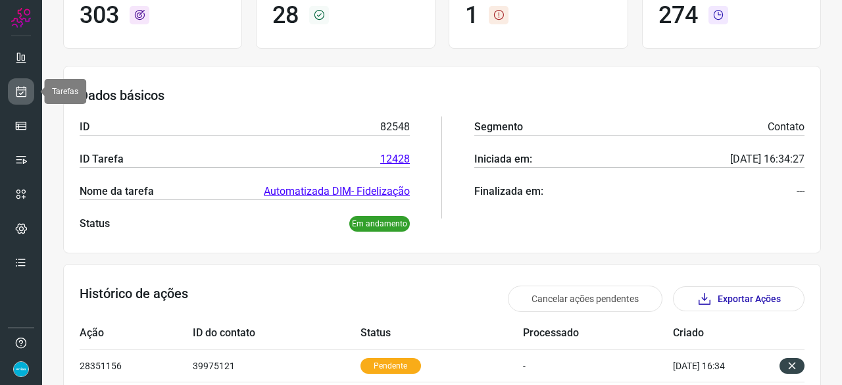
click at [28, 89] on link at bounding box center [21, 91] width 26 height 26
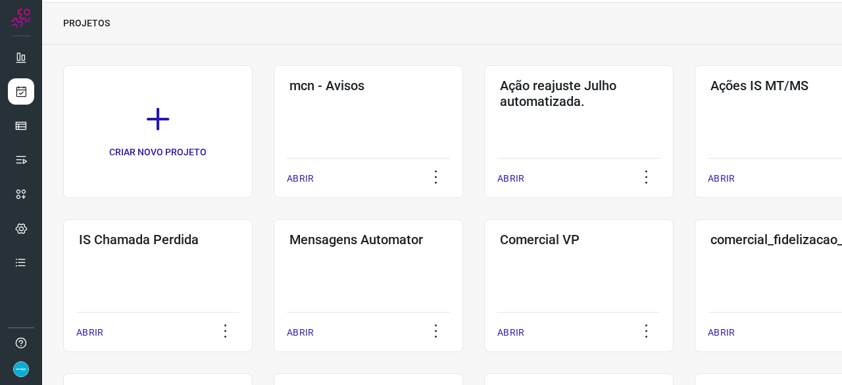
click at [24, 366] on img at bounding box center [21, 369] width 16 height 16
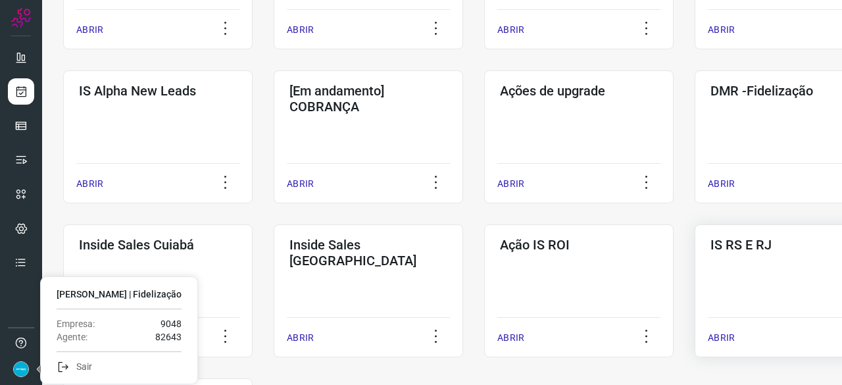
scroll to position [500, 0]
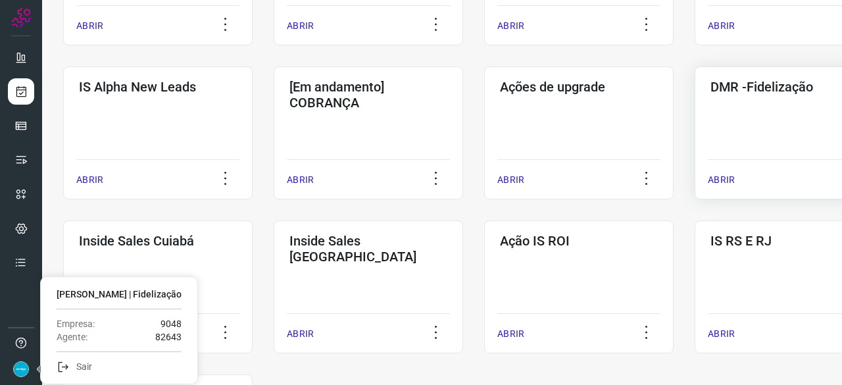
click at [726, 178] on p "ABRIR" at bounding box center [721, 180] width 27 height 14
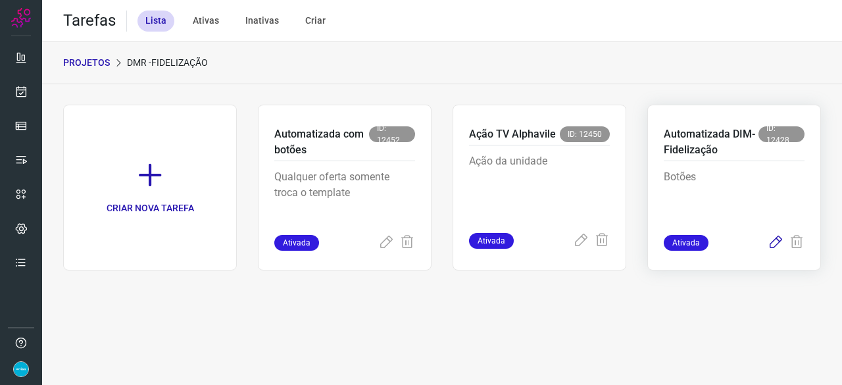
click at [777, 240] on icon at bounding box center [776, 243] width 16 height 16
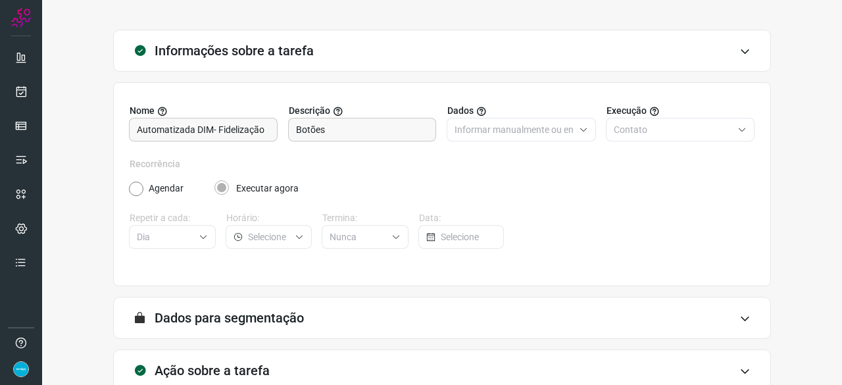
scroll to position [128, 0]
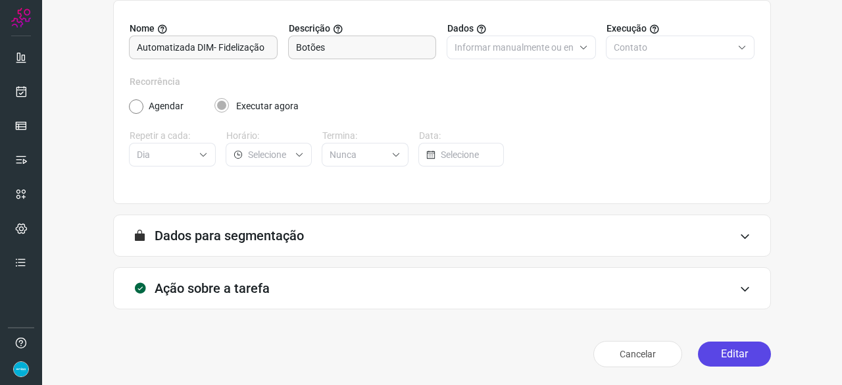
click at [742, 349] on button "Editar" at bounding box center [734, 353] width 73 height 25
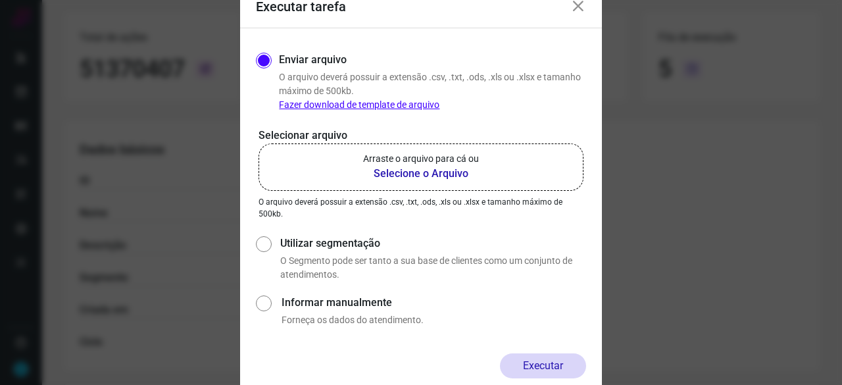
click at [395, 174] on b "Selecione o Arquivo" at bounding box center [421, 174] width 116 height 16
click at [0, 0] on input "Arraste o arquivo para cá ou Selecione o Arquivo" at bounding box center [0, 0] width 0 height 0
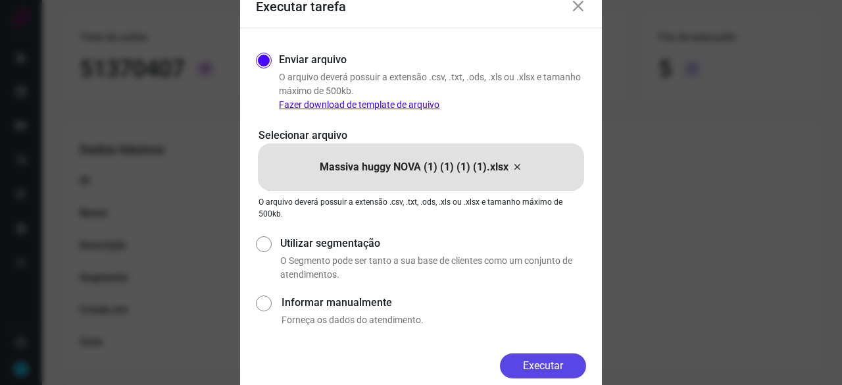
click at [543, 362] on button "Executar" at bounding box center [543, 365] width 86 height 25
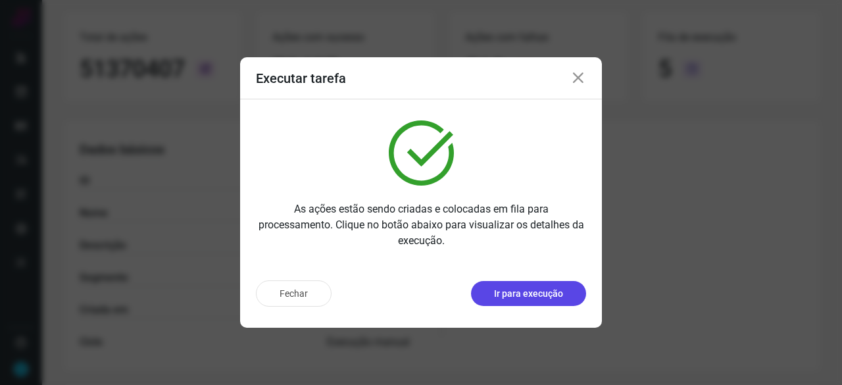
click at [543, 298] on p "Ir para execução" at bounding box center [528, 294] width 69 height 14
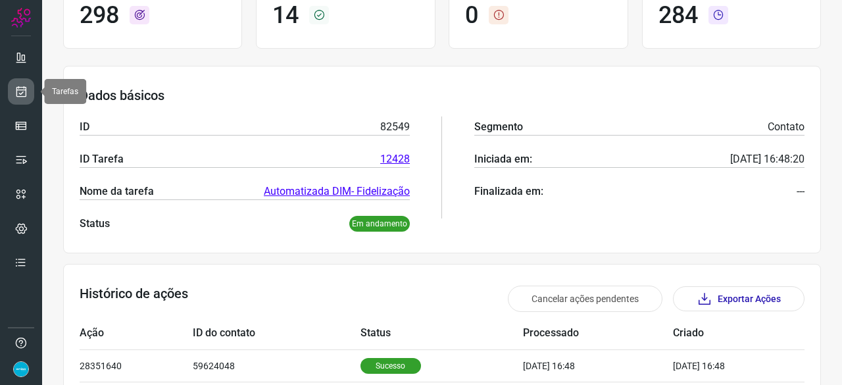
click at [22, 89] on icon at bounding box center [21, 91] width 14 height 13
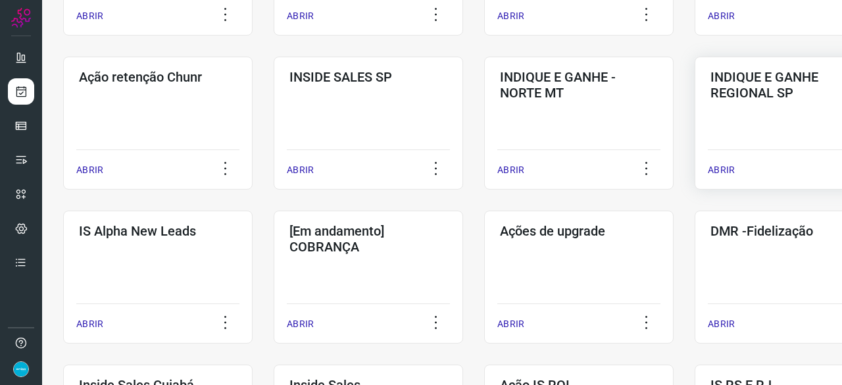
scroll to position [368, 0]
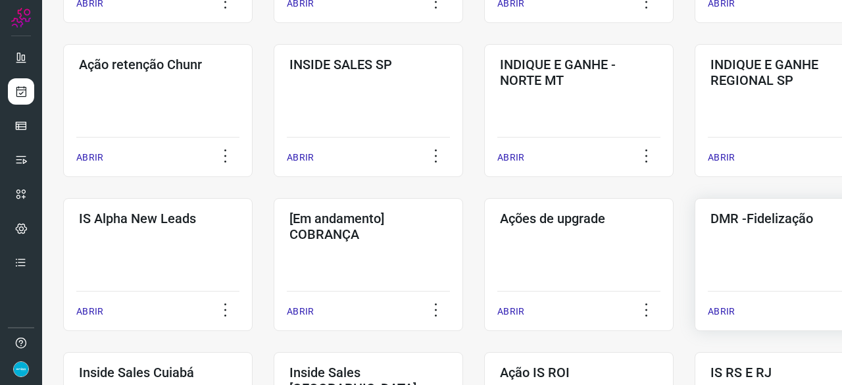
click at [717, 306] on p "ABRIR" at bounding box center [721, 312] width 27 height 14
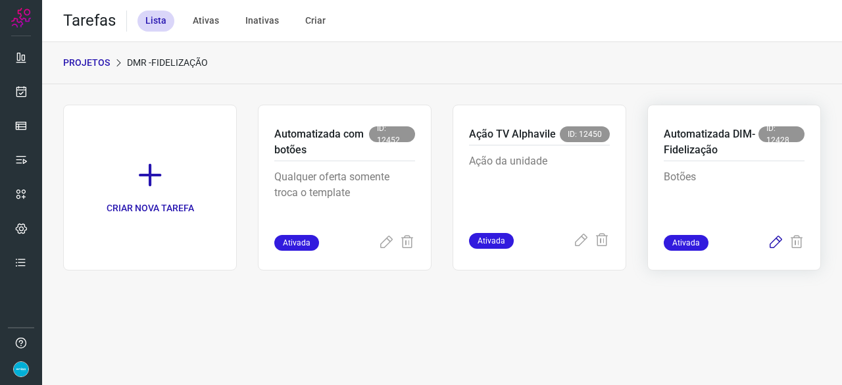
click at [771, 243] on icon at bounding box center [776, 243] width 16 height 16
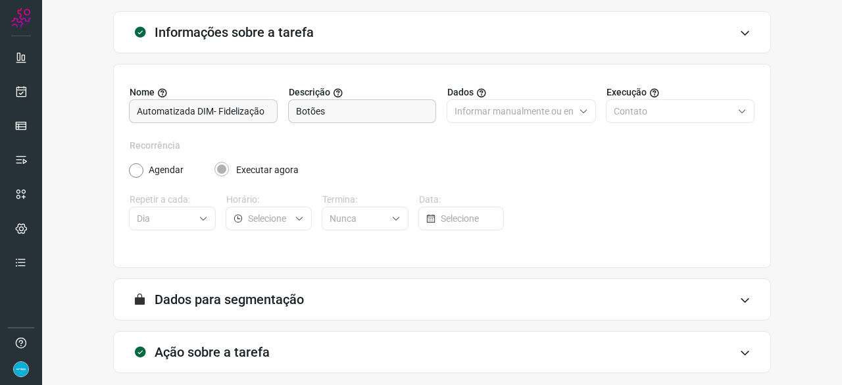
scroll to position [128, 0]
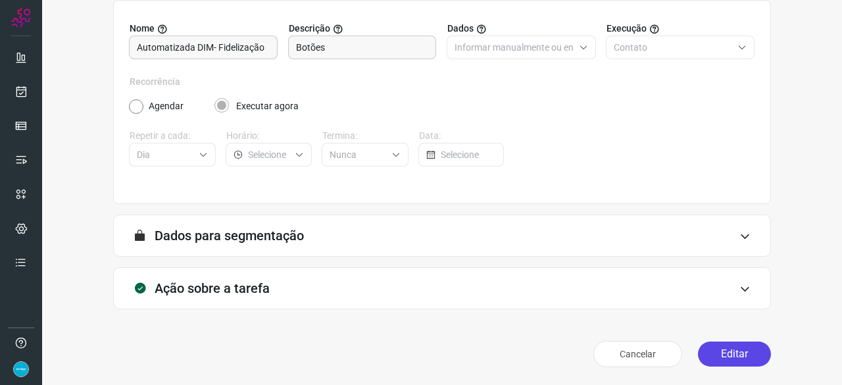
click at [719, 358] on button "Editar" at bounding box center [734, 353] width 73 height 25
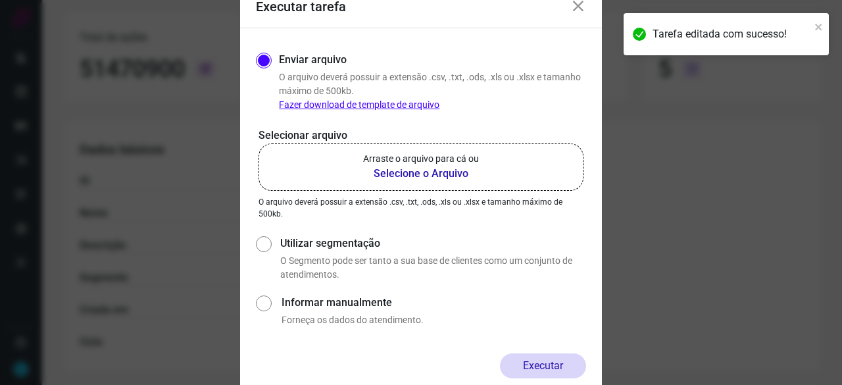
click at [397, 173] on b "Selecione o Arquivo" at bounding box center [421, 174] width 116 height 16
click at [0, 0] on input "Arraste o arquivo para cá ou Selecione o Arquivo" at bounding box center [0, 0] width 0 height 0
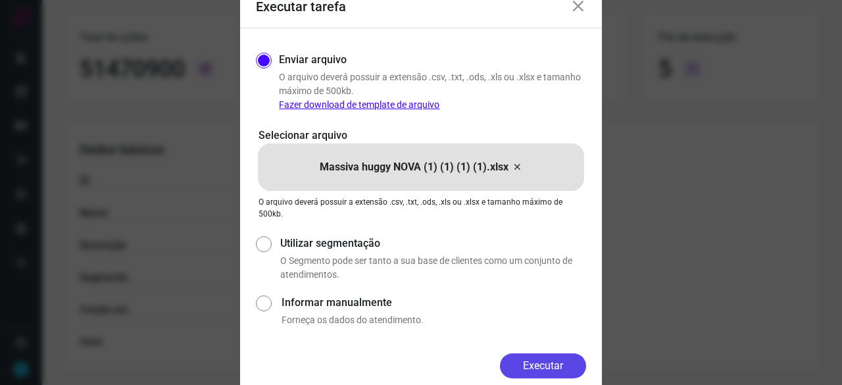
click at [559, 362] on button "Executar" at bounding box center [543, 365] width 86 height 25
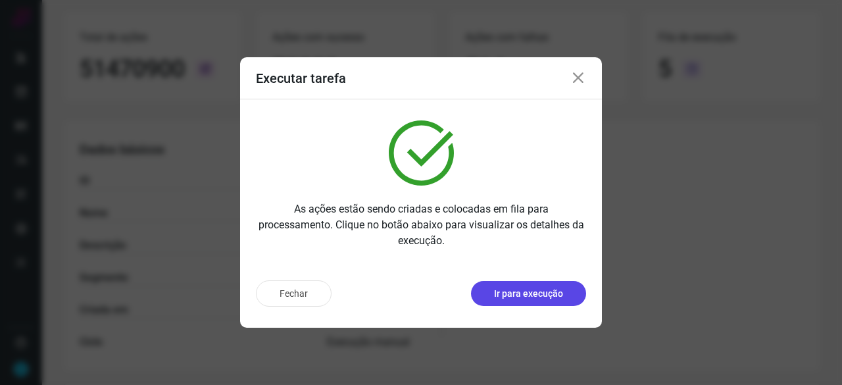
click at [528, 291] on p "Ir para execução" at bounding box center [528, 294] width 69 height 14
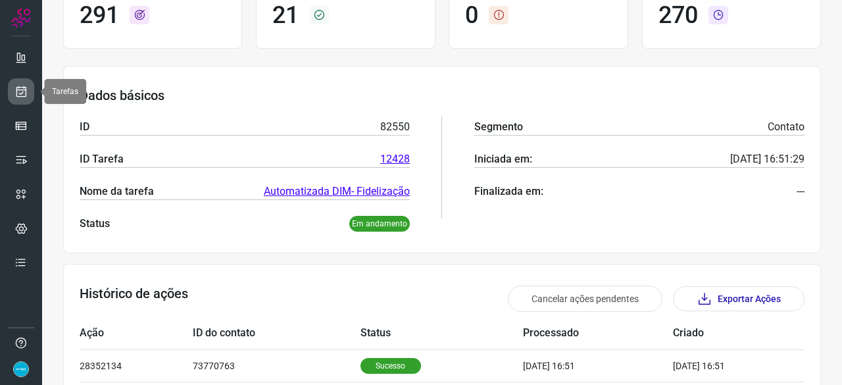
click at [21, 93] on icon at bounding box center [21, 91] width 14 height 13
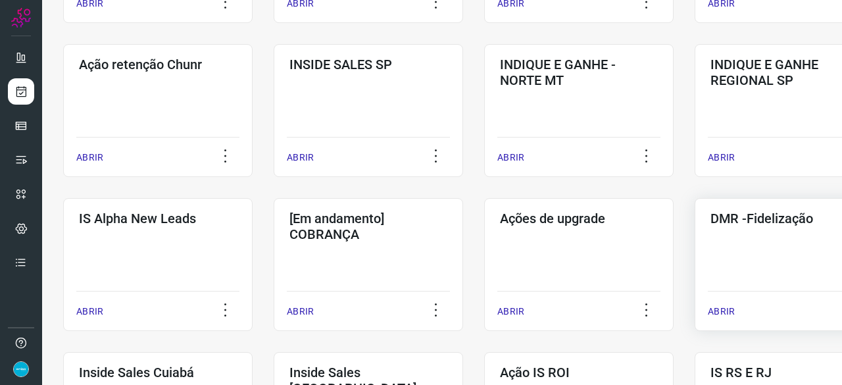
click at [722, 308] on p "ABRIR" at bounding box center [721, 312] width 27 height 14
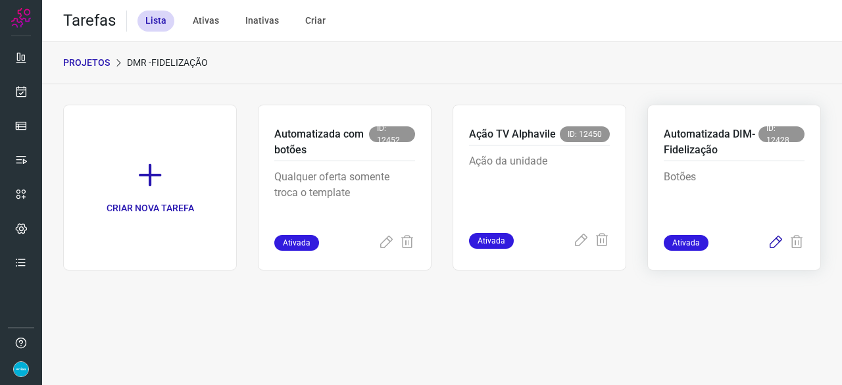
click at [781, 239] on icon at bounding box center [776, 243] width 16 height 16
